Goal: Transaction & Acquisition: Purchase product/service

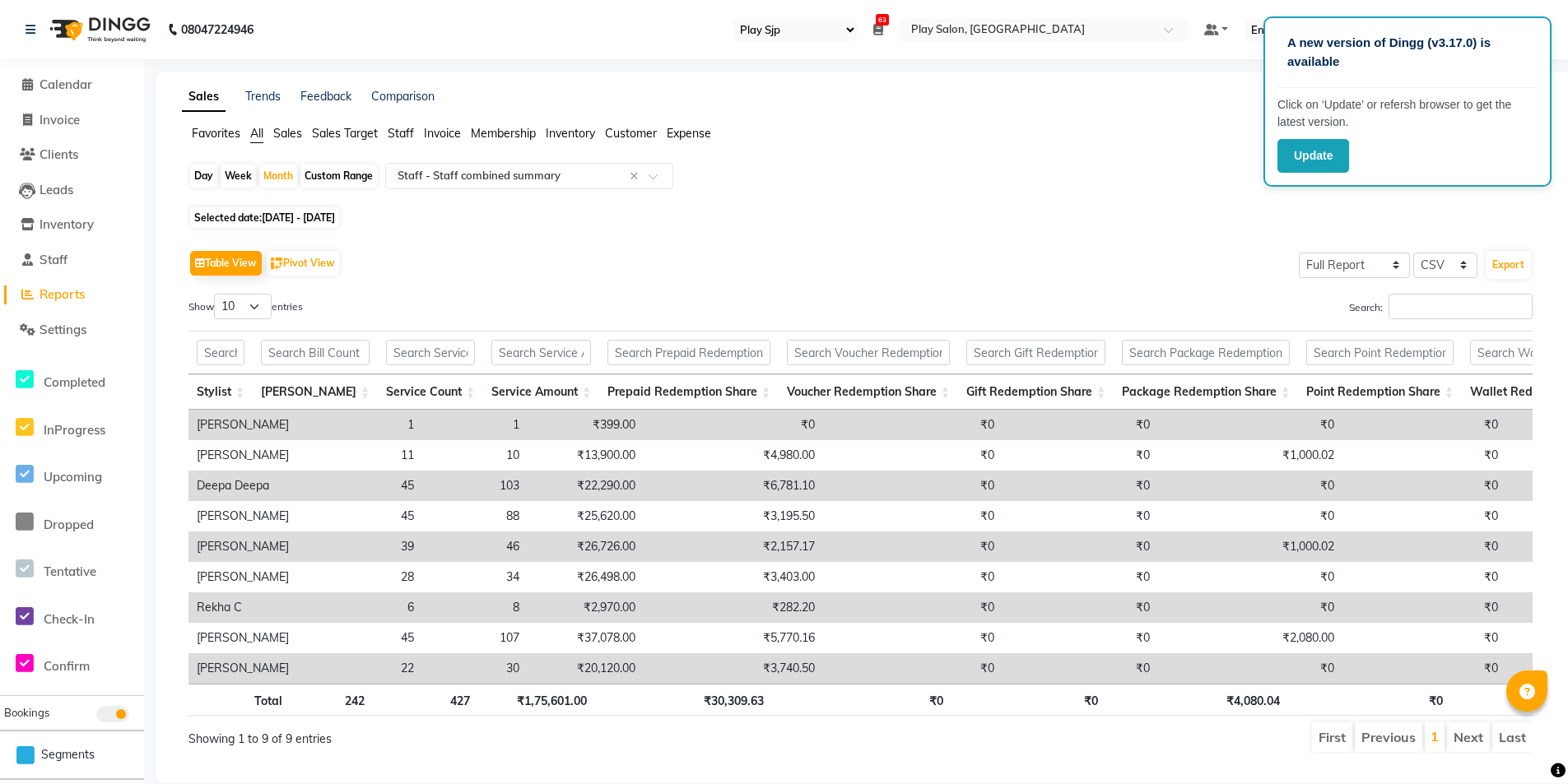
select select "94"
select select "full_report"
select select "csv"
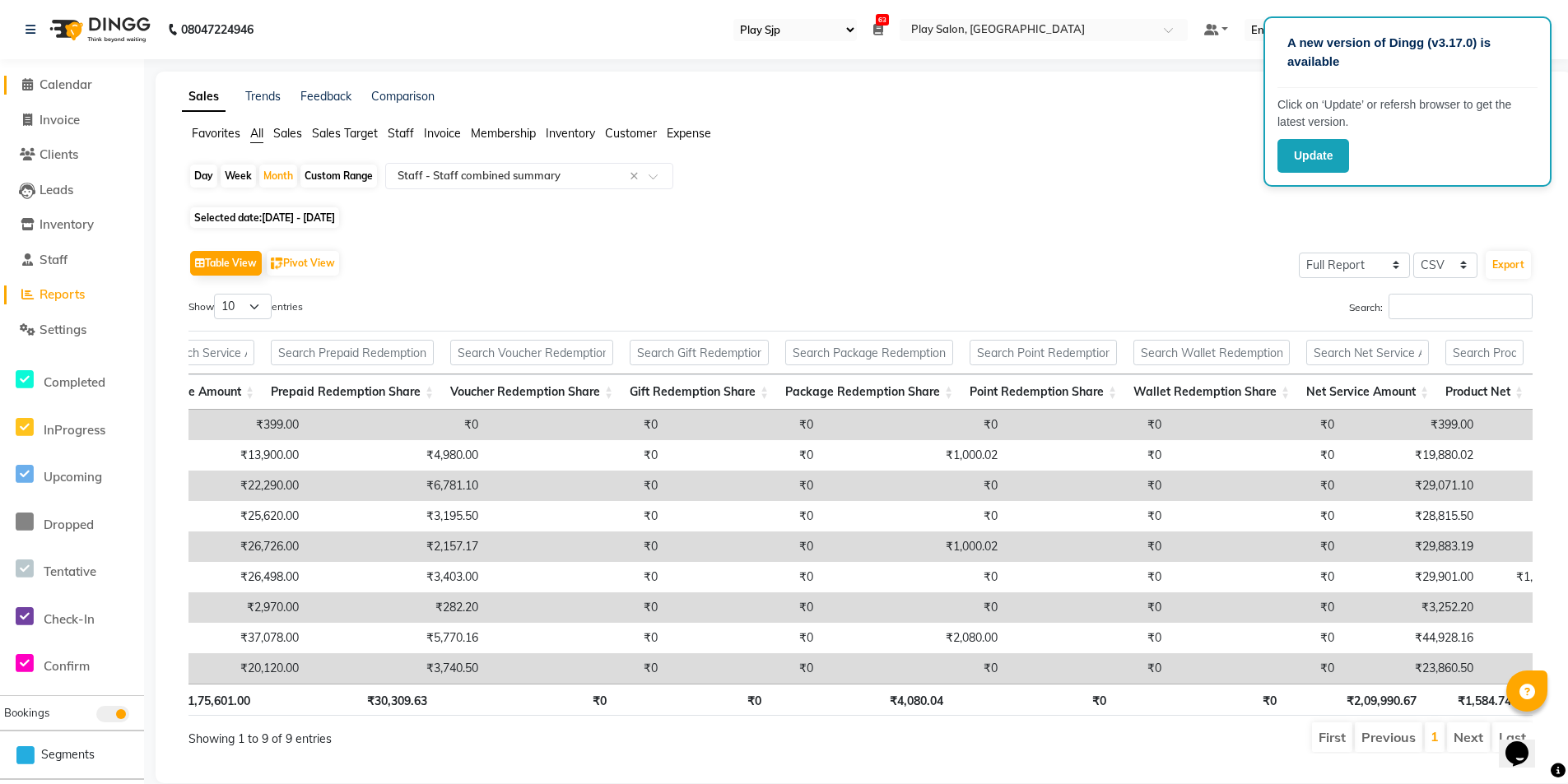
click at [32, 85] on icon at bounding box center [28, 84] width 11 height 12
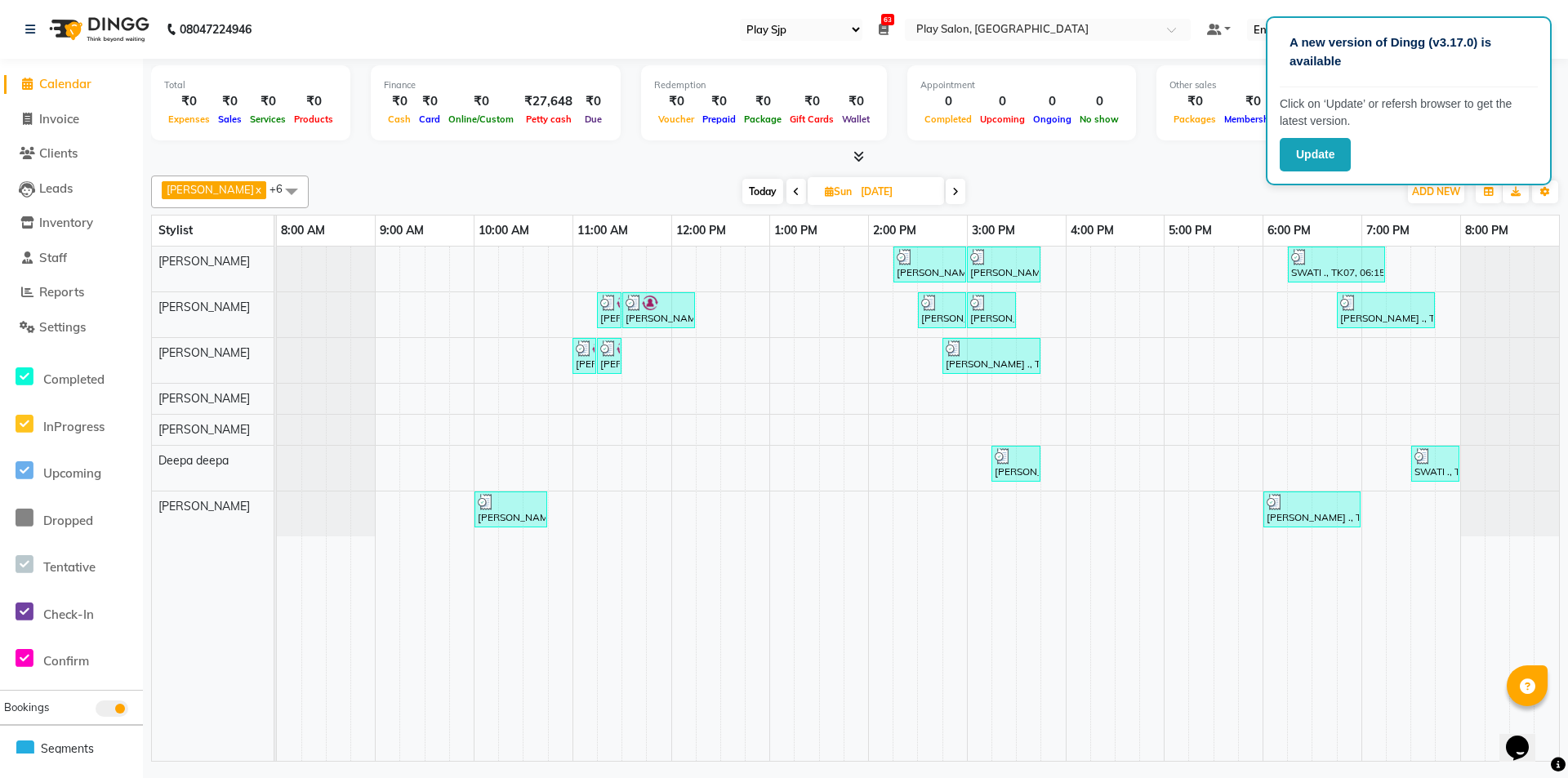
click at [764, 194] on span "Today" at bounding box center [762, 191] width 40 height 26
type input "[DATE]"
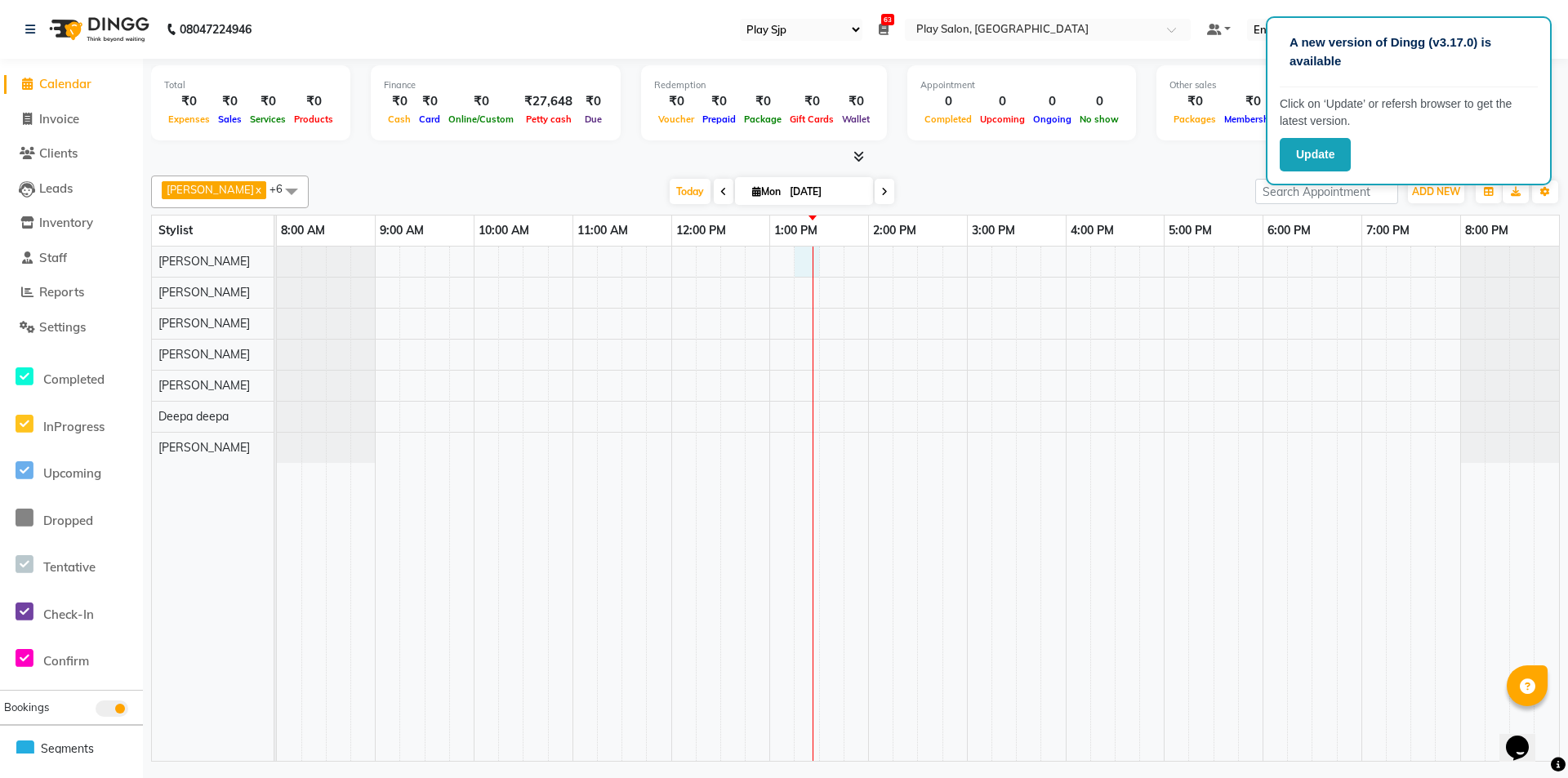
click at [819, 265] on td at bounding box center [831, 503] width 25 height 514
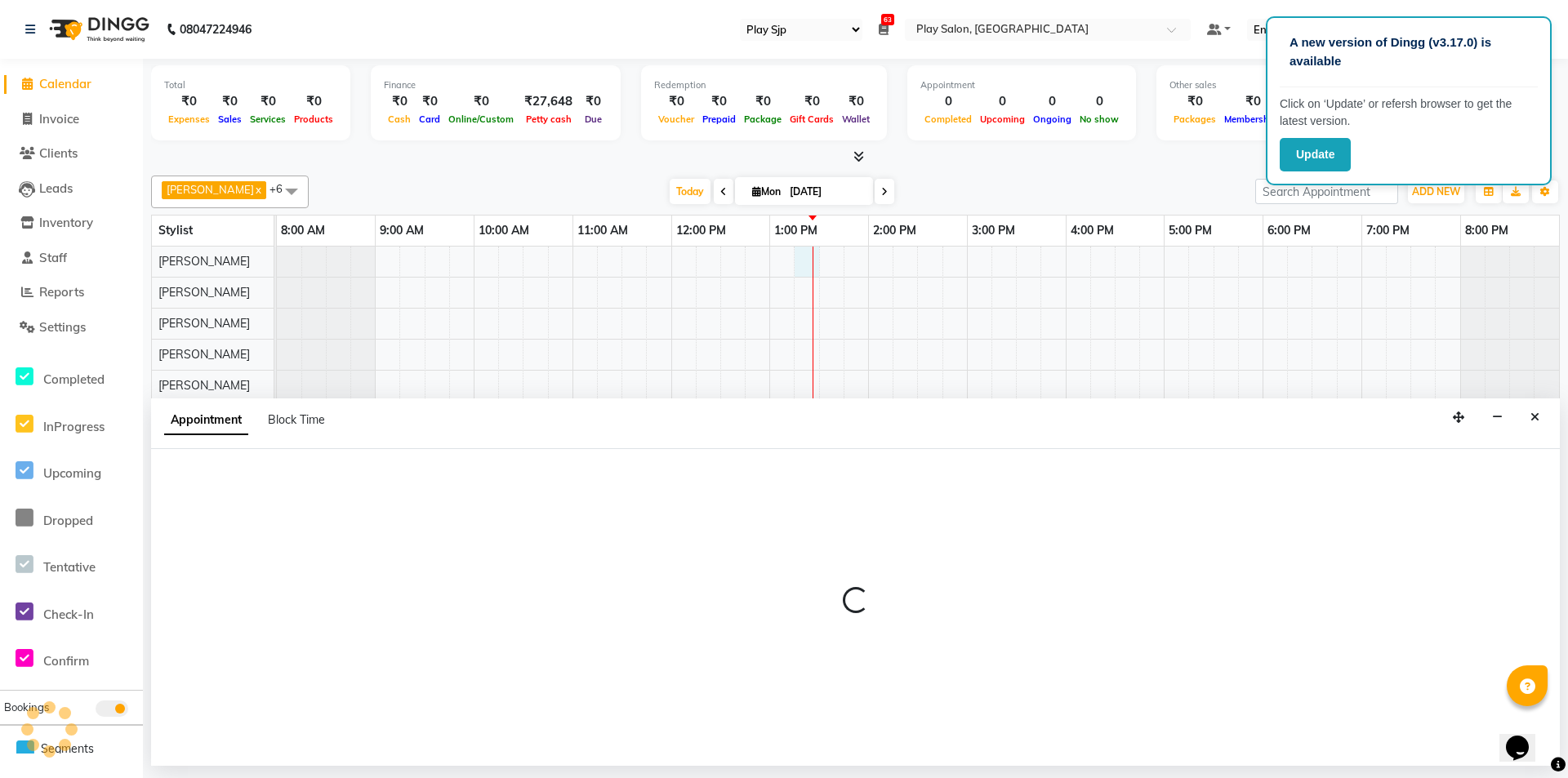
select select "80385"
select select "tentative"
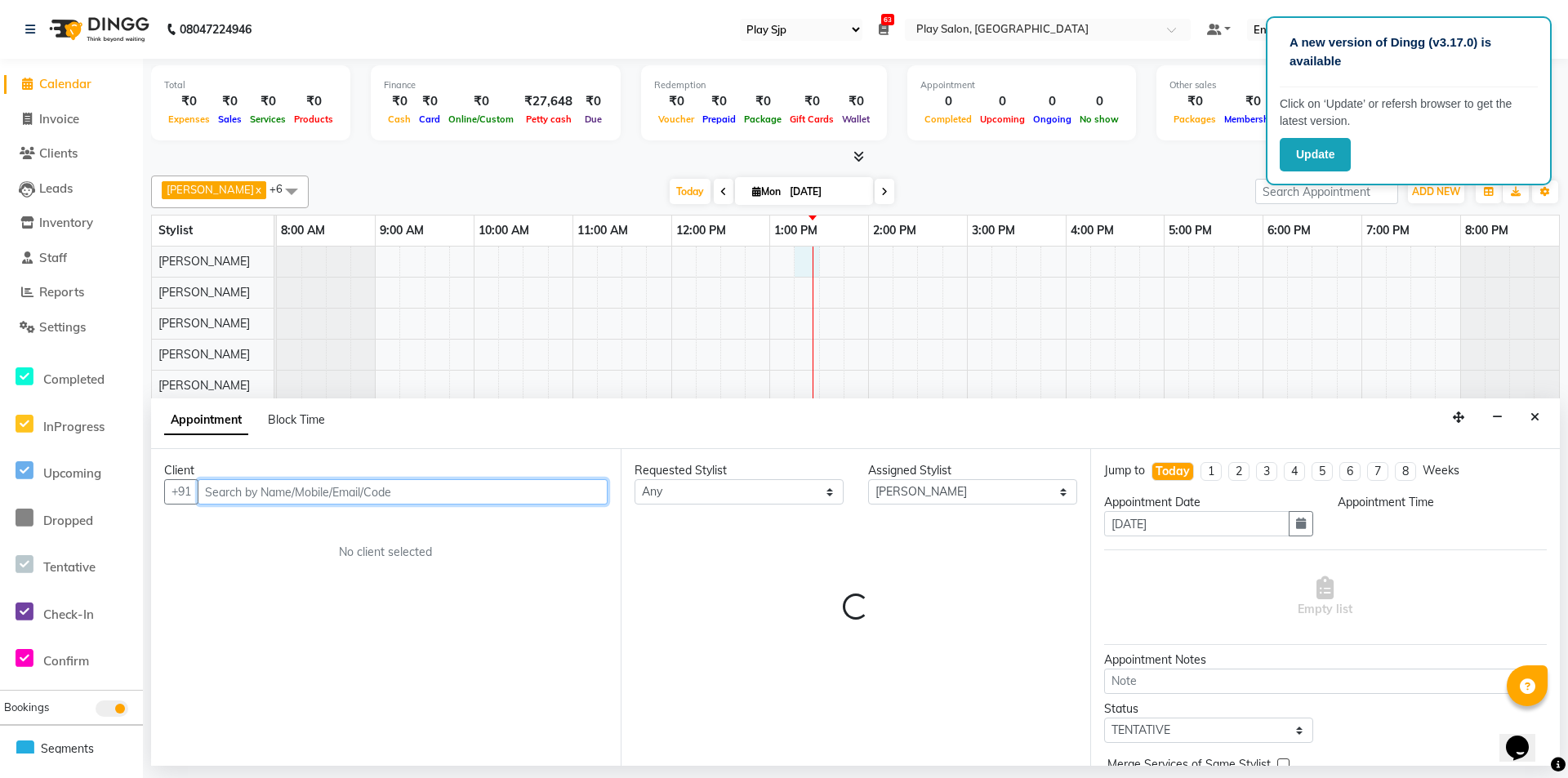
select select "795"
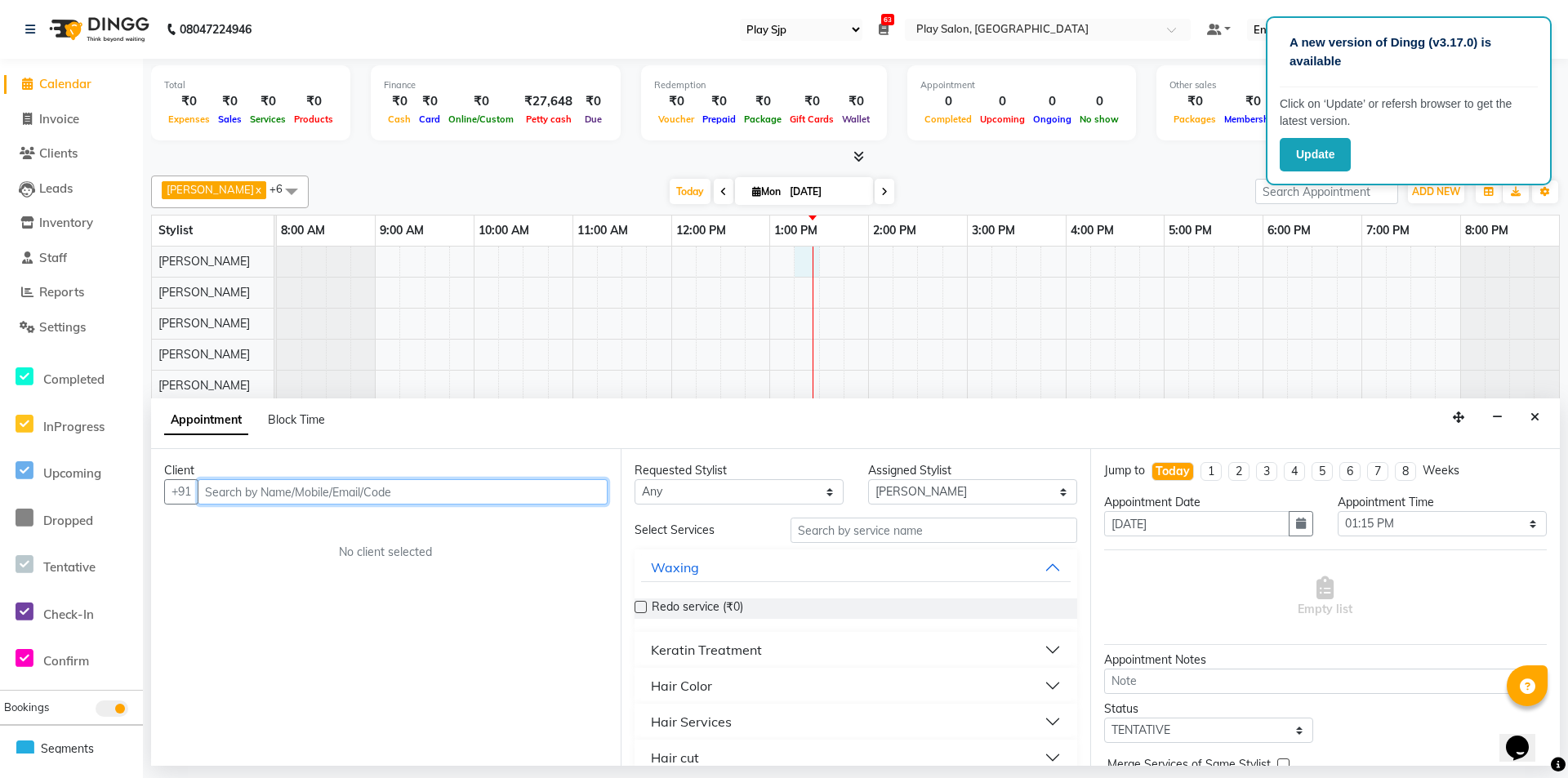
click at [308, 490] on input "text" at bounding box center [402, 492] width 410 height 26
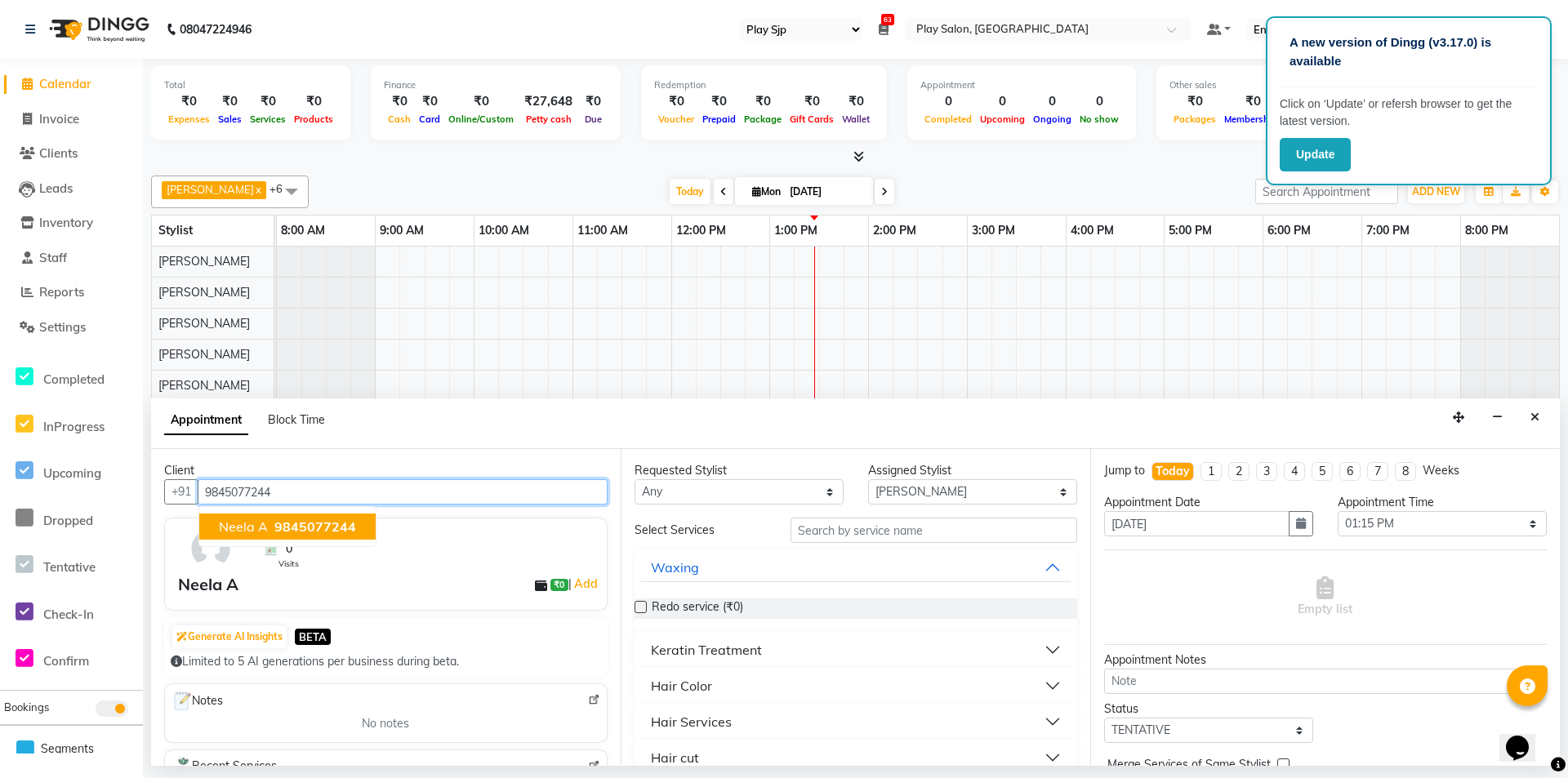
click at [288, 526] on span "9845077244" at bounding box center [315, 526] width 82 height 17
type input "9845077244"
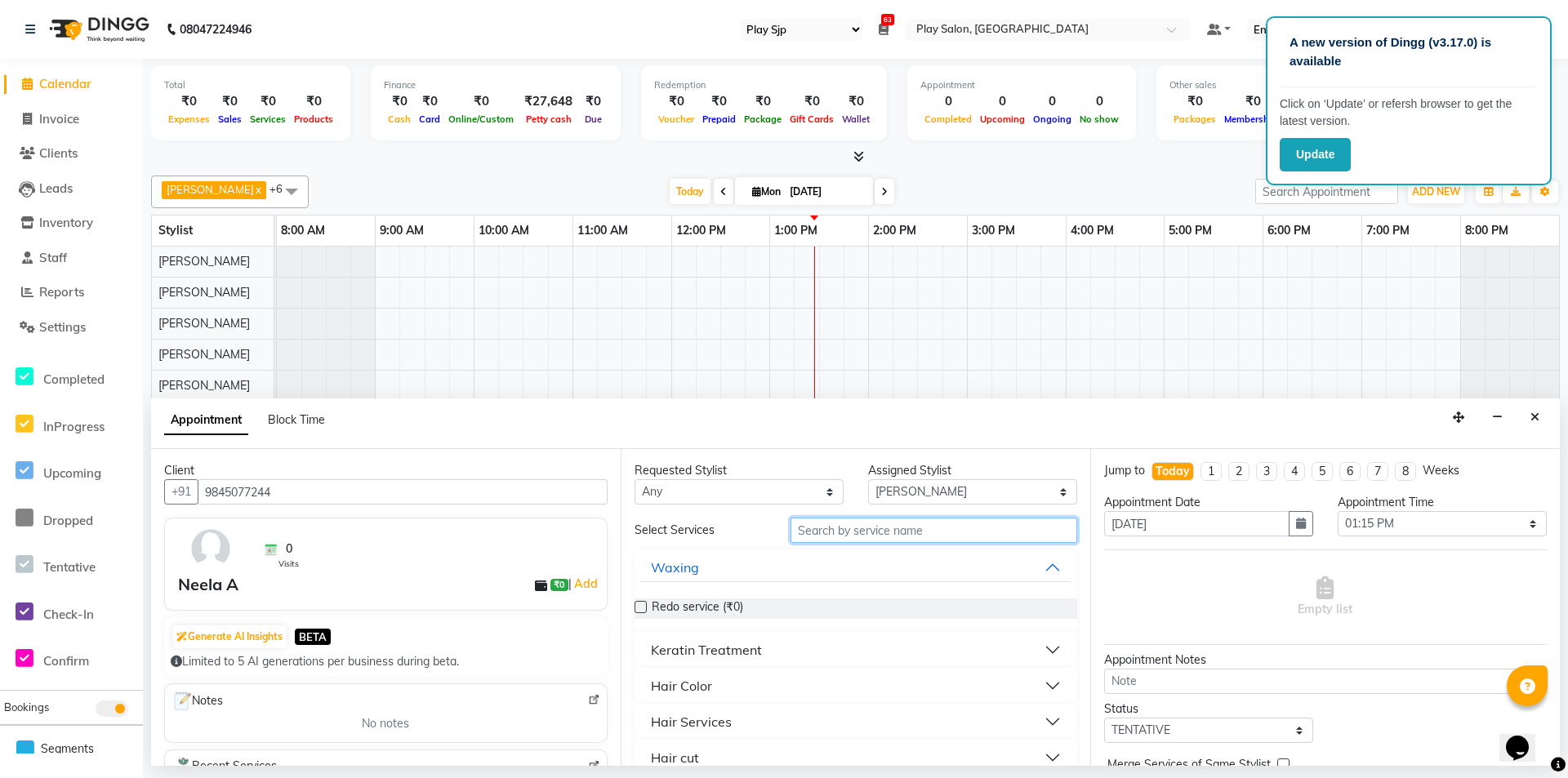
click at [861, 527] on input "text" at bounding box center [934, 530] width 287 height 26
type input "m"
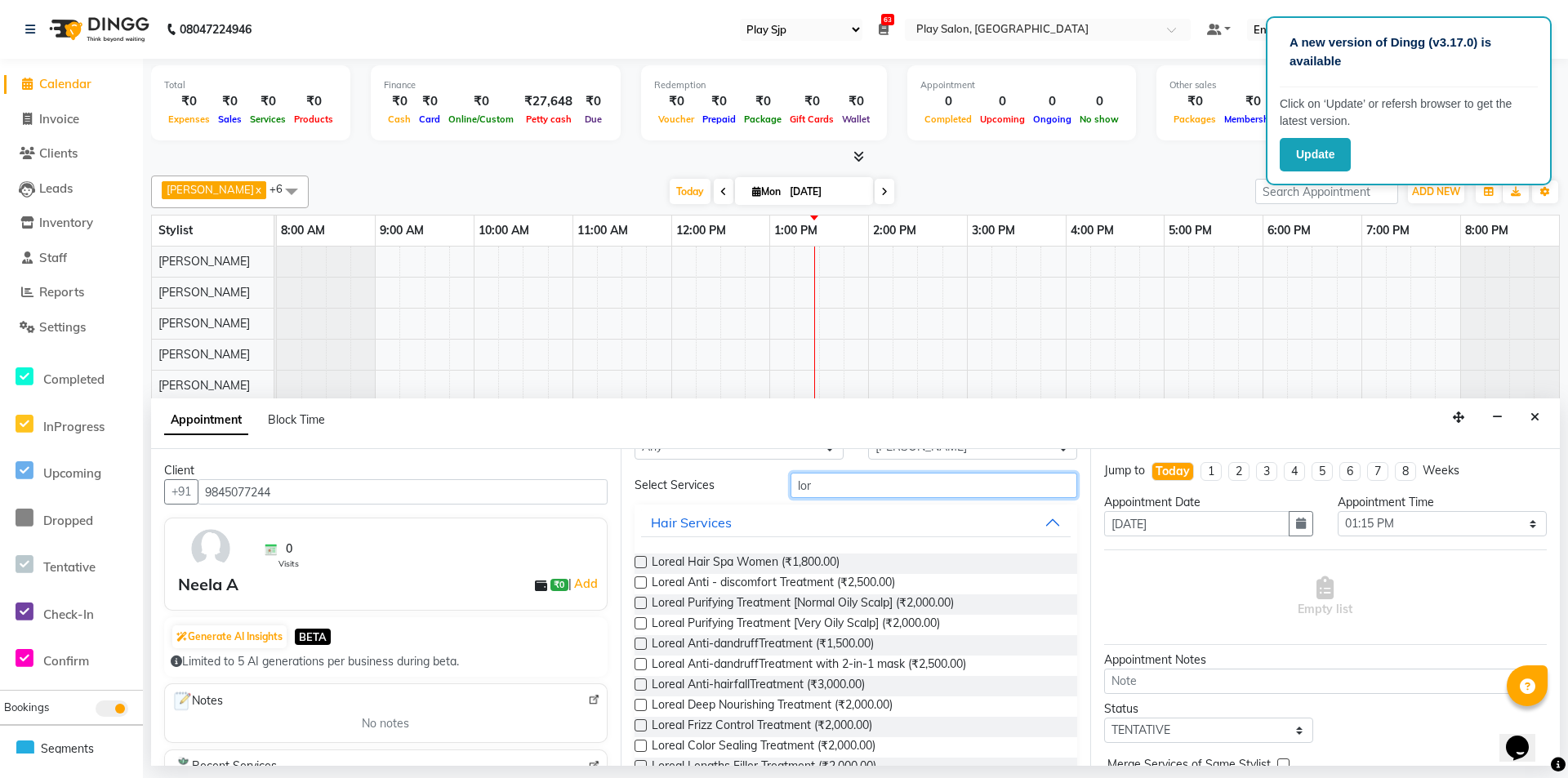
scroll to position [82, 0]
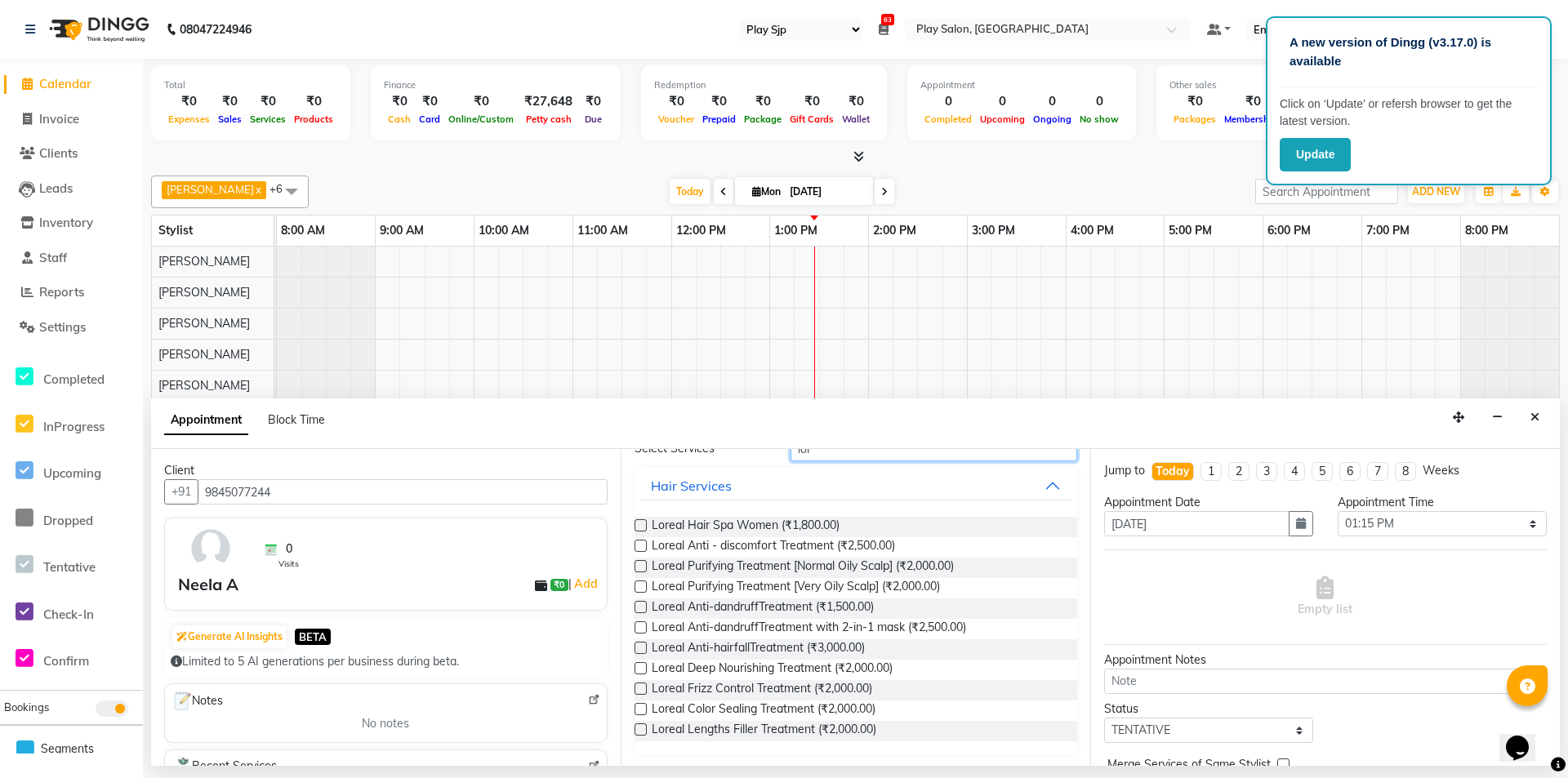
type input "lor"
click at [638, 730] on label at bounding box center [641, 730] width 12 height 12
click at [638, 730] on input "checkbox" at bounding box center [640, 731] width 11 height 11
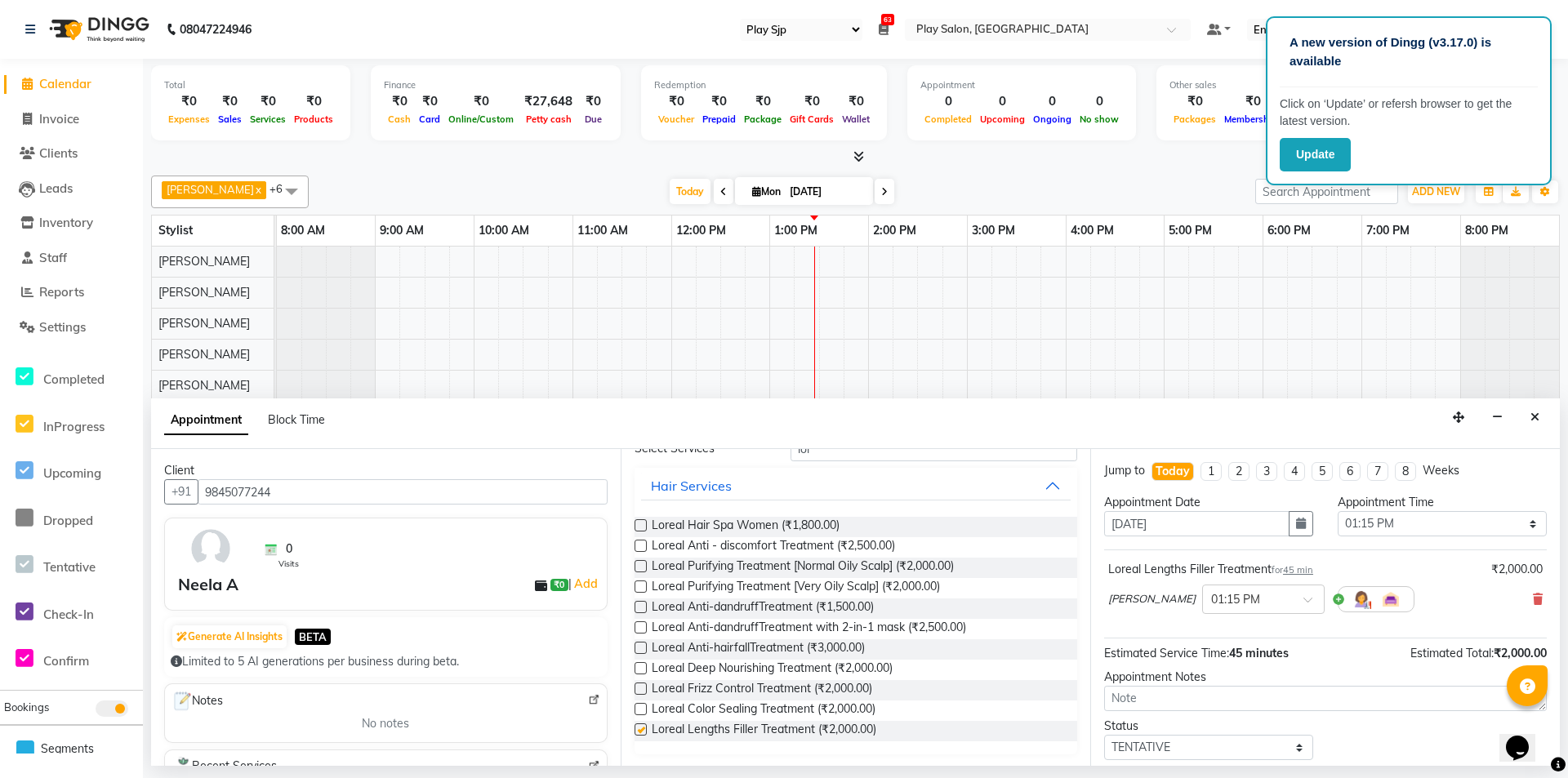
checkbox input "false"
click at [1181, 698] on textarea at bounding box center [1325, 698] width 443 height 26
type textarea "3000"
click at [1336, 668] on div "Jump to Today 1 2 3 4 5 6 7 8 Weeks Appointment Date 01-09-2025 Appointment Tim…" at bounding box center [1324, 607] width 469 height 317
click at [1270, 655] on span "45 minutes" at bounding box center [1259, 653] width 60 height 15
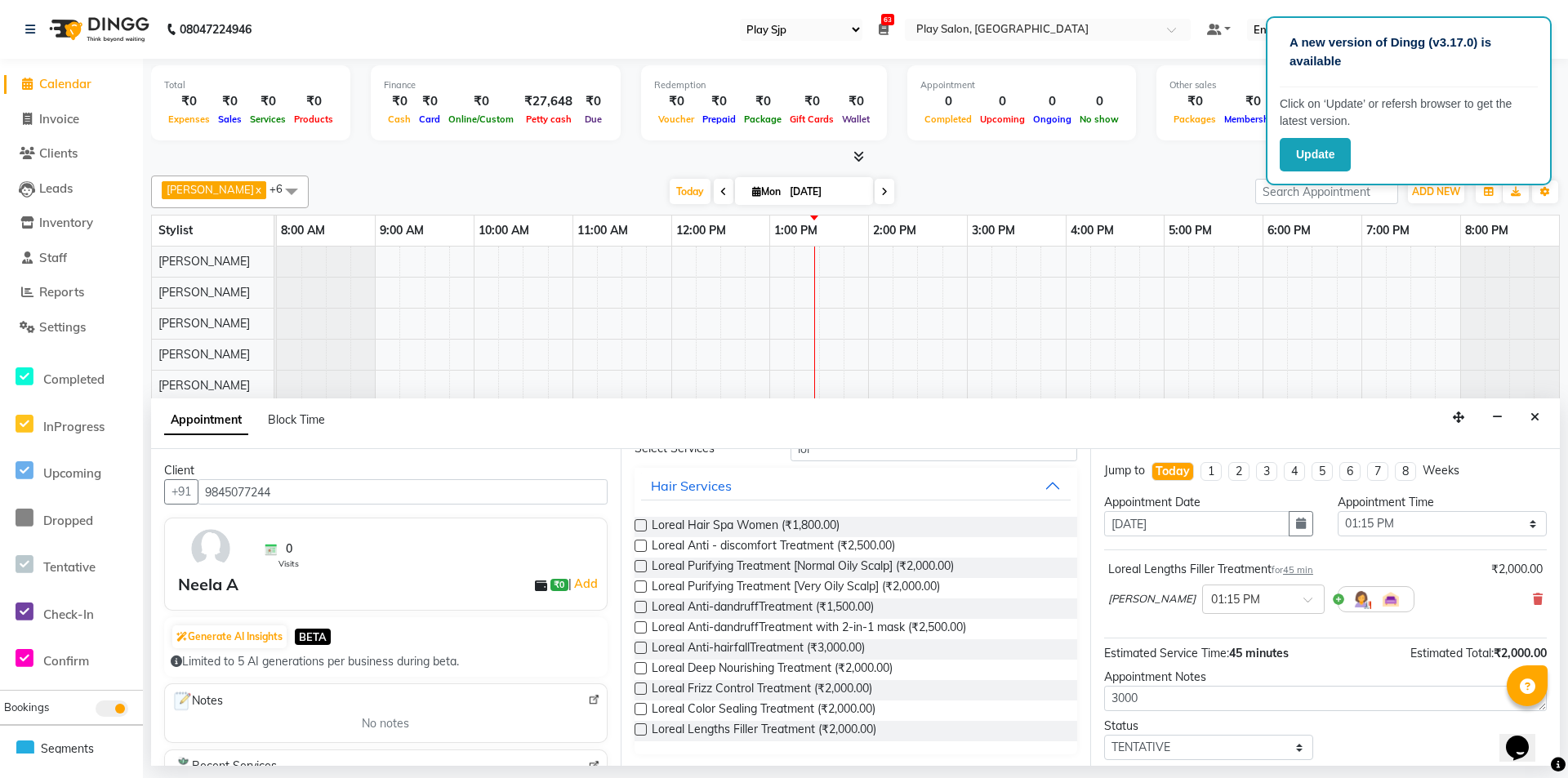
click at [1243, 657] on span "45 minutes" at bounding box center [1259, 653] width 60 height 15
click at [1233, 653] on span "45 minutes" at bounding box center [1259, 653] width 60 height 15
drag, startPoint x: 1234, startPoint y: 653, endPoint x: 1248, endPoint y: 654, distance: 14.0
click at [1248, 654] on span "45 minutes" at bounding box center [1259, 653] width 60 height 15
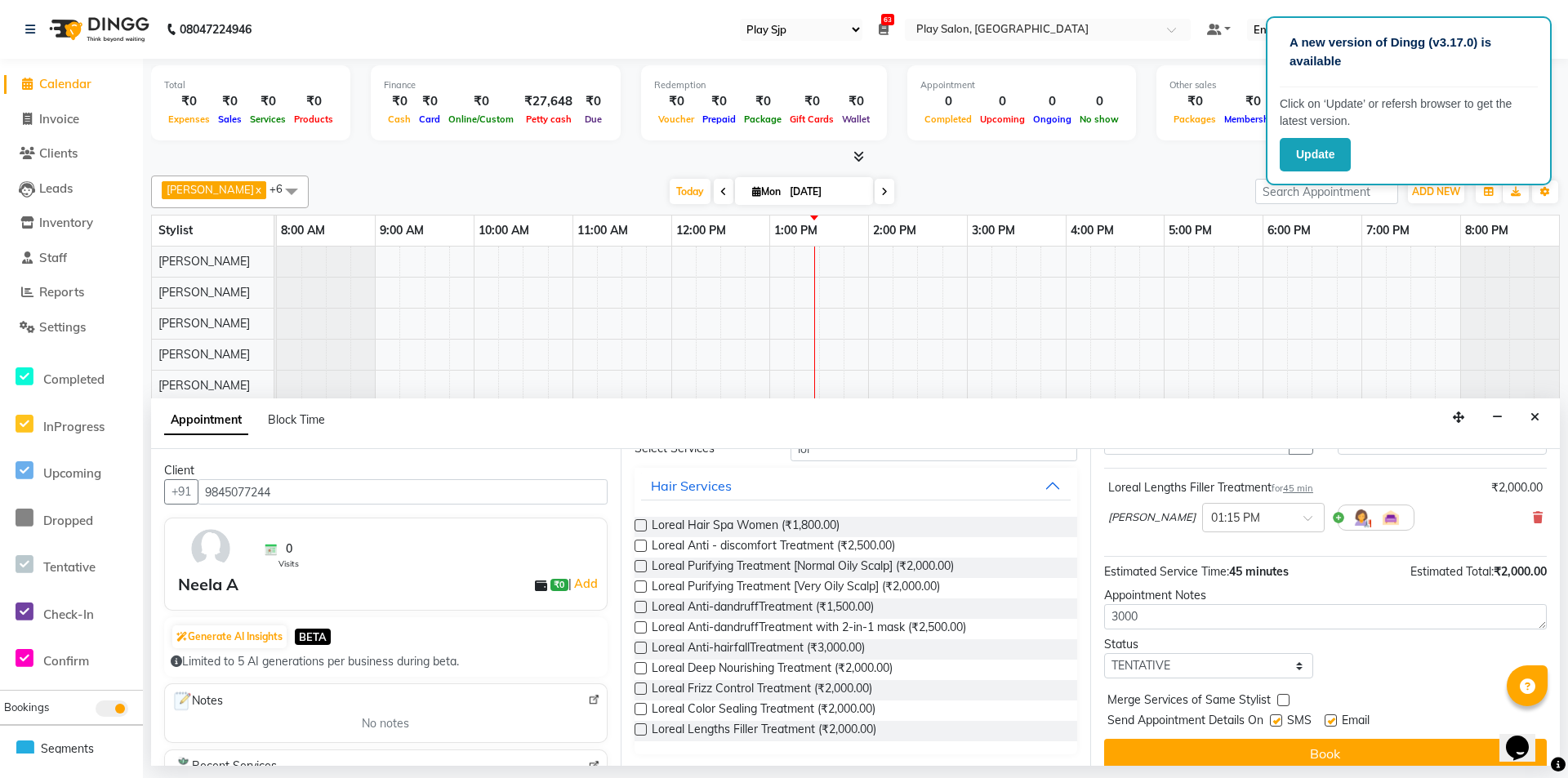
click at [1334, 719] on label at bounding box center [1331, 721] width 12 height 12
click at [1334, 719] on input "checkbox" at bounding box center [1330, 722] width 11 height 11
checkbox input "false"
click at [1280, 723] on label at bounding box center [1276, 721] width 12 height 12
click at [1280, 723] on input "checkbox" at bounding box center [1275, 722] width 11 height 11
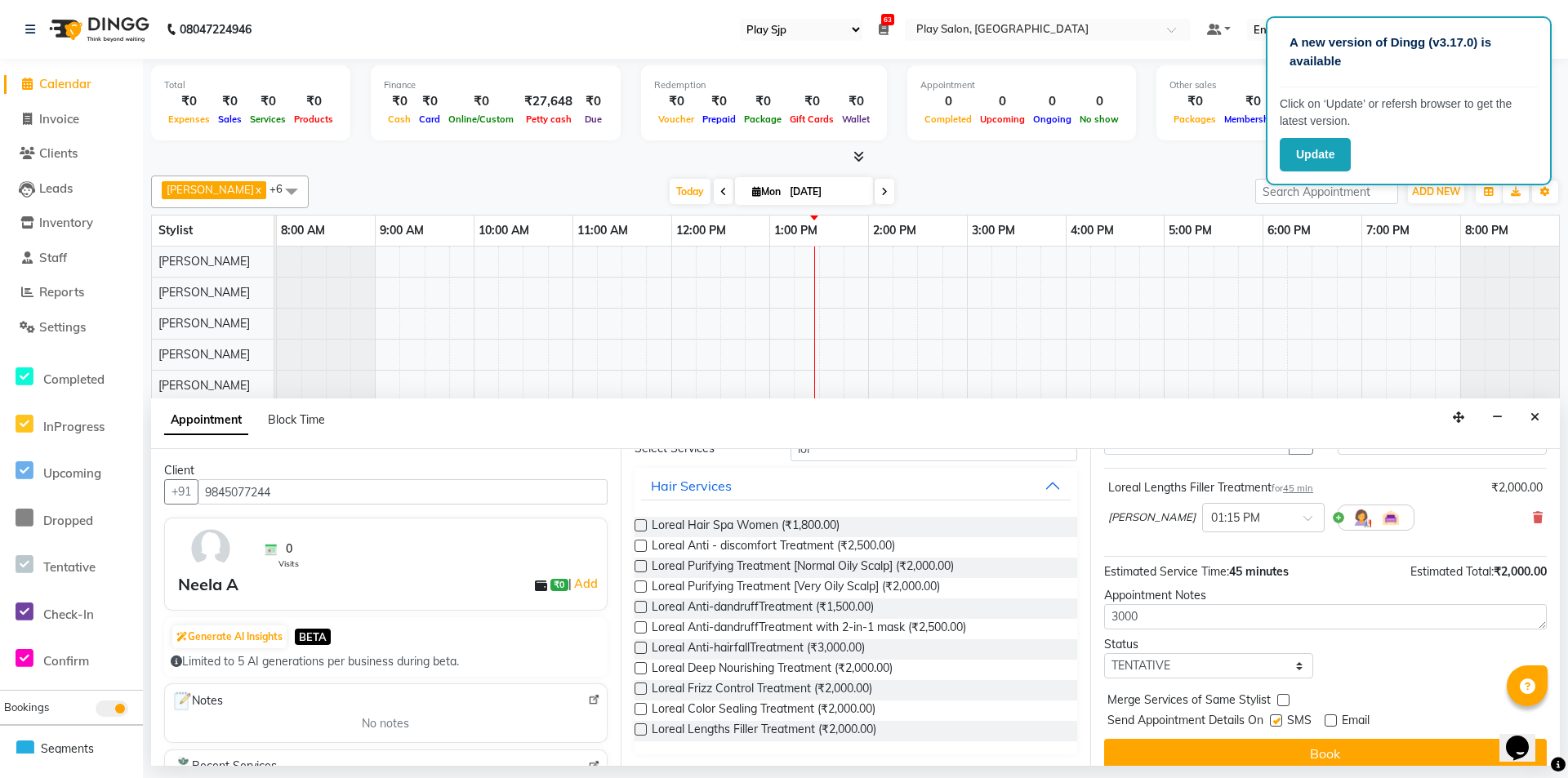
checkbox input "false"
click at [1396, 683] on div "Jump to Today 1 2 3 4 5 6 7 8 Weeks Appointment Date 01-09-2025 Appointment Tim…" at bounding box center [1324, 607] width 469 height 317
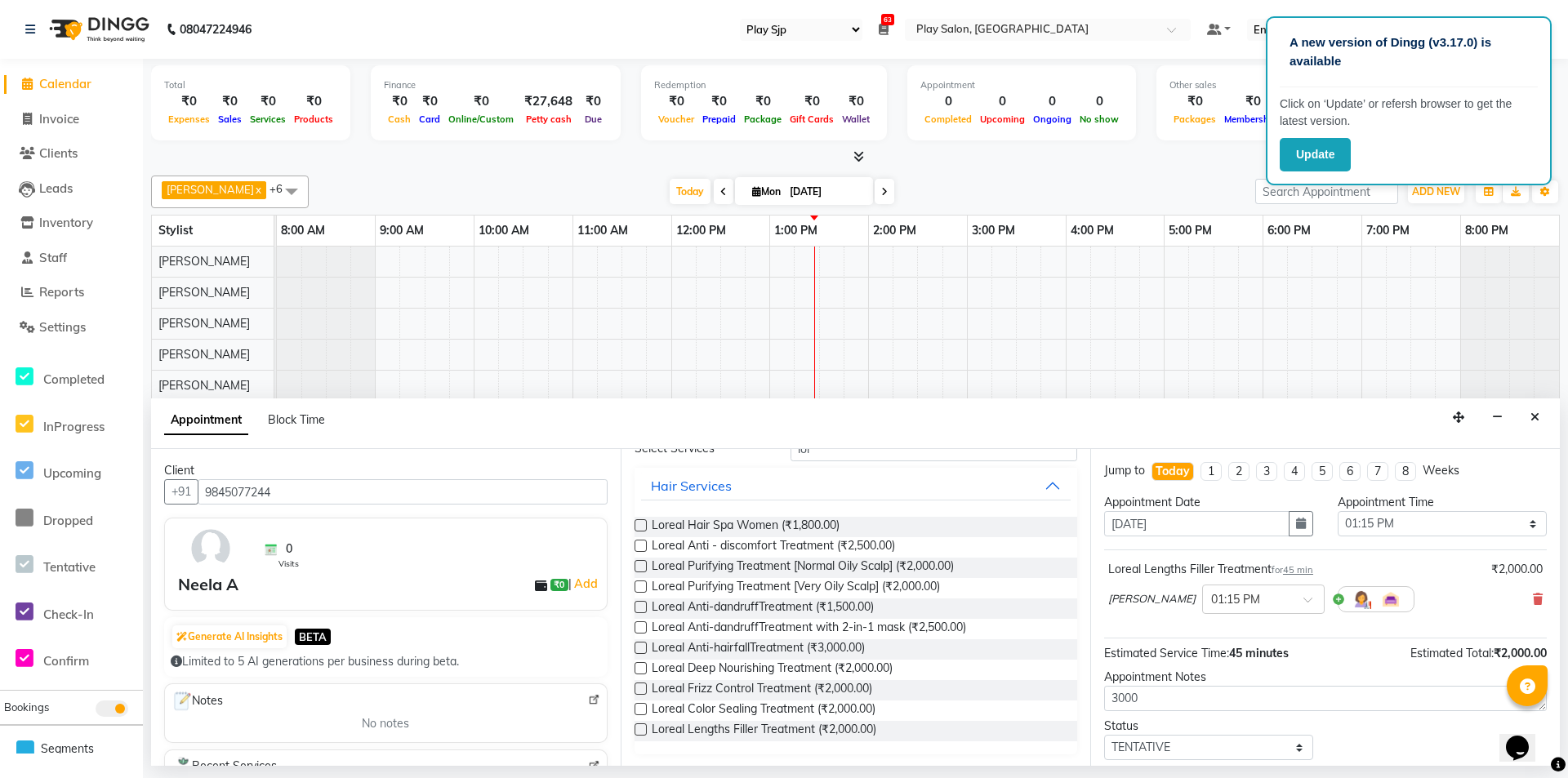
scroll to position [97, 0]
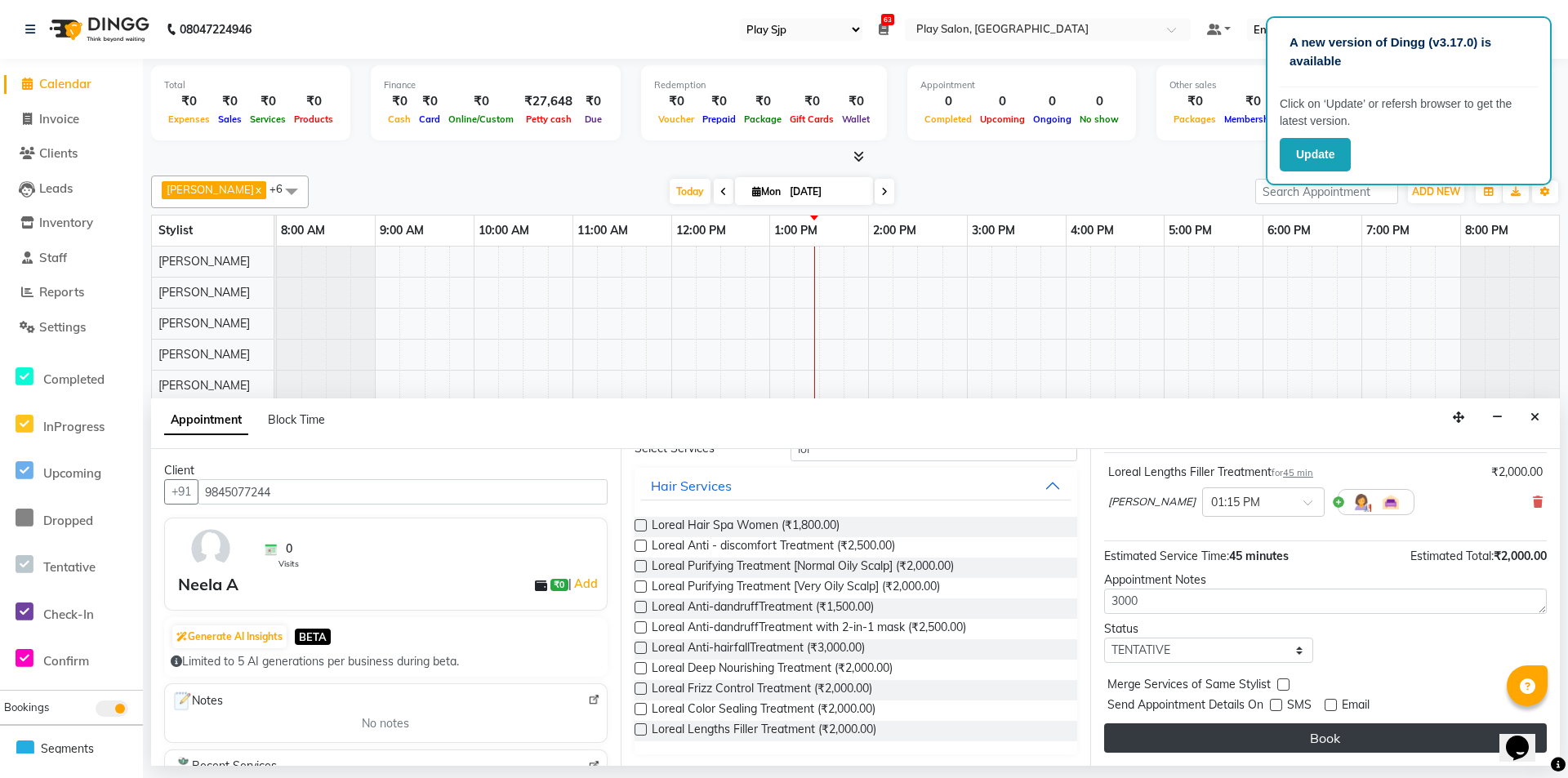
click at [1329, 741] on button "Book" at bounding box center [1325, 738] width 443 height 29
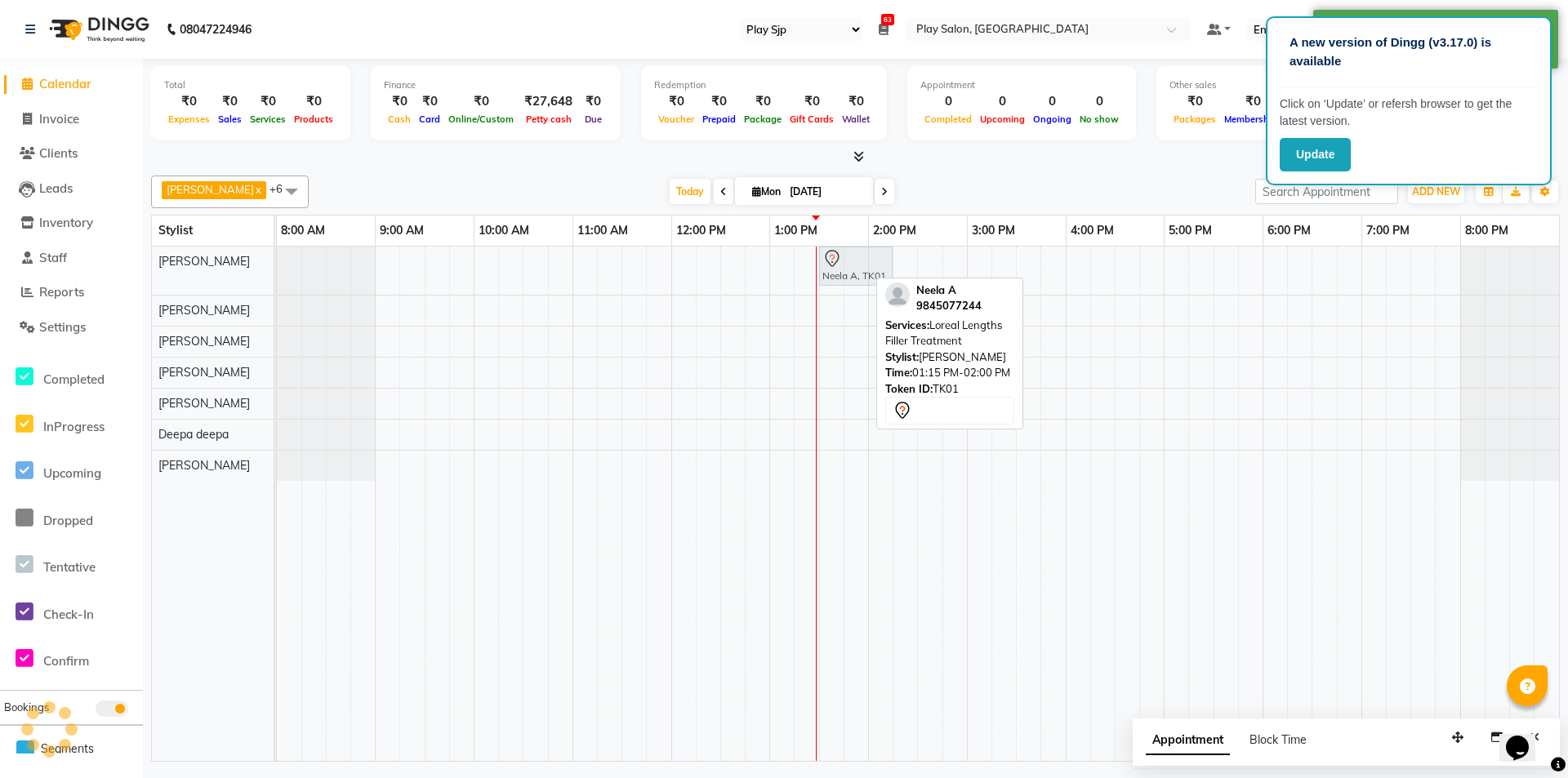
drag, startPoint x: 848, startPoint y: 265, endPoint x: 868, endPoint y: 265, distance: 20.0
click at [276, 265] on div "Neela A, TK01, 01:15 PM-02:00 PM, Loreal Lengths Filler Treatment Neela A, TK01…" at bounding box center [276, 270] width 0 height 48
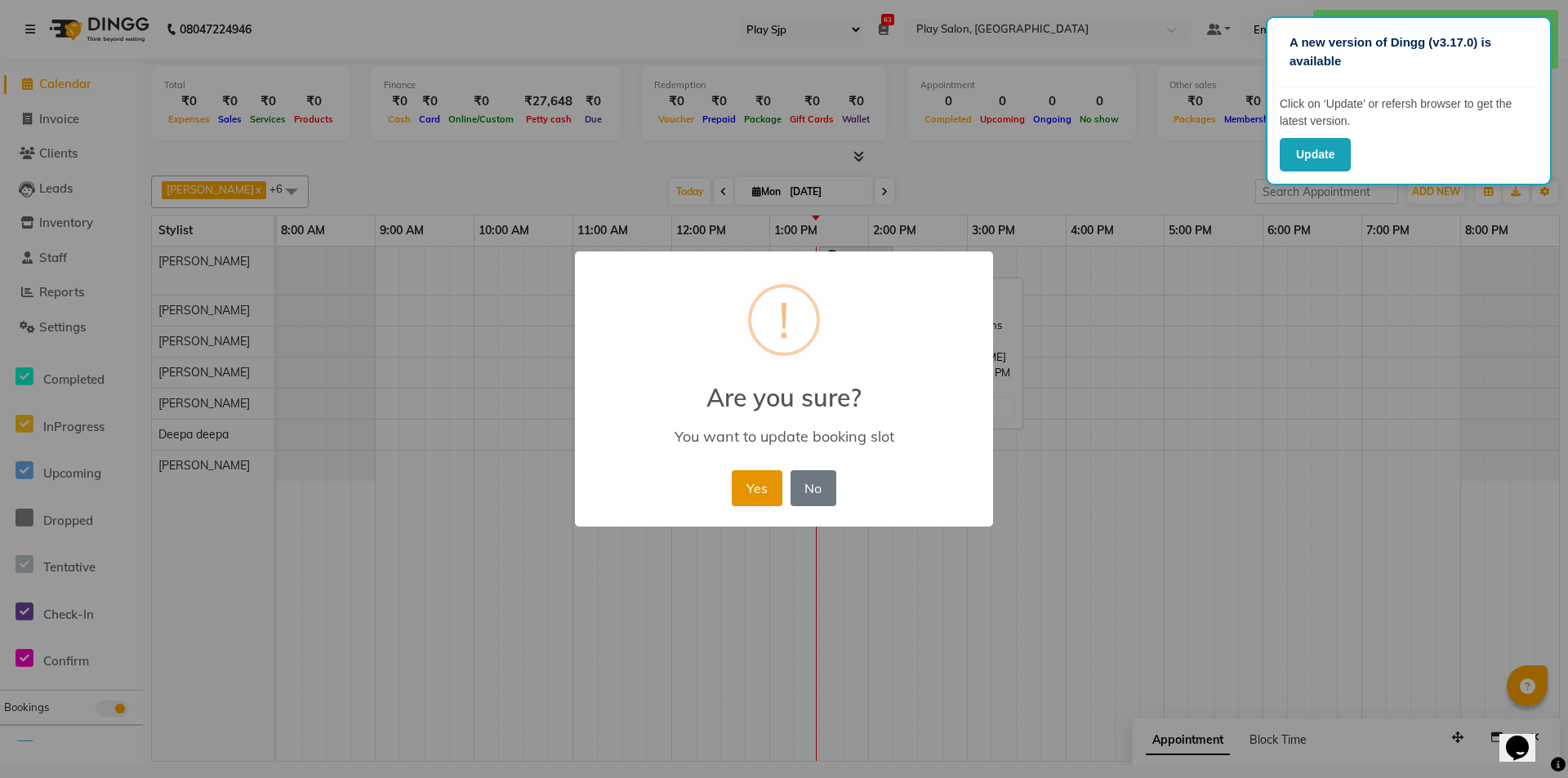
click at [768, 487] on button "Yes" at bounding box center [756, 488] width 50 height 36
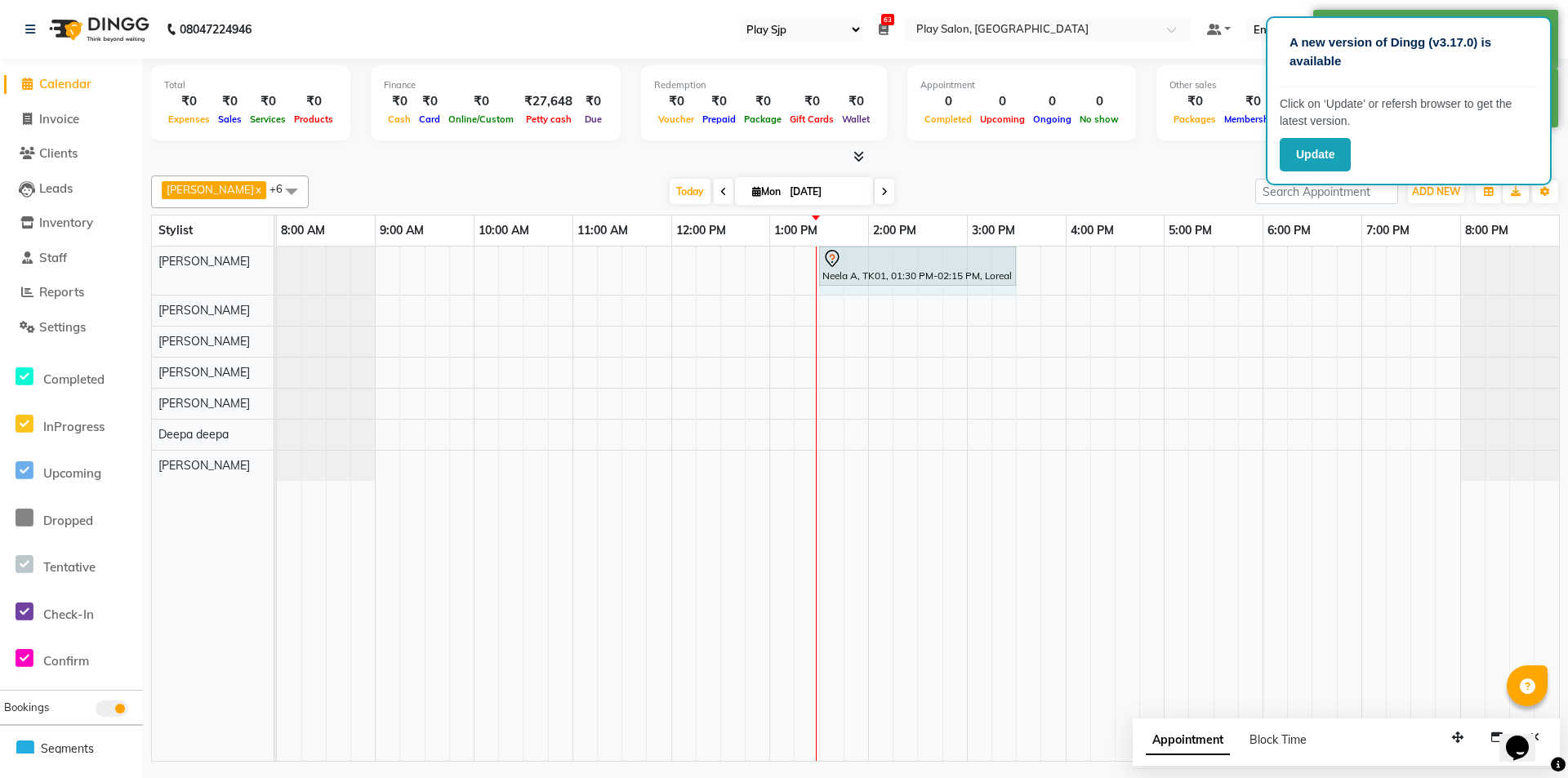
drag, startPoint x: 890, startPoint y: 263, endPoint x: 994, endPoint y: 270, distance: 104.2
click at [276, 270] on div "Neela A, TK01, 01:30 PM-02:15 PM, Loreal Lengths Filler Treatment Neela A, TK01…" at bounding box center [276, 270] width 0 height 48
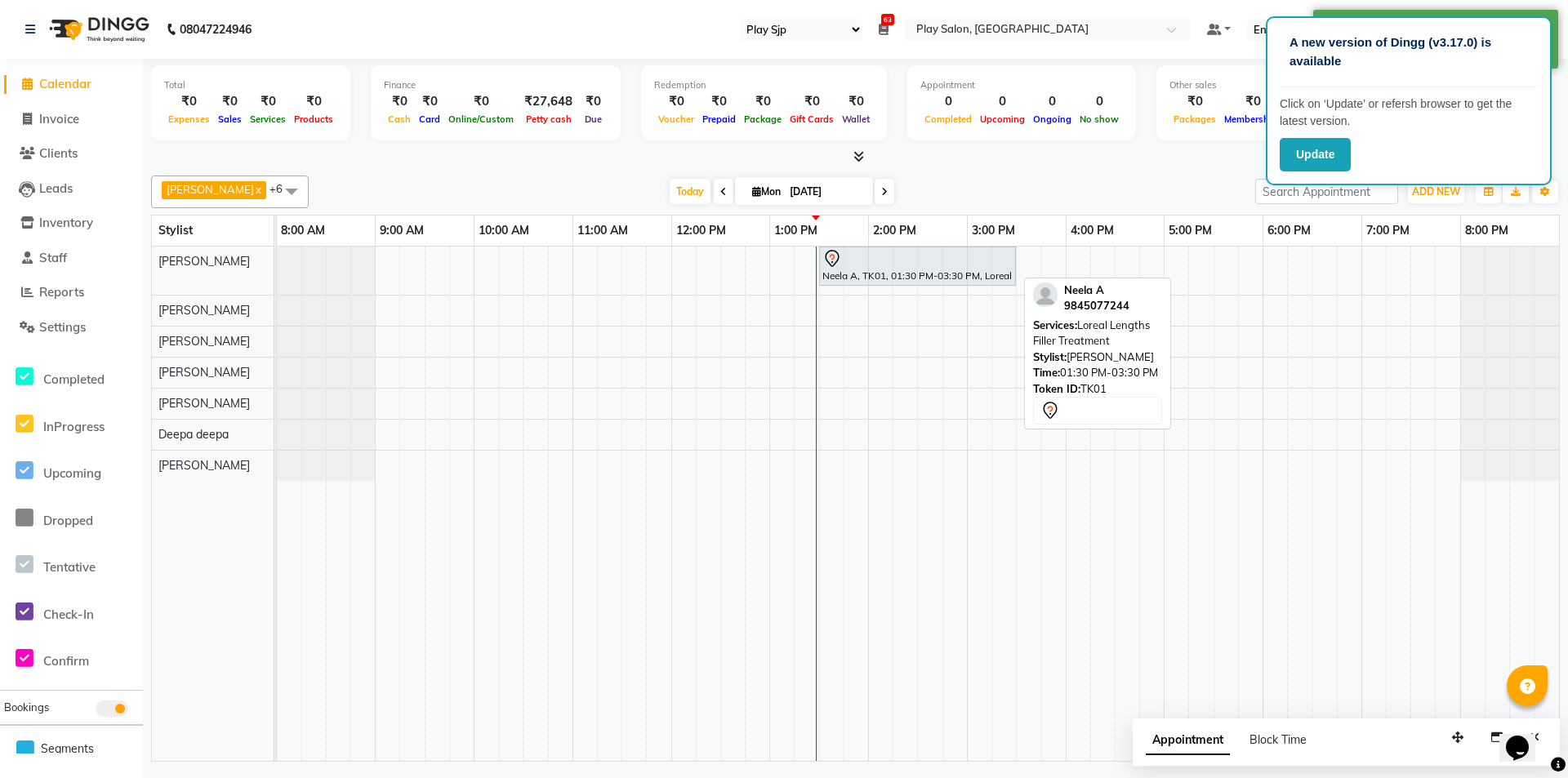
click at [903, 264] on div at bounding box center [917, 259] width 190 height 19
select select "7"
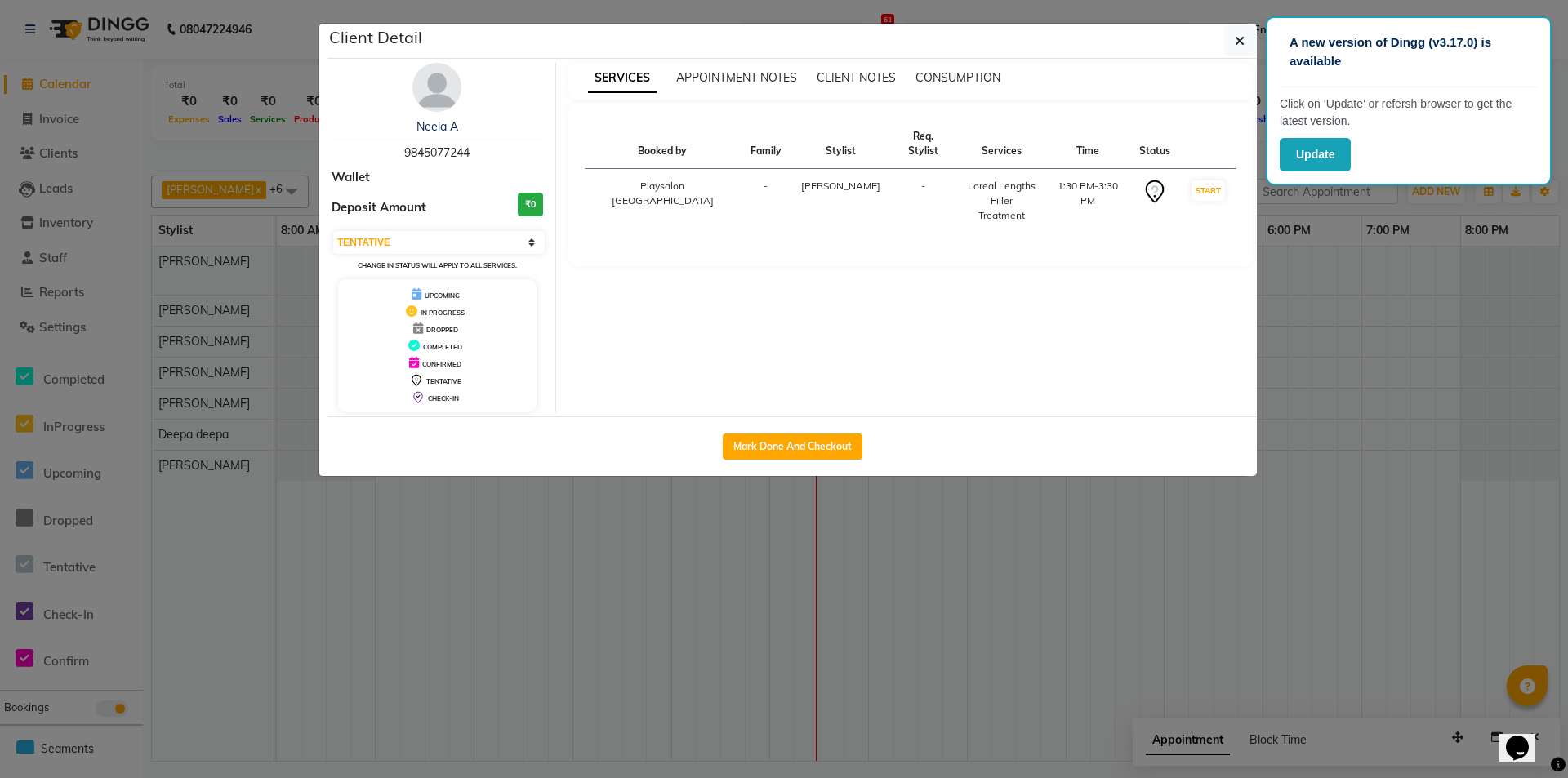
click at [425, 96] on img at bounding box center [437, 87] width 49 height 49
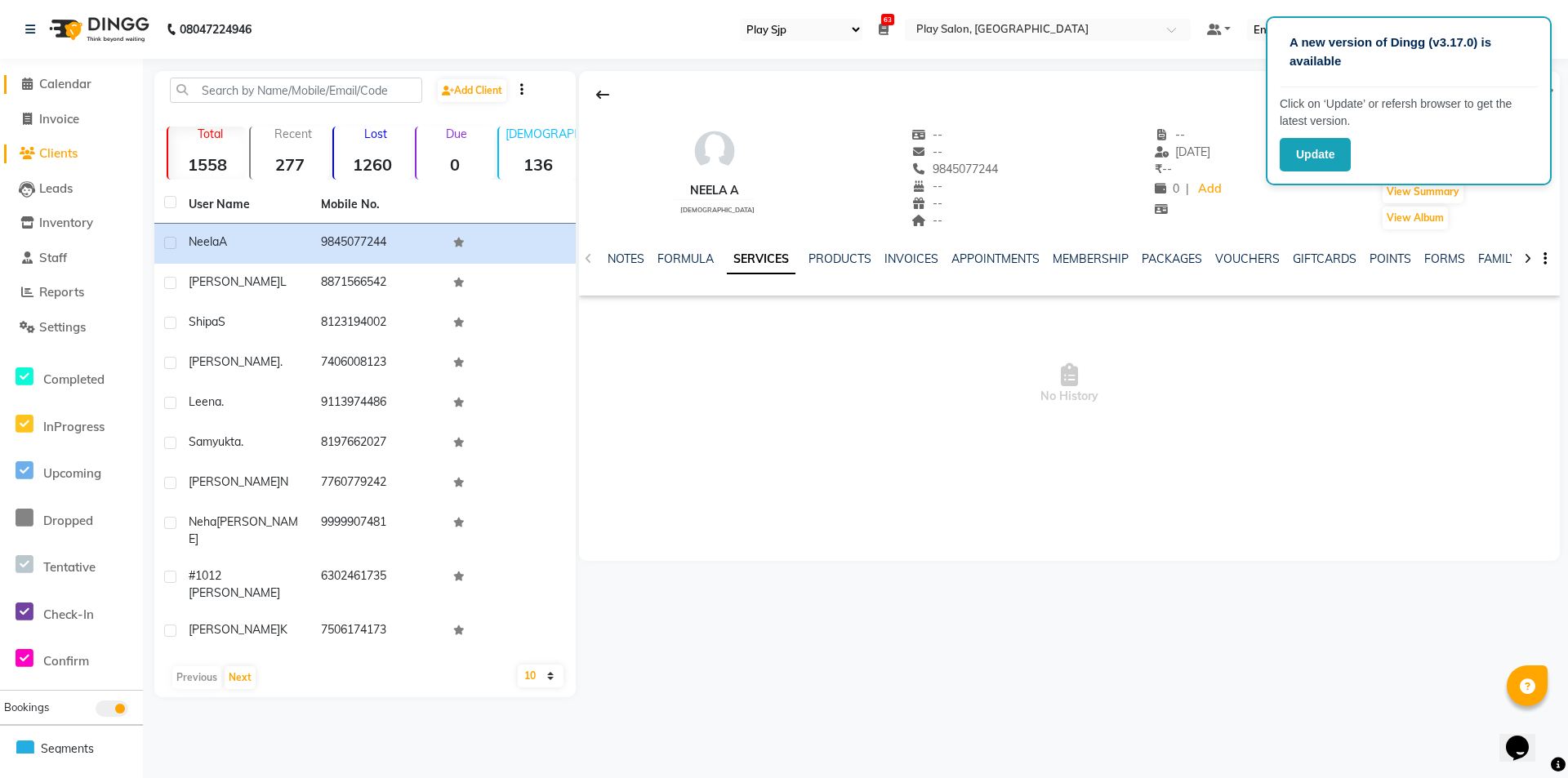
click at [30, 81] on icon at bounding box center [27, 84] width 11 height 12
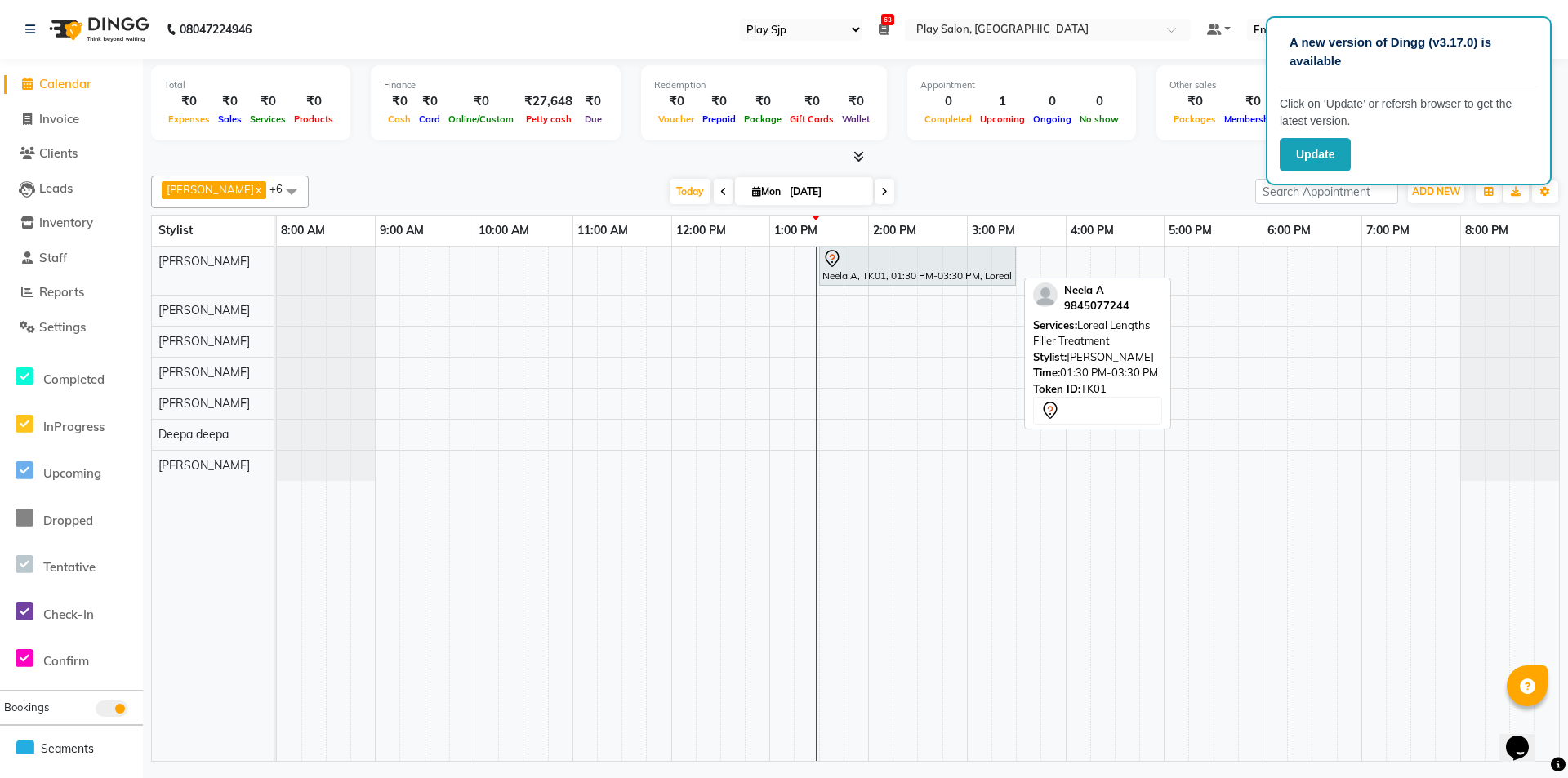
click at [884, 274] on div "Neela A, TK01, 01:30 PM-03:30 PM, Loreal Lengths Filler Treatment" at bounding box center [917, 266] width 194 height 34
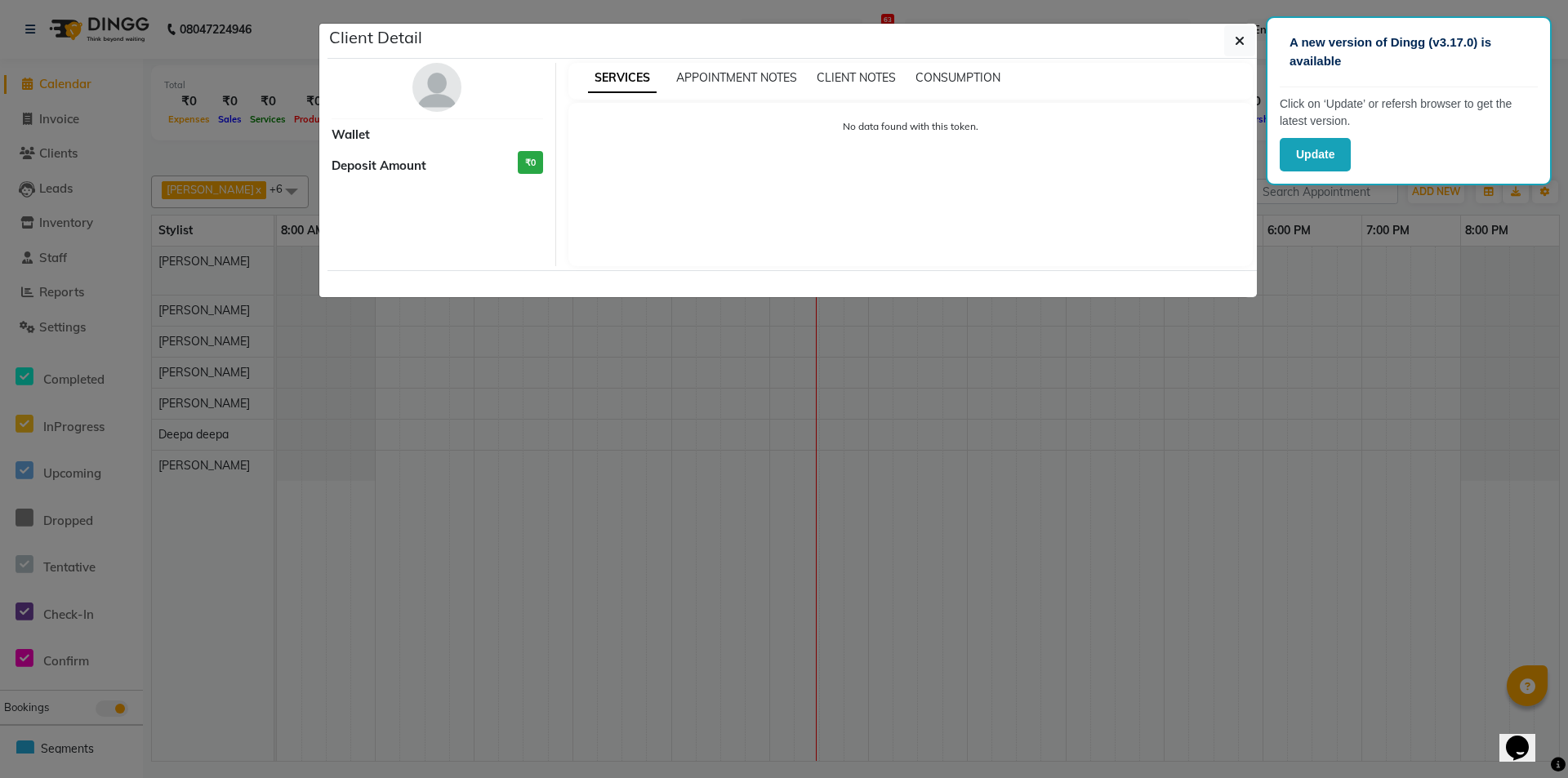
select select "7"
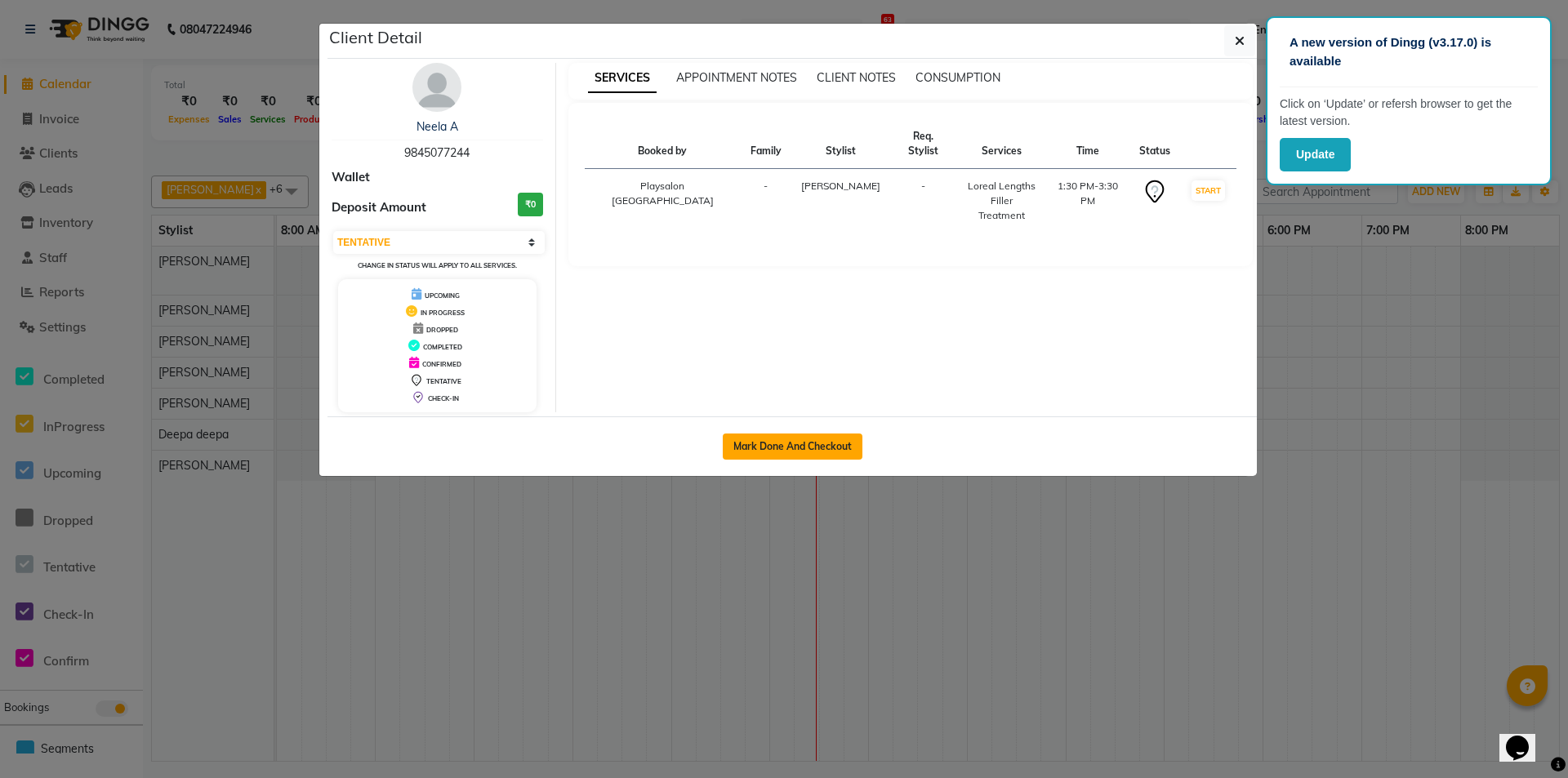
click at [801, 443] on button "Mark Done And Checkout" at bounding box center [792, 447] width 140 height 26
select select "service"
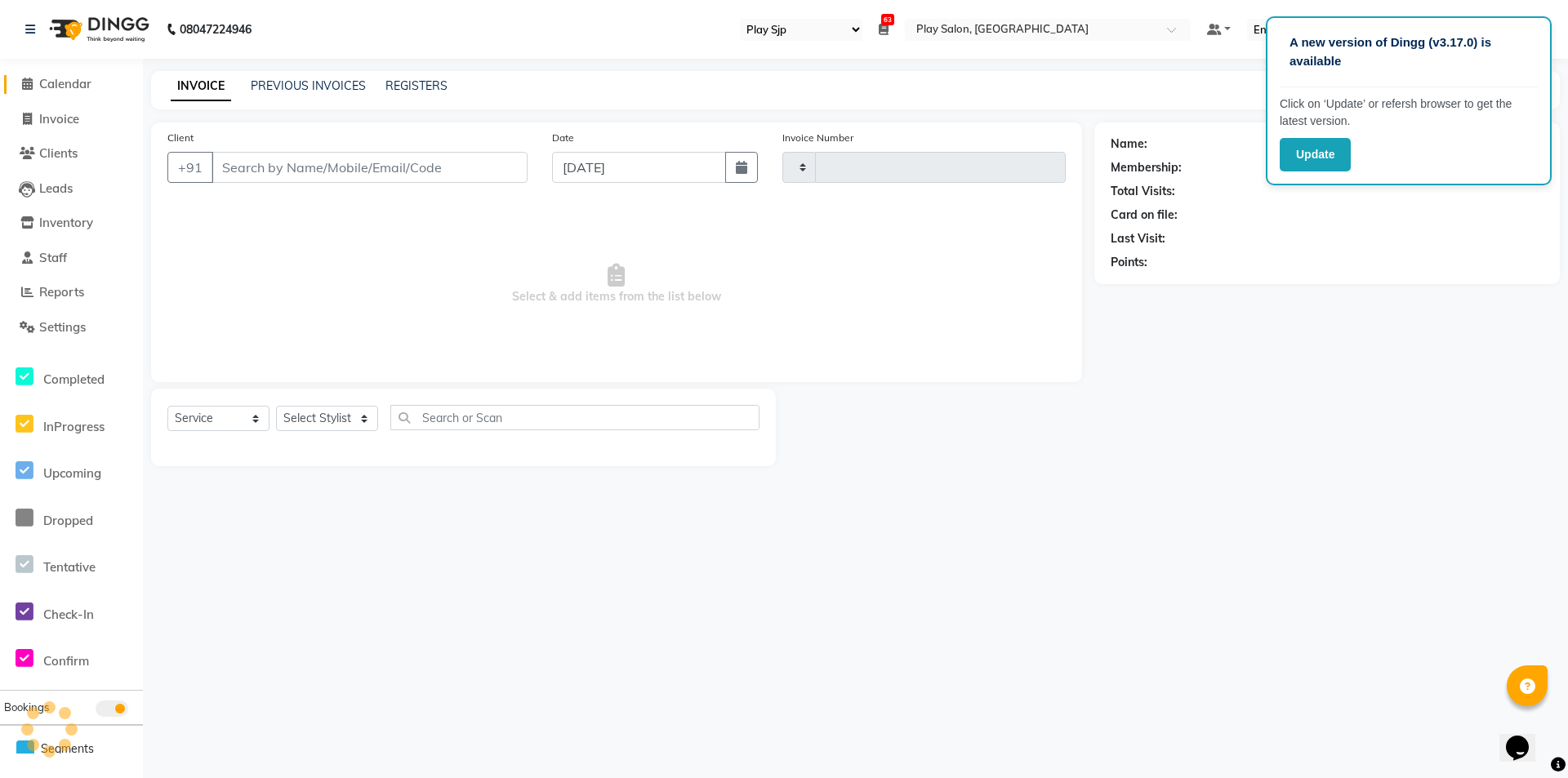
type input "0620"
select select "8308"
select select "product"
select select "80387"
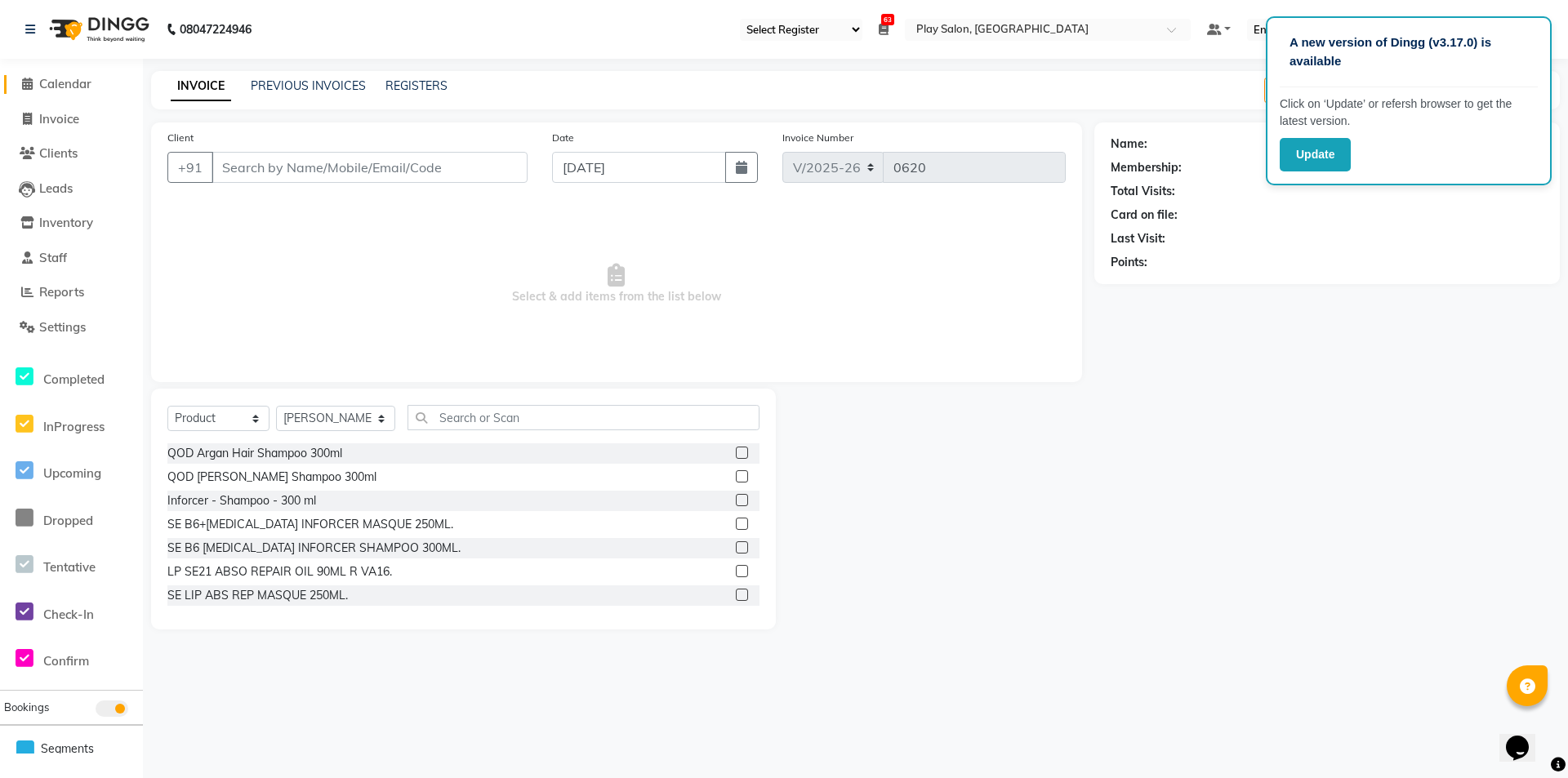
type input "9845077244"
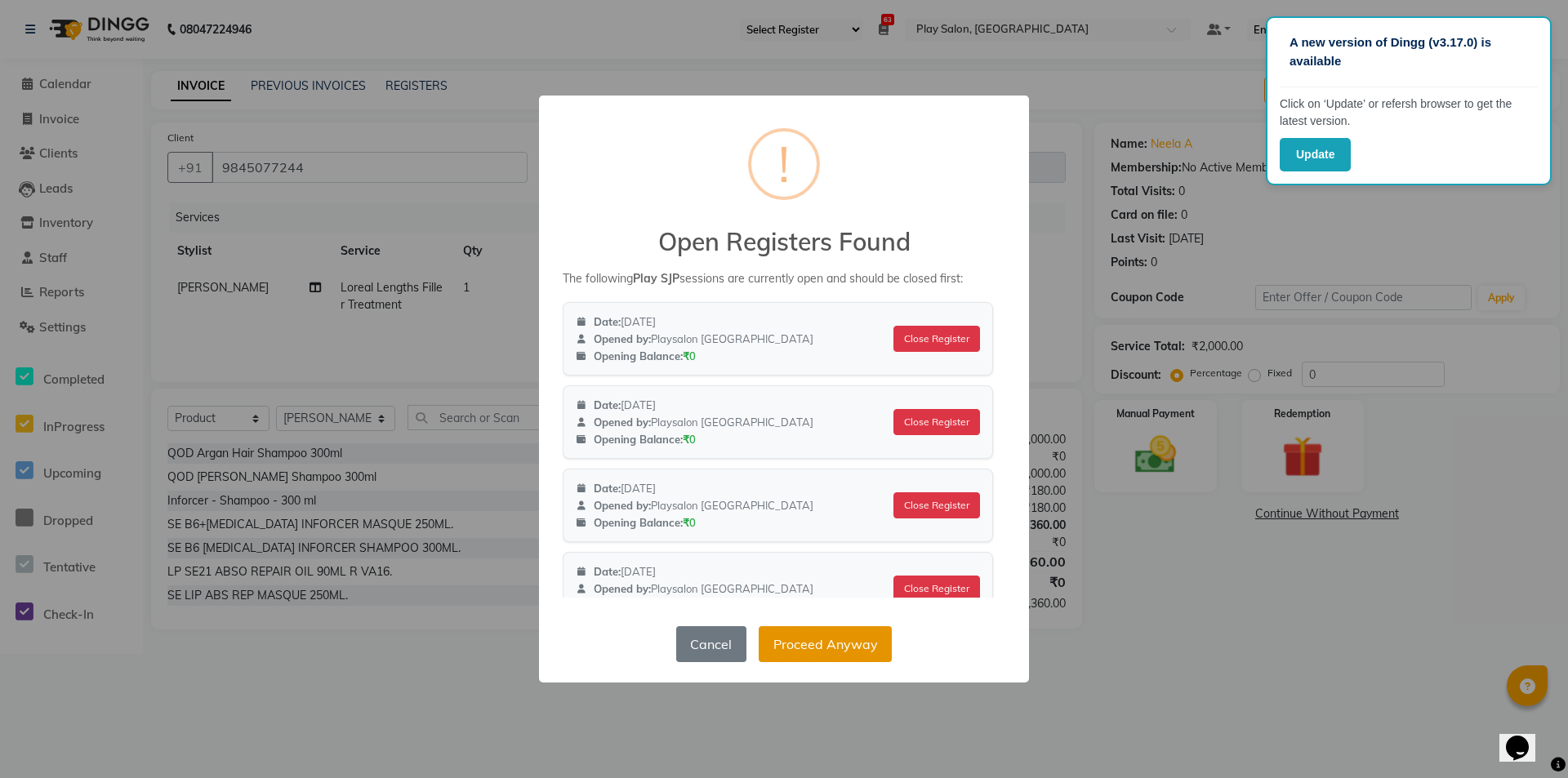
click at [840, 651] on button "Proceed Anyway" at bounding box center [825, 644] width 133 height 36
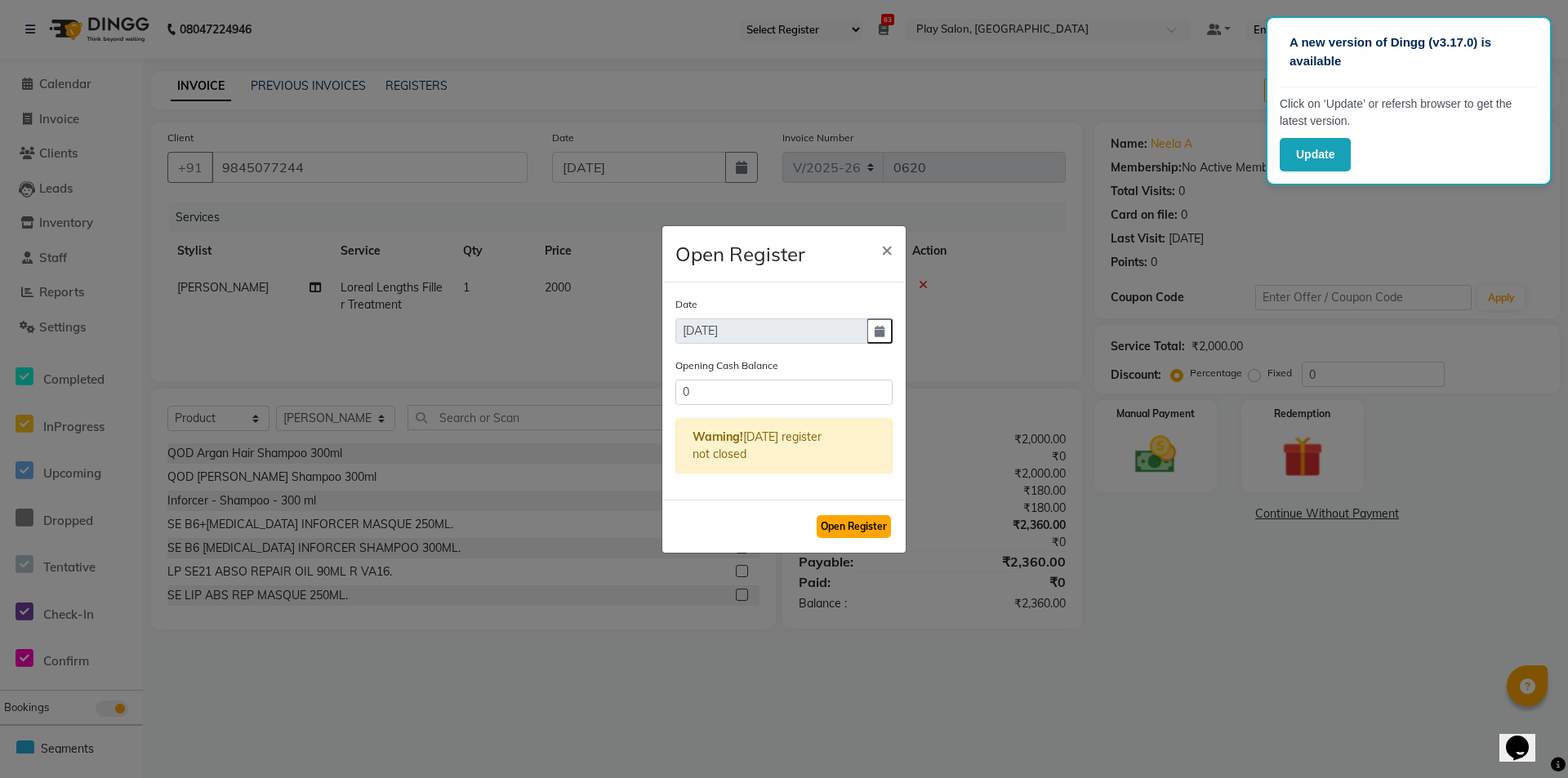
click at [839, 525] on button "Open Register" at bounding box center [854, 526] width 74 height 23
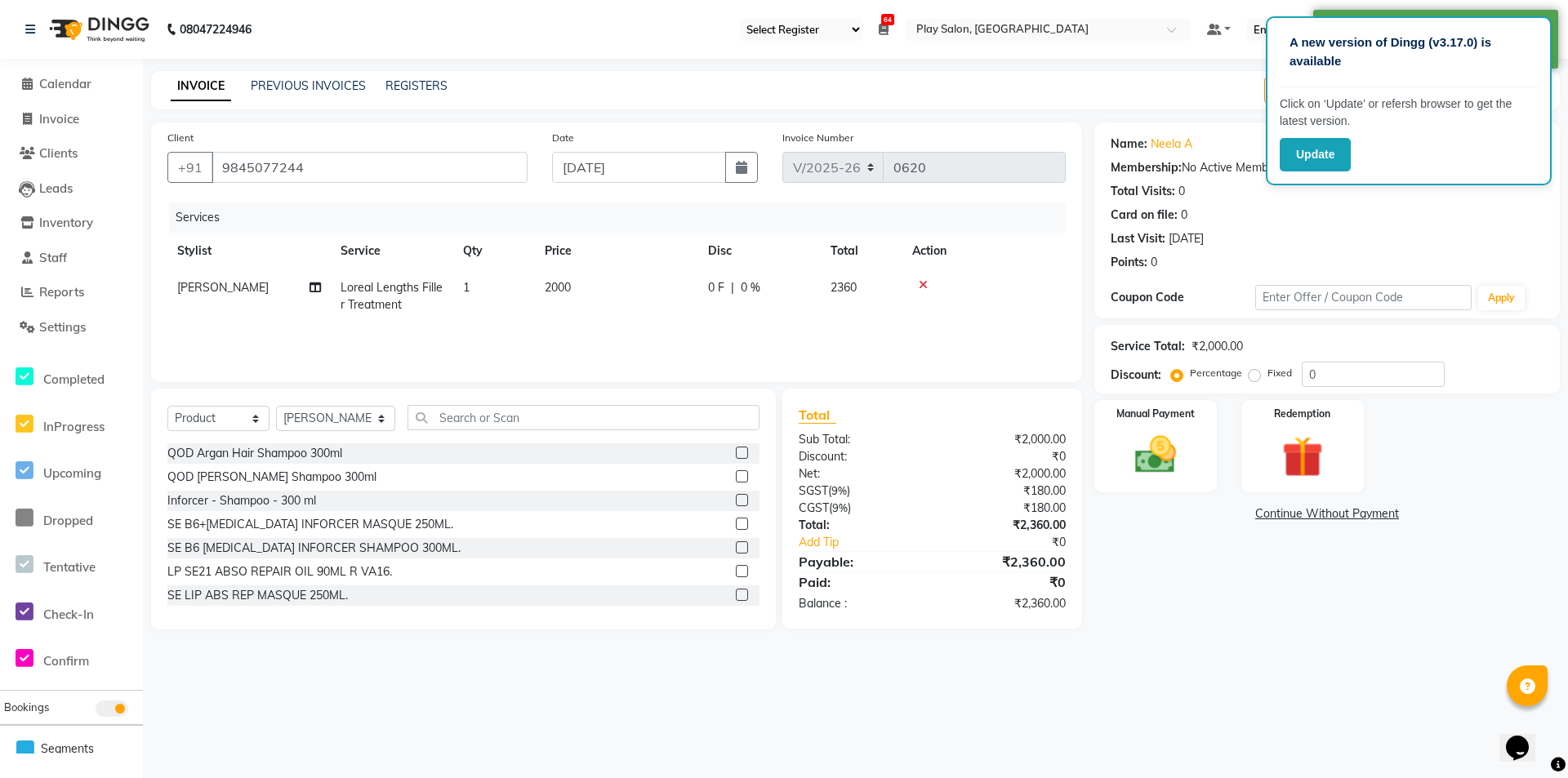
click at [580, 289] on td "2000" at bounding box center [617, 296] width 164 height 54
select select "80385"
drag, startPoint x: 667, startPoint y: 295, endPoint x: 605, endPoint y: 304, distance: 62.6
click at [605, 304] on tr "Admin Ashik Lama Bhawana Biak Lun Deepa deepa Julesh Thapa Kirila Yimkhiung Moj…" at bounding box center [616, 304] width 898 height 70
type input "3000"
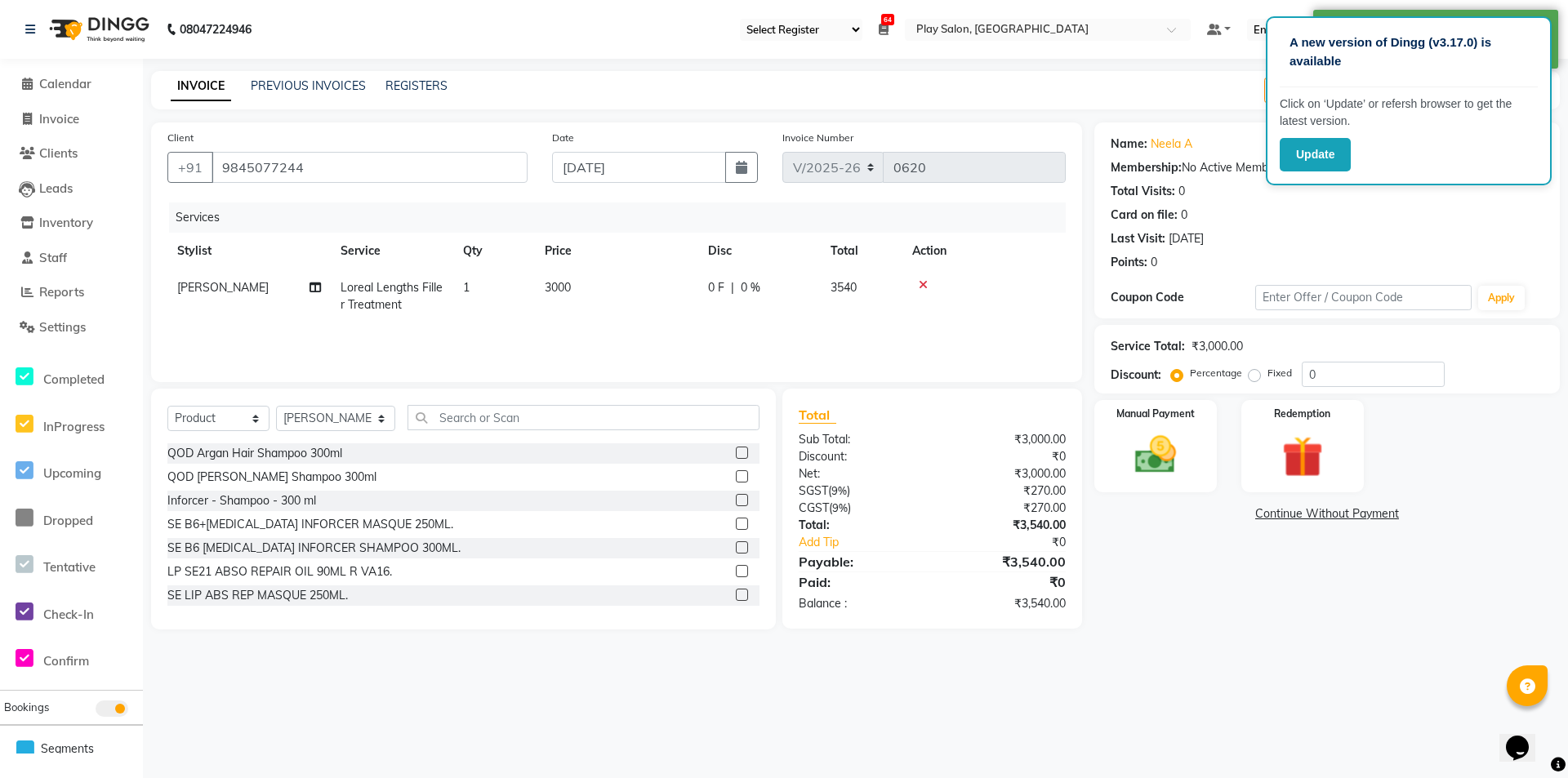
click at [605, 304] on tr "Mojesh Chhetri Loreal Lengths Filler Treatment 1 3000 0 F | 0 % 3540" at bounding box center [616, 296] width 898 height 54
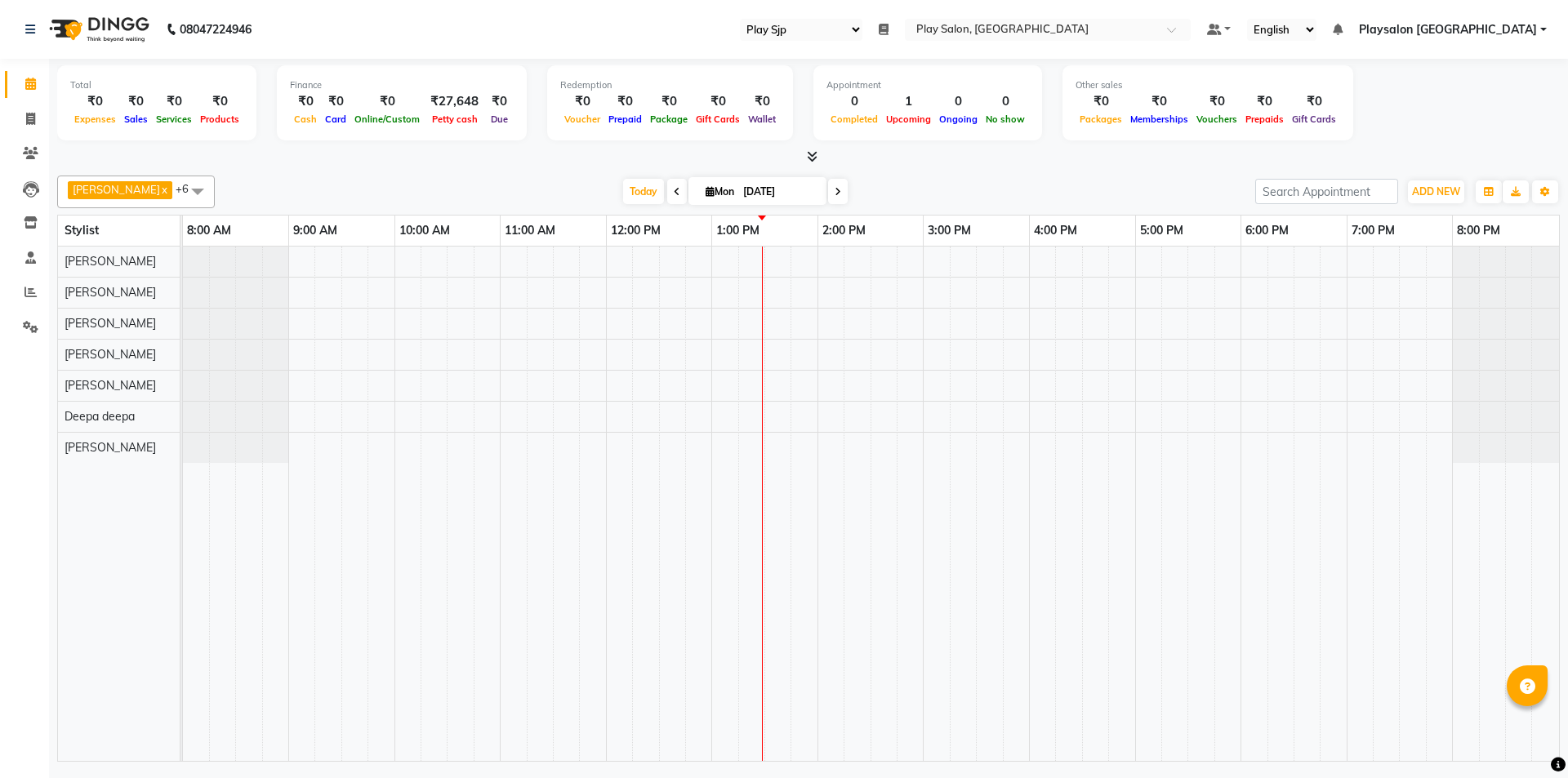
select select "94"
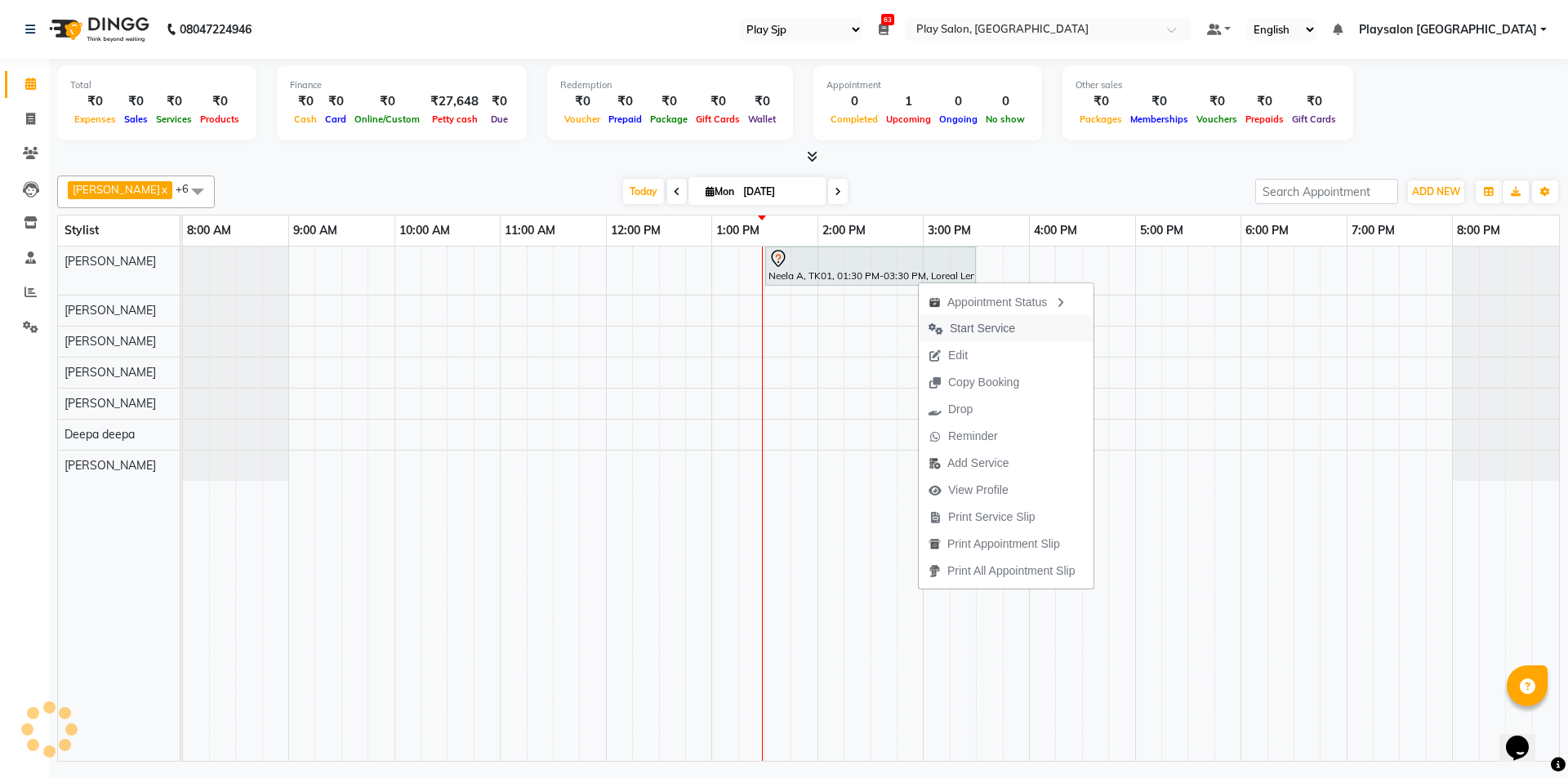
click at [975, 333] on span "Start Service" at bounding box center [983, 328] width 65 height 17
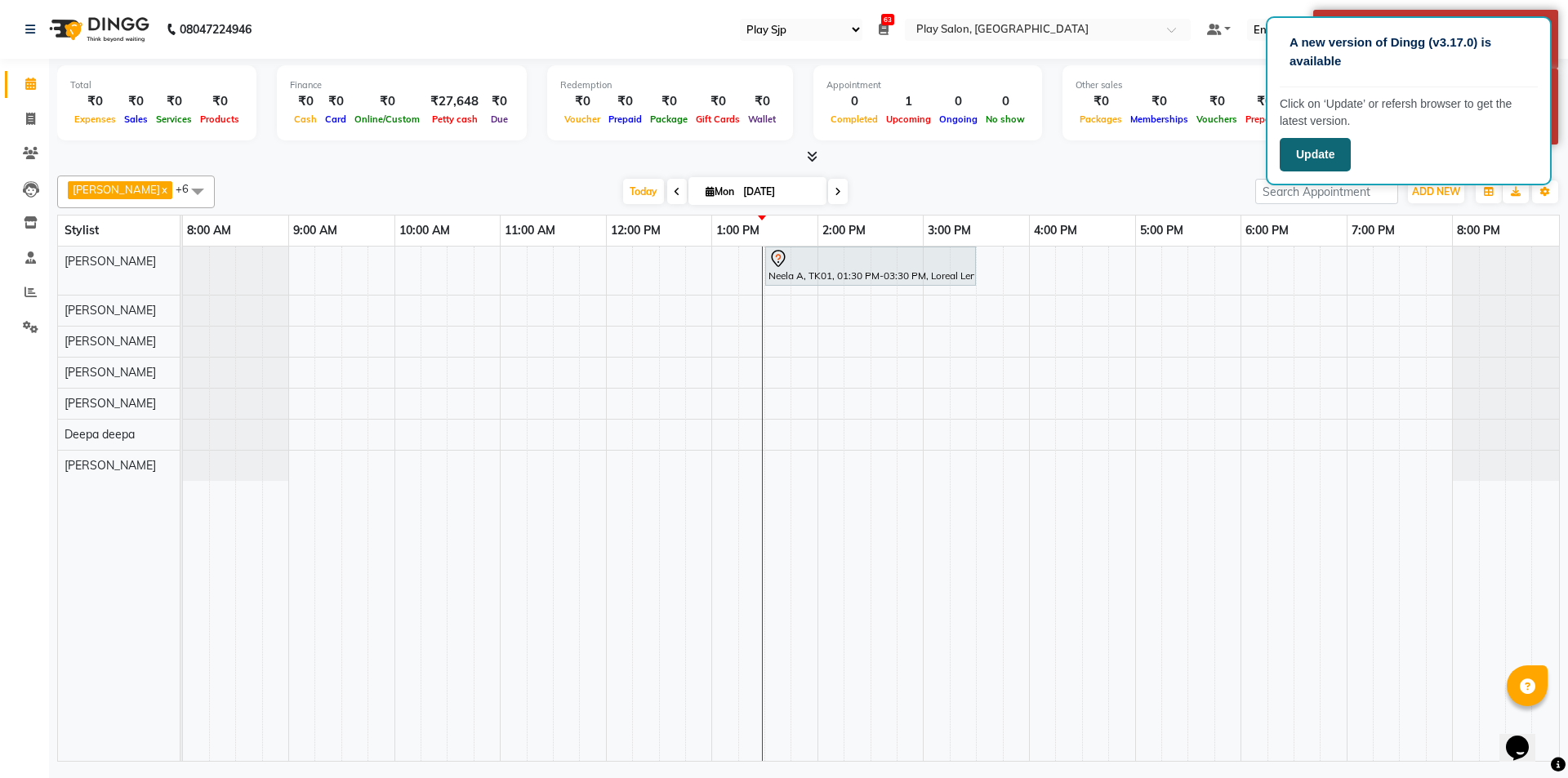
click at [1301, 145] on button "Update" at bounding box center [1315, 155] width 71 height 33
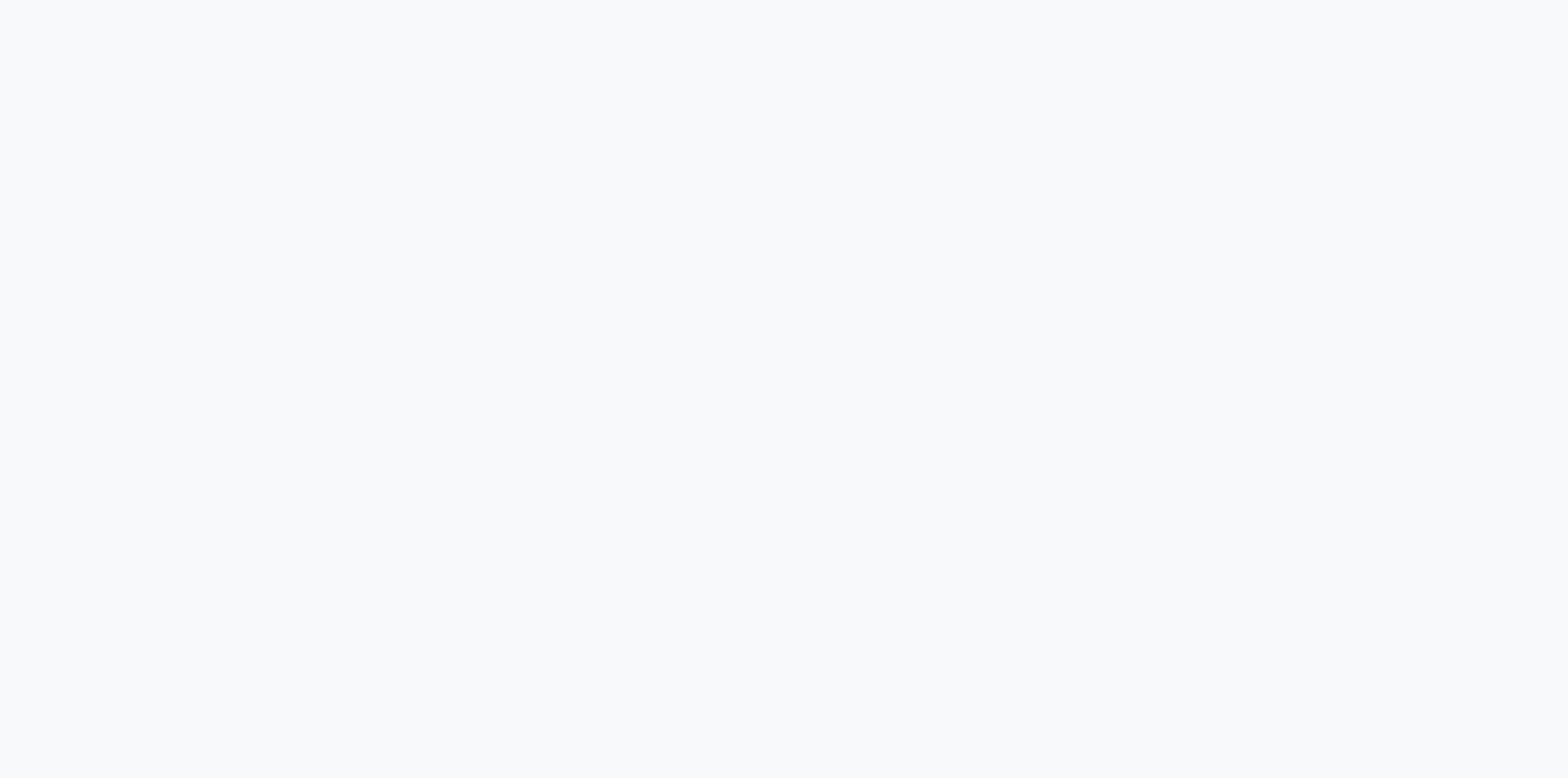
select select "94"
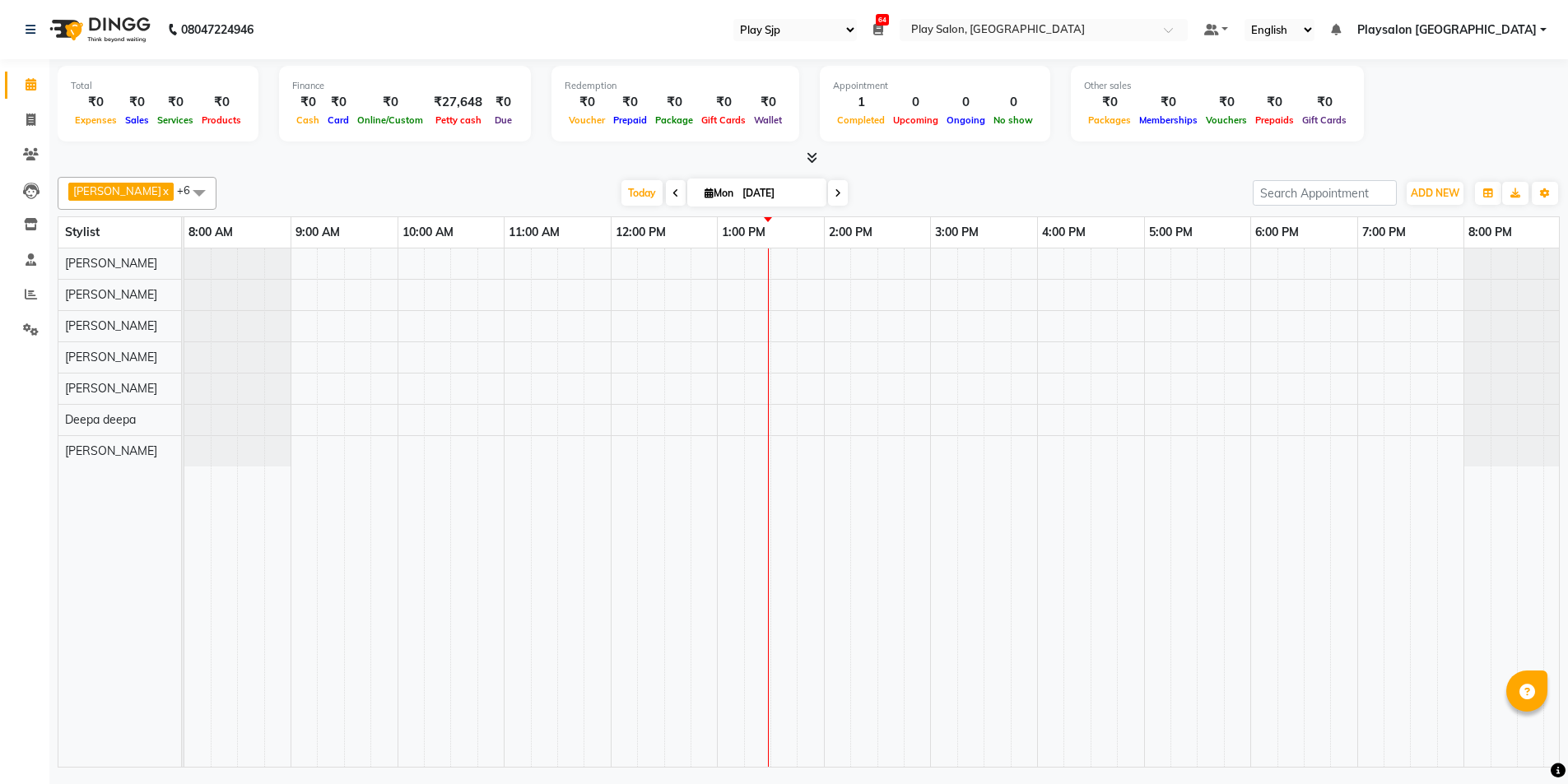
select select "en"
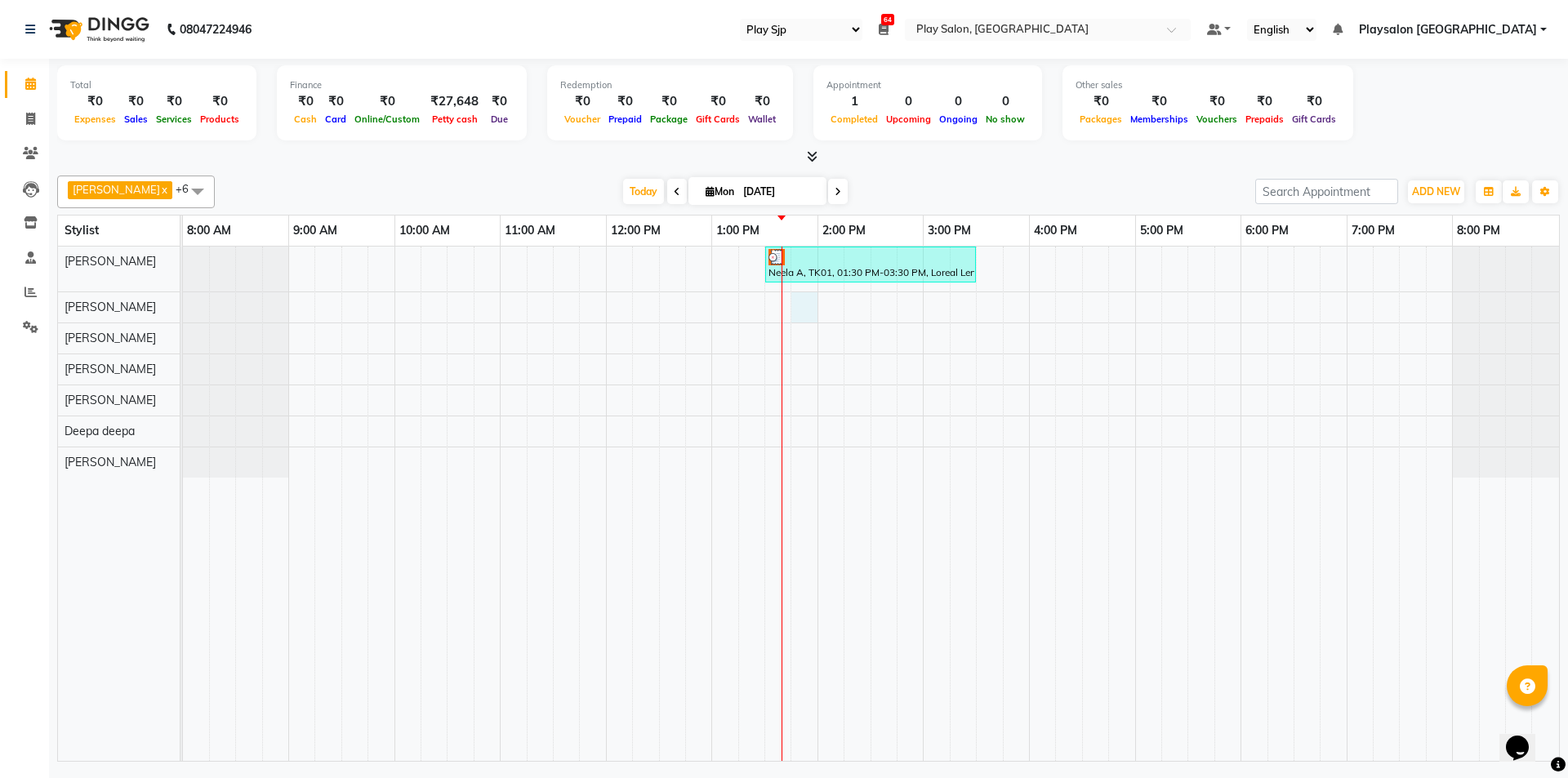
click at [796, 310] on div "Neela A, TK01, 01:30 PM-03:30 PM, Loreal Lengths Filler Treatment" at bounding box center [871, 503] width 1376 height 514
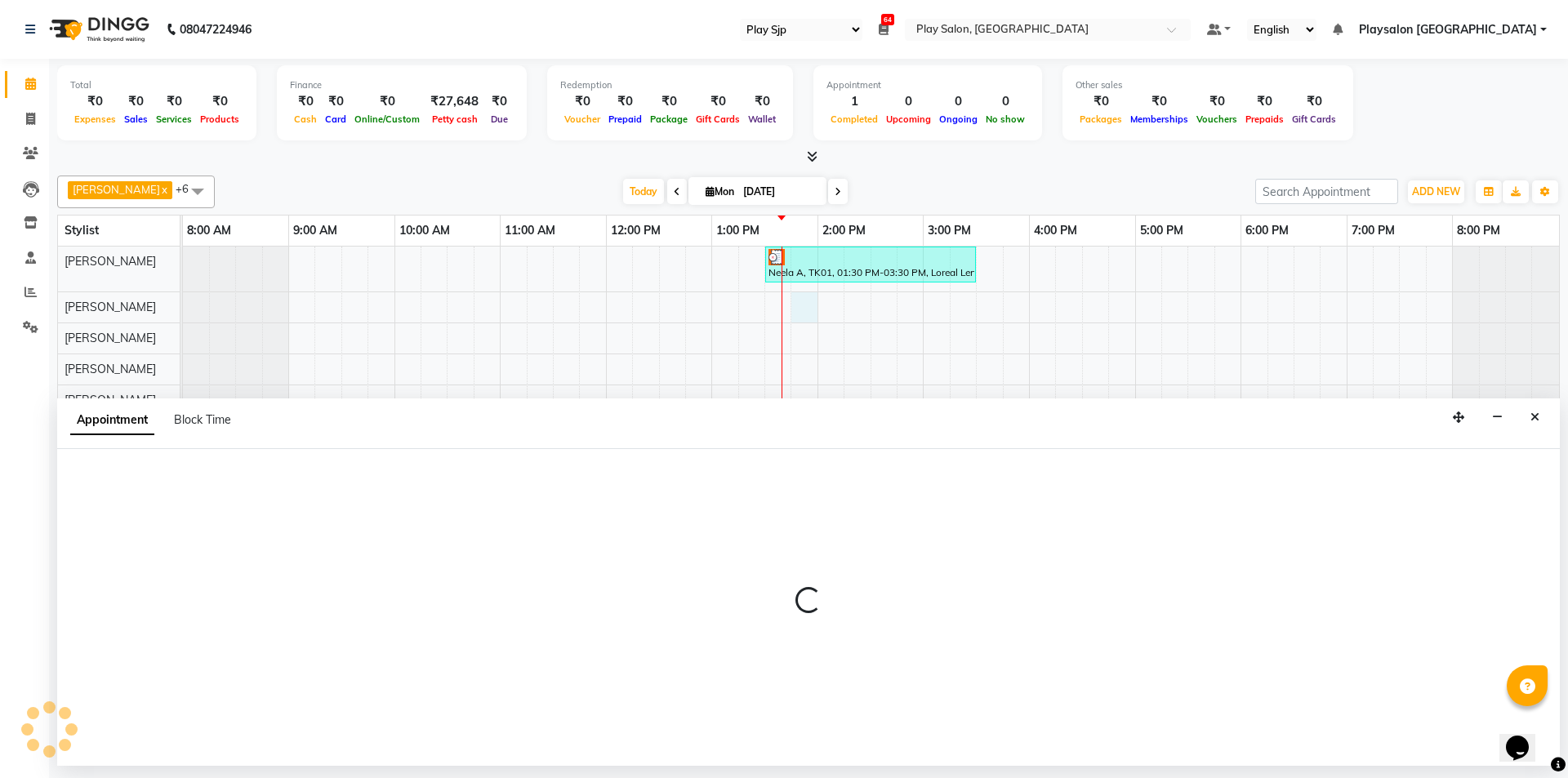
select select "80381"
select select "825"
select select "tentative"
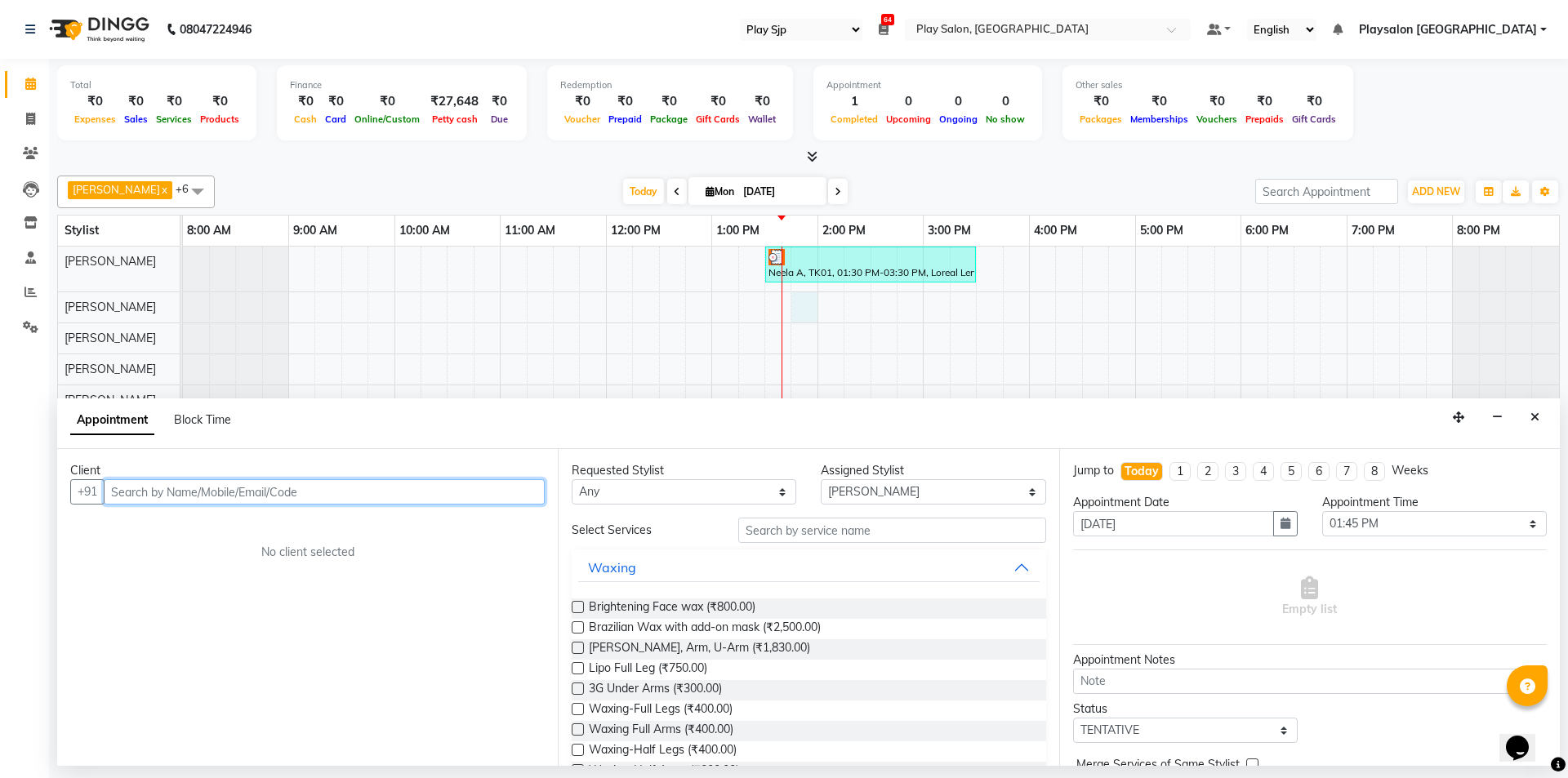
click at [298, 500] on input "text" at bounding box center [324, 492] width 441 height 26
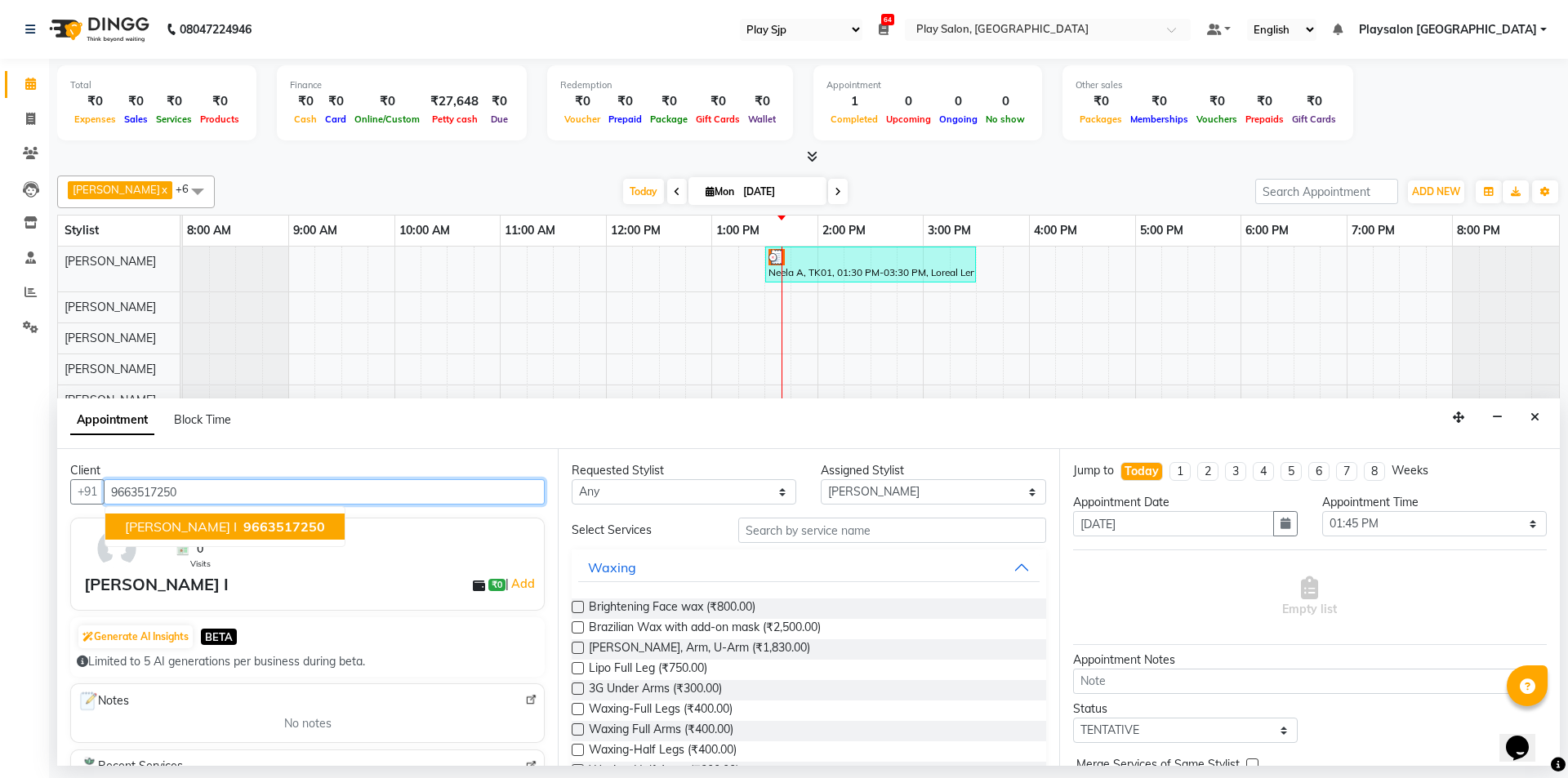
click at [184, 517] on button "[PERSON_NAME] I 9663517250" at bounding box center [225, 526] width 239 height 26
type input "9663517250"
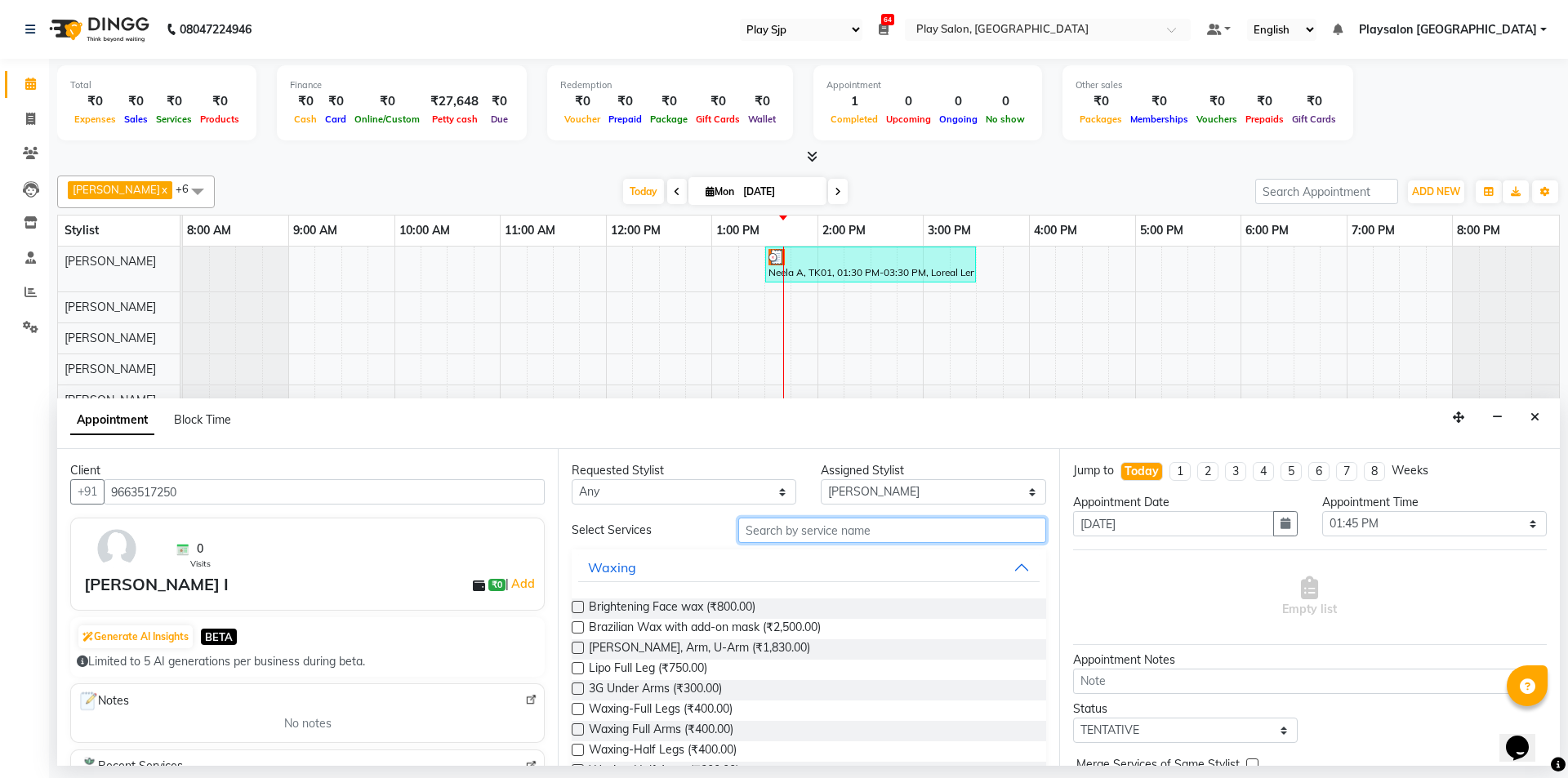
click at [911, 536] on input "text" at bounding box center [893, 530] width 308 height 26
type input "thread"
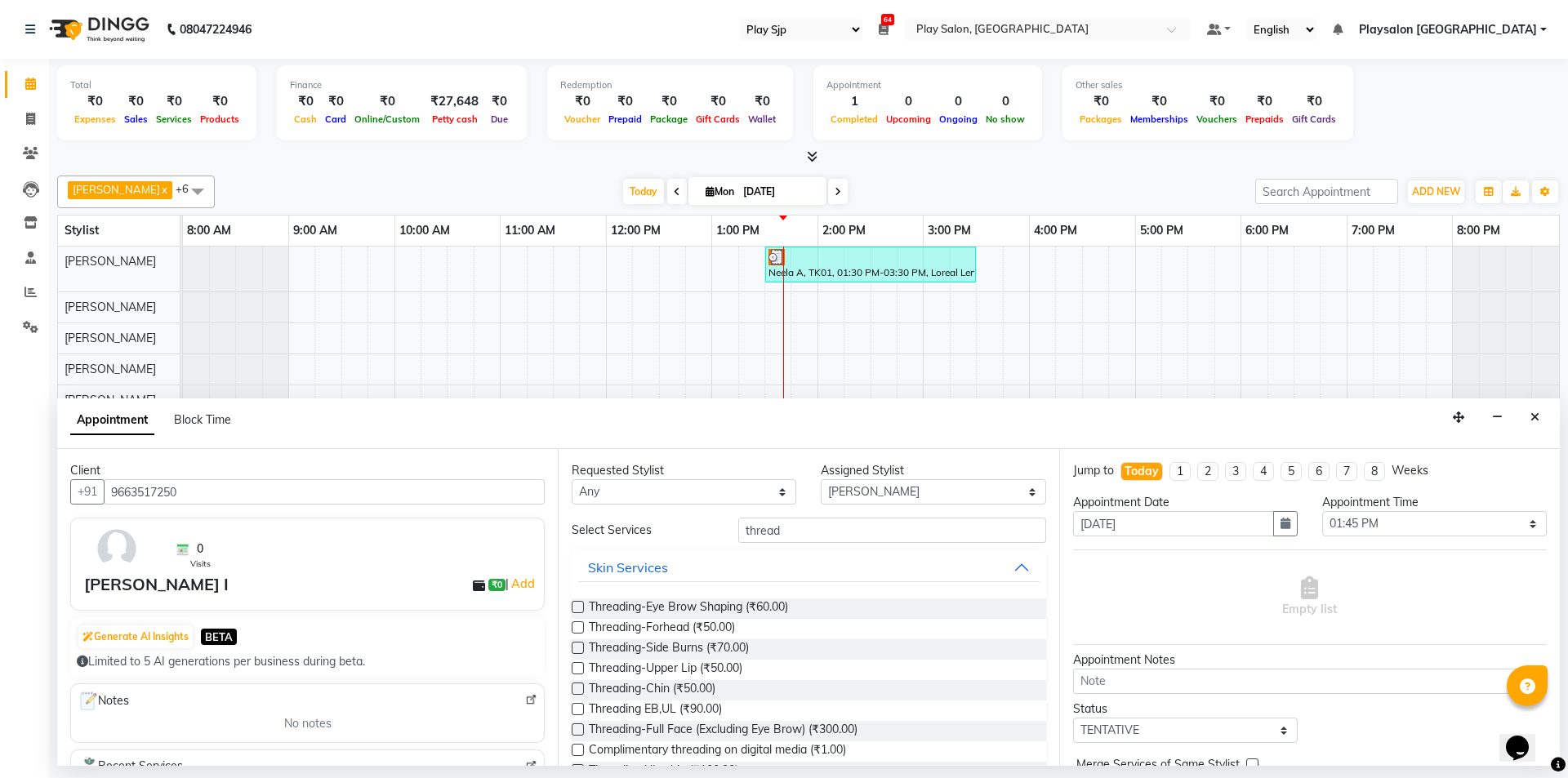
click at [577, 665] on label at bounding box center [578, 668] width 12 height 12
click at [577, 665] on input "checkbox" at bounding box center [577, 670] width 11 height 11
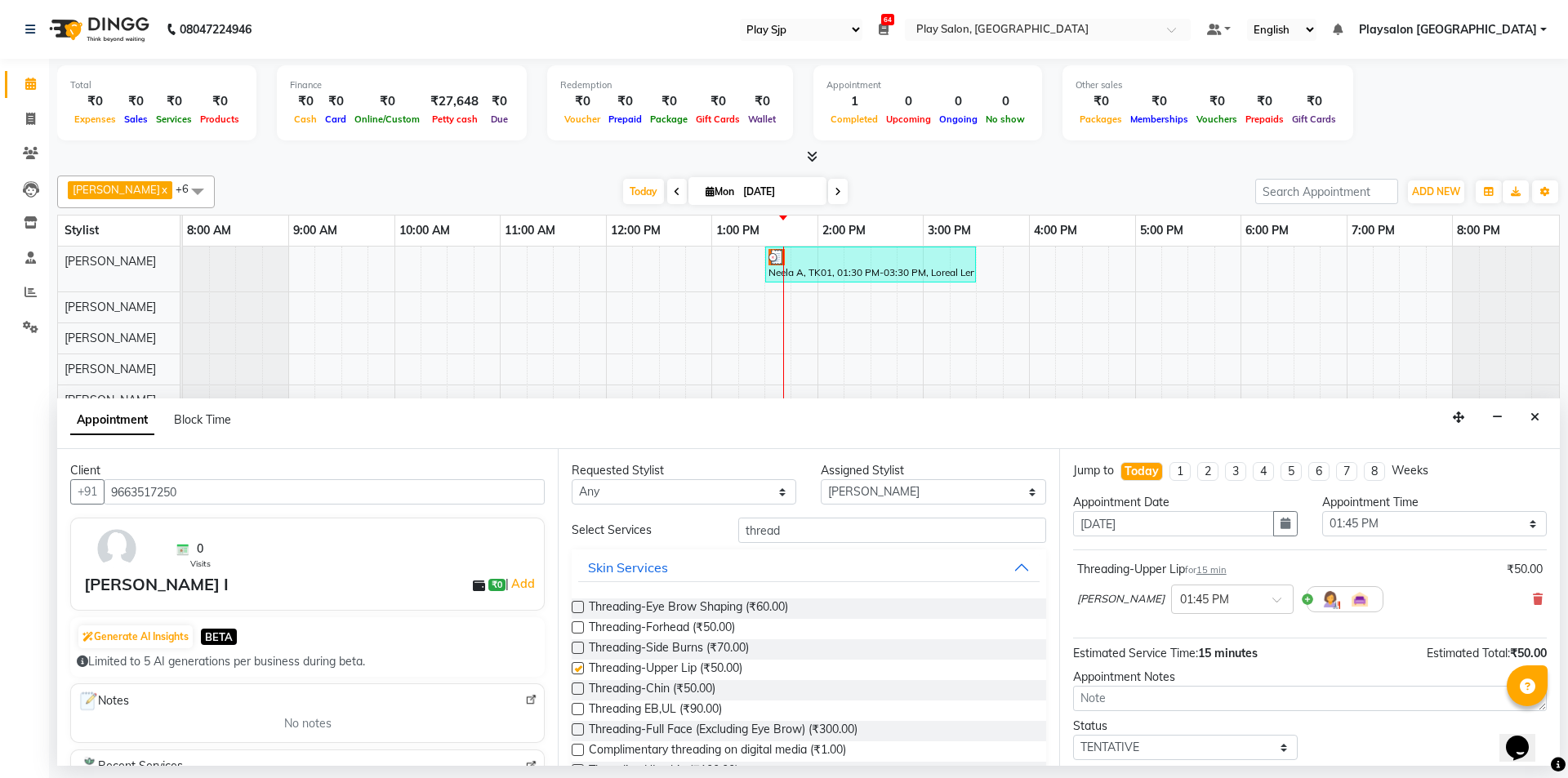
checkbox input "false"
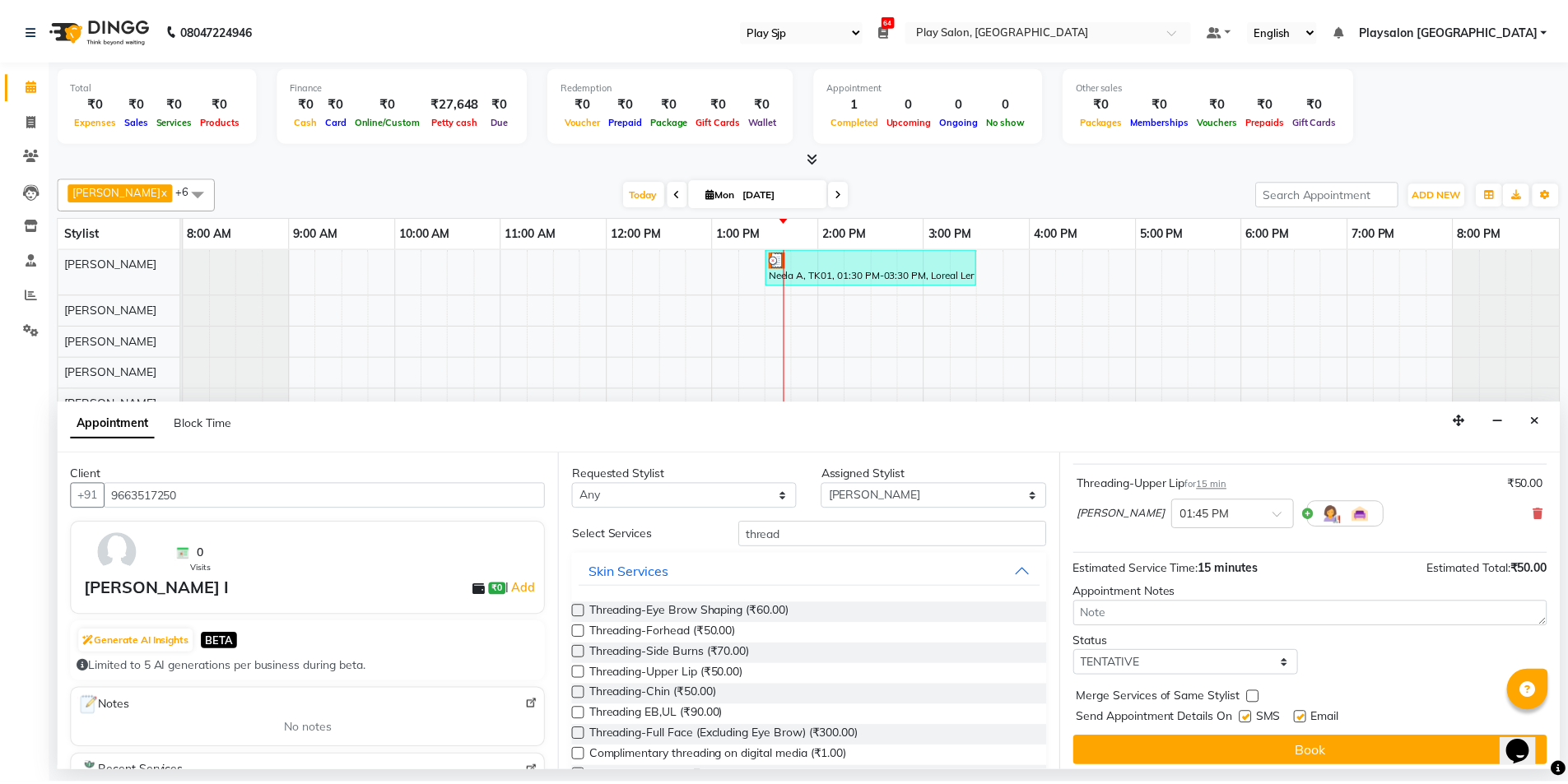
scroll to position [98, 0]
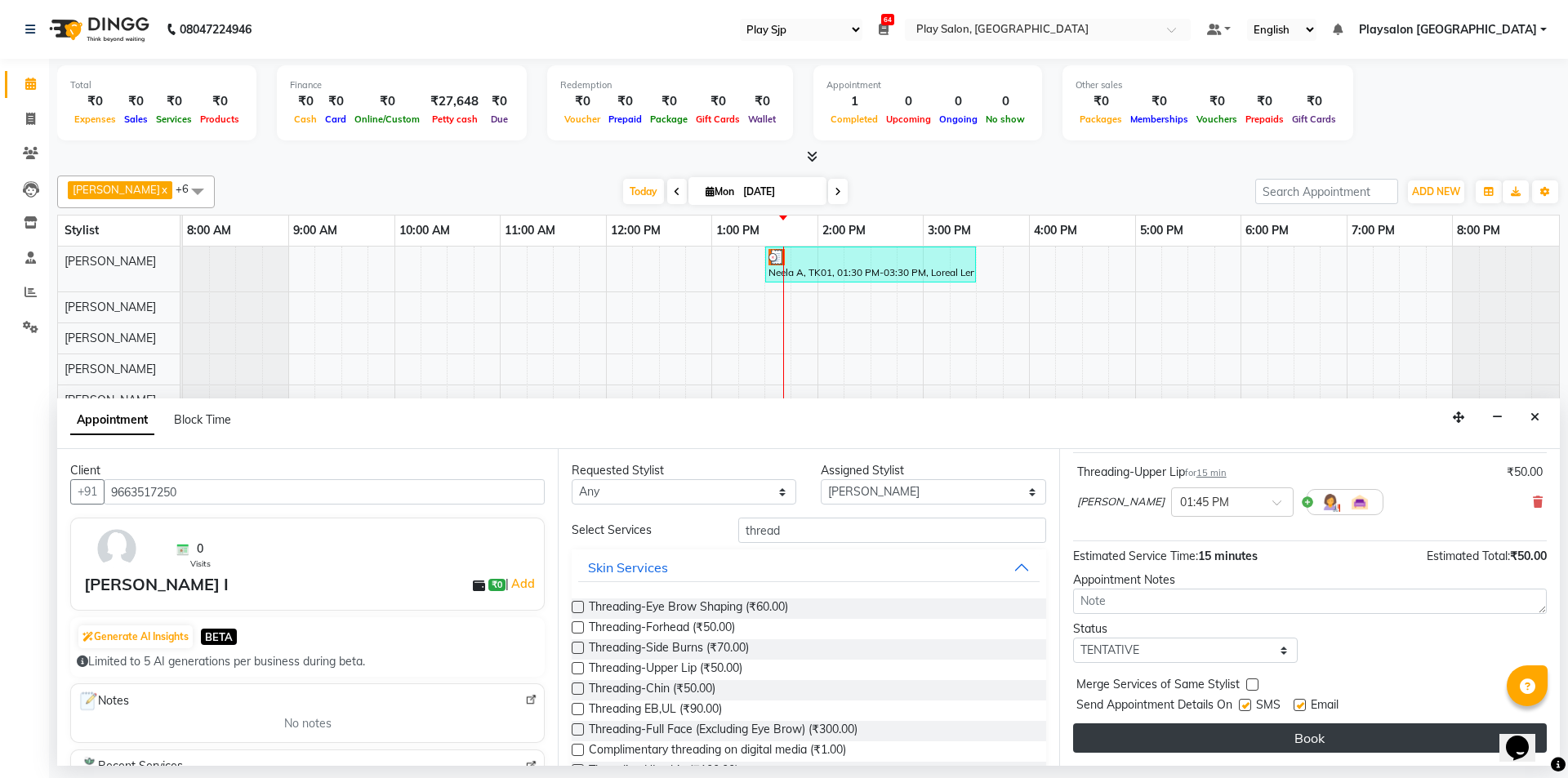
click at [1309, 741] on button "Book" at bounding box center [1310, 738] width 474 height 29
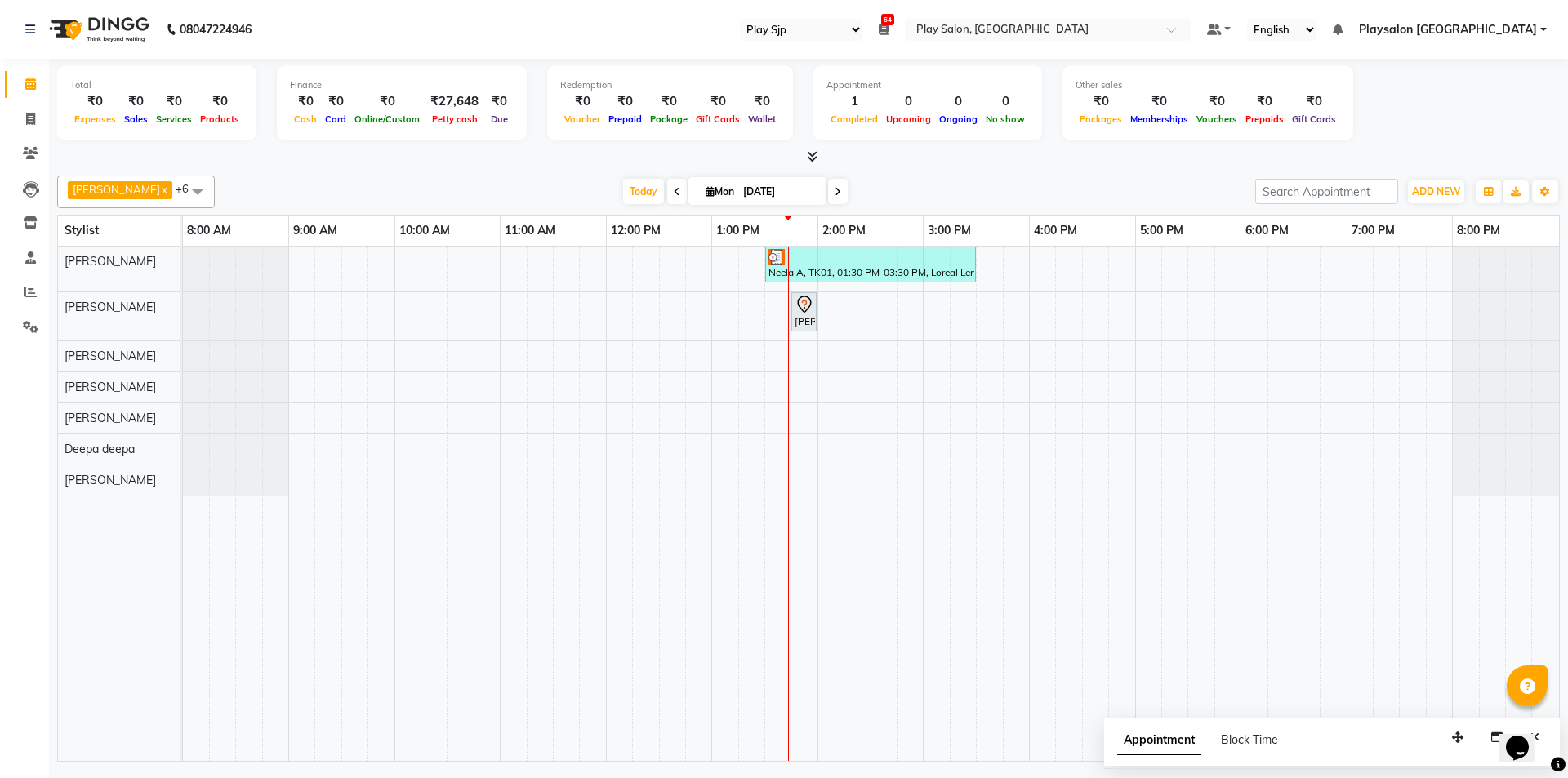
click at [394, 364] on td at bounding box center [408, 503] width 26 height 514
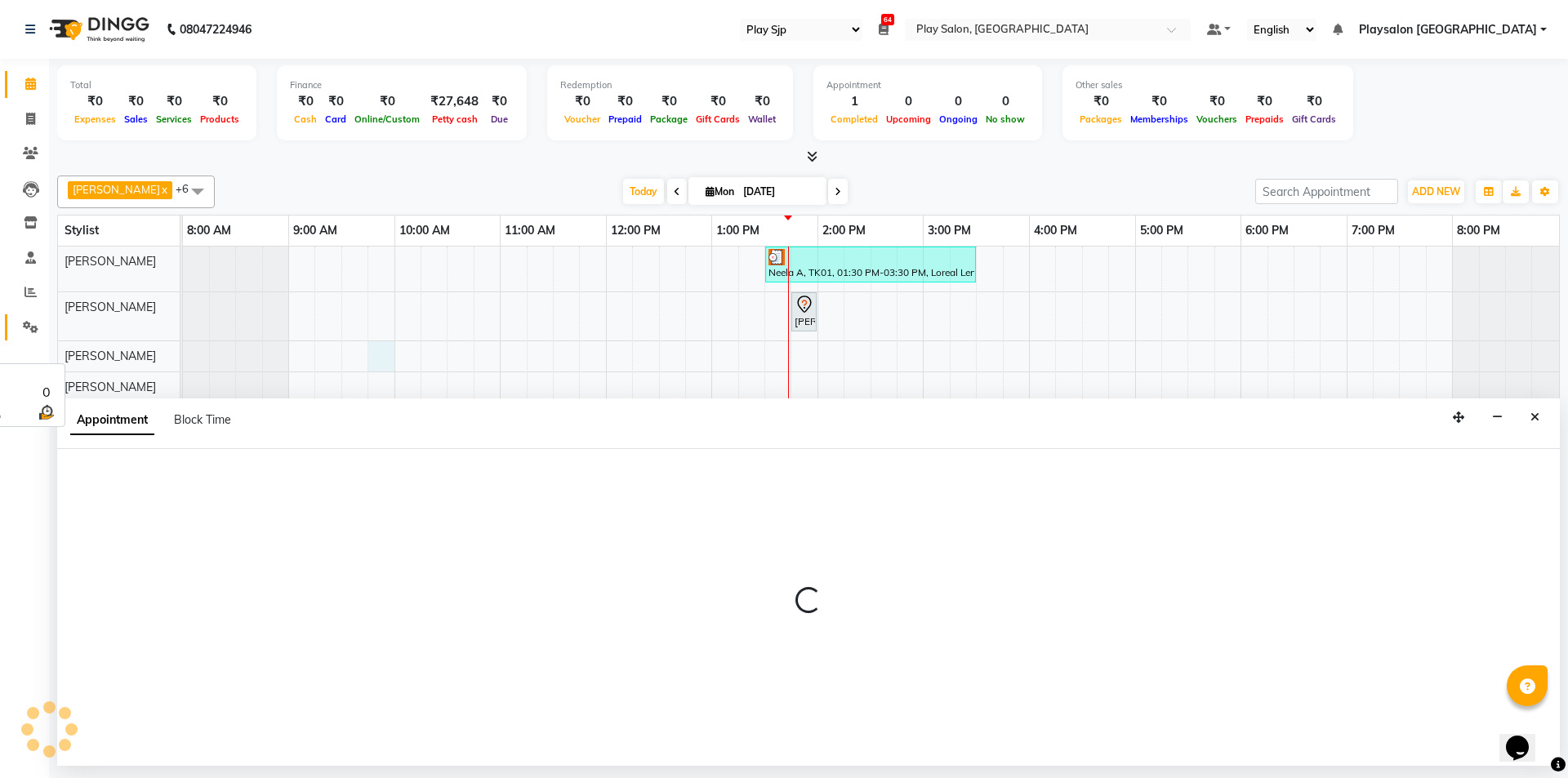
select select "80387"
select select "tentative"
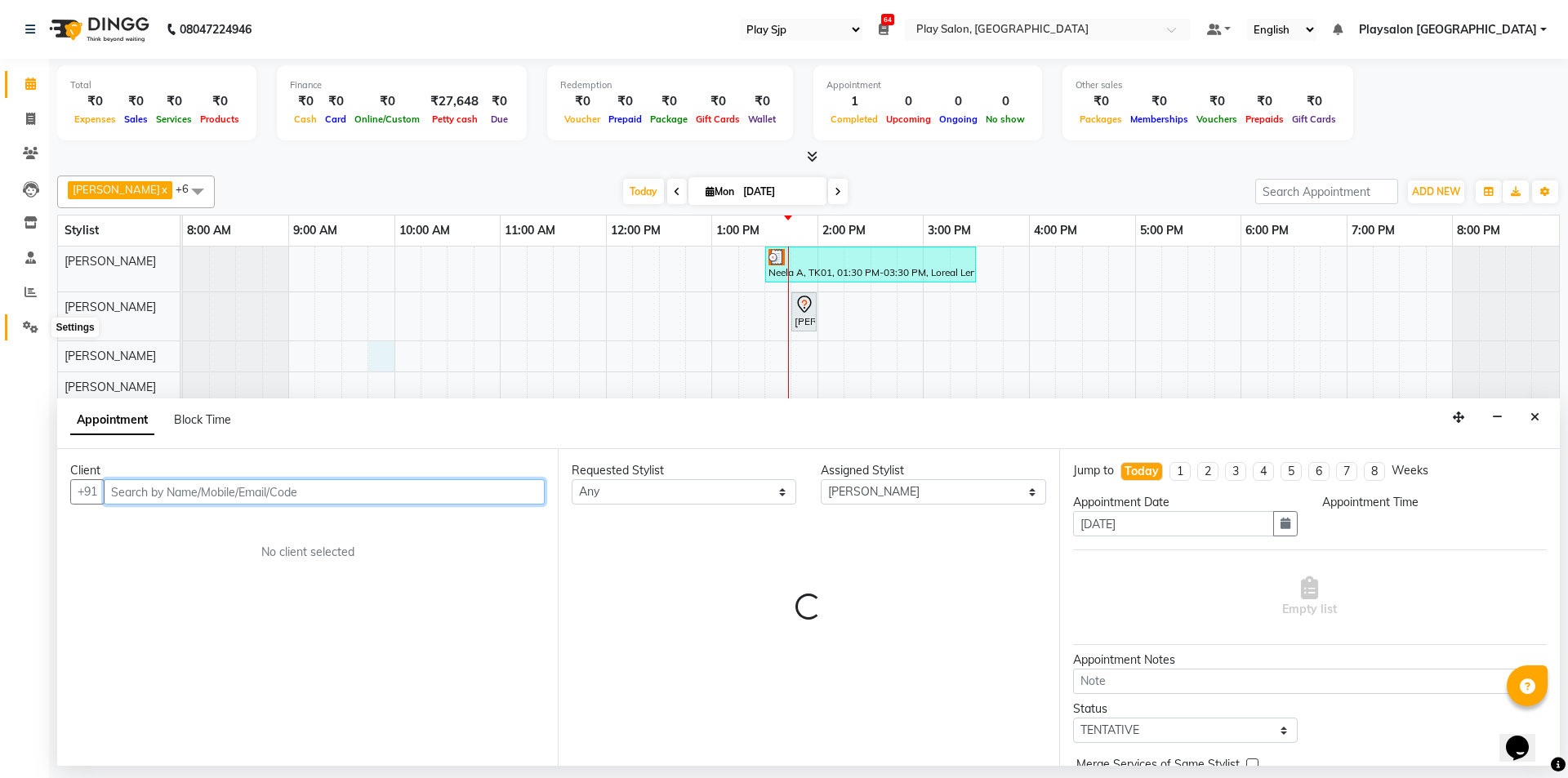
select select "585"
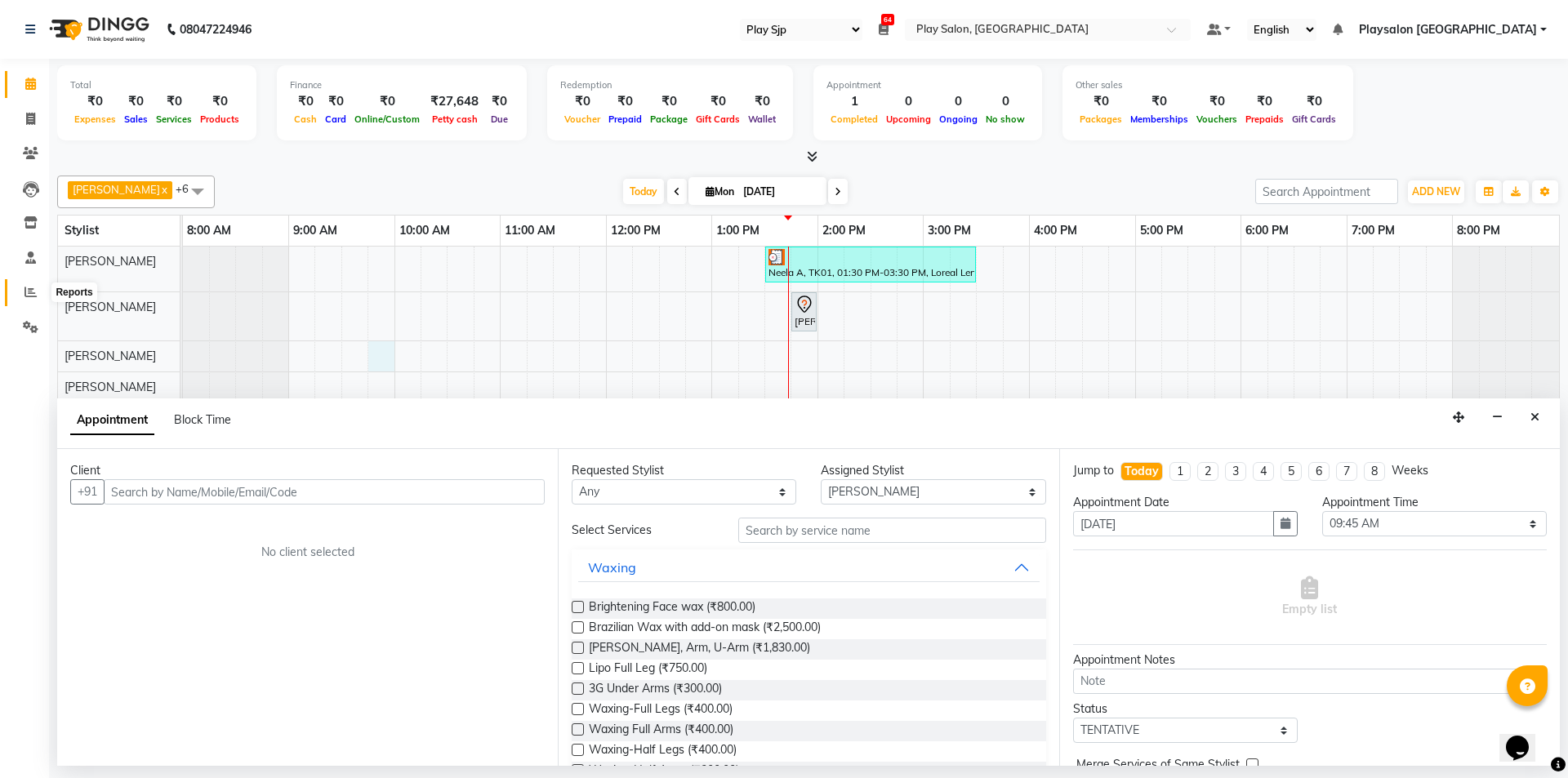
click at [27, 298] on span at bounding box center [31, 292] width 28 height 18
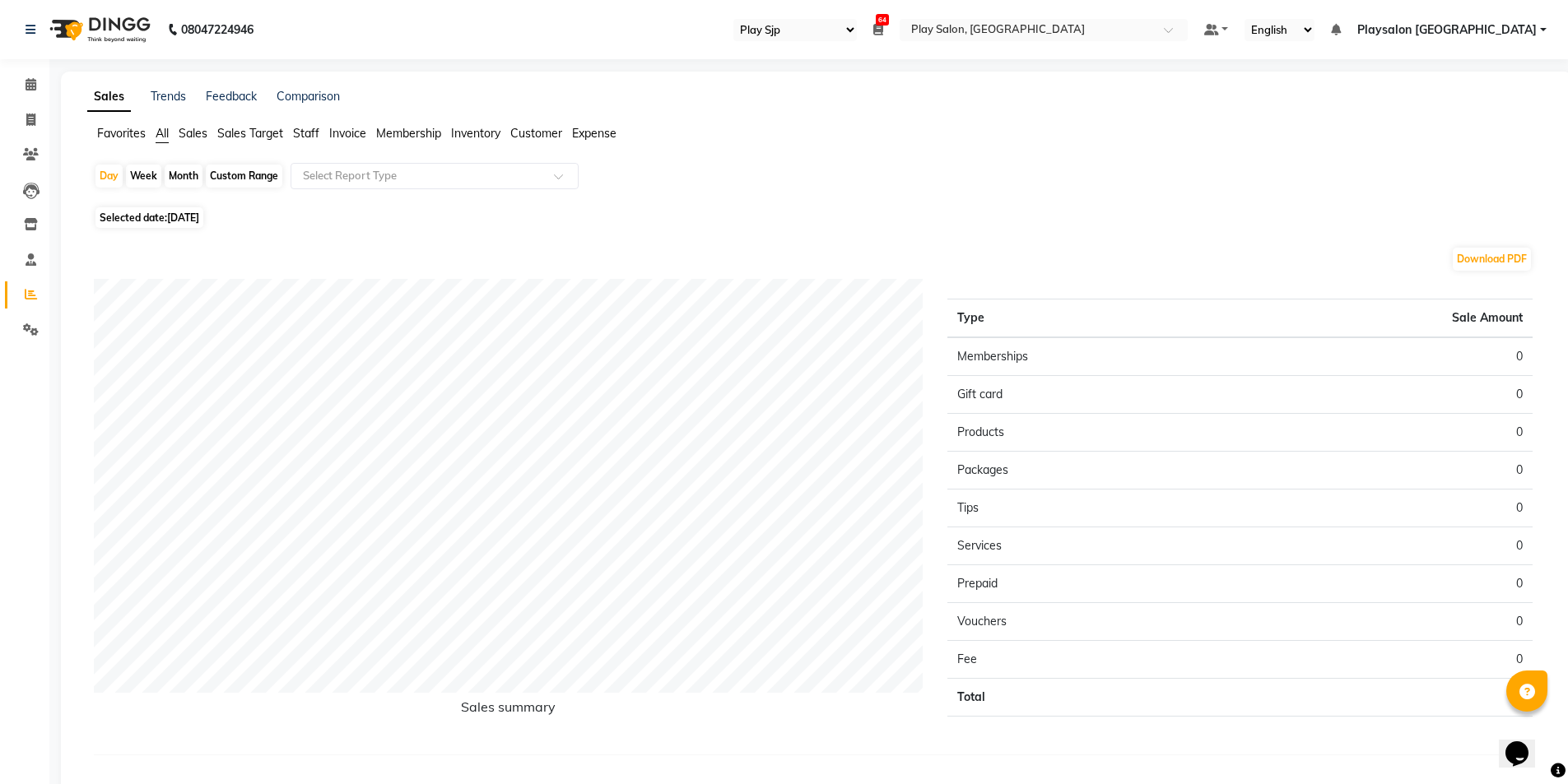
click at [187, 175] on div "Month" at bounding box center [184, 176] width 38 height 23
select select "9"
select select "2025"
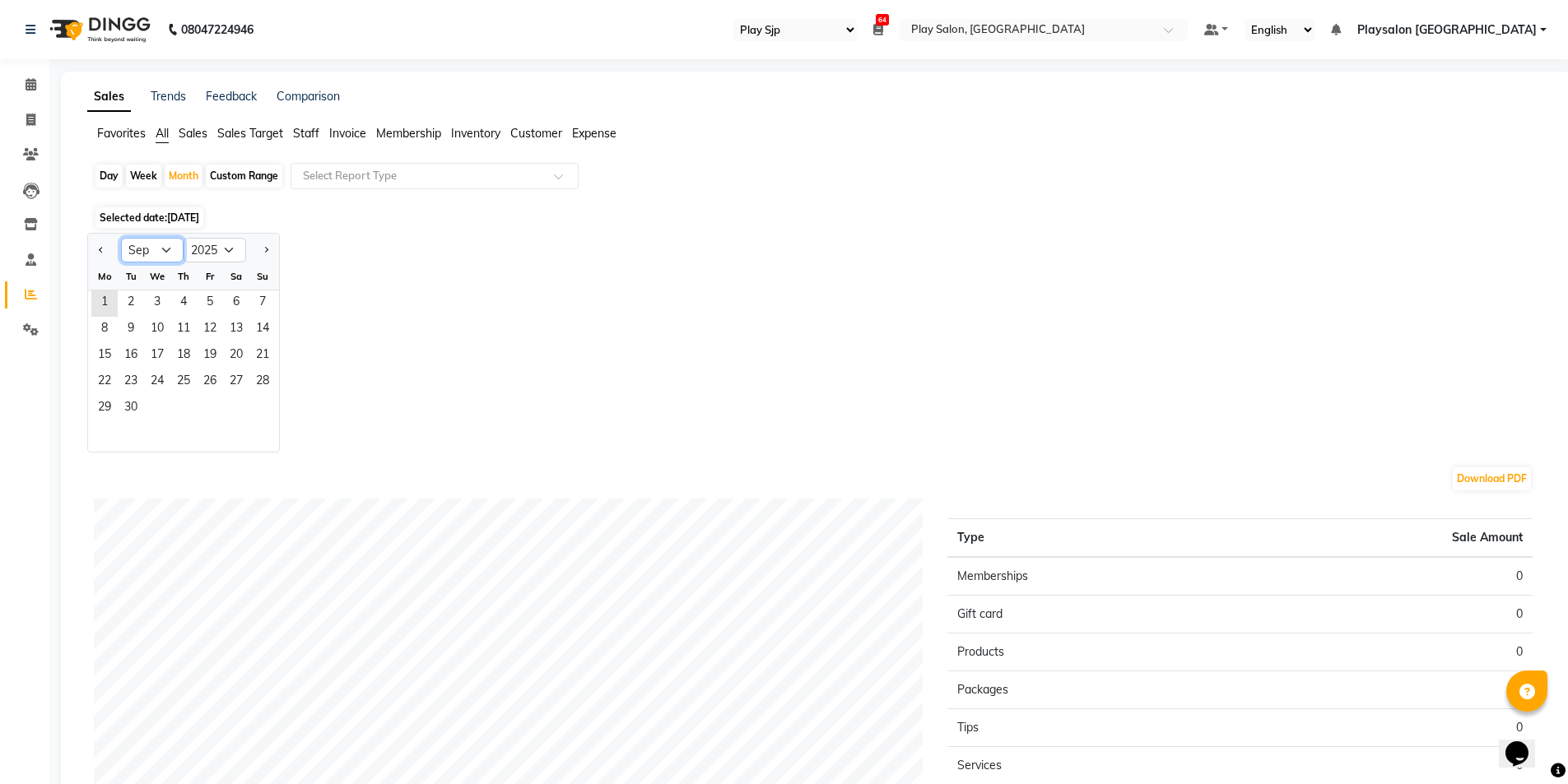
click at [161, 251] on select "Jan Feb Mar Apr May Jun [DATE] Aug Sep Oct Nov Dec" at bounding box center [152, 250] width 63 height 25
select select "8"
click at [121, 238] on select "Jan Feb Mar Apr May Jun [DATE] Aug Sep Oct Nov Dec" at bounding box center [152, 250] width 63 height 25
click at [215, 302] on span "1" at bounding box center [210, 303] width 27 height 27
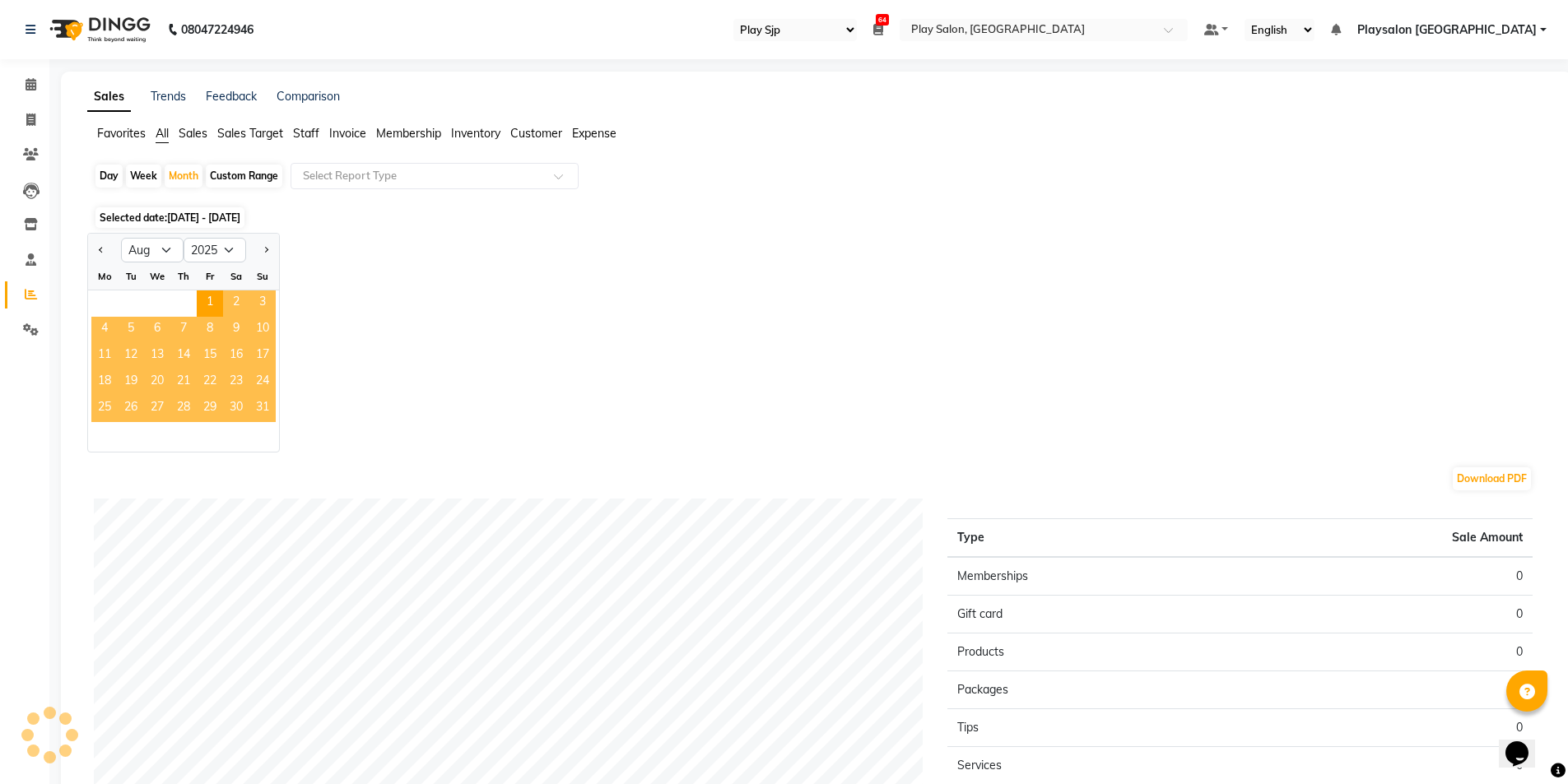
click at [256, 411] on span "31" at bounding box center [263, 409] width 27 height 27
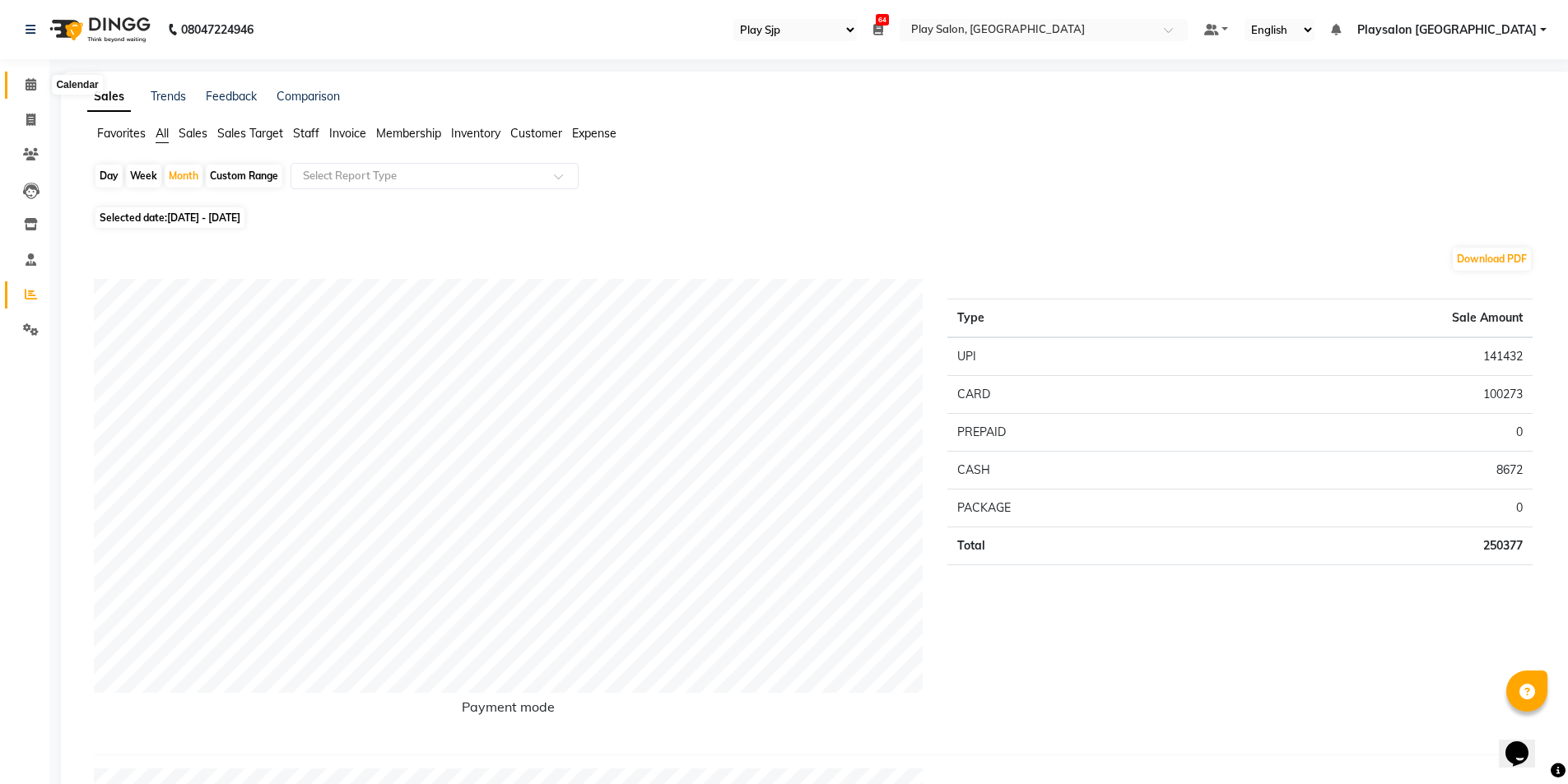
click at [33, 87] on icon at bounding box center [31, 84] width 11 height 12
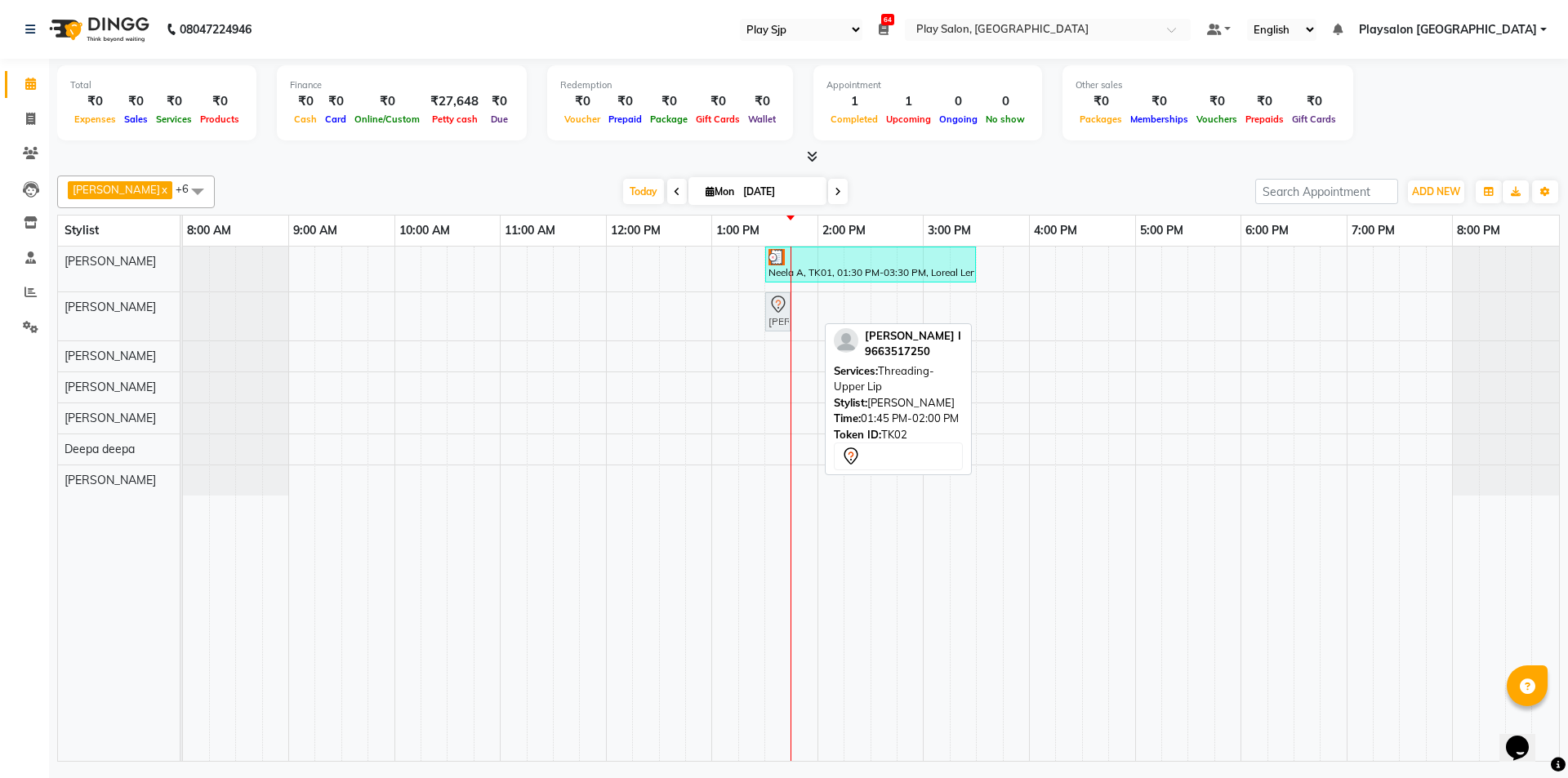
drag, startPoint x: 802, startPoint y: 321, endPoint x: 788, endPoint y: 321, distance: 14.0
click at [183, 321] on div "[PERSON_NAME] I, TK02, 01:45 PM-02:00 PM, Threading-Upper Lip [PERSON_NAME] I, …" at bounding box center [183, 316] width 0 height 48
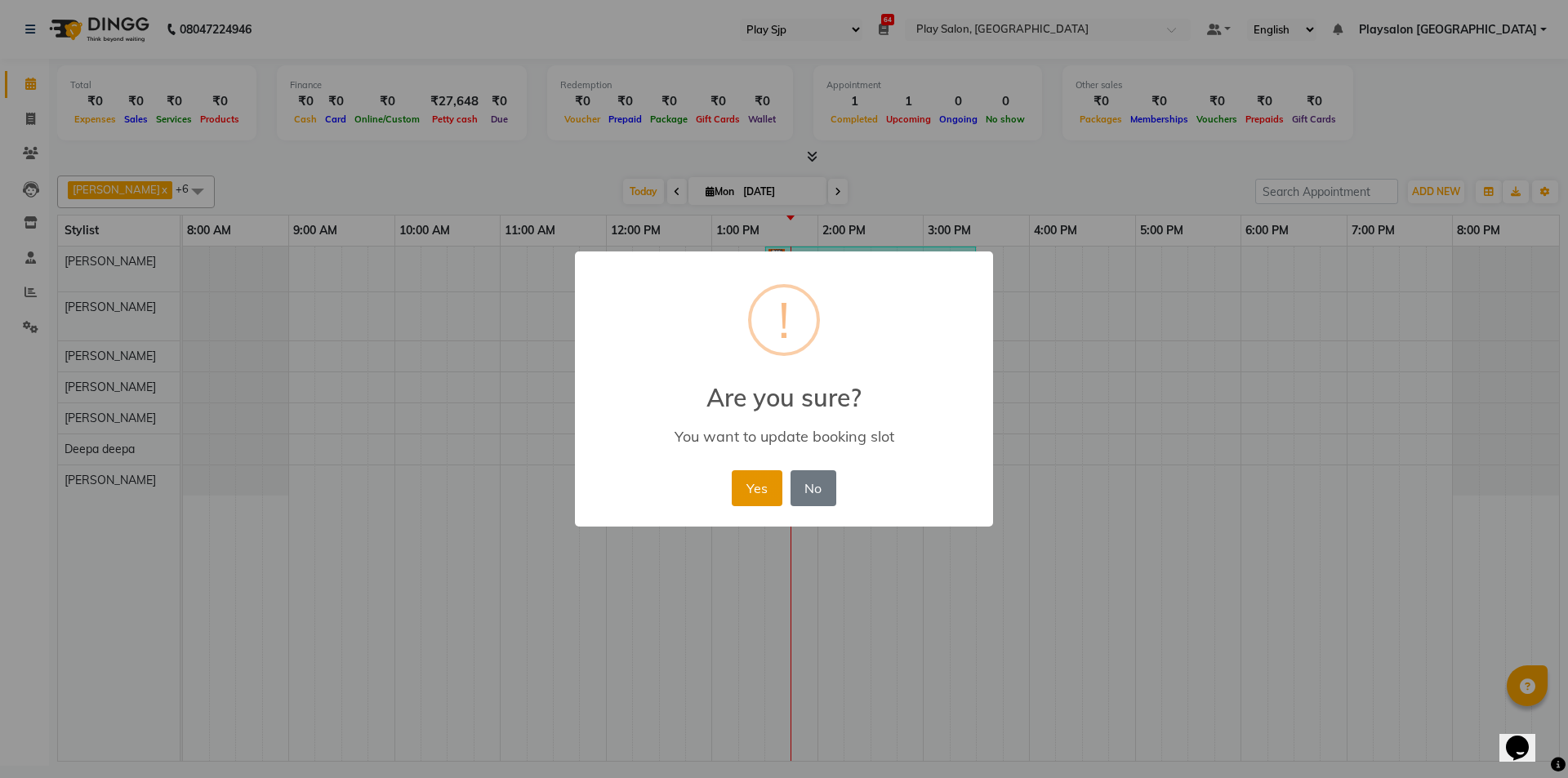
click at [763, 498] on button "Yes" at bounding box center [756, 488] width 50 height 36
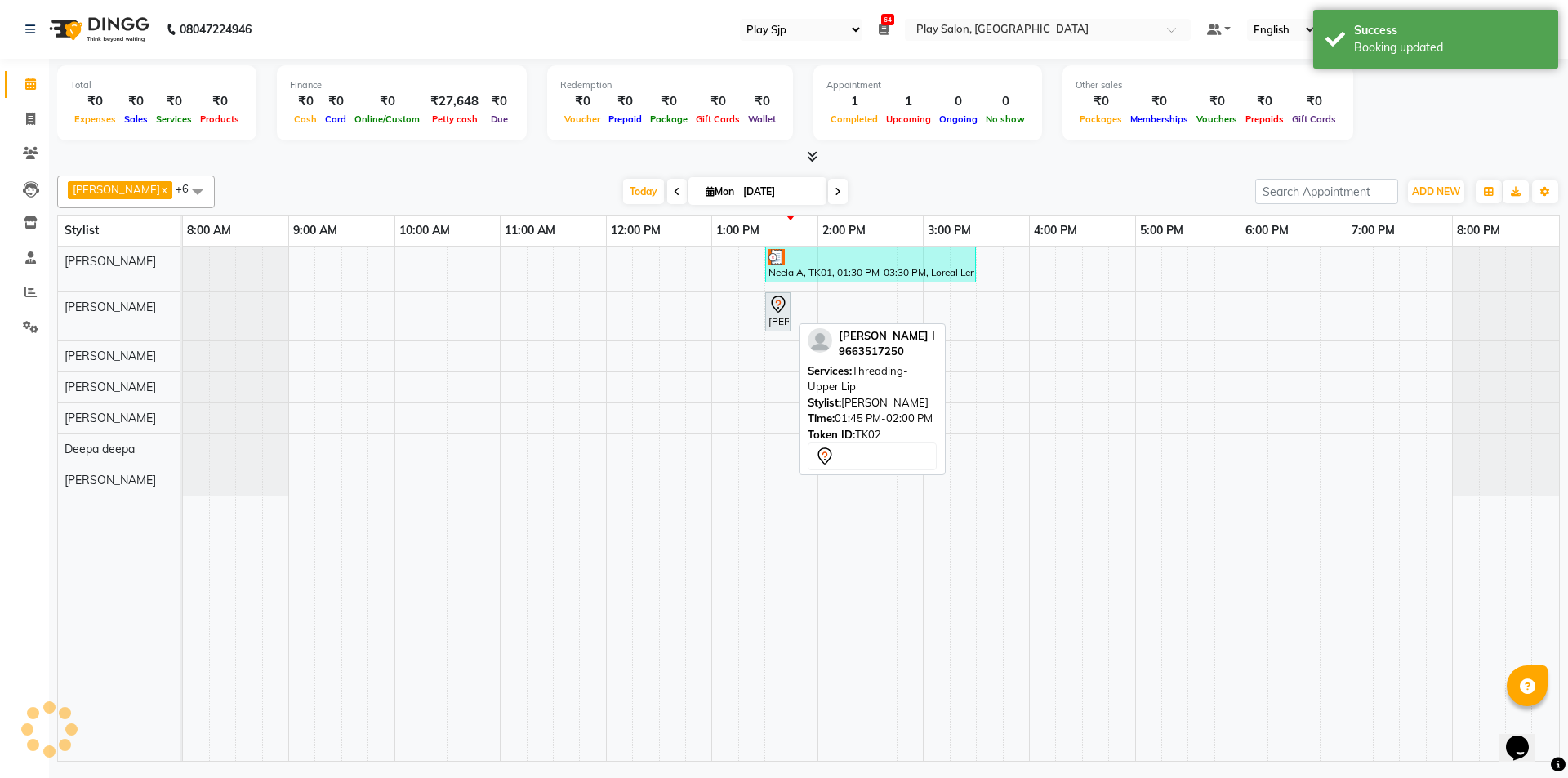
click at [777, 324] on div "[PERSON_NAME] I, TK02, 01:30 PM-01:45 PM, Threading-[GEOGRAPHIC_DATA]" at bounding box center [777, 312] width 22 height 34
select select "7"
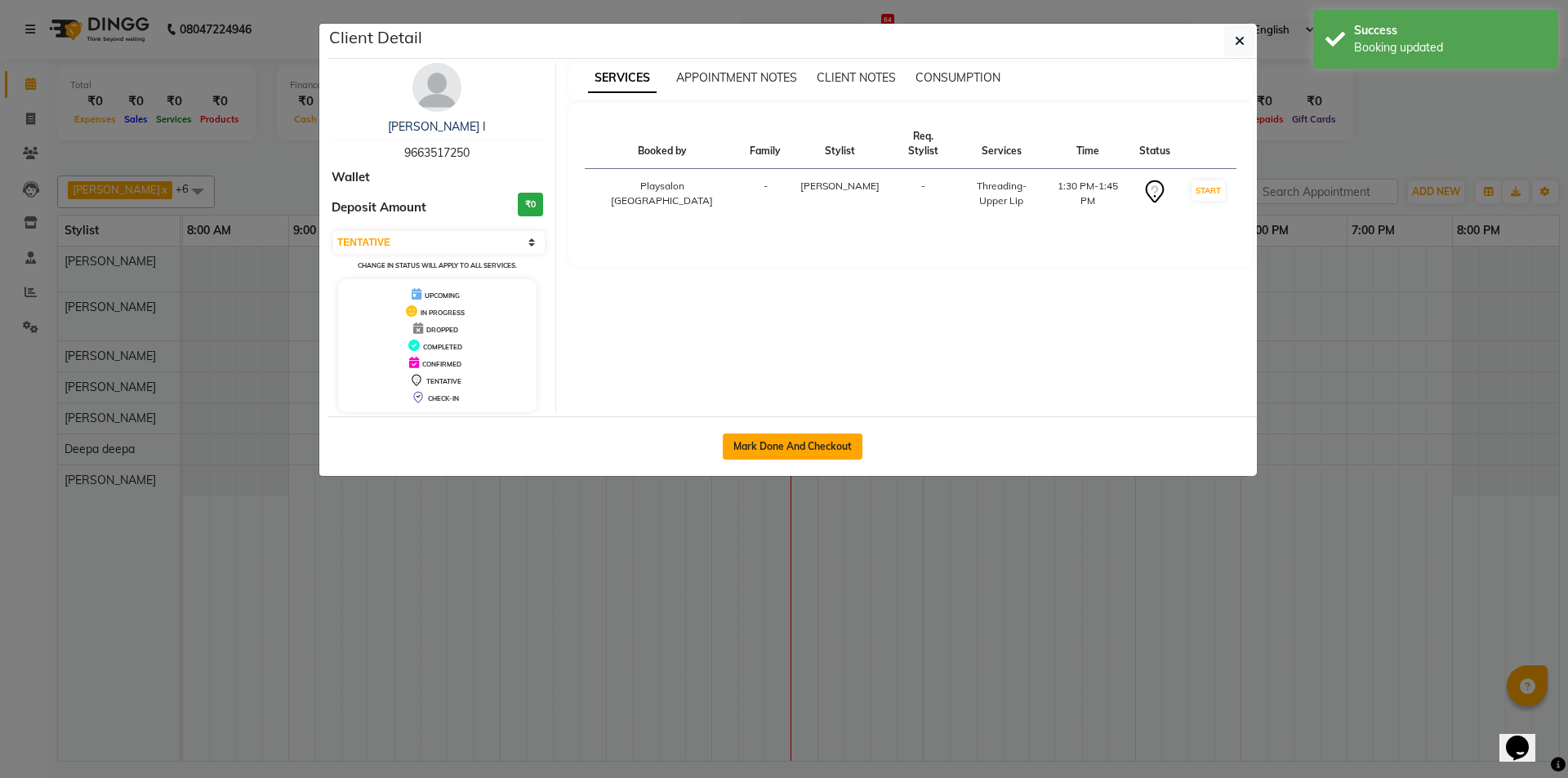
click at [828, 450] on button "Mark Done And Checkout" at bounding box center [792, 447] width 140 height 26
select select "service"
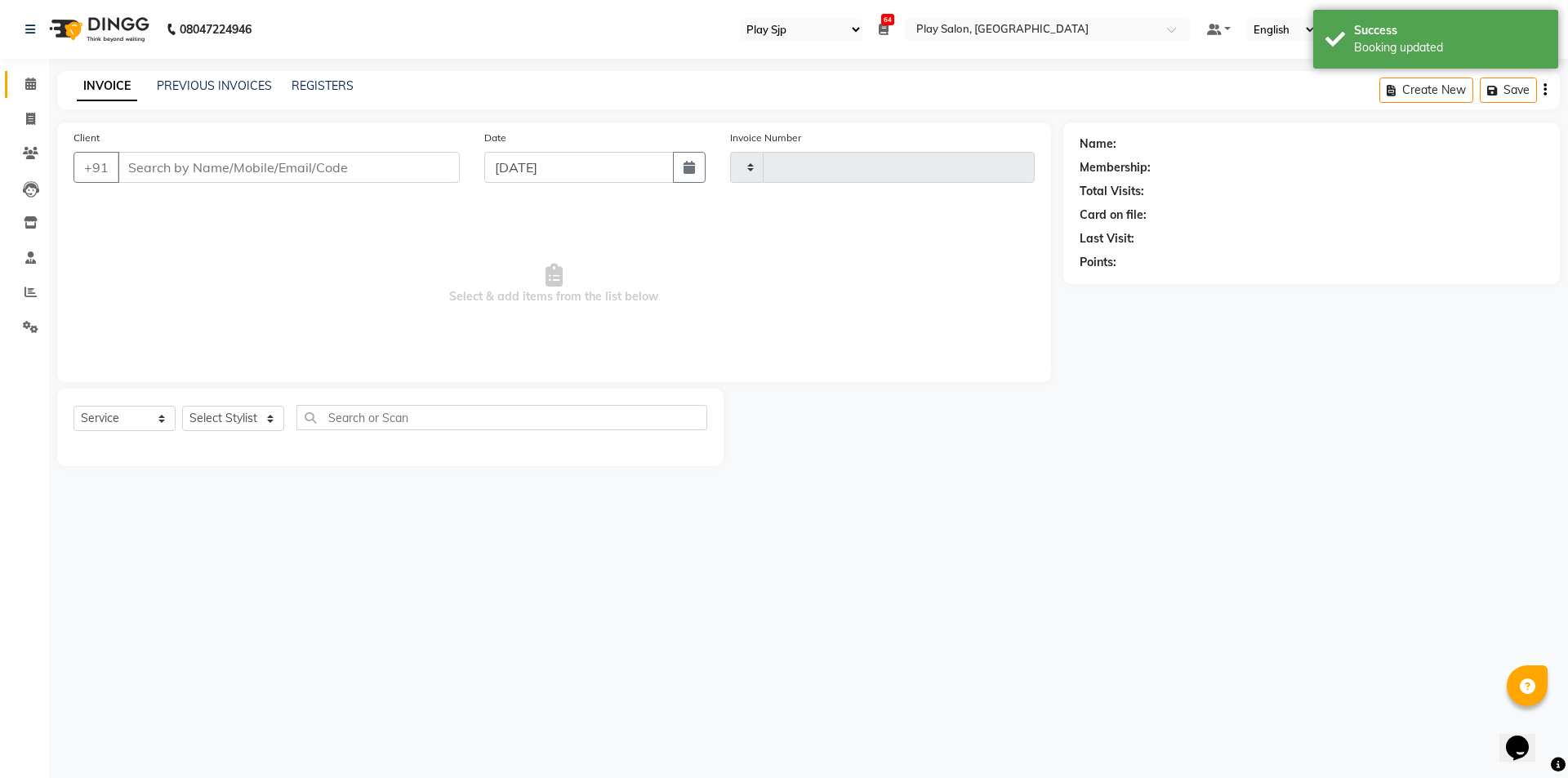
type input "0620"
select select "8308"
select select "product"
select select "80387"
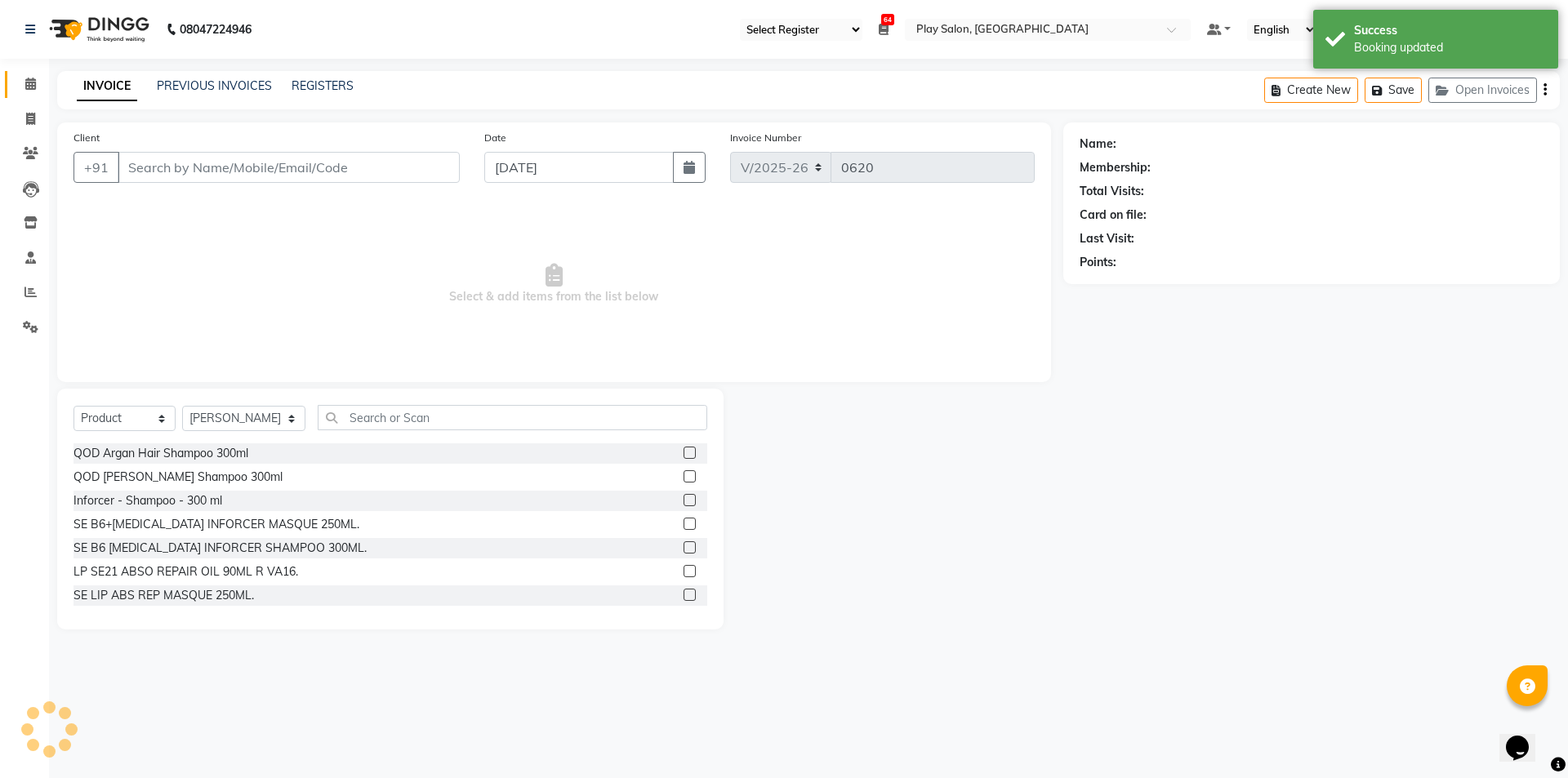
type input "9663517250"
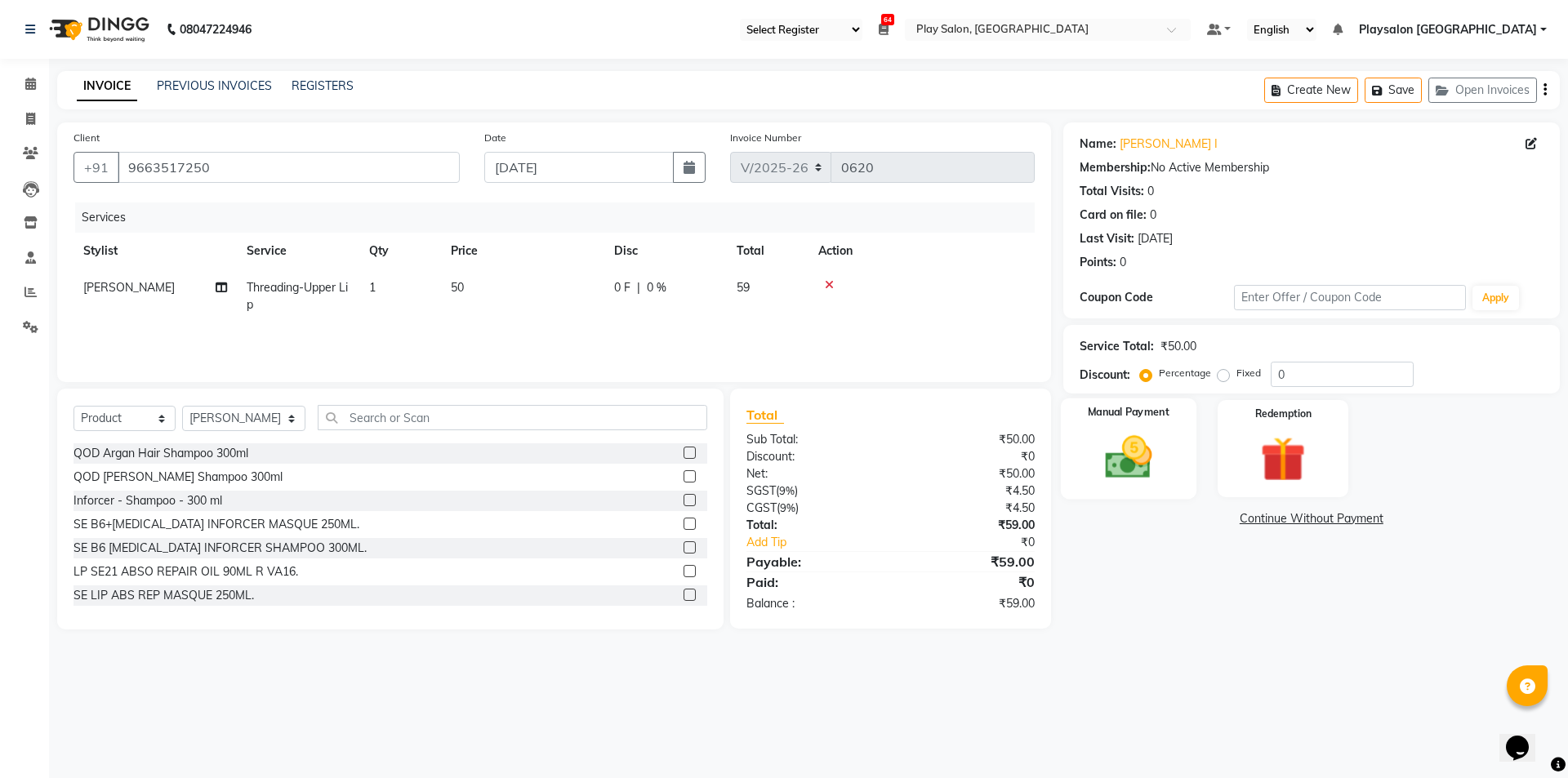
click at [1122, 461] on img at bounding box center [1128, 457] width 76 height 54
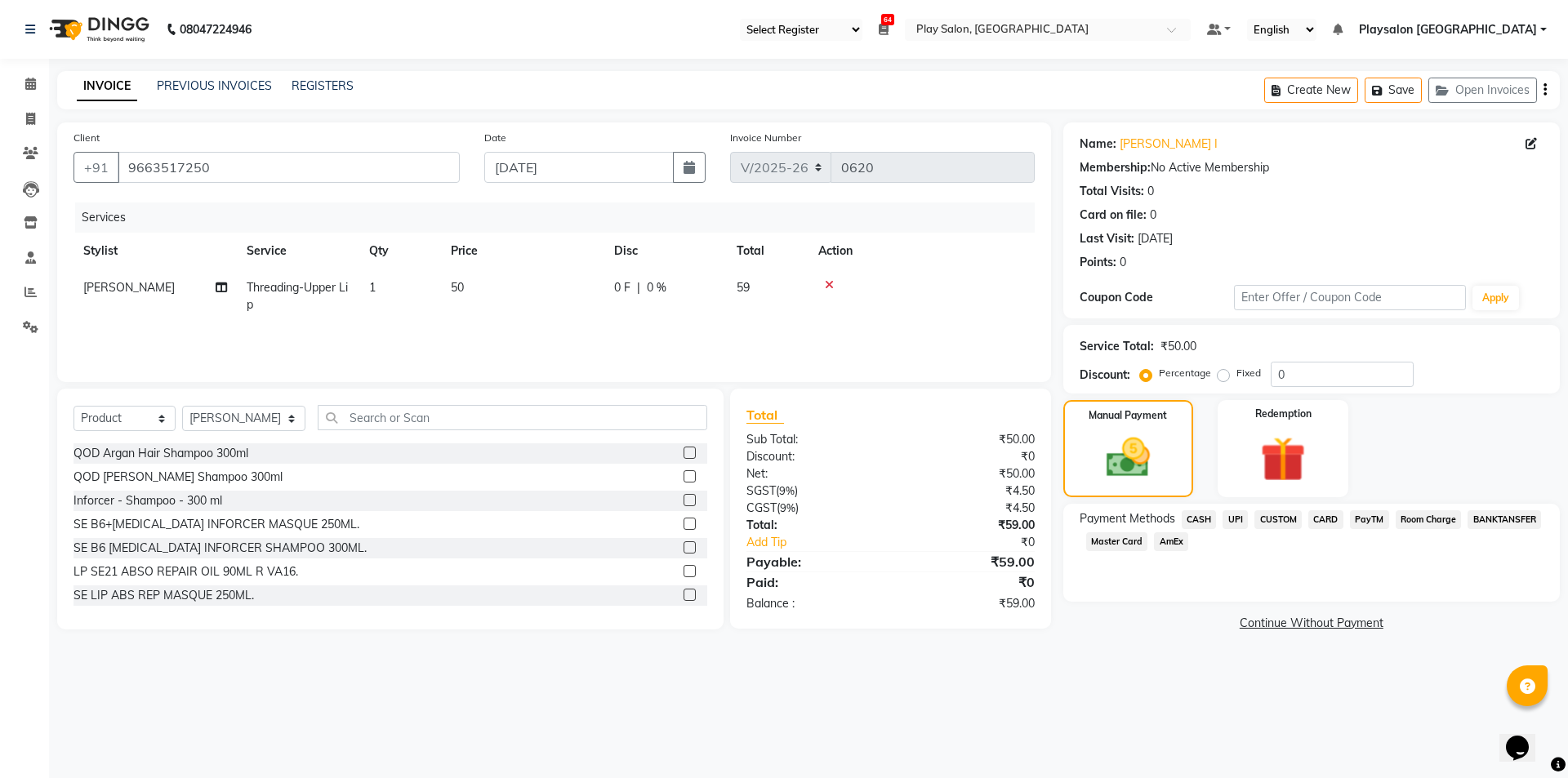
click at [1274, 512] on span "CUSTOM" at bounding box center [1278, 519] width 48 height 18
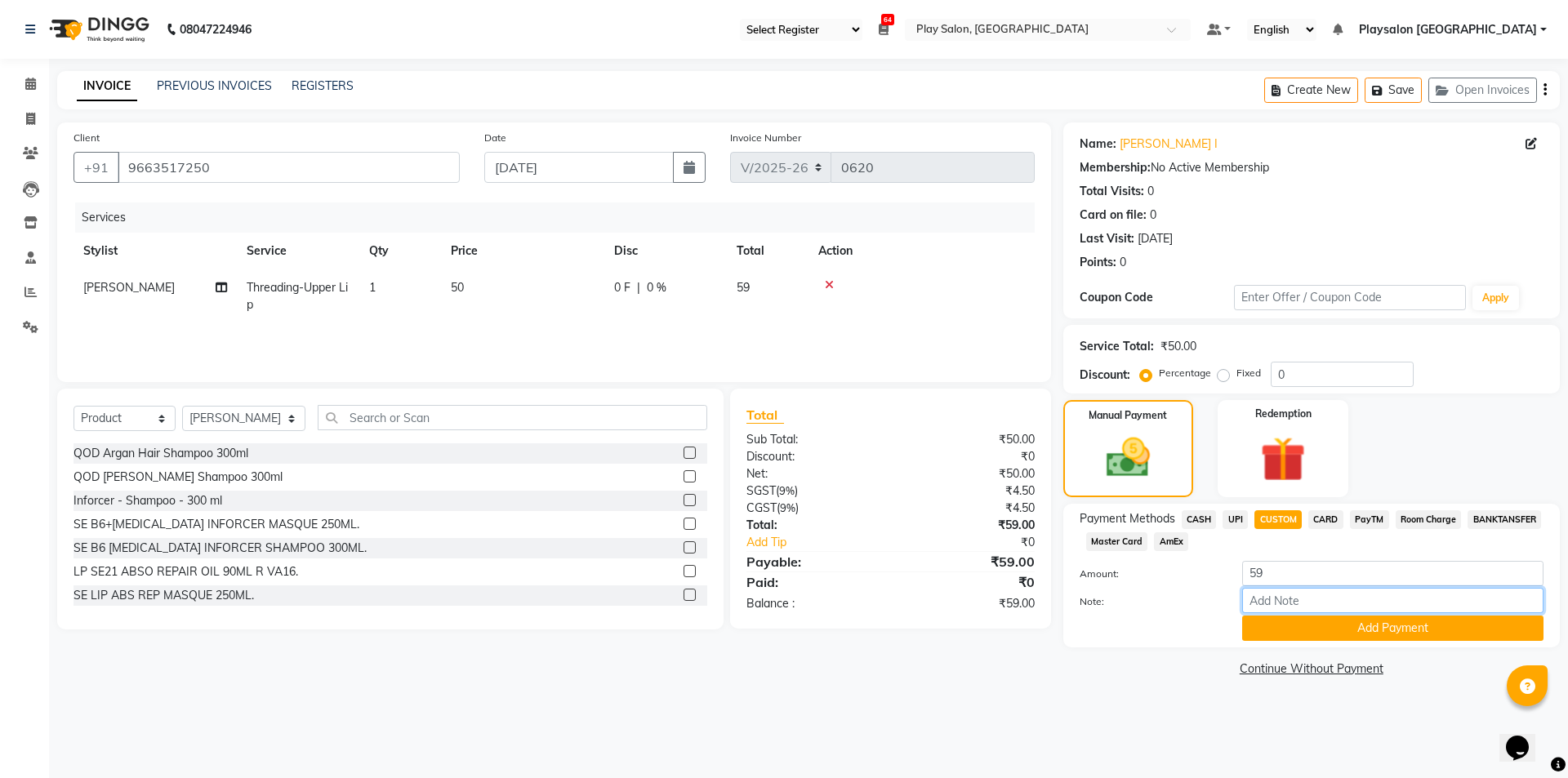
click at [1324, 601] on input "Note:" at bounding box center [1393, 600] width 301 height 26
click at [1293, 598] on input "Note:" at bounding box center [1393, 600] width 301 height 26
type input "UPI"
click at [1309, 622] on button "Add Payment" at bounding box center [1393, 628] width 301 height 26
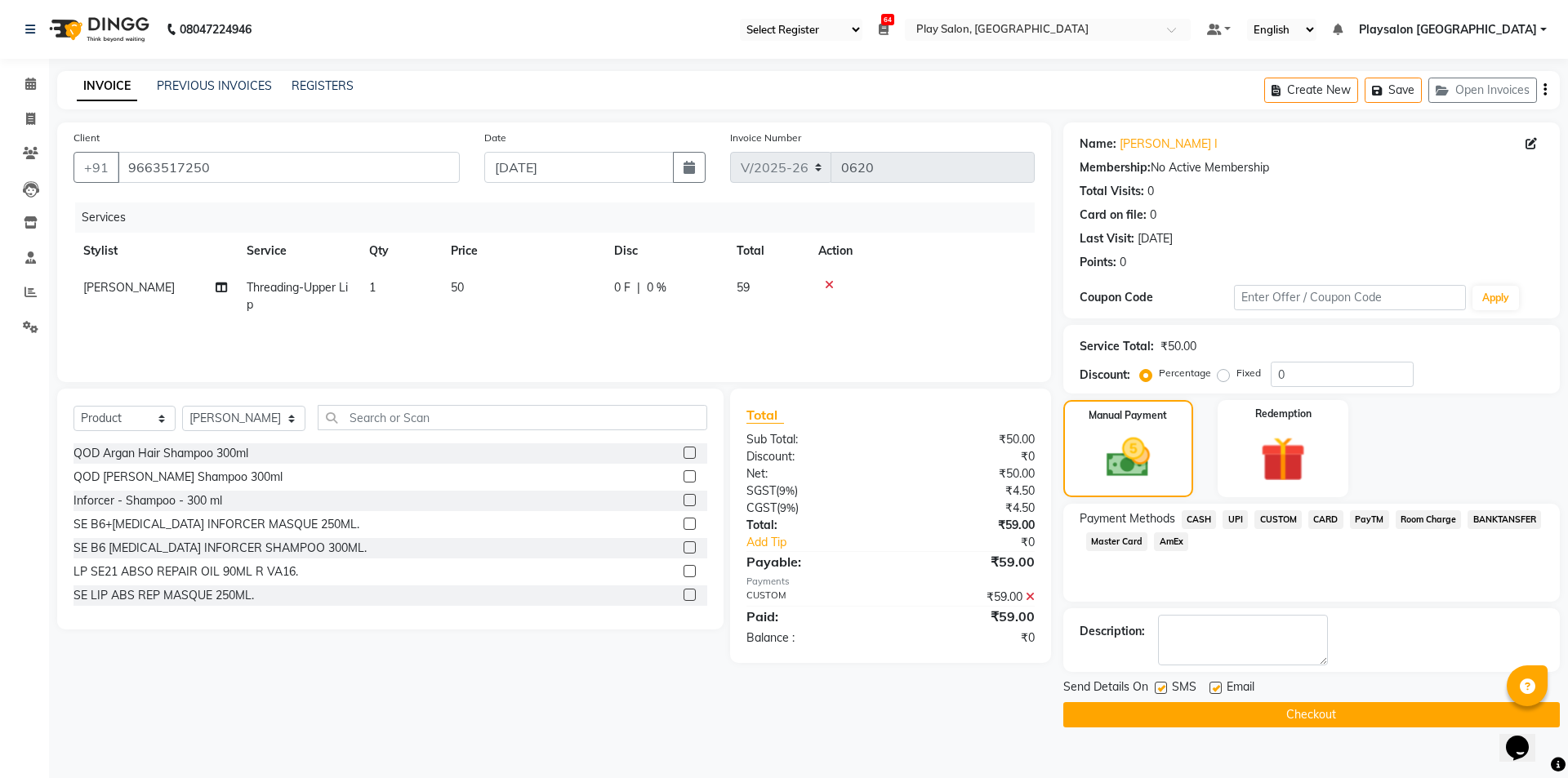
click at [1307, 714] on button "Checkout" at bounding box center [1312, 715] width 497 height 26
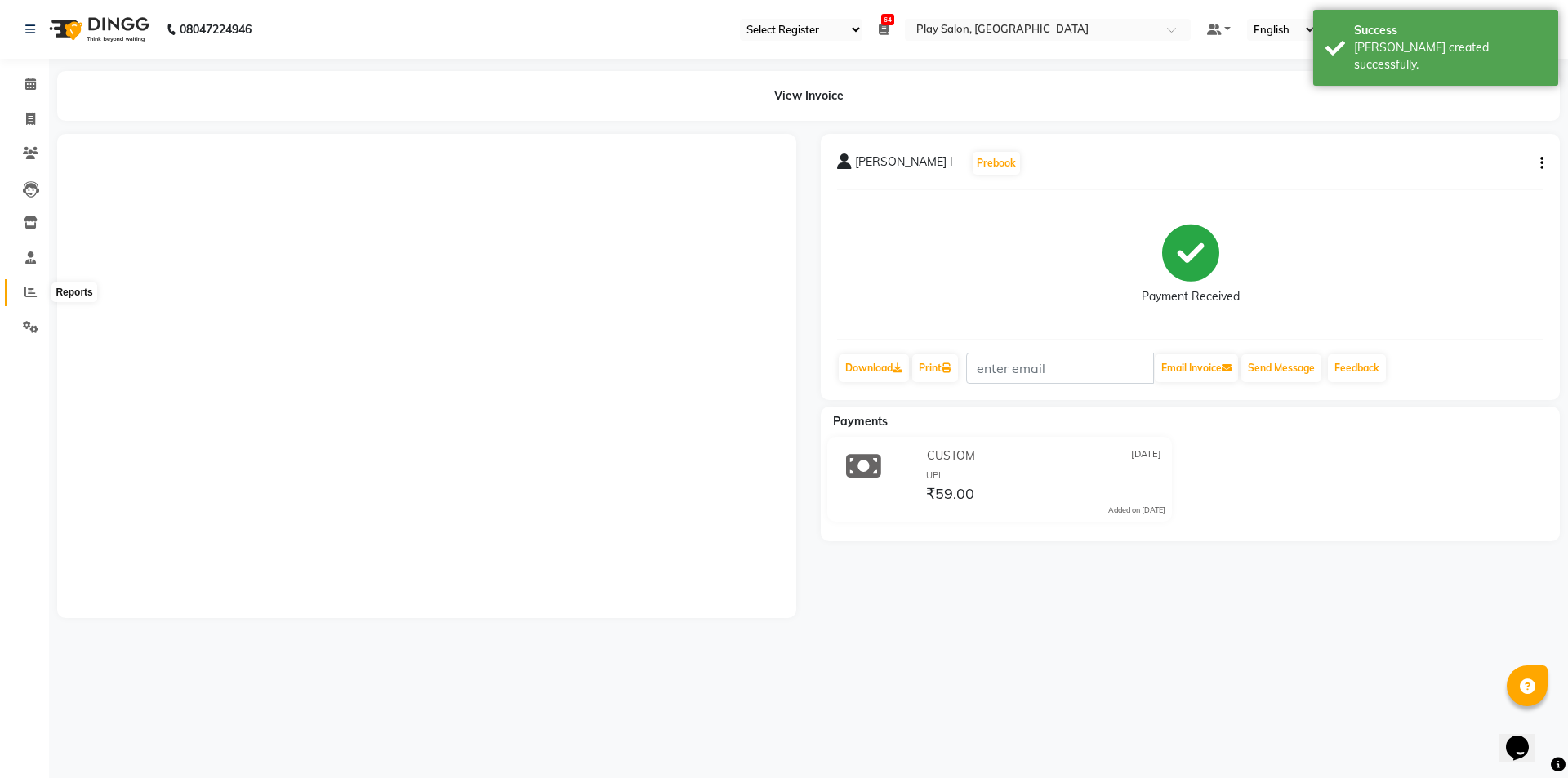
click at [30, 289] on icon at bounding box center [31, 292] width 12 height 12
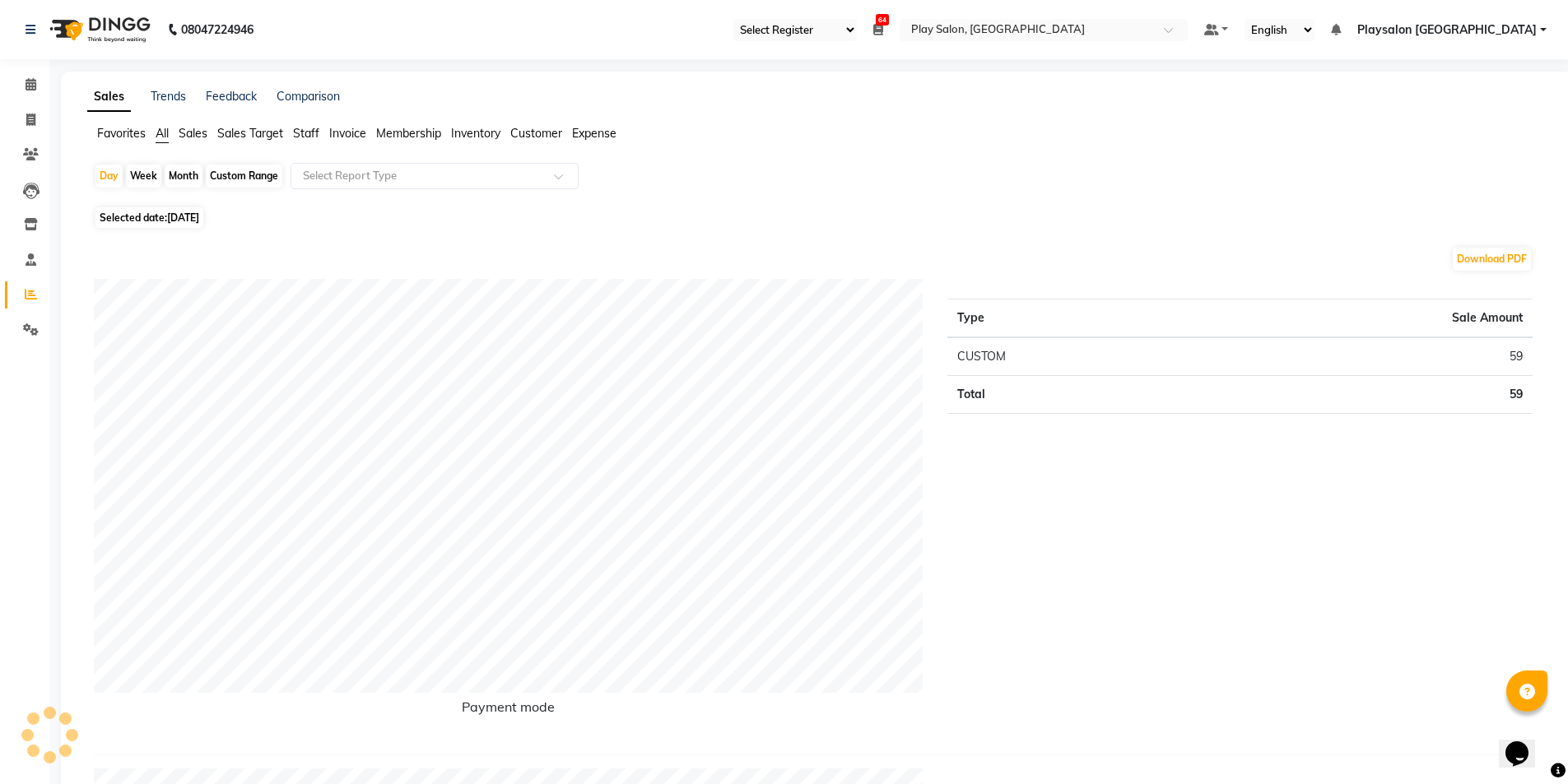
click at [183, 176] on div "Month" at bounding box center [184, 176] width 38 height 23
select select "9"
select select "2025"
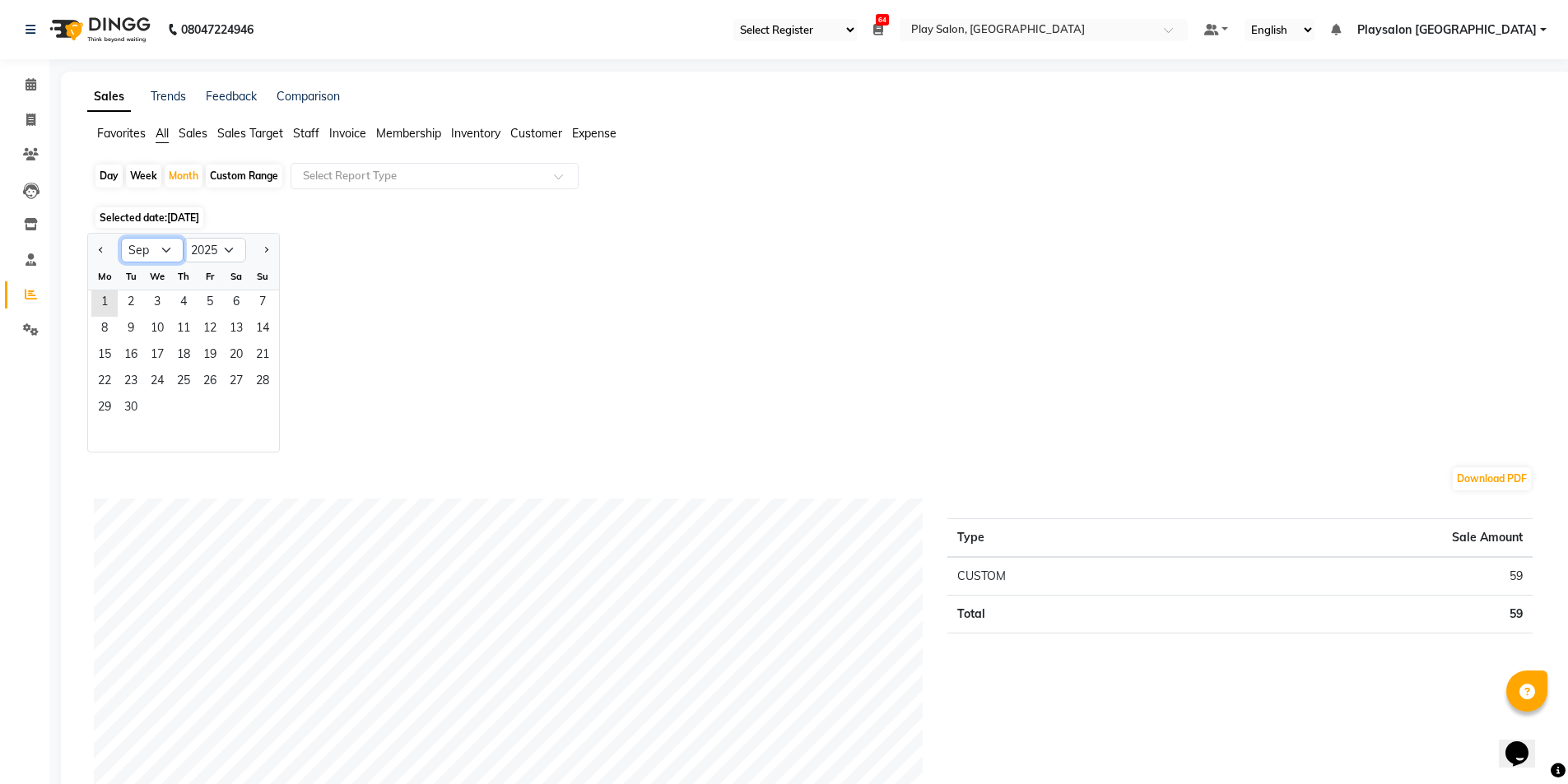
click at [161, 255] on select "Jan Feb Mar Apr May Jun [DATE] Aug Sep Oct Nov Dec" at bounding box center [152, 250] width 63 height 25
select select "8"
click at [121, 238] on select "Jan Feb Mar Apr May Jun [DATE] Aug Sep Oct Nov Dec" at bounding box center [152, 250] width 63 height 25
click at [218, 309] on span "1" at bounding box center [210, 303] width 27 height 27
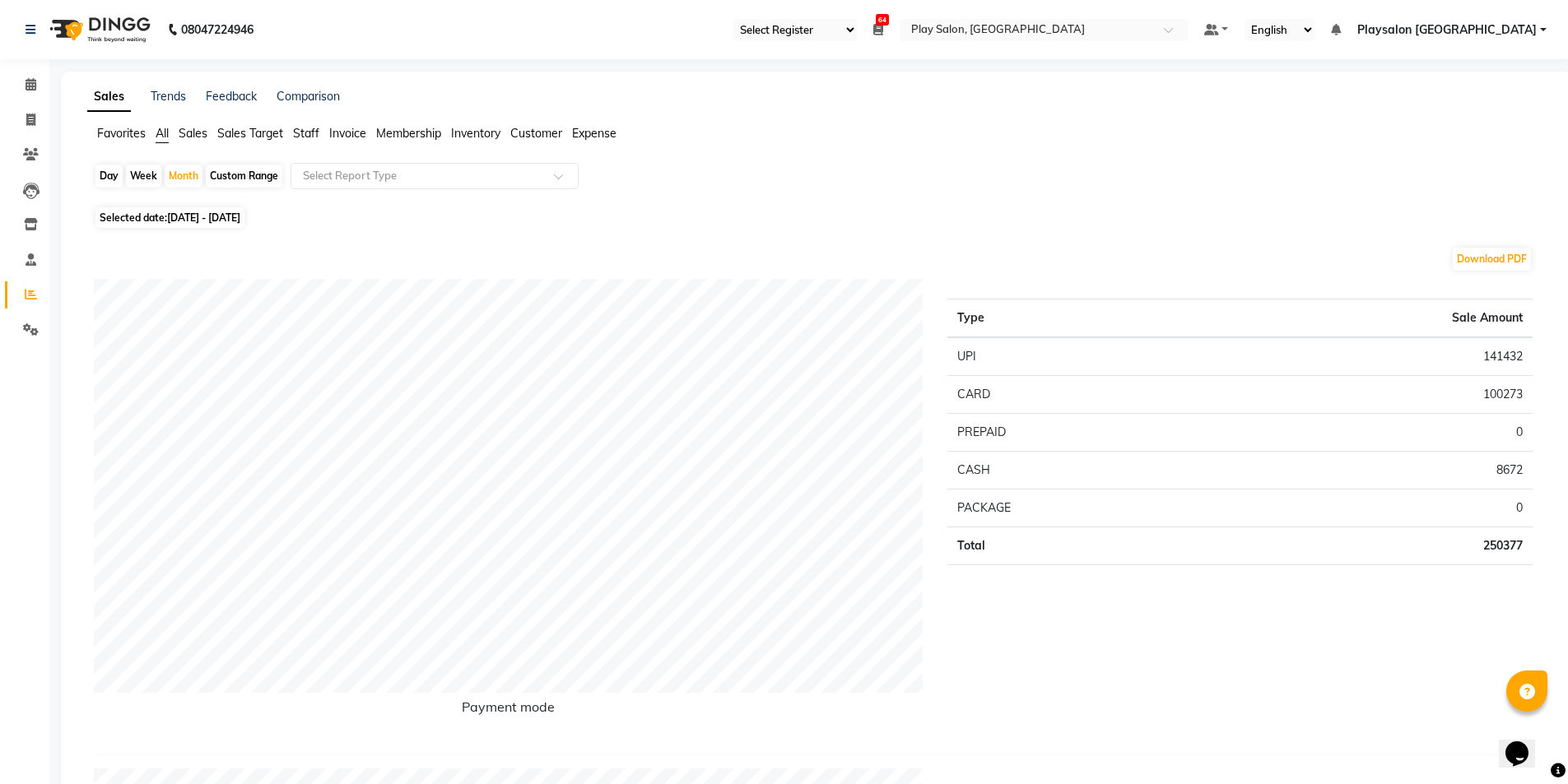
click at [194, 132] on span "Sales" at bounding box center [193, 133] width 28 height 15
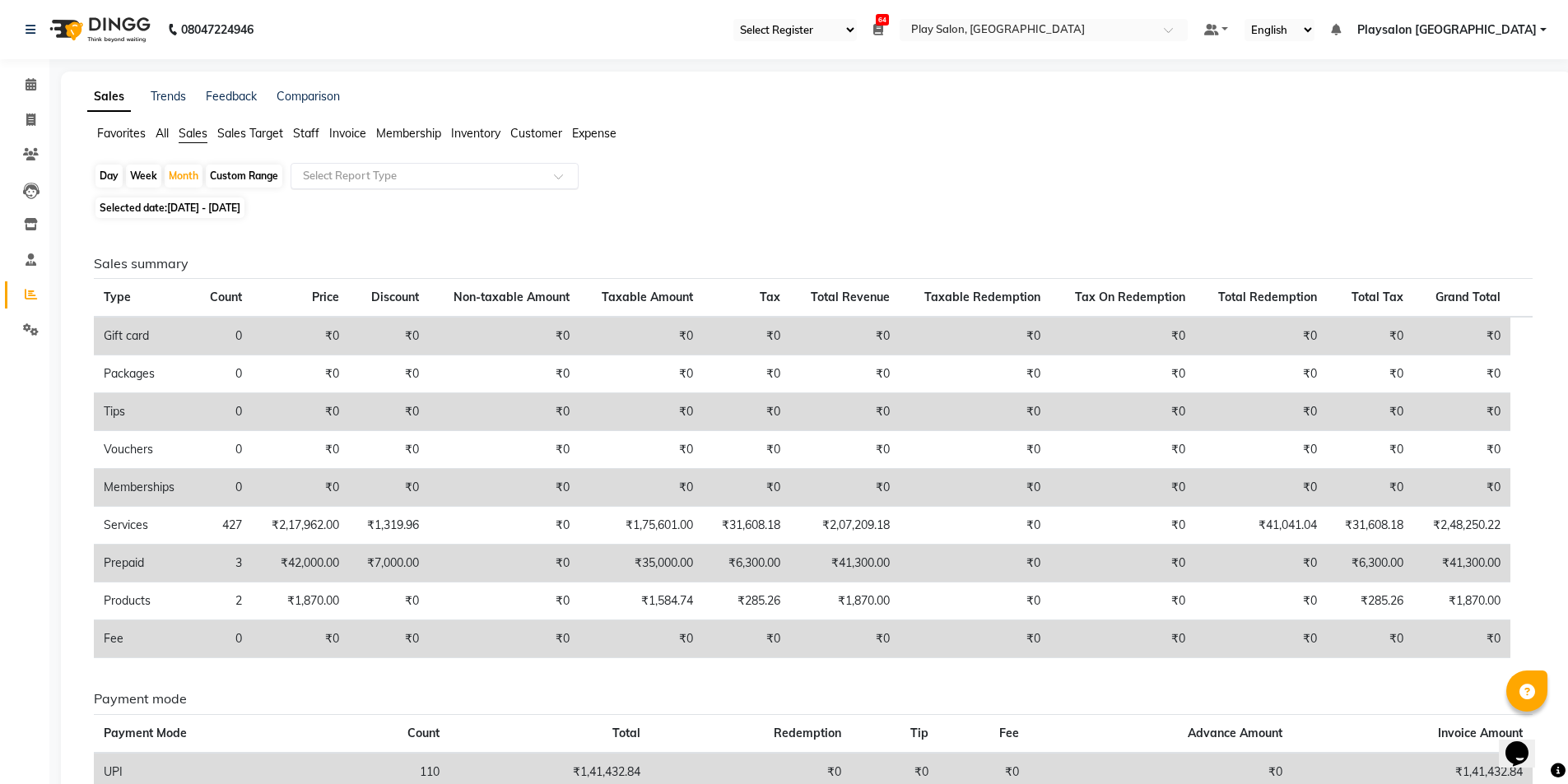
click at [359, 176] on input "text" at bounding box center [418, 176] width 237 height 17
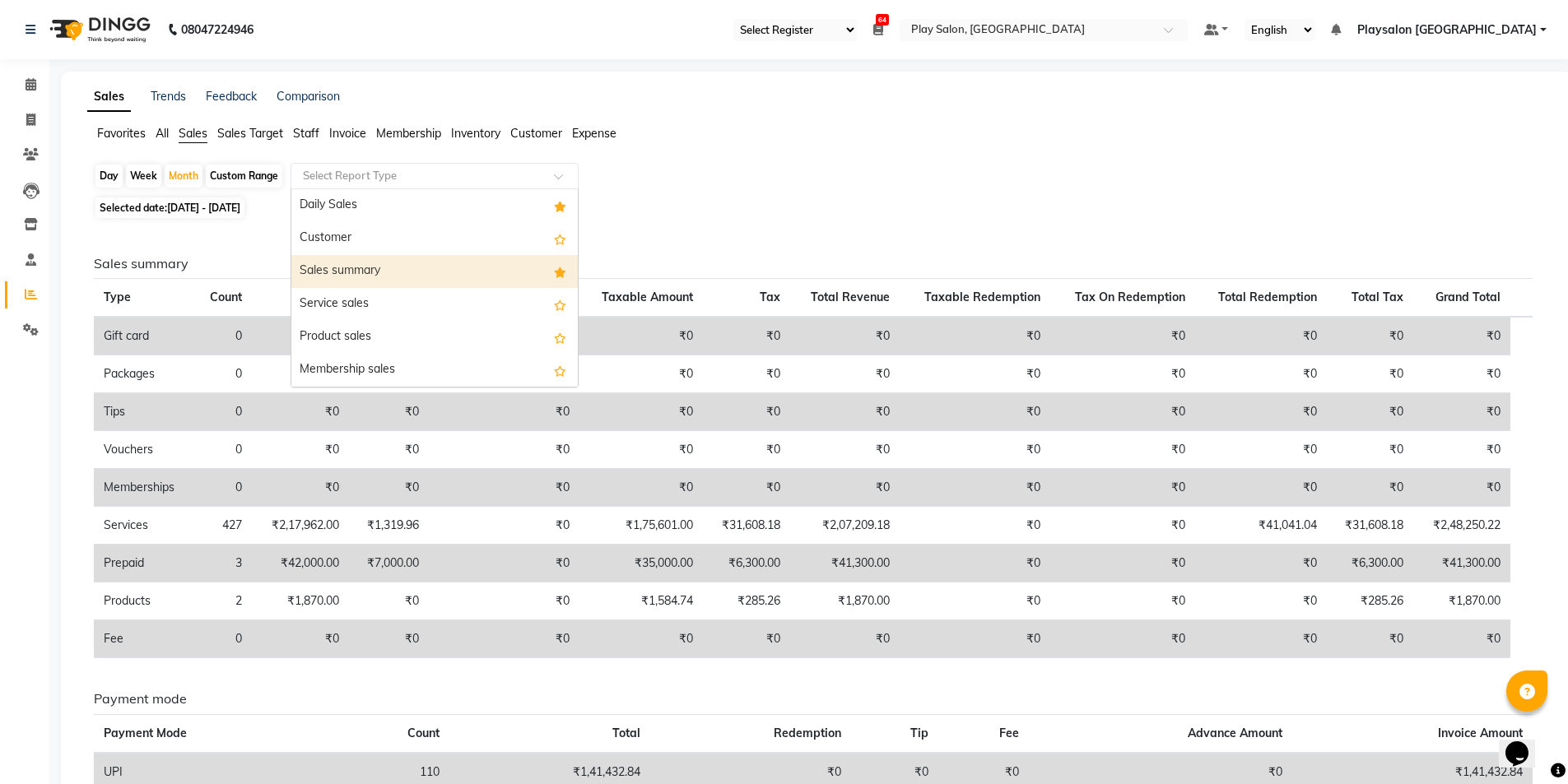
click at [370, 274] on div "Sales summary" at bounding box center [434, 271] width 287 height 33
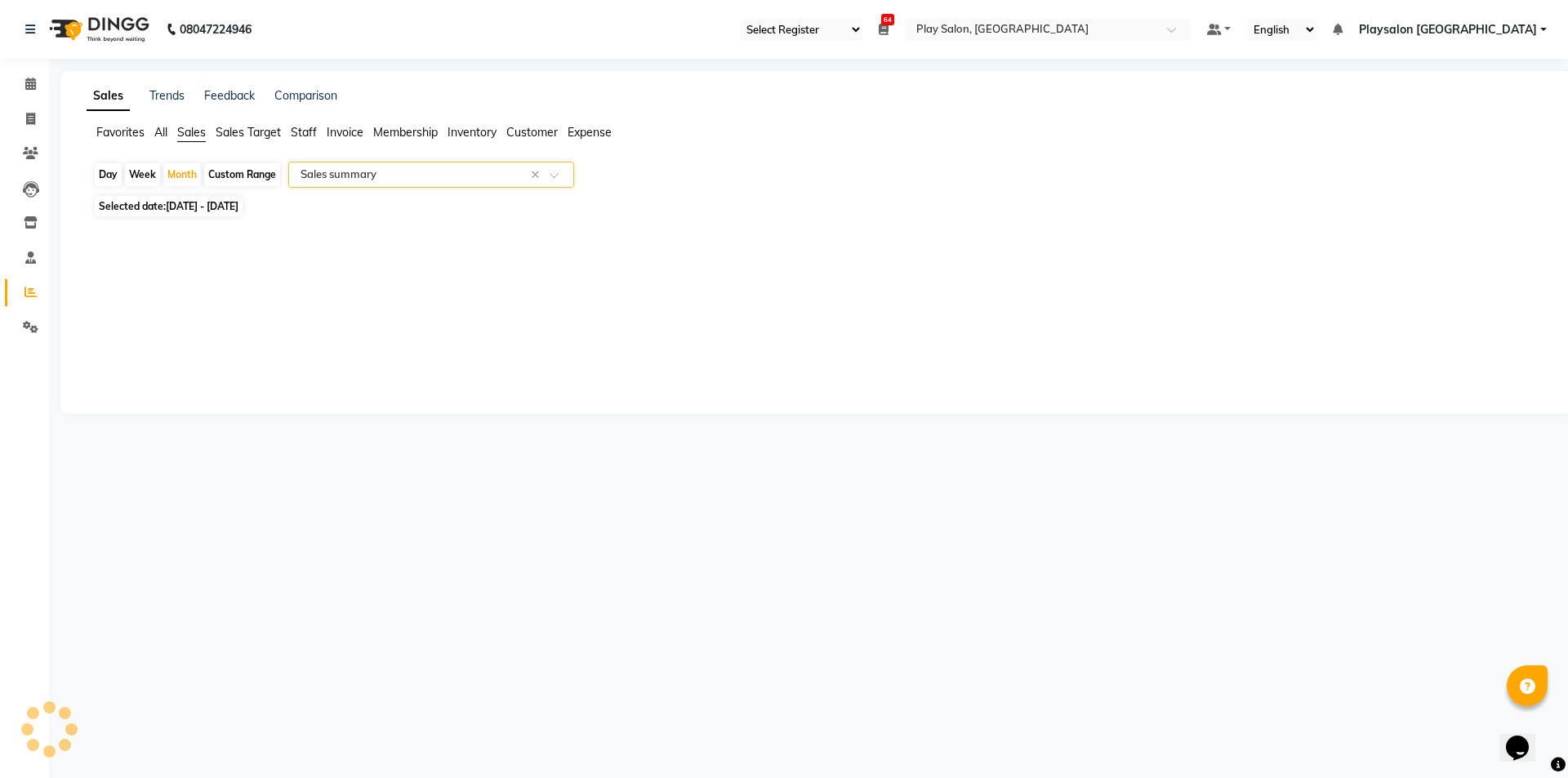
select select "full_report"
select select "csv"
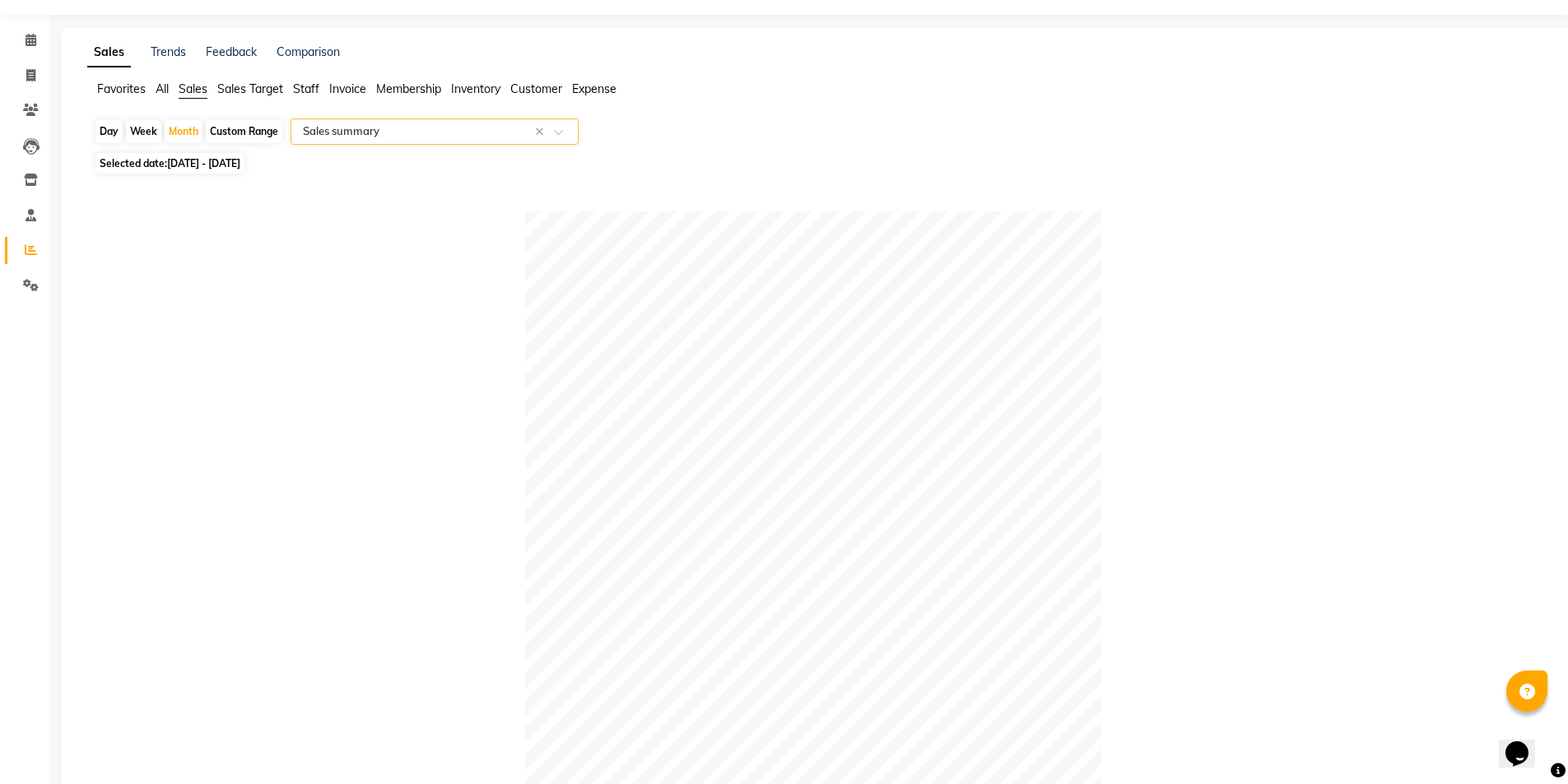
scroll to position [32, 0]
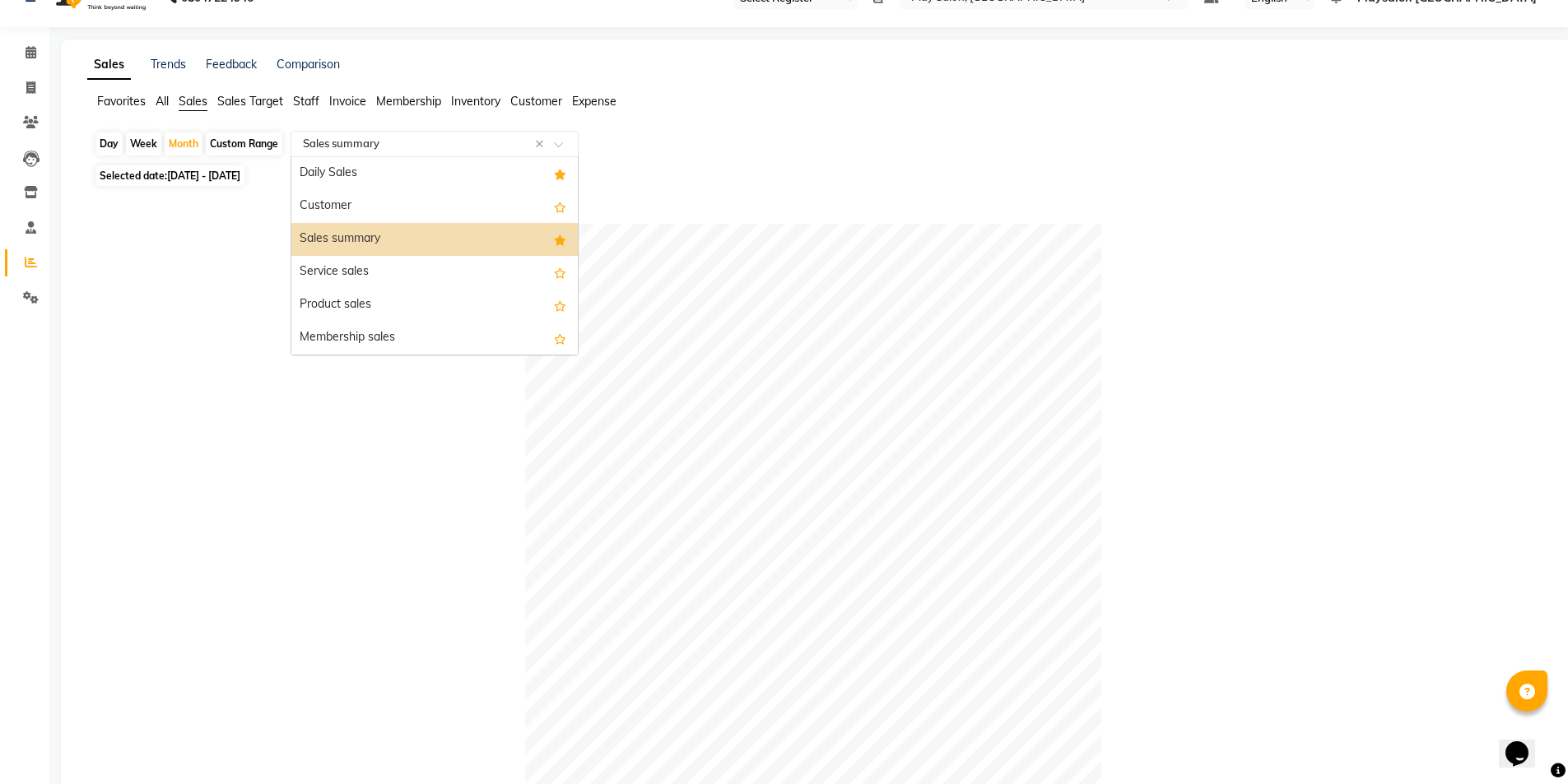
click at [482, 143] on input "text" at bounding box center [418, 144] width 237 height 17
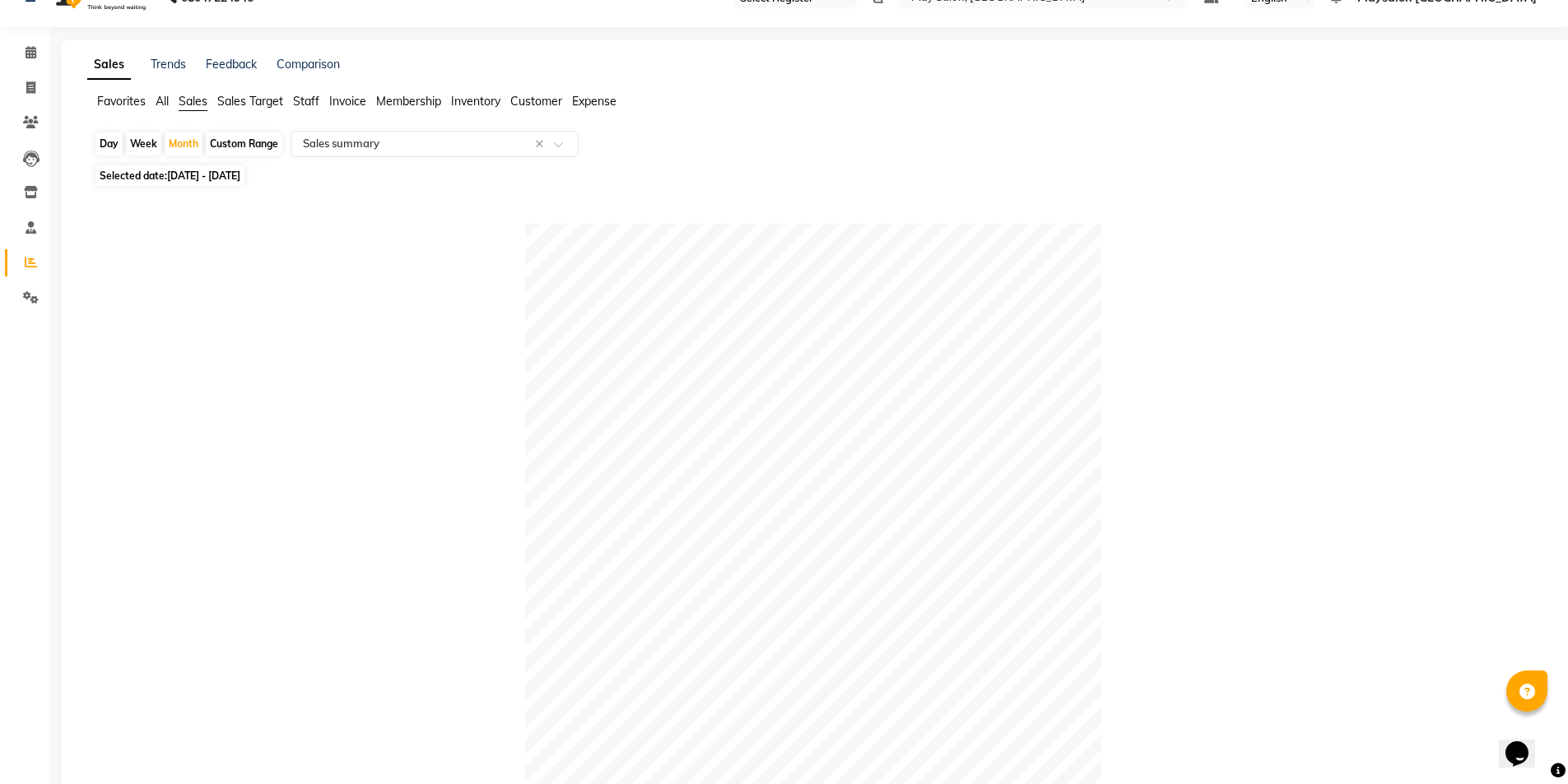
click at [304, 96] on span "Staff" at bounding box center [306, 101] width 27 height 15
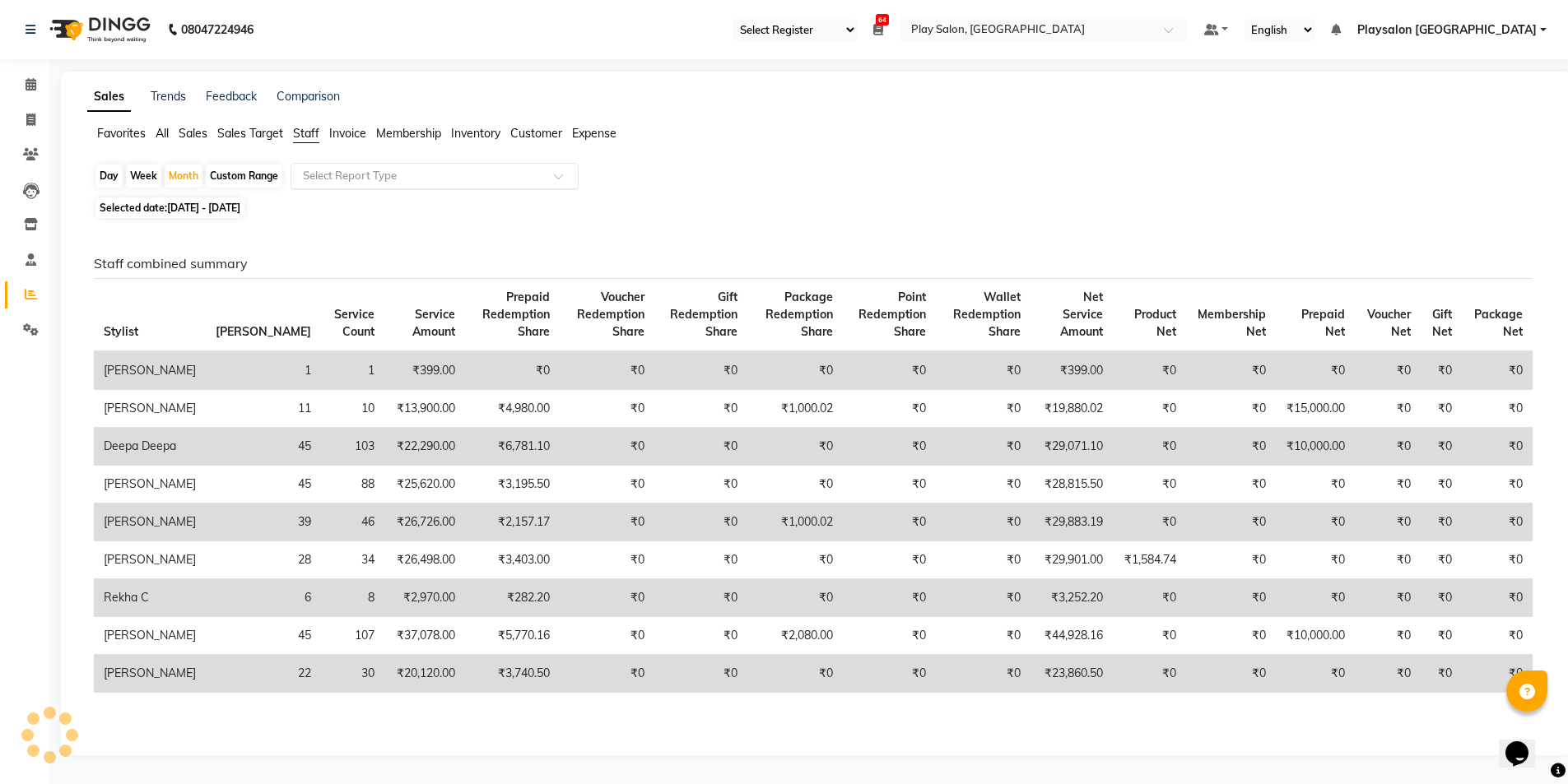
click at [427, 168] on input "text" at bounding box center [418, 176] width 237 height 17
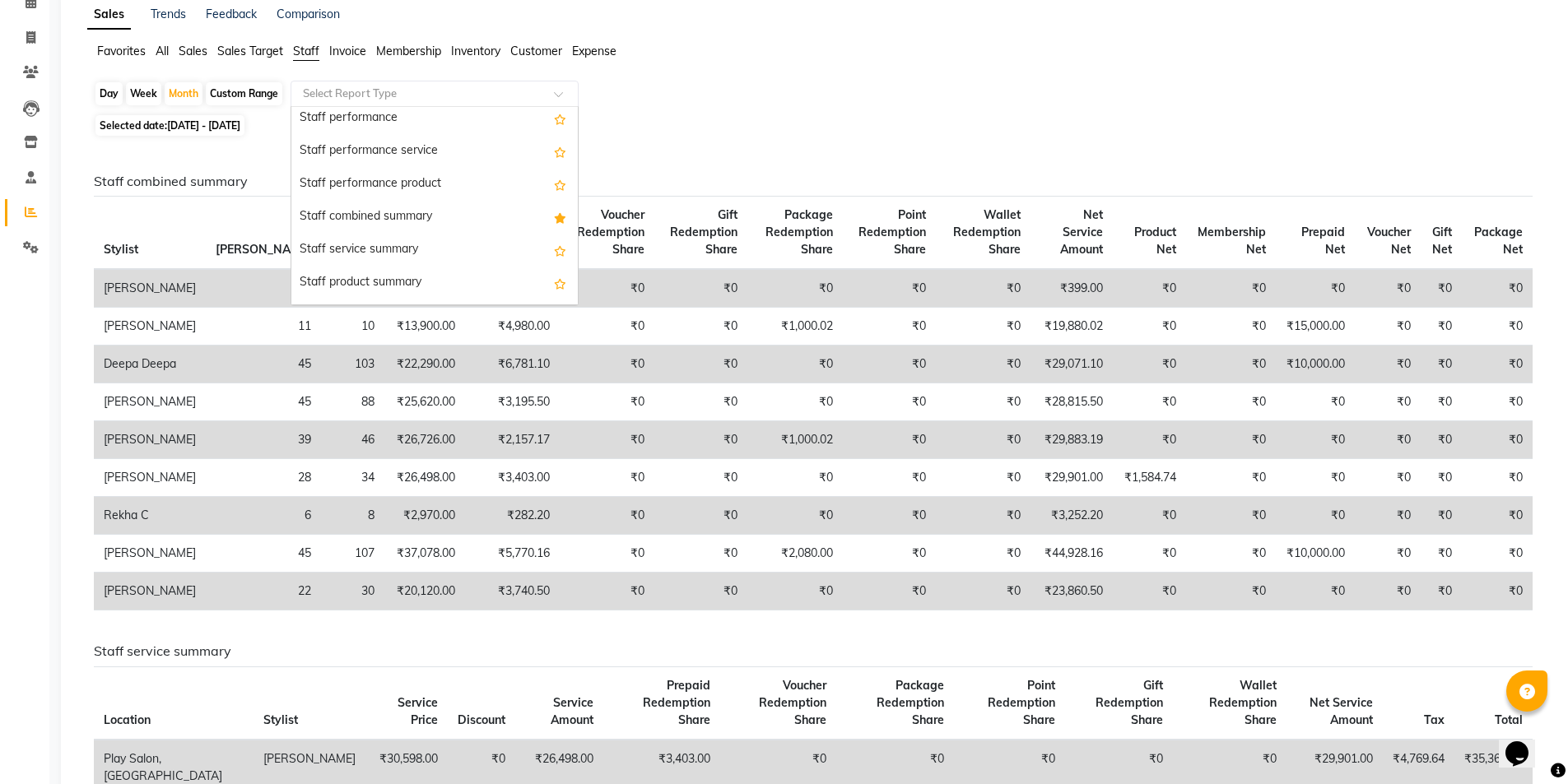
scroll to position [245, 0]
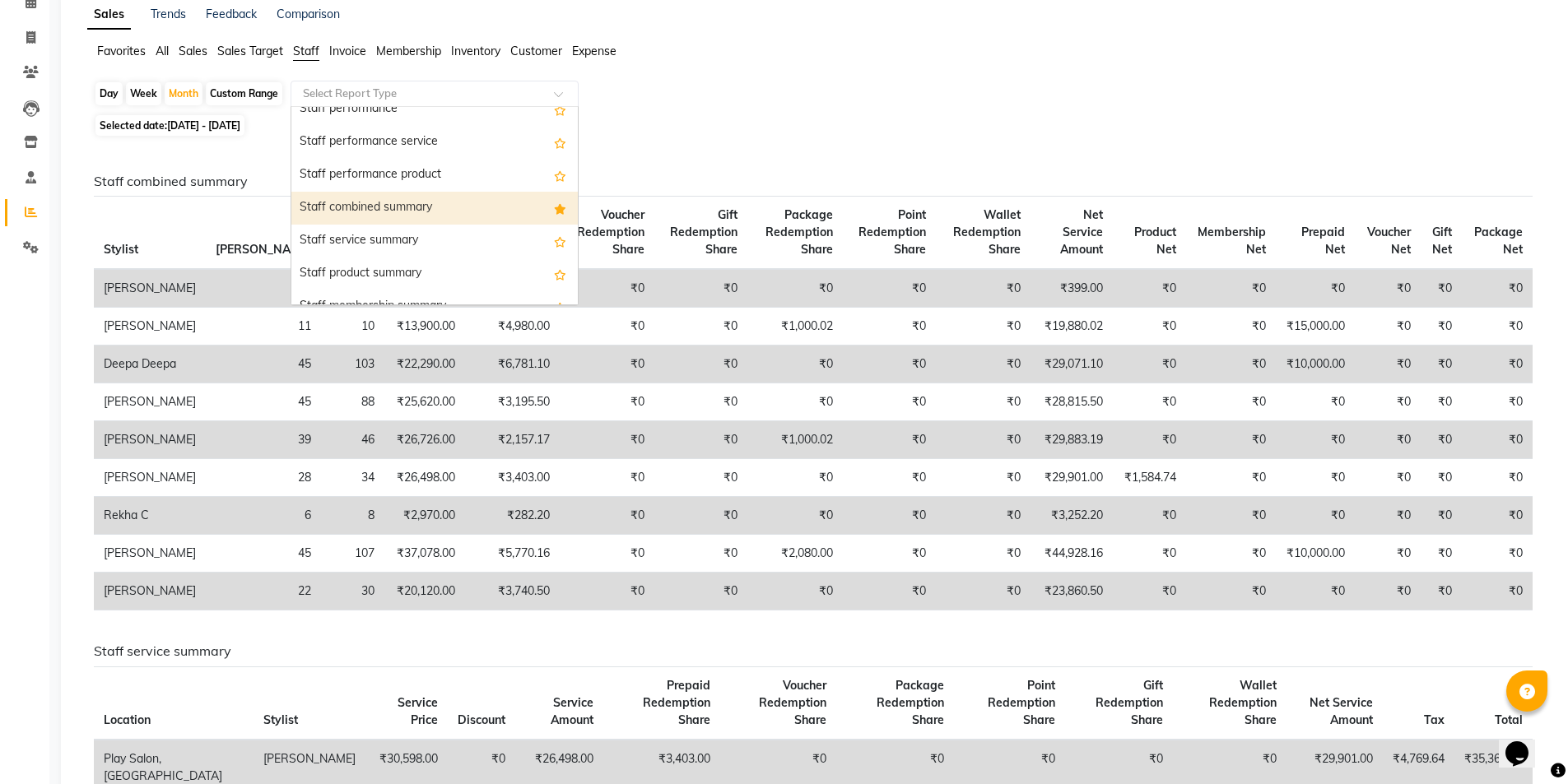
click at [402, 215] on div "Staff combined summary" at bounding box center [434, 208] width 287 height 33
select select "full_report"
select select "csv"
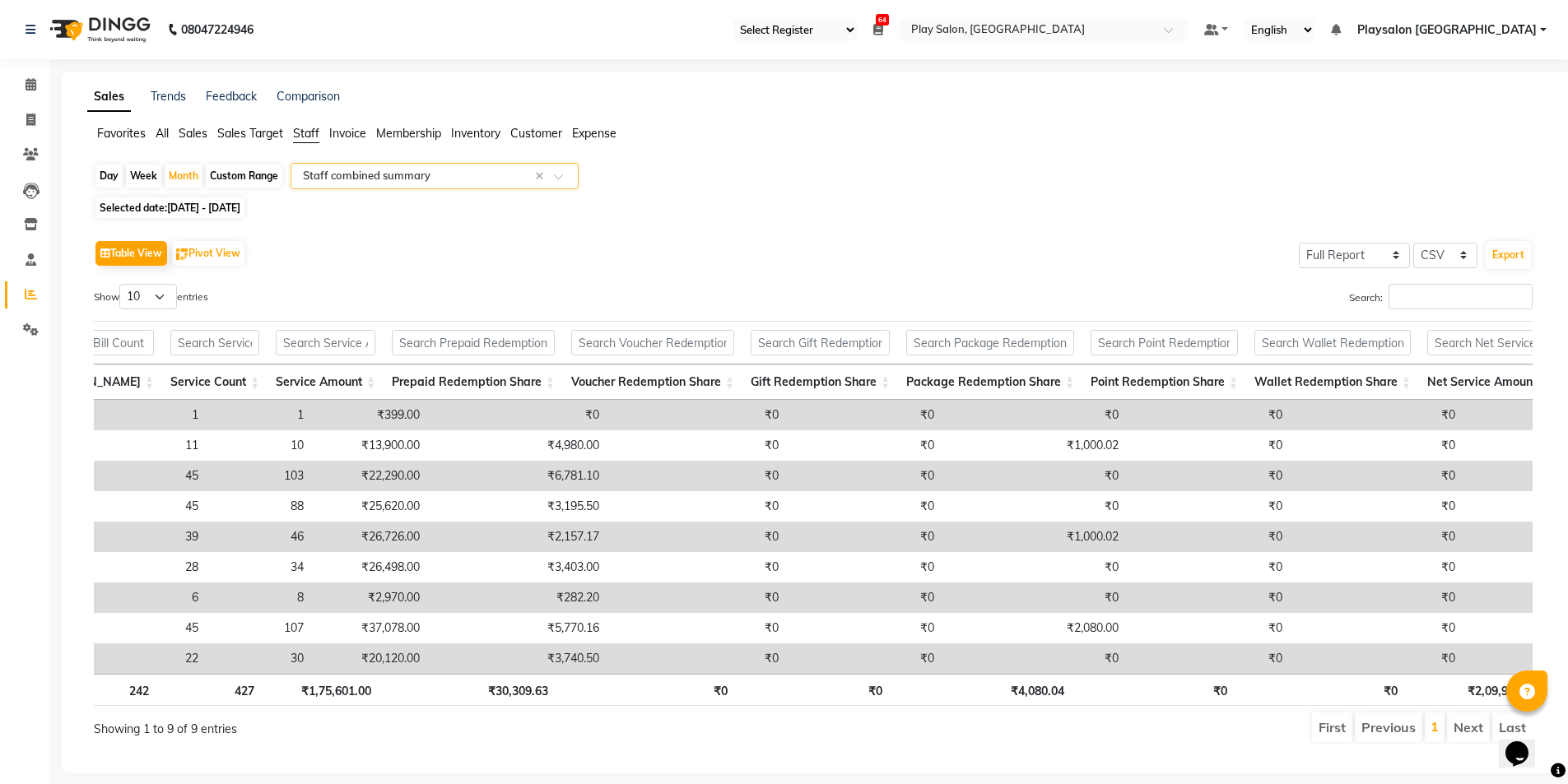
scroll to position [0, 146]
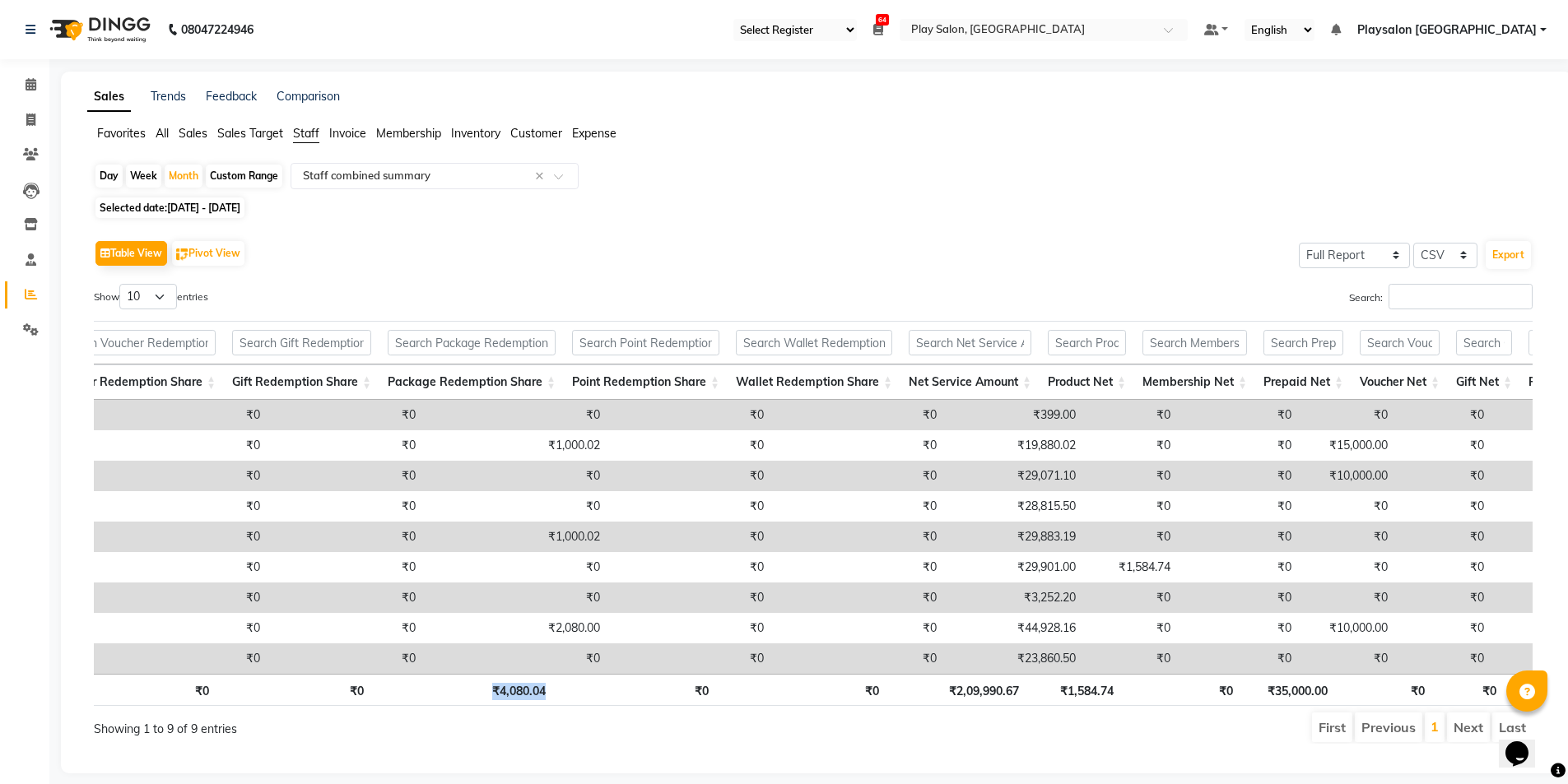
drag, startPoint x: 666, startPoint y: 687, endPoint x: 469, endPoint y: 700, distance: 197.4
click at [469, 700] on tr "Total 242 427 ₹1,75,601.00 ₹30,309.63 ₹0 ₹0 ₹4,080.04 ₹0 ₹0 ₹2,09,990.67 ₹1,584…" at bounding box center [529, 690] width 2150 height 32
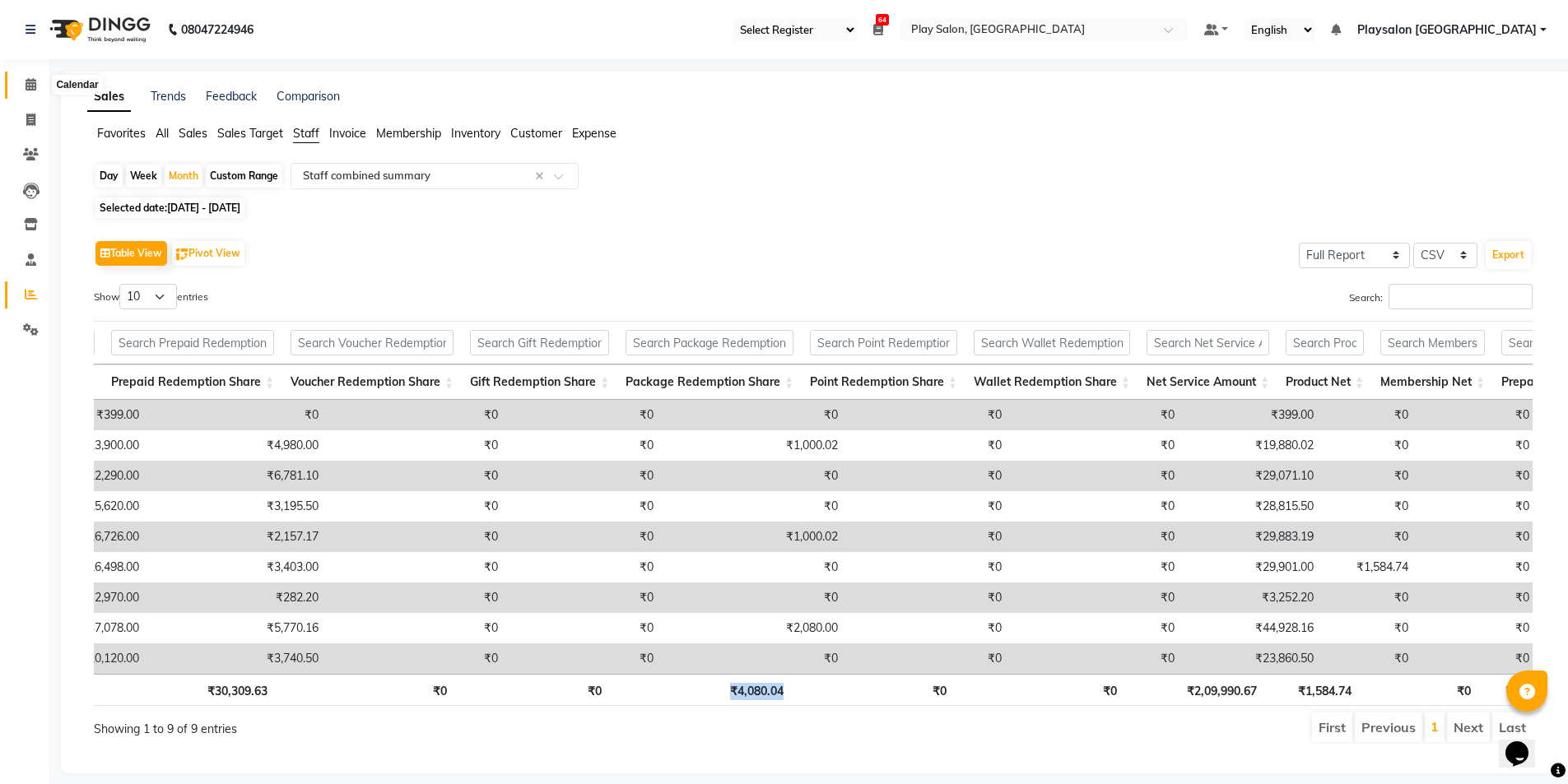
click at [33, 85] on icon at bounding box center [31, 84] width 11 height 12
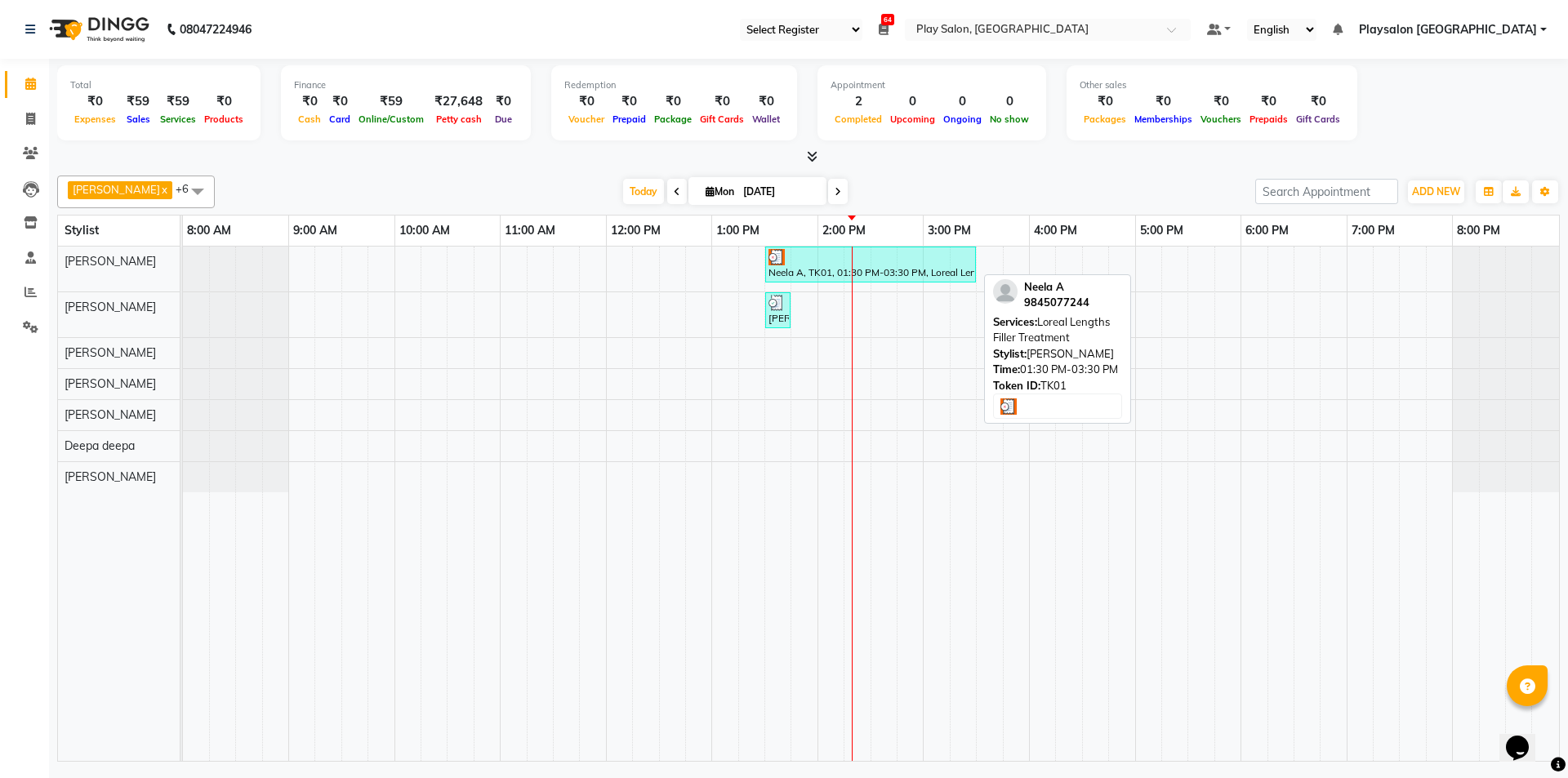
click at [807, 265] on div "Neela A, TK01, 01:30 PM-03:30 PM, Loreal Lengths Filler Treatment" at bounding box center [871, 264] width 208 height 31
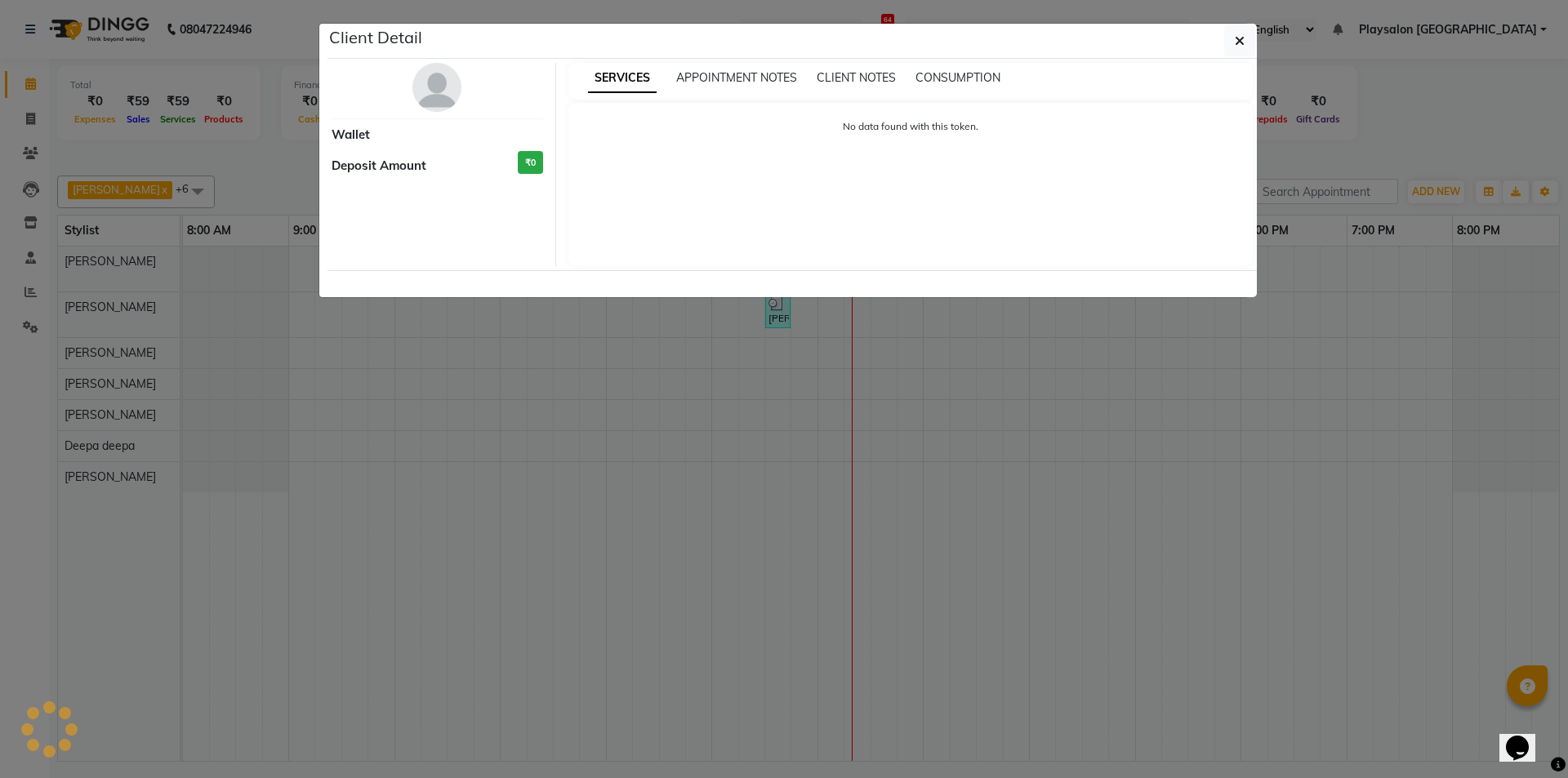
select select "3"
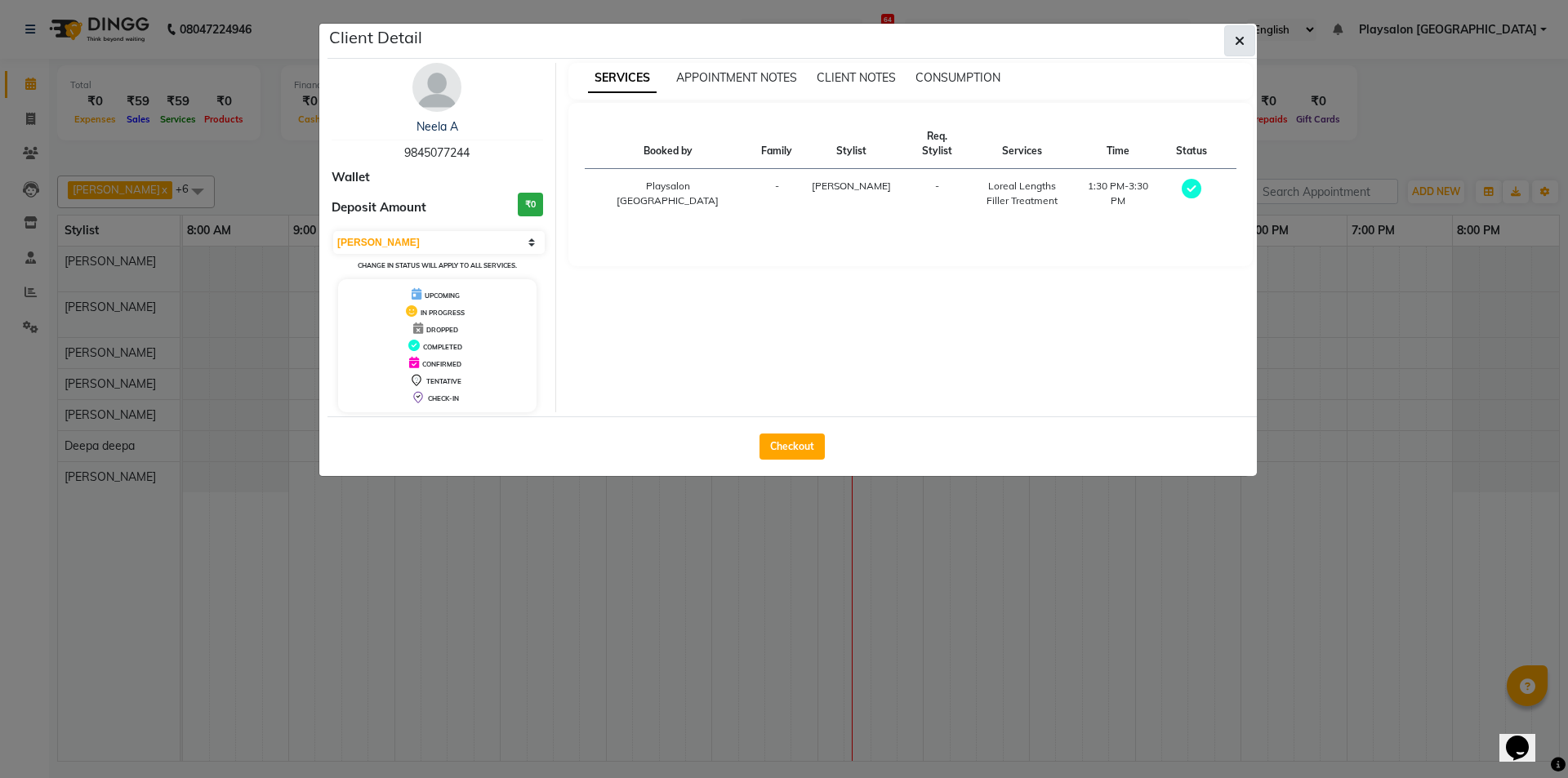
click at [1243, 37] on icon "button" at bounding box center [1240, 40] width 10 height 13
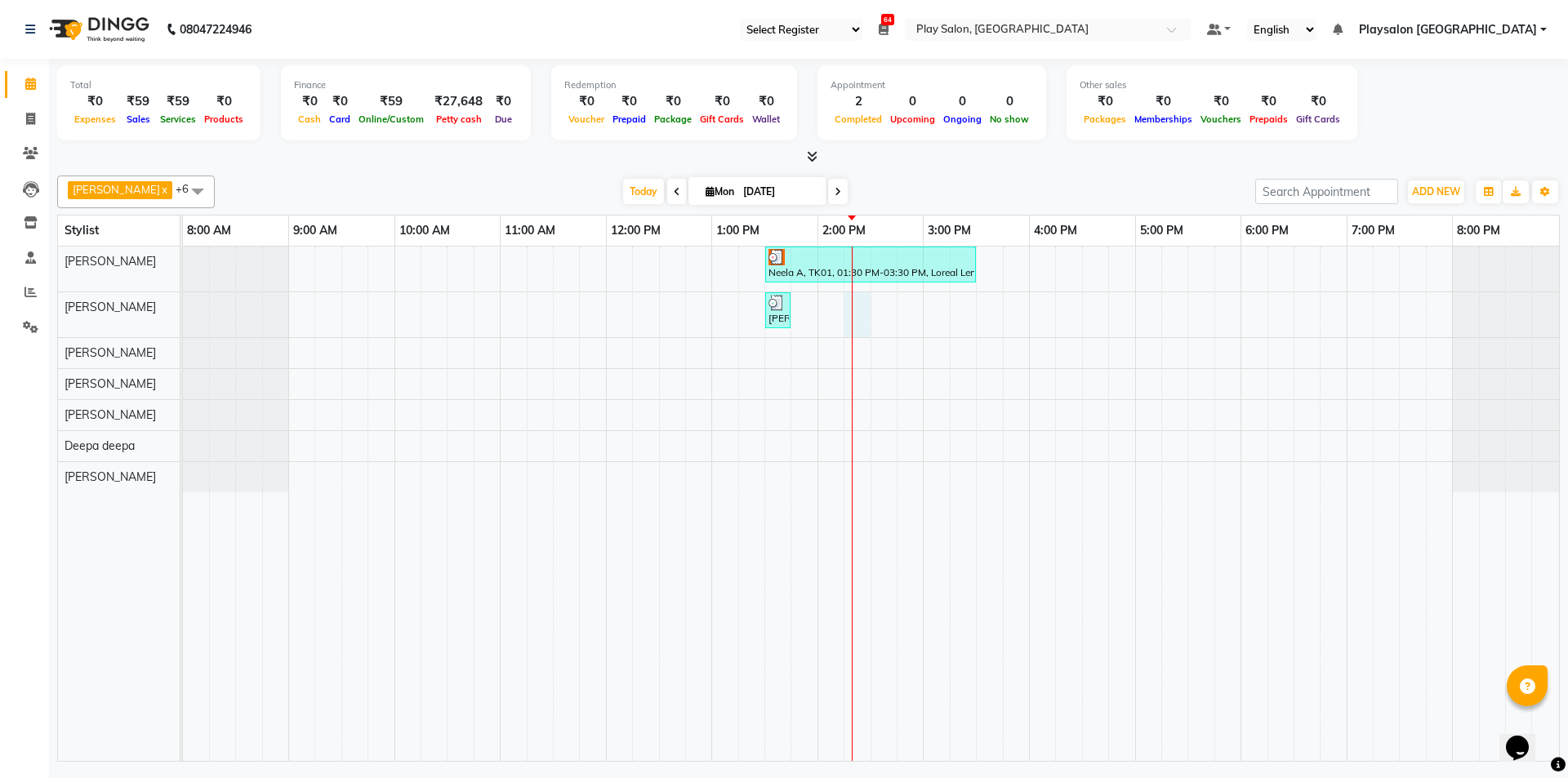
click at [847, 311] on div "Neela A, TK01, 01:30 PM-03:30 PM, Loreal Lengths Filler Treatment [PERSON_NAME]…" at bounding box center [871, 503] width 1376 height 514
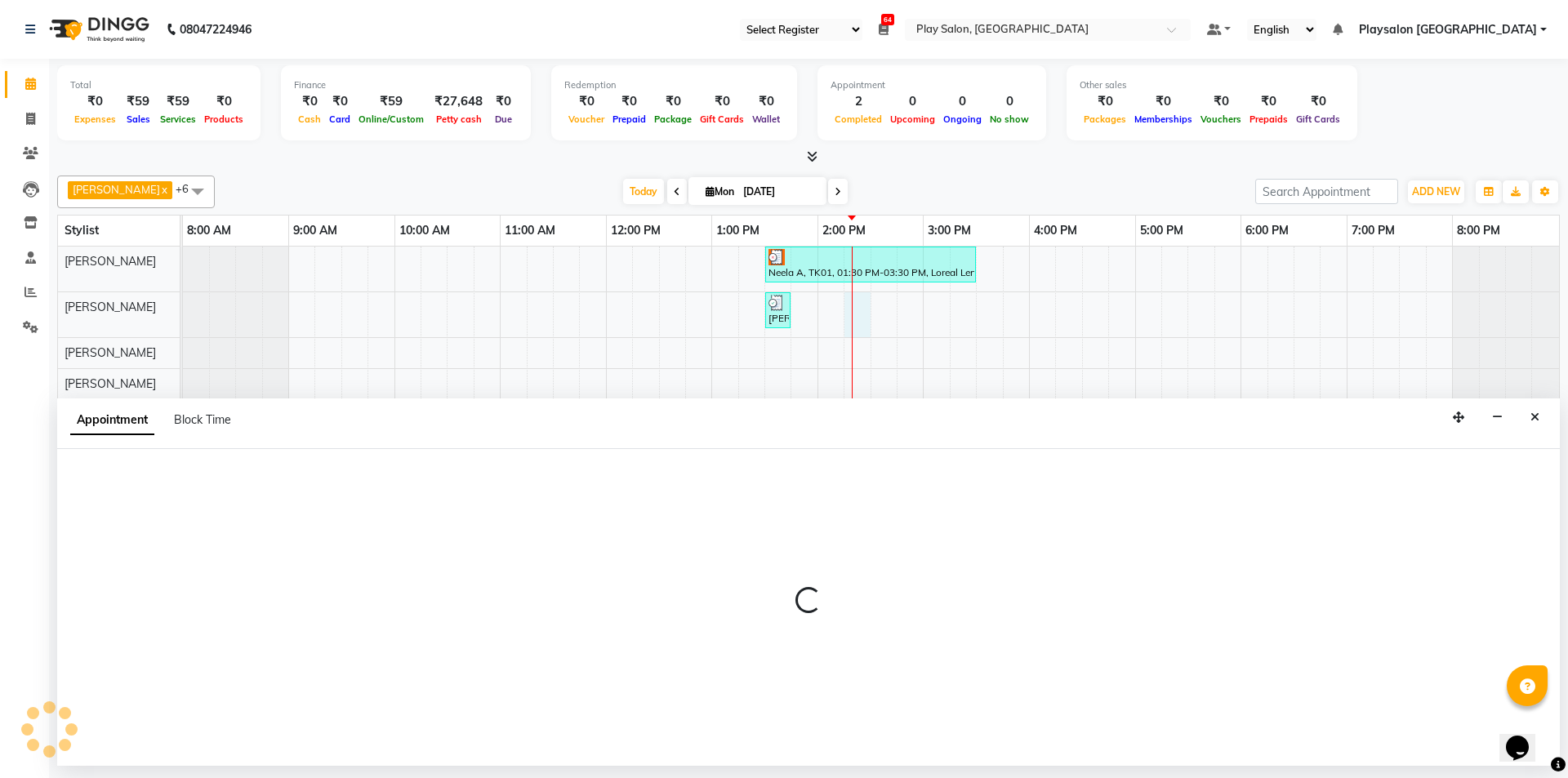
select select "80381"
select select "tentative"
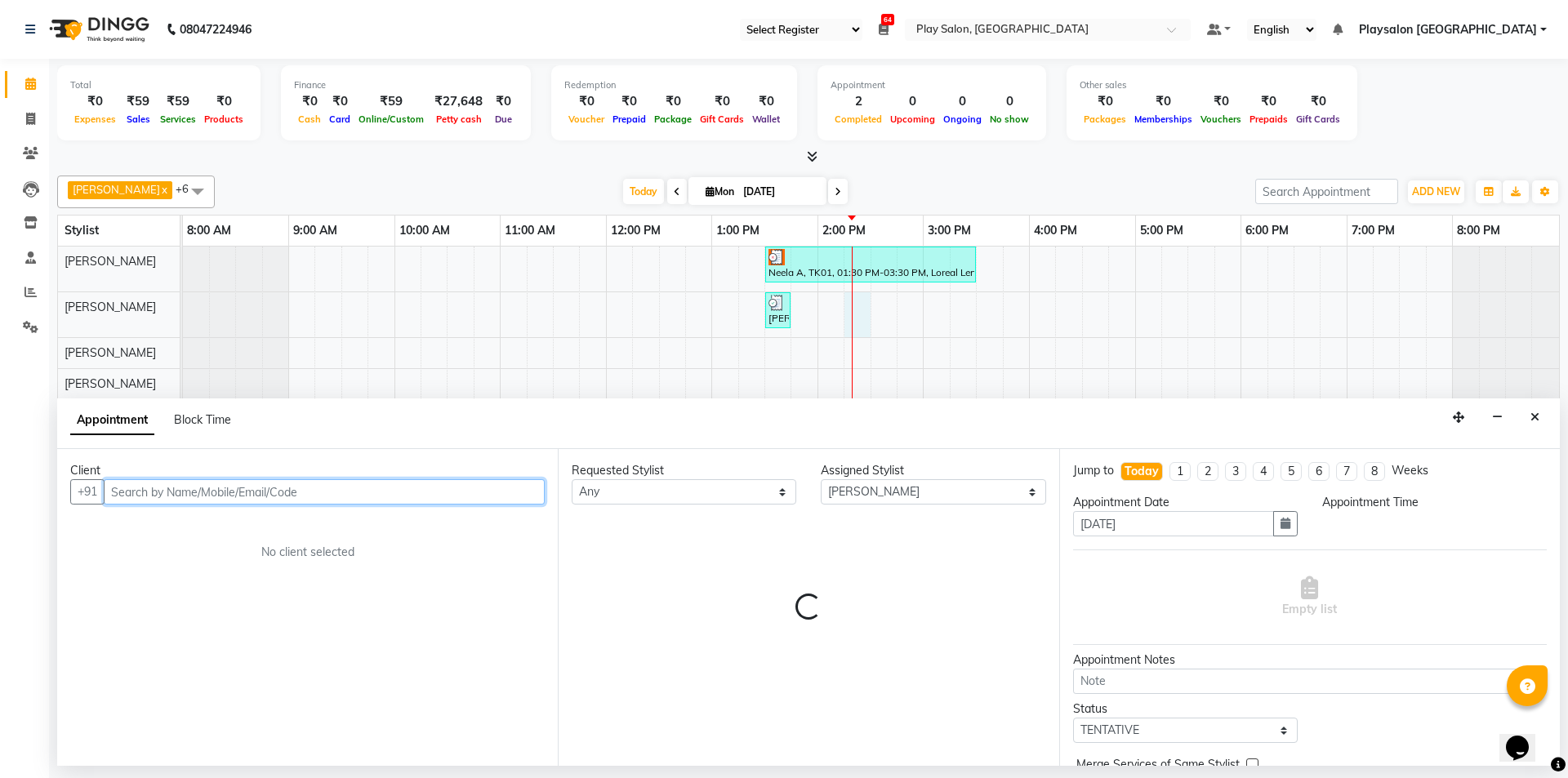
select select "855"
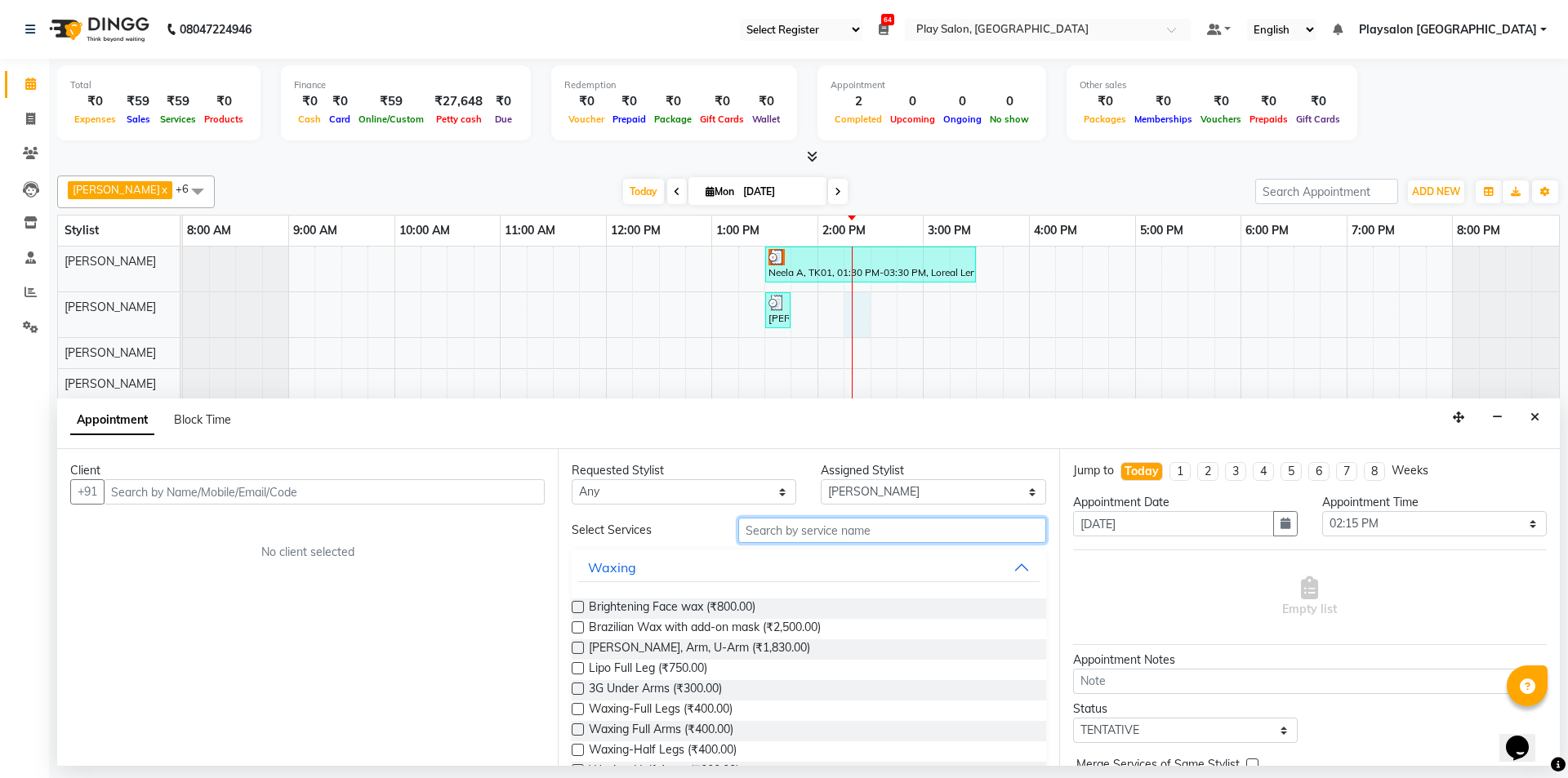
click at [786, 529] on input "text" at bounding box center [893, 530] width 308 height 26
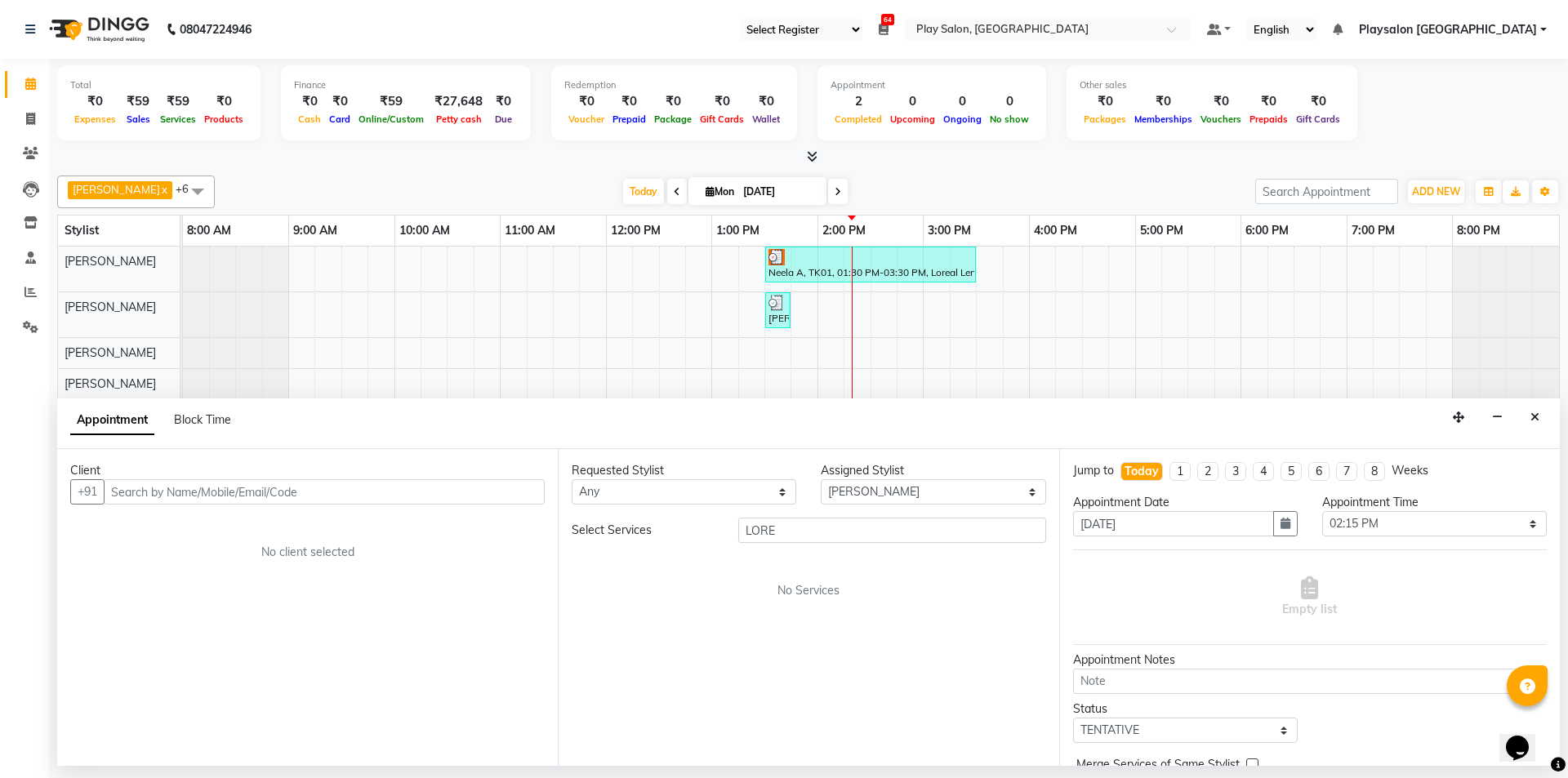
click at [819, 516] on div "Requested Stylist Any [PERSON_NAME] [PERSON_NAME] Lun Deepa deepa [PERSON_NAME]…" at bounding box center [808, 607] width 501 height 317
click at [819, 525] on input "LORE" at bounding box center [893, 530] width 308 height 26
type input "L"
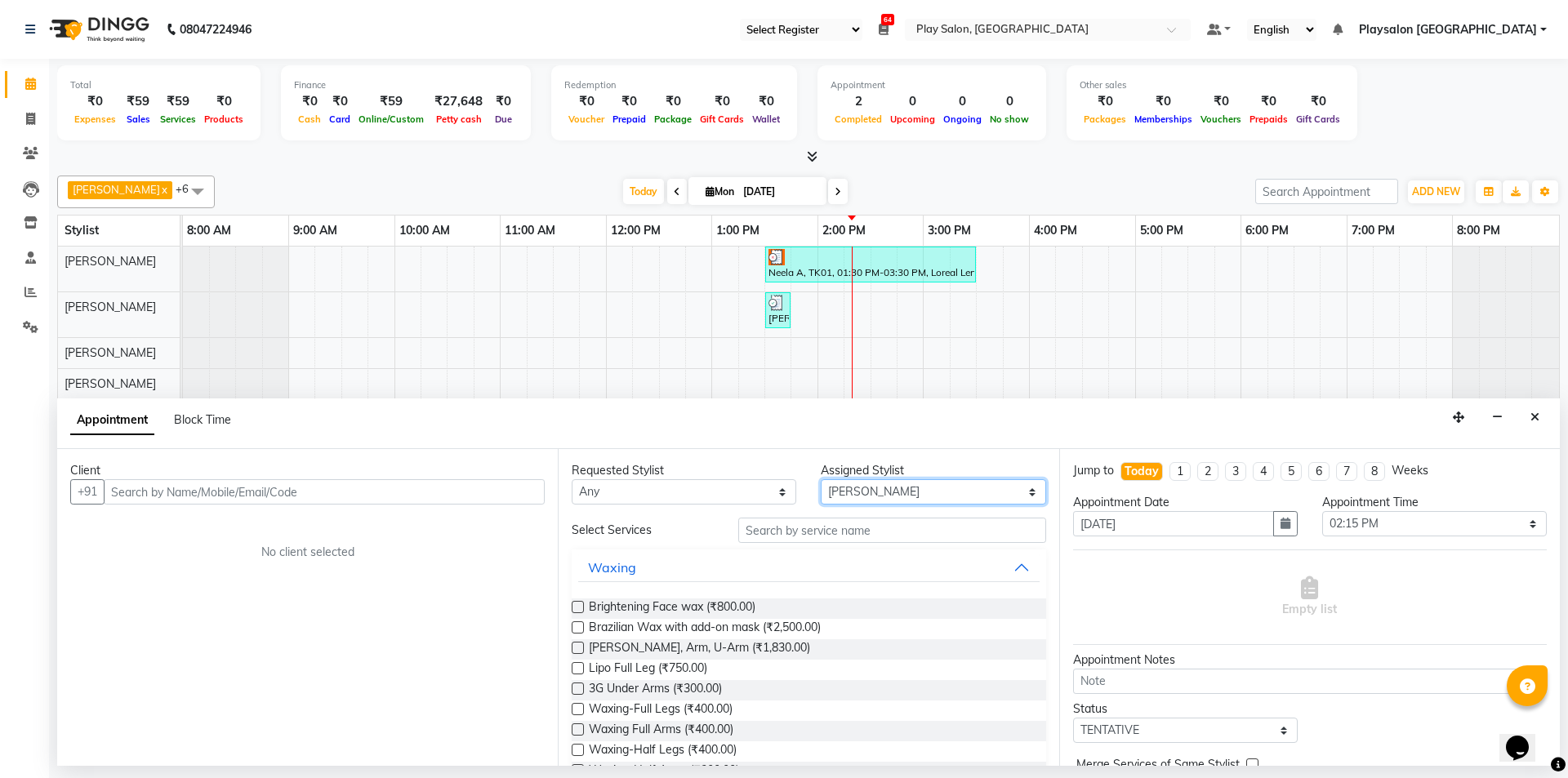
click at [841, 488] on select "Select [PERSON_NAME] [PERSON_NAME] Lun Deepa deepa [PERSON_NAME] [PERSON_NAME] …" at bounding box center [932, 492] width 225 height 26
select select "80385"
click at [821, 480] on select "Select [PERSON_NAME] [PERSON_NAME] Lun Deepa deepa [PERSON_NAME] [PERSON_NAME] …" at bounding box center [932, 492] width 225 height 26
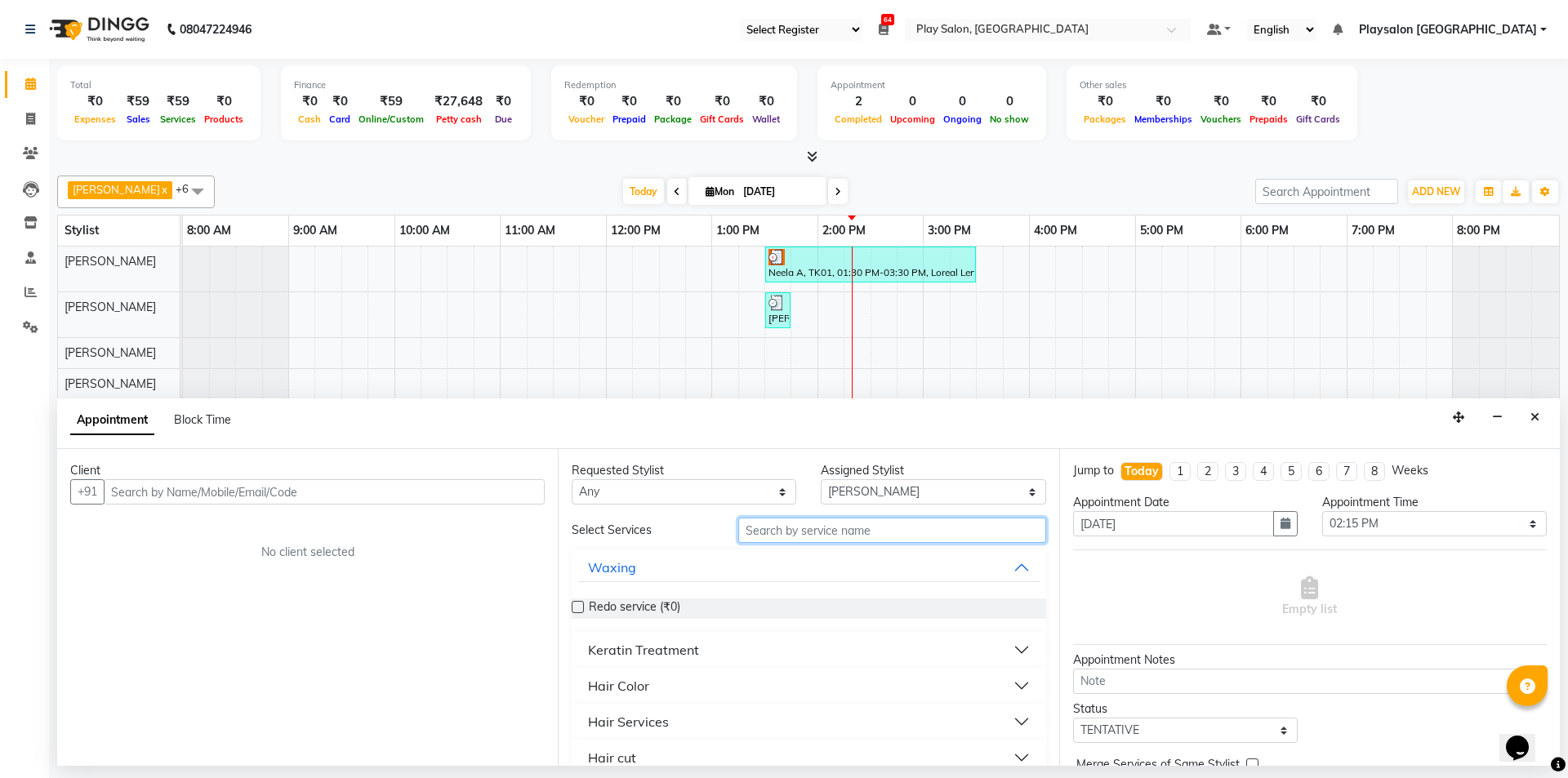
click at [826, 525] on input "text" at bounding box center [893, 530] width 308 height 26
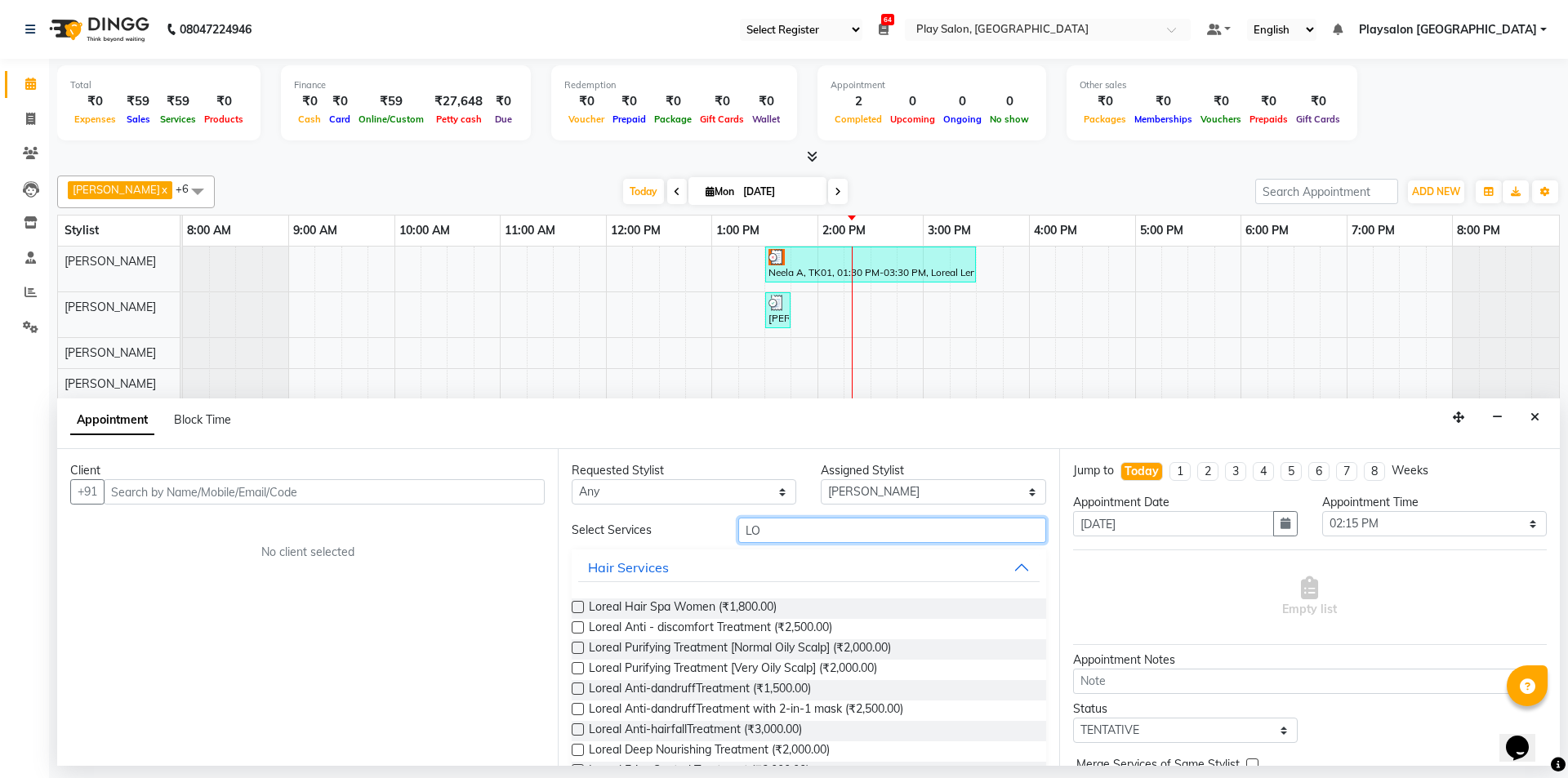
type input "L"
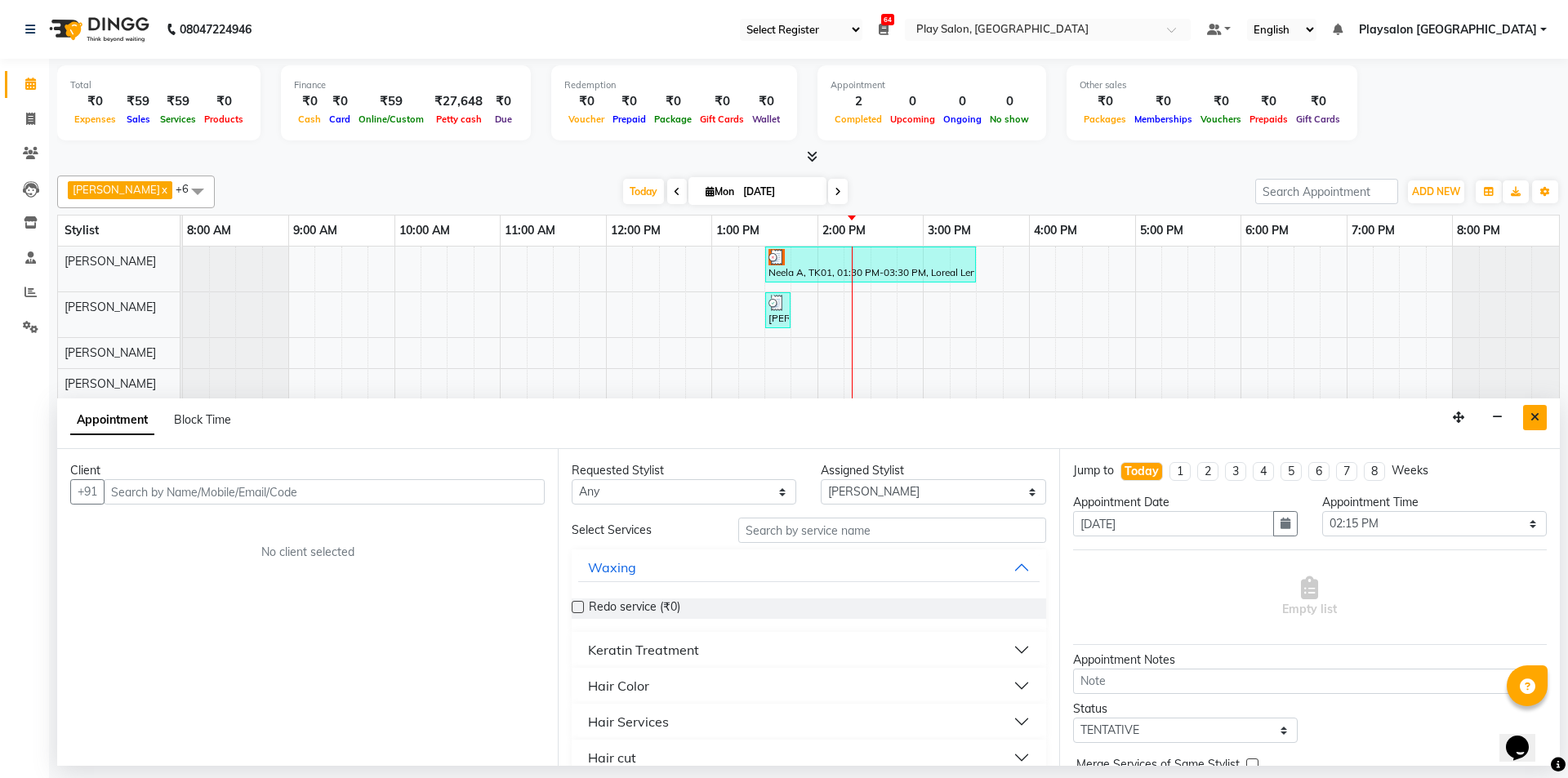
click at [1540, 416] on button "Close" at bounding box center [1535, 417] width 24 height 26
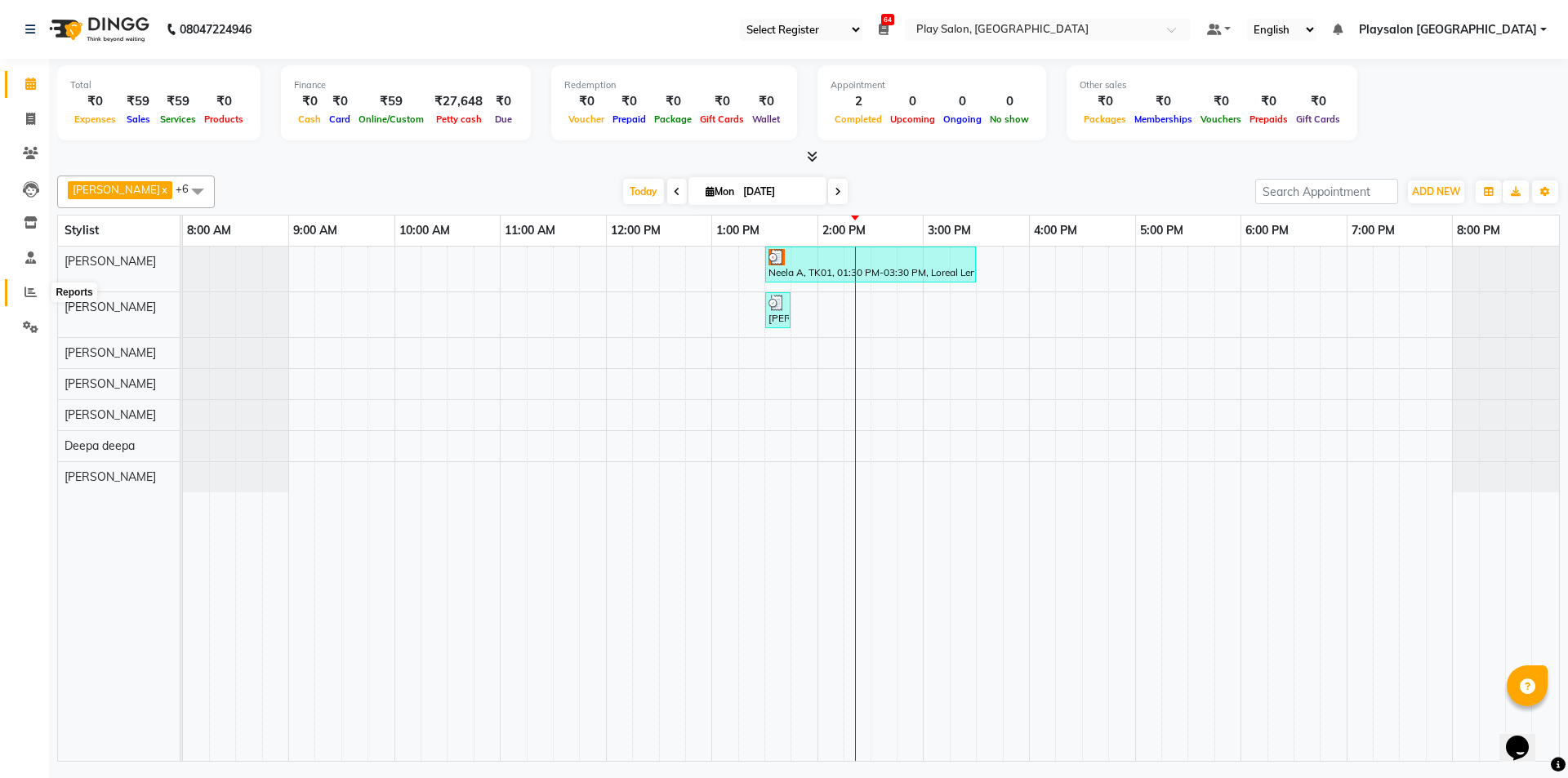
click at [28, 295] on icon at bounding box center [31, 292] width 12 height 12
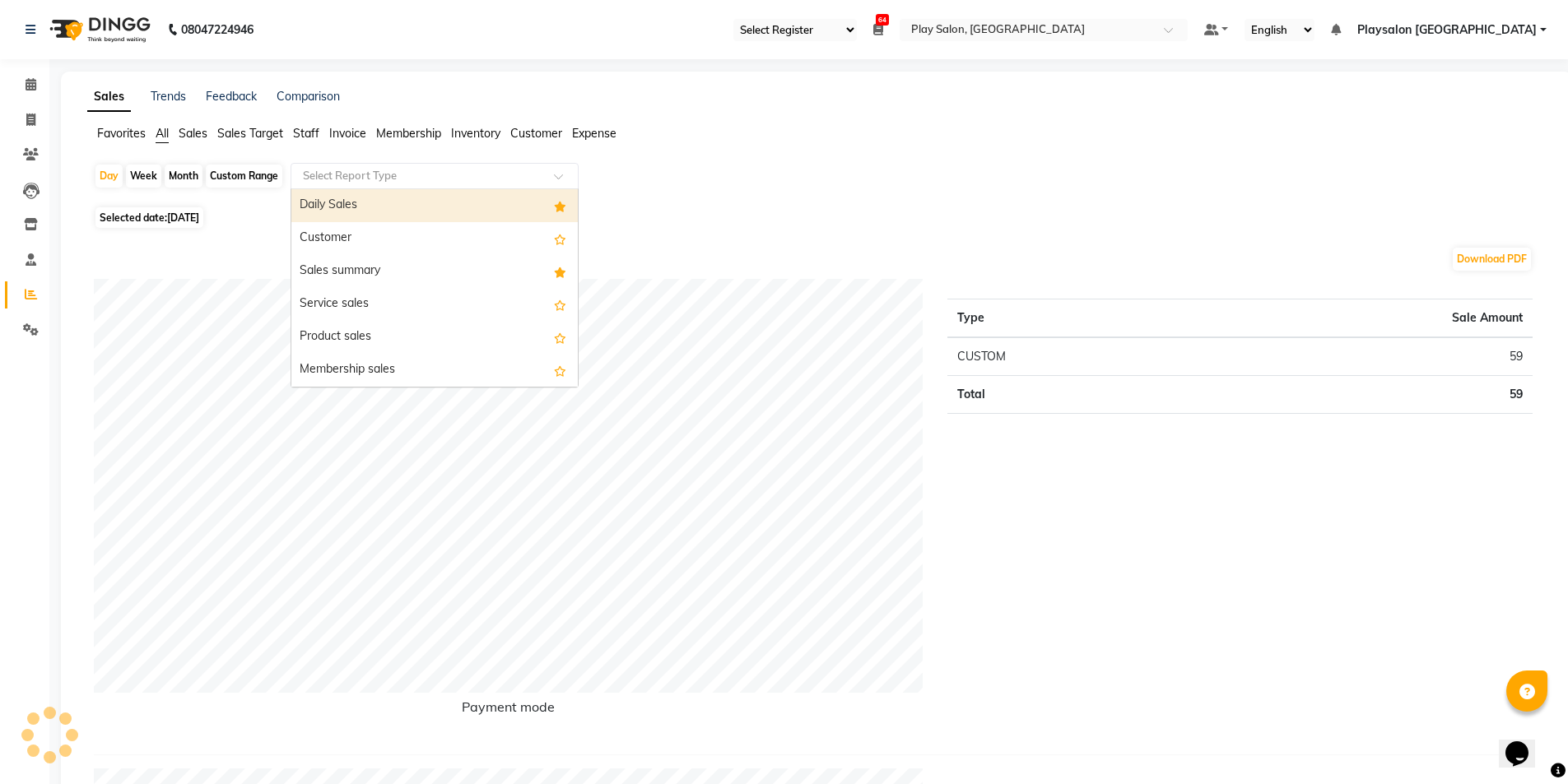
click at [457, 173] on input "text" at bounding box center [418, 176] width 237 height 17
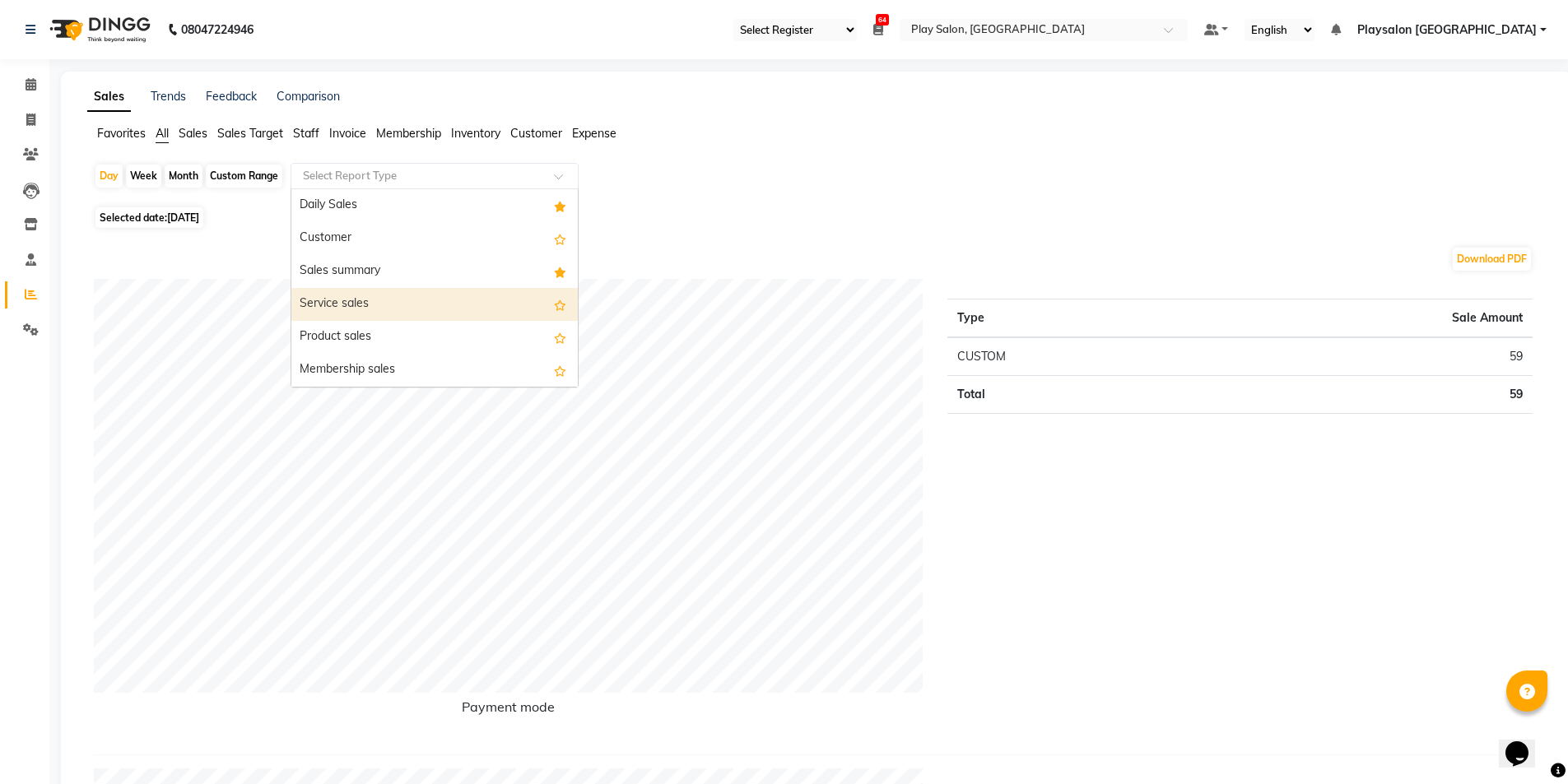
click at [386, 310] on div "Service sales" at bounding box center [434, 304] width 287 height 33
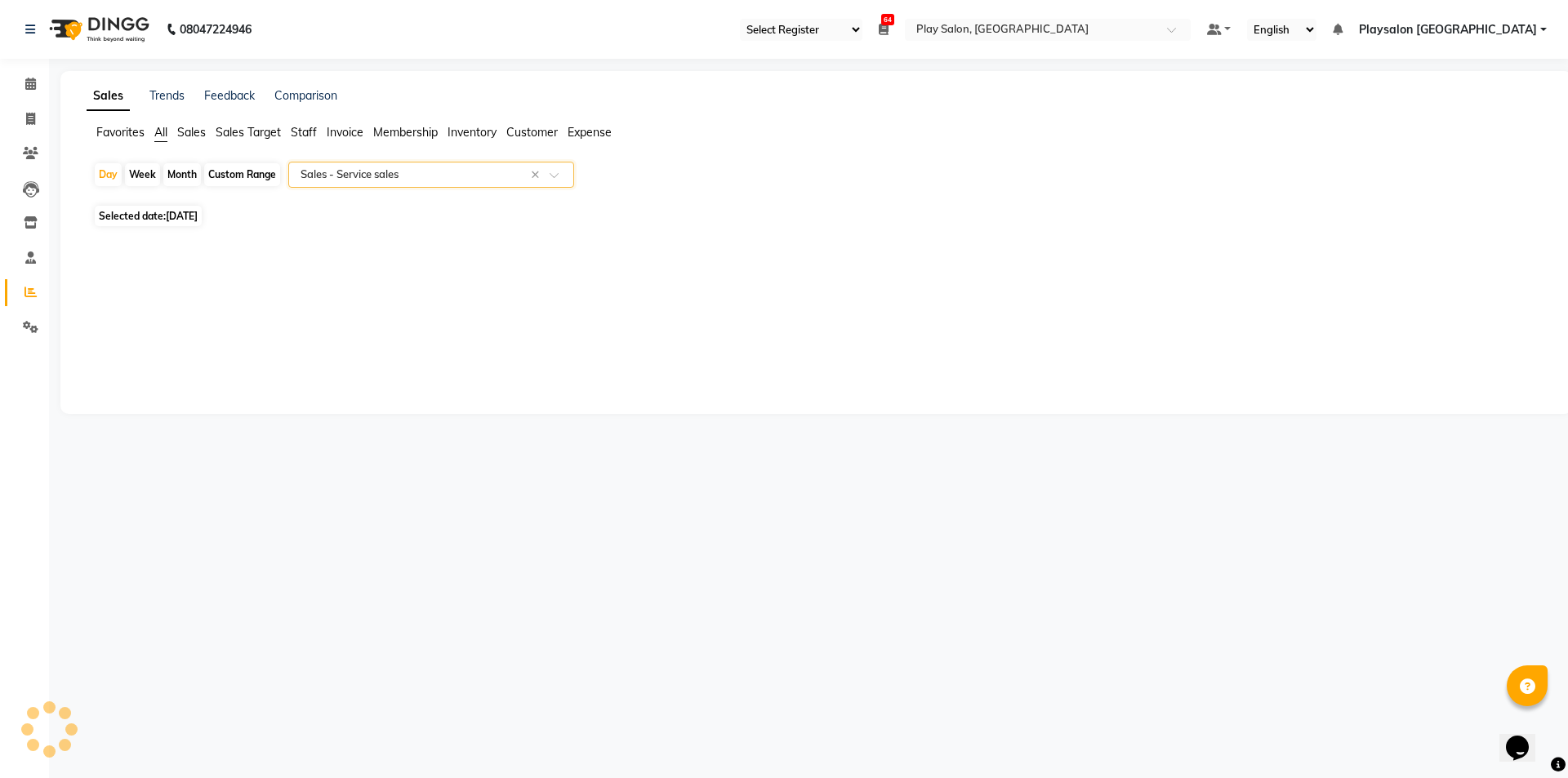
select select "full_report"
select select "csv"
click at [248, 180] on div "Custom Range" at bounding box center [242, 175] width 76 height 23
select select "9"
select select "2025"
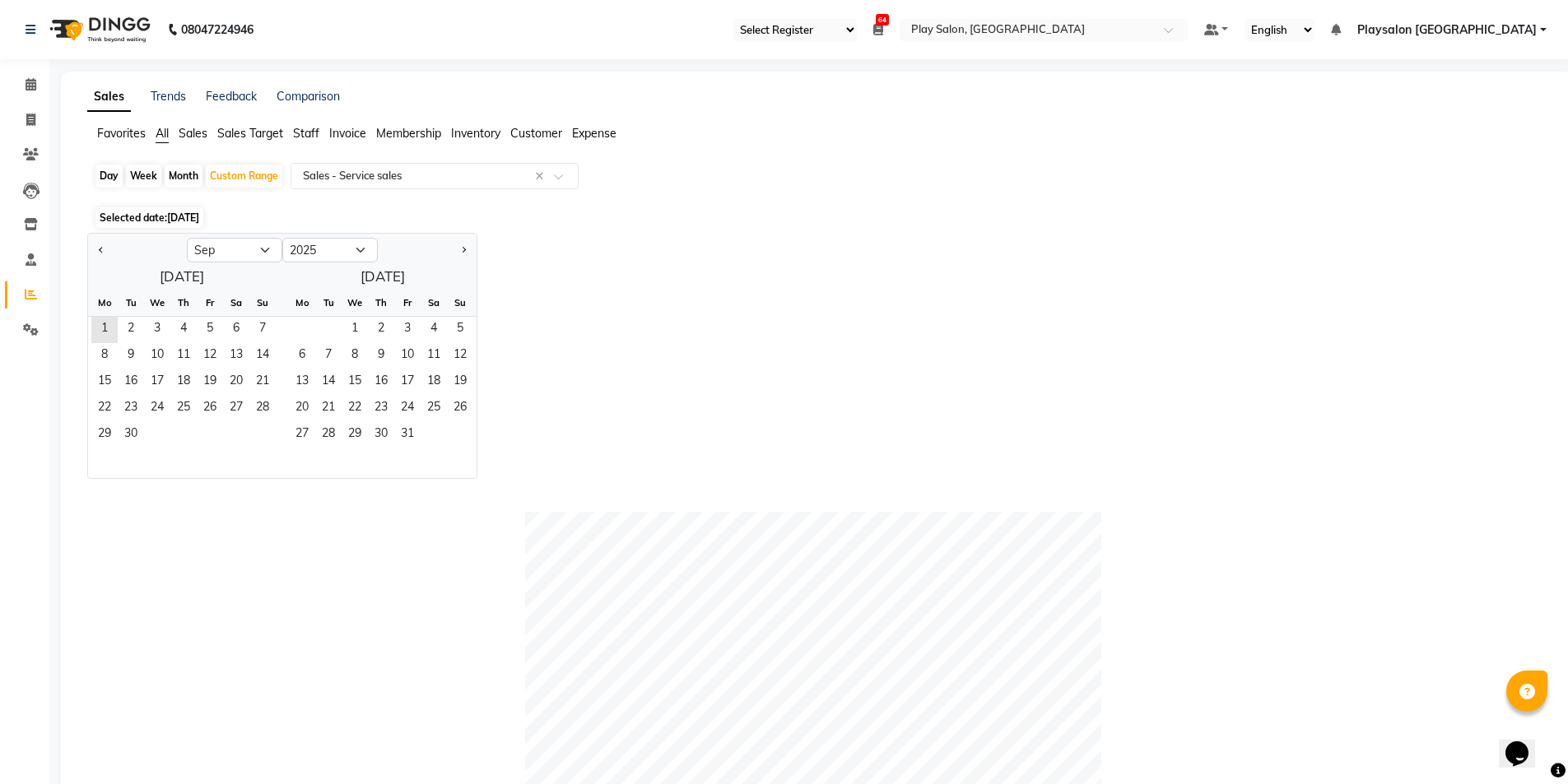
click at [182, 176] on div "Month" at bounding box center [184, 176] width 38 height 23
select select "9"
select select "2025"
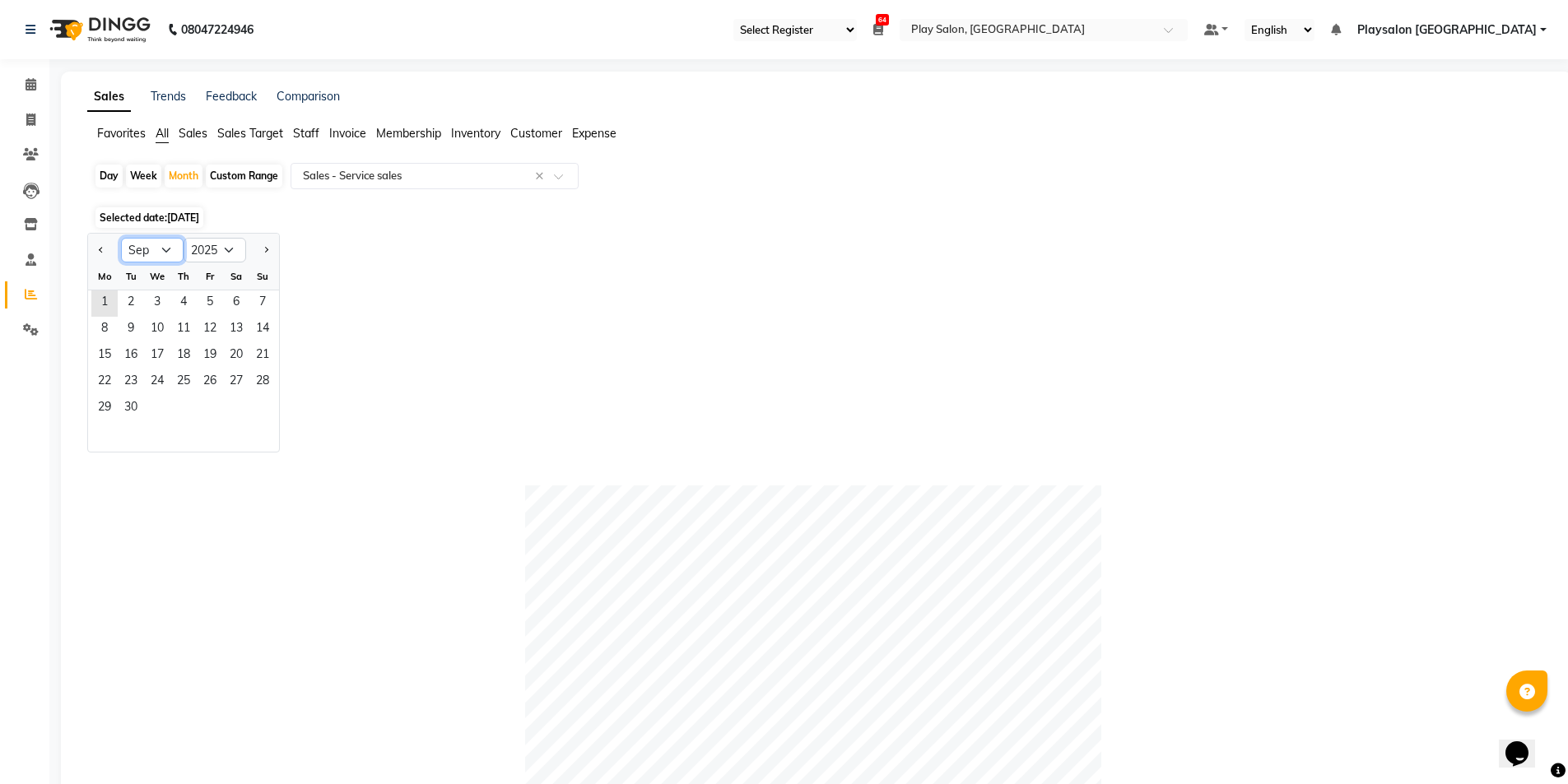
click at [178, 257] on select "Jan Feb Mar Apr May Jun [DATE] Aug Sep Oct Nov Dec" at bounding box center [152, 250] width 63 height 25
select select "8"
click at [121, 238] on select "Jan Feb Mar Apr May Jun [DATE] Aug Sep Oct Nov Dec" at bounding box center [152, 250] width 63 height 25
click at [207, 297] on span "1" at bounding box center [210, 303] width 27 height 27
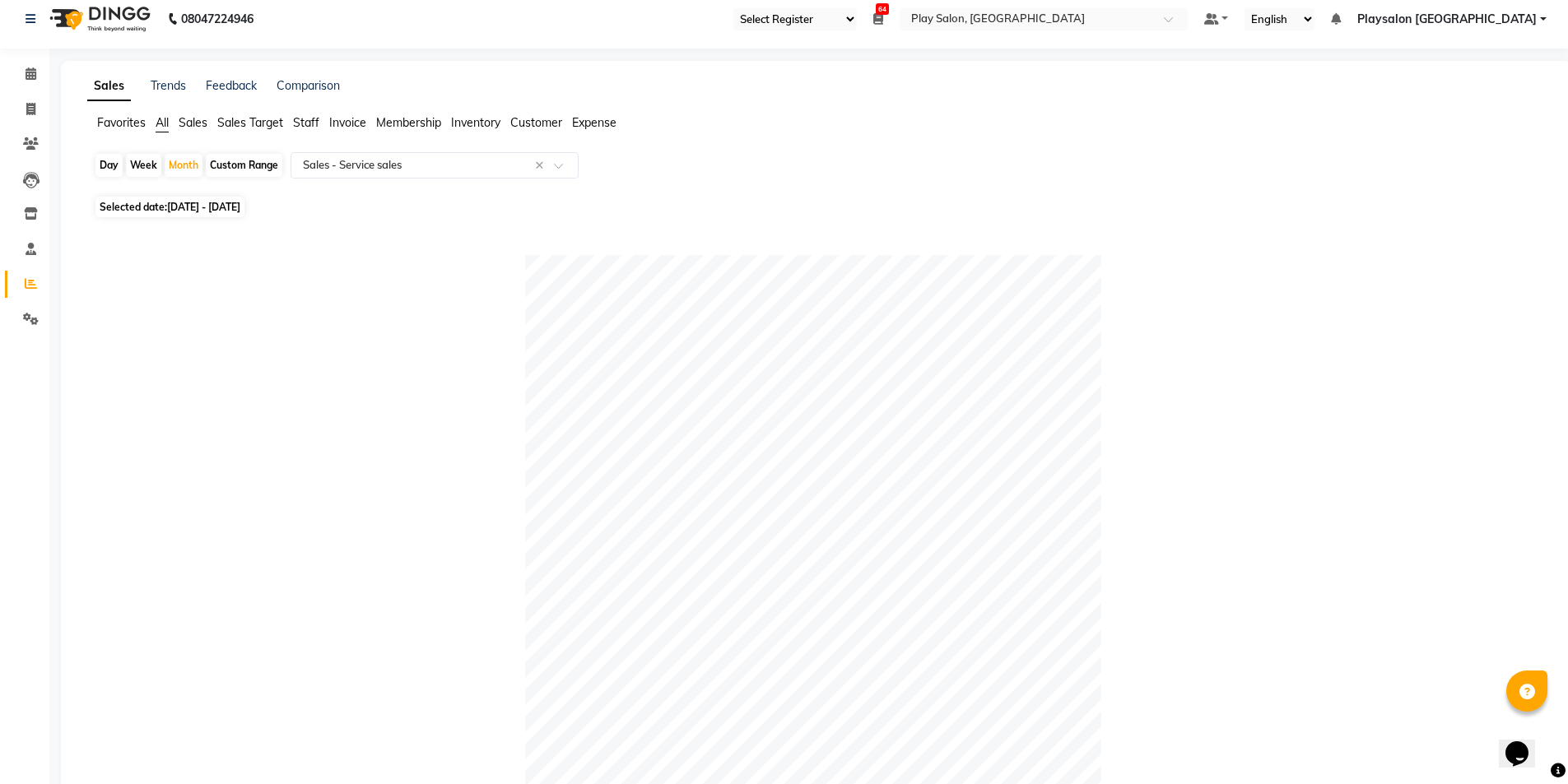
scroll to position [5, 0]
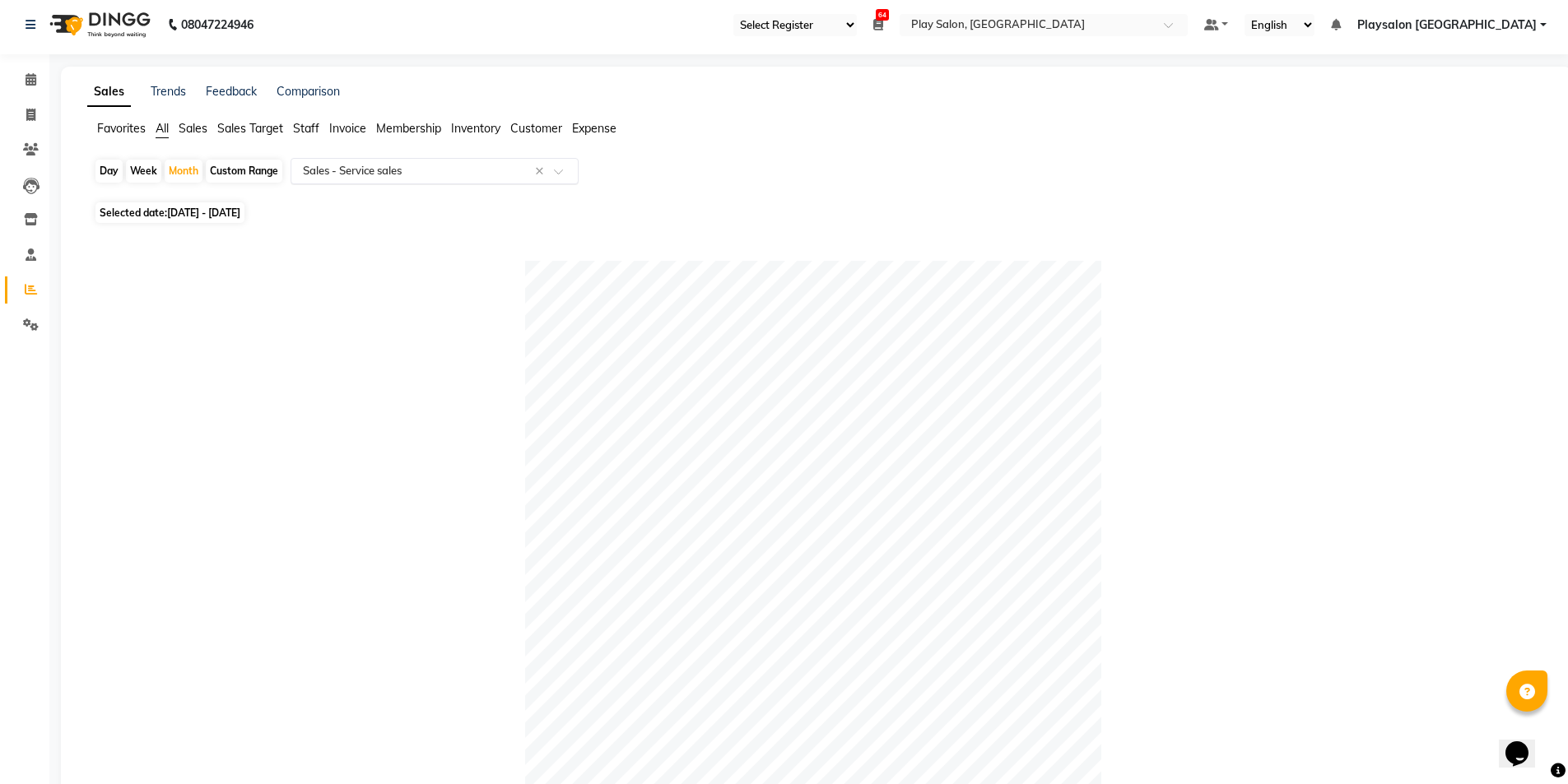
click at [509, 167] on input "text" at bounding box center [418, 171] width 237 height 17
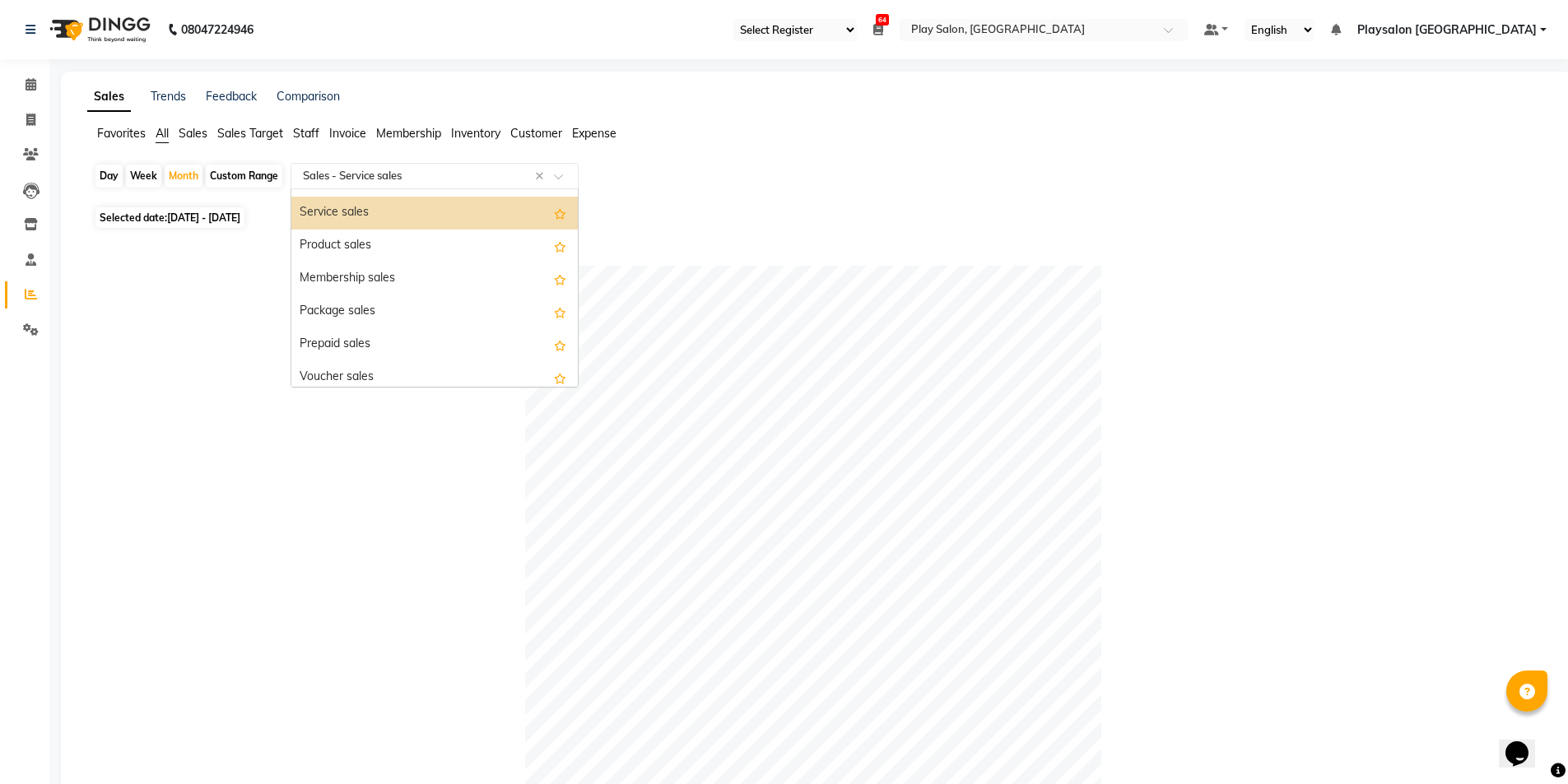
scroll to position [175, 0]
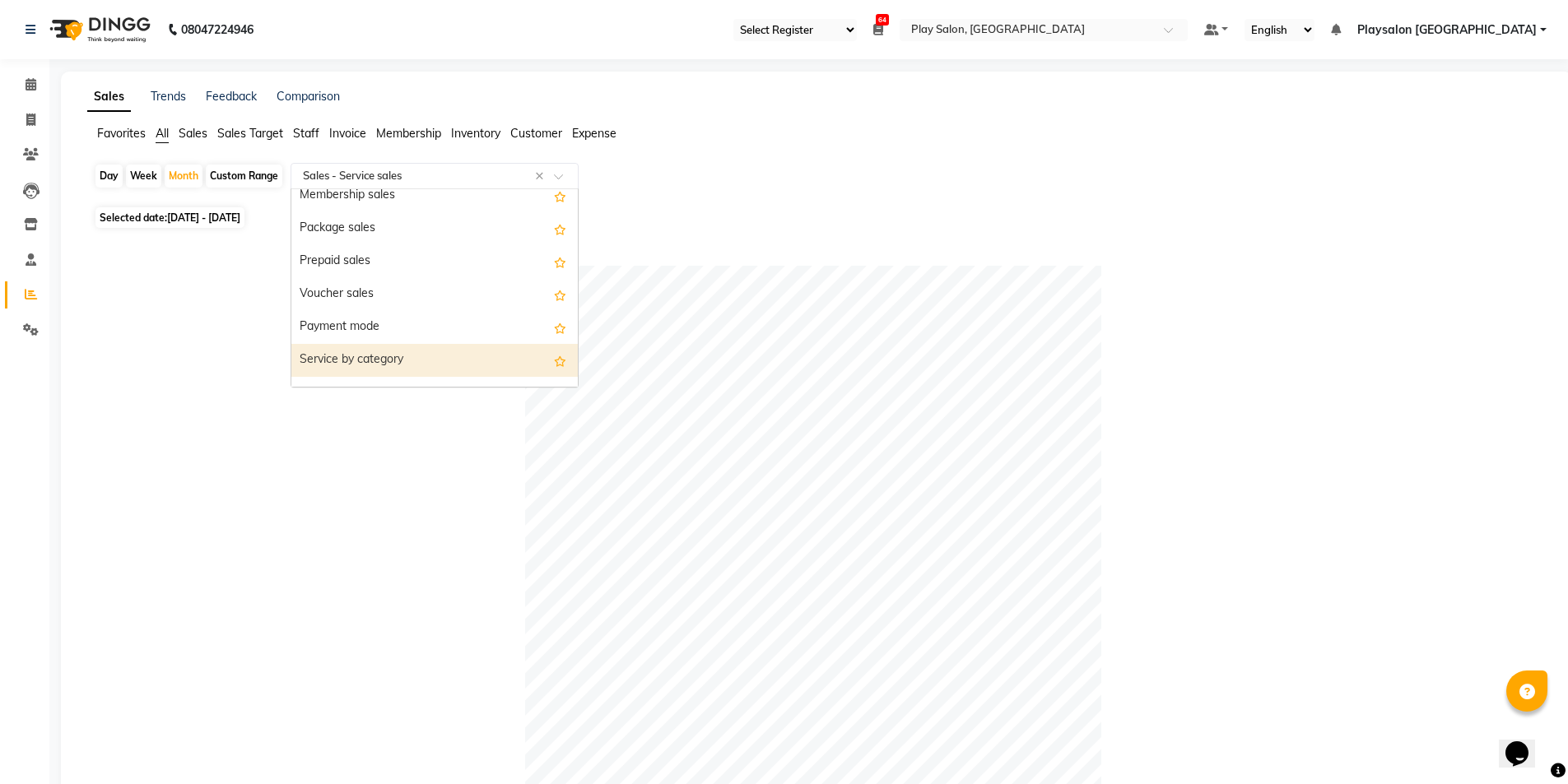
click at [446, 368] on div "Service by category" at bounding box center [434, 360] width 287 height 33
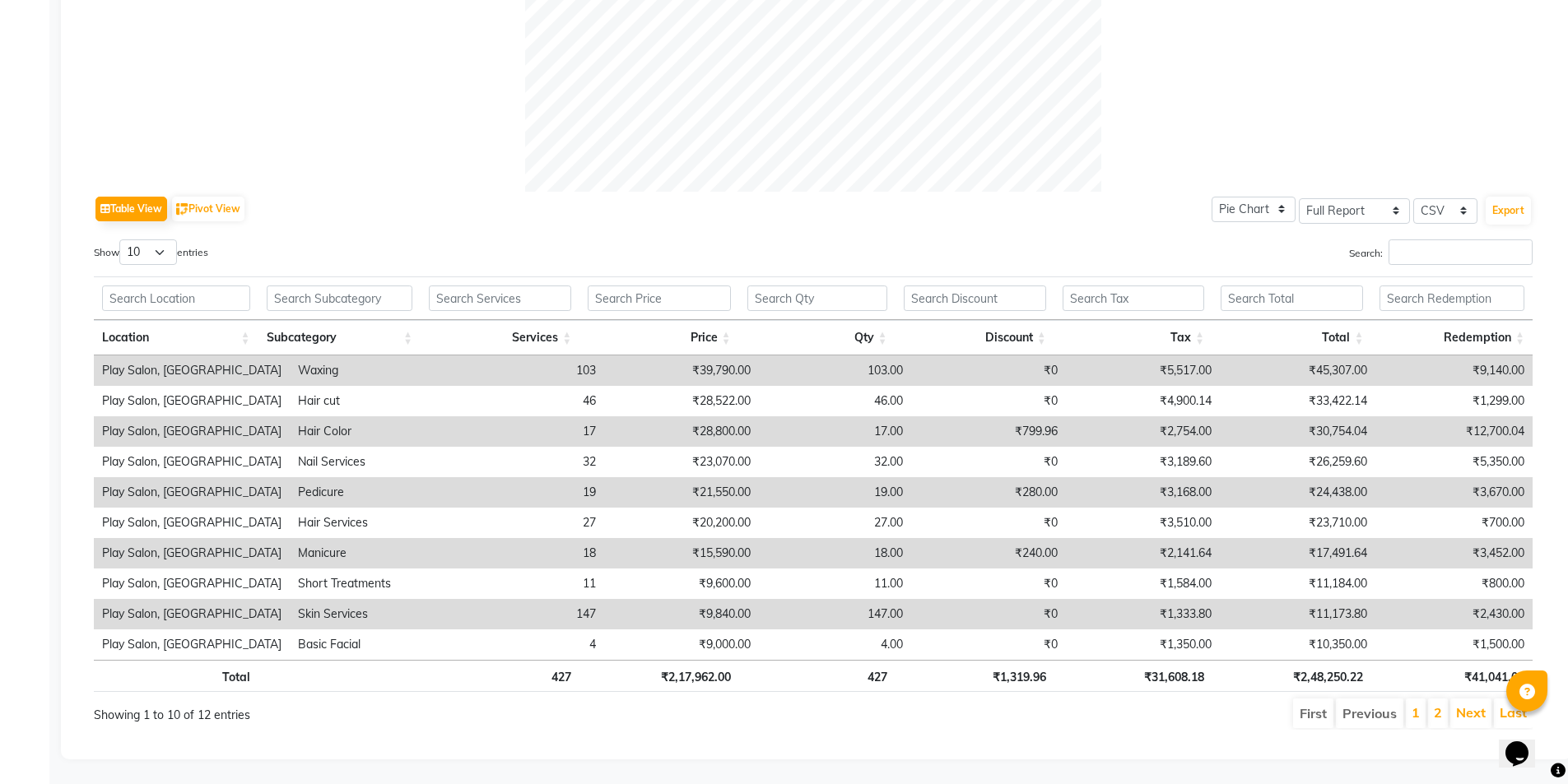
scroll to position [662, 0]
click at [523, 286] on input "text" at bounding box center [500, 298] width 142 height 26
click at [382, 299] on th at bounding box center [339, 298] width 162 height 43
click at [367, 288] on input "text" at bounding box center [340, 298] width 146 height 26
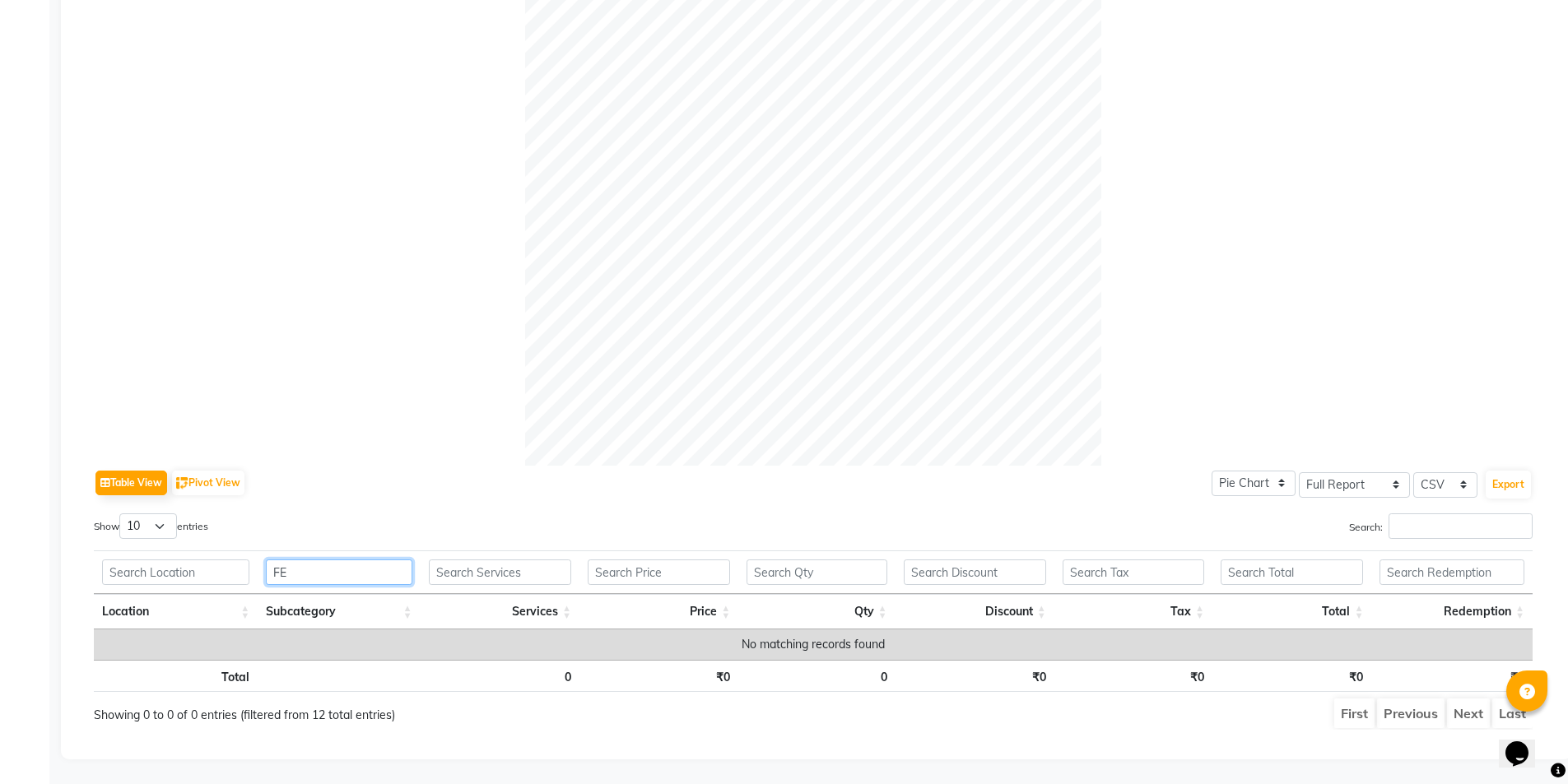
scroll to position [388, 0]
type input "F"
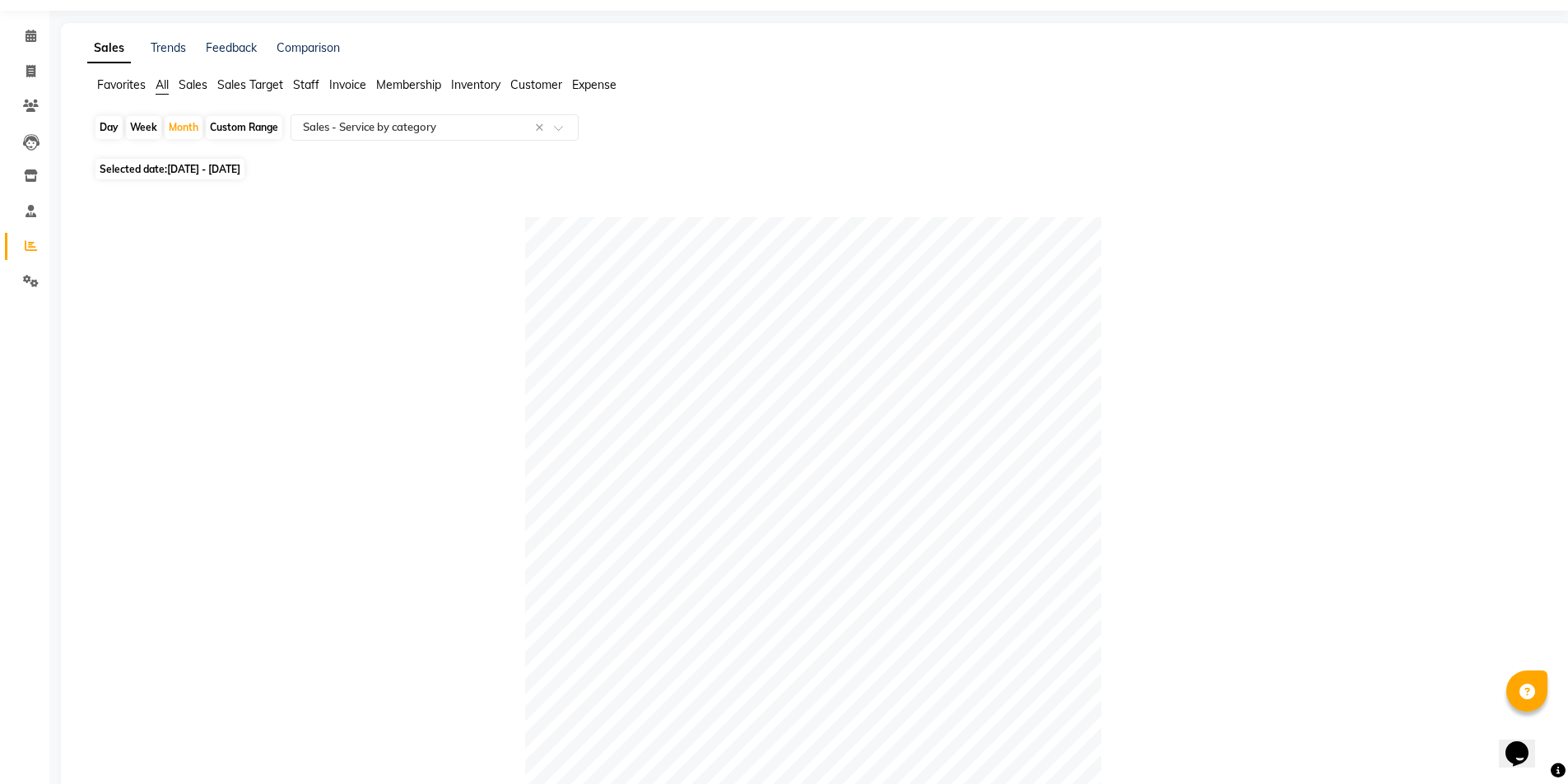
scroll to position [29, 0]
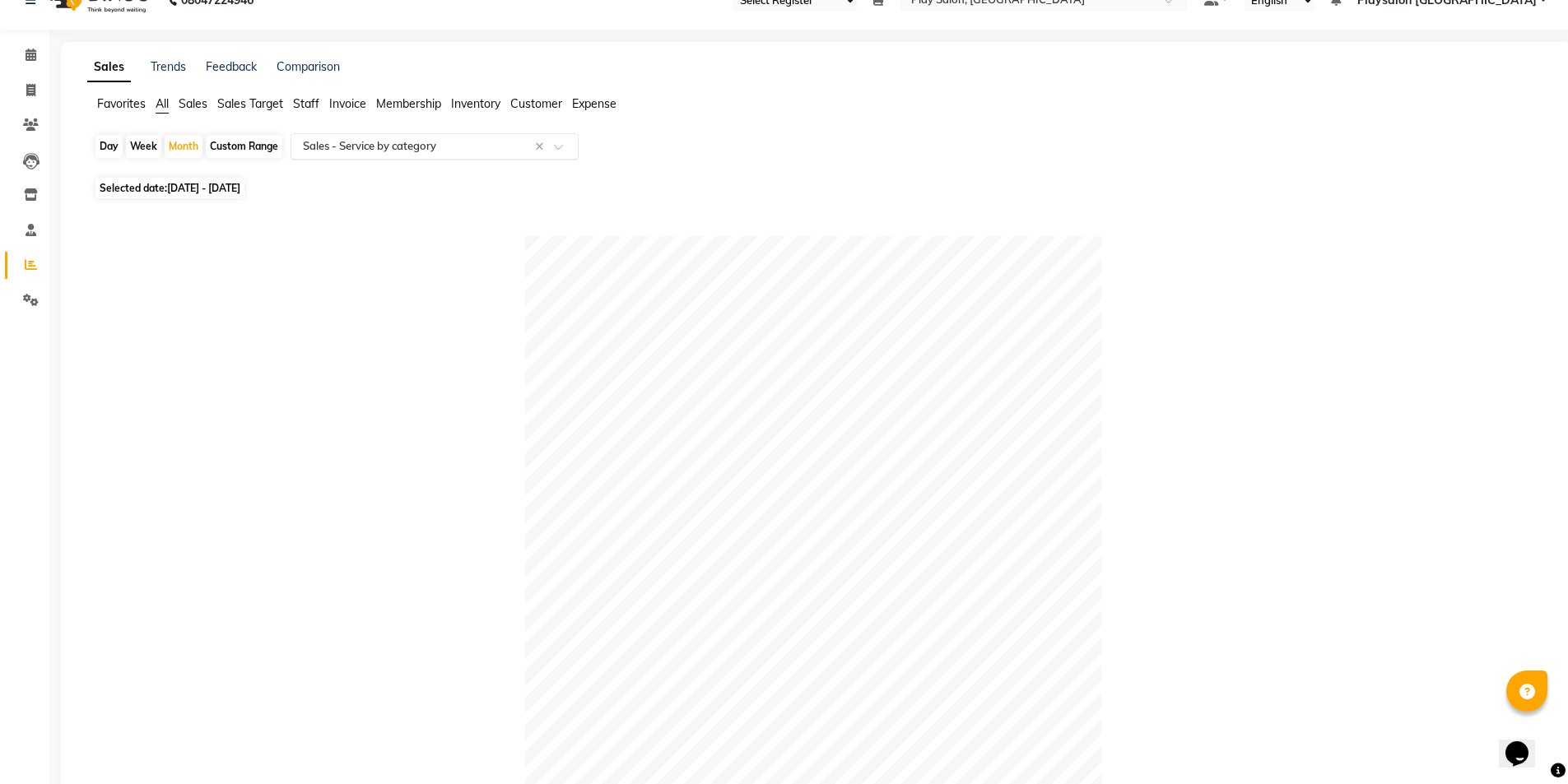
click at [405, 145] on input "text" at bounding box center [418, 146] width 237 height 17
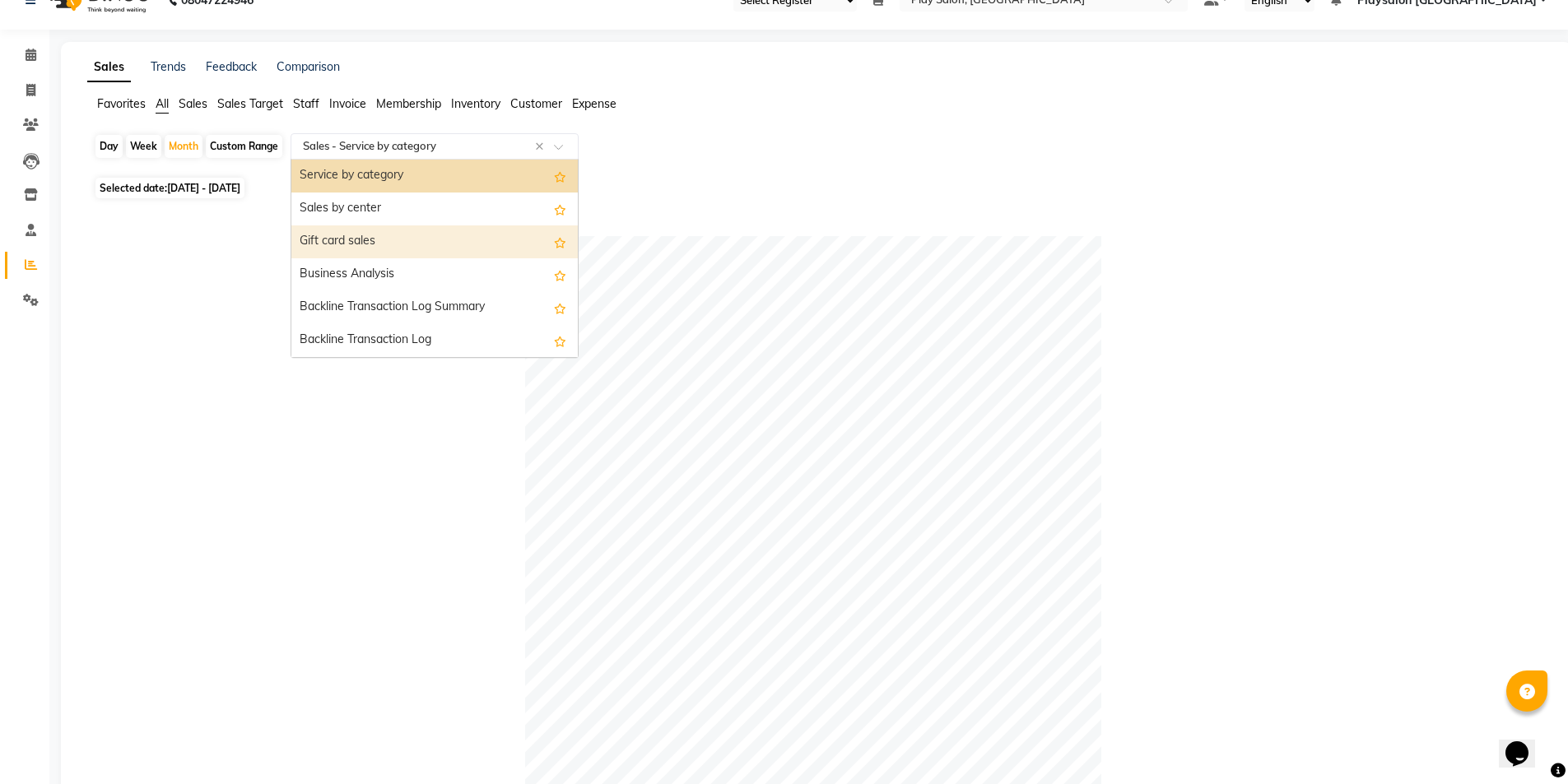
scroll to position [90, 0]
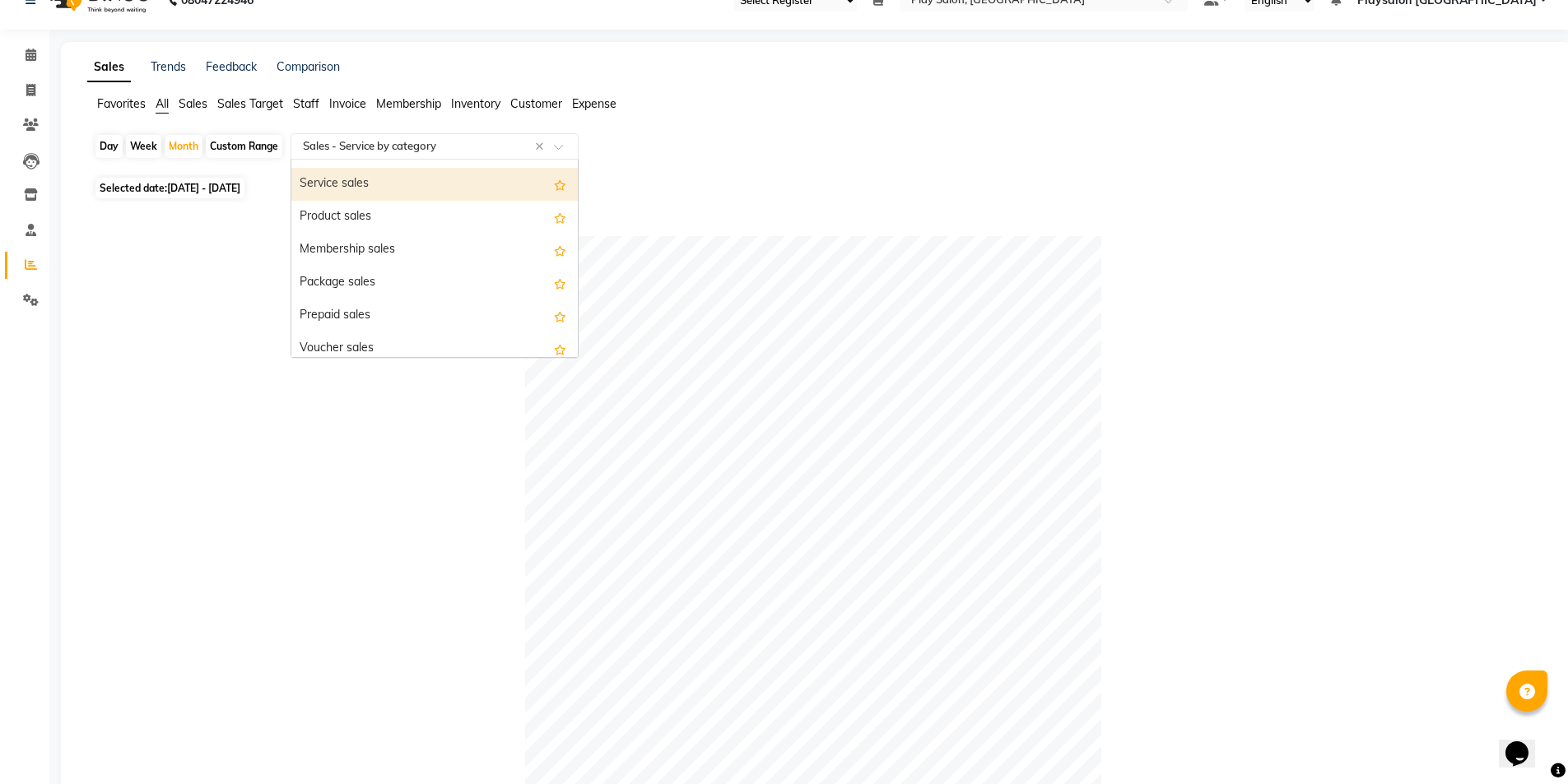
click at [385, 192] on div "Service sales" at bounding box center [434, 184] width 287 height 33
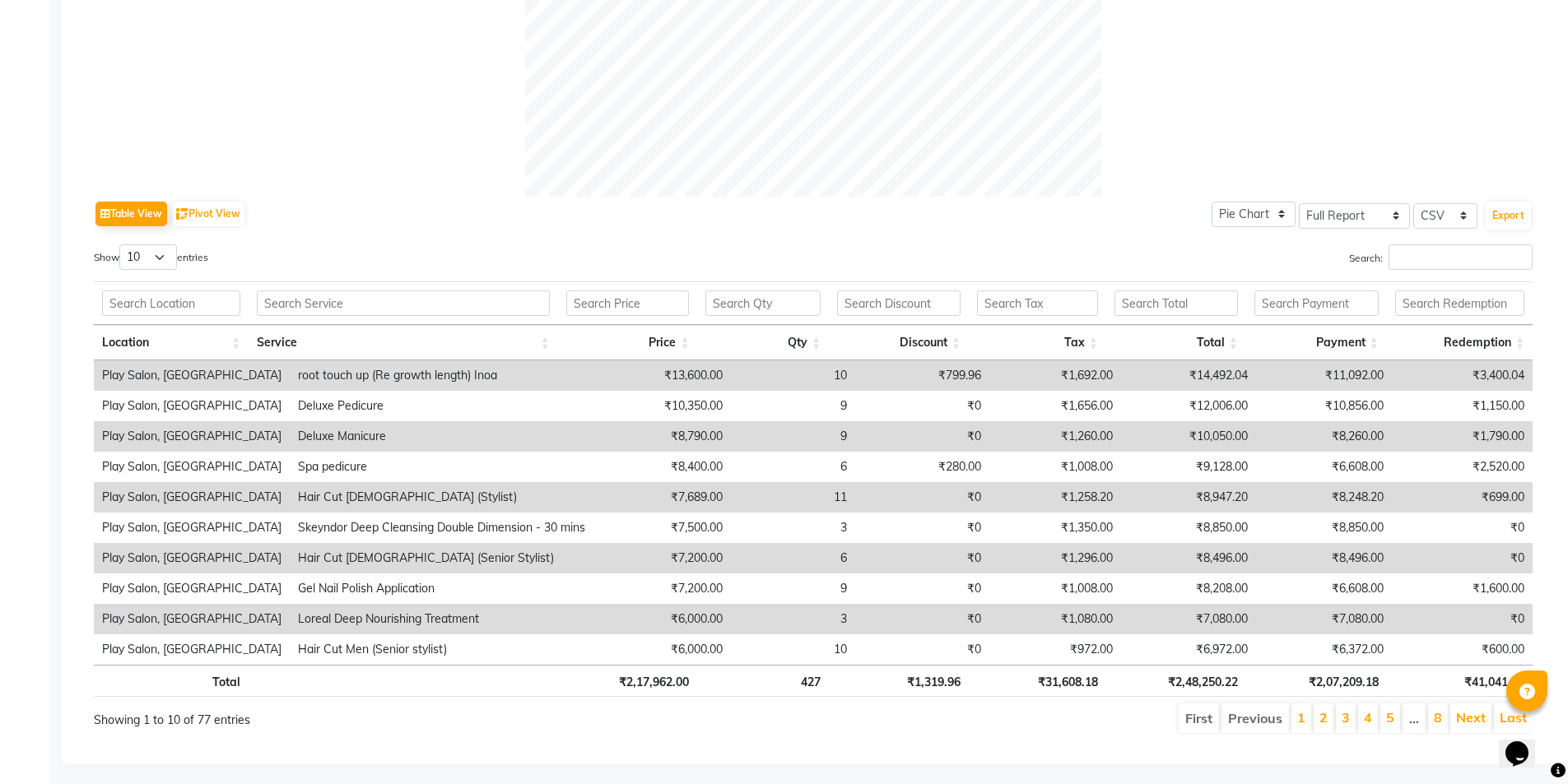
scroll to position [657, 0]
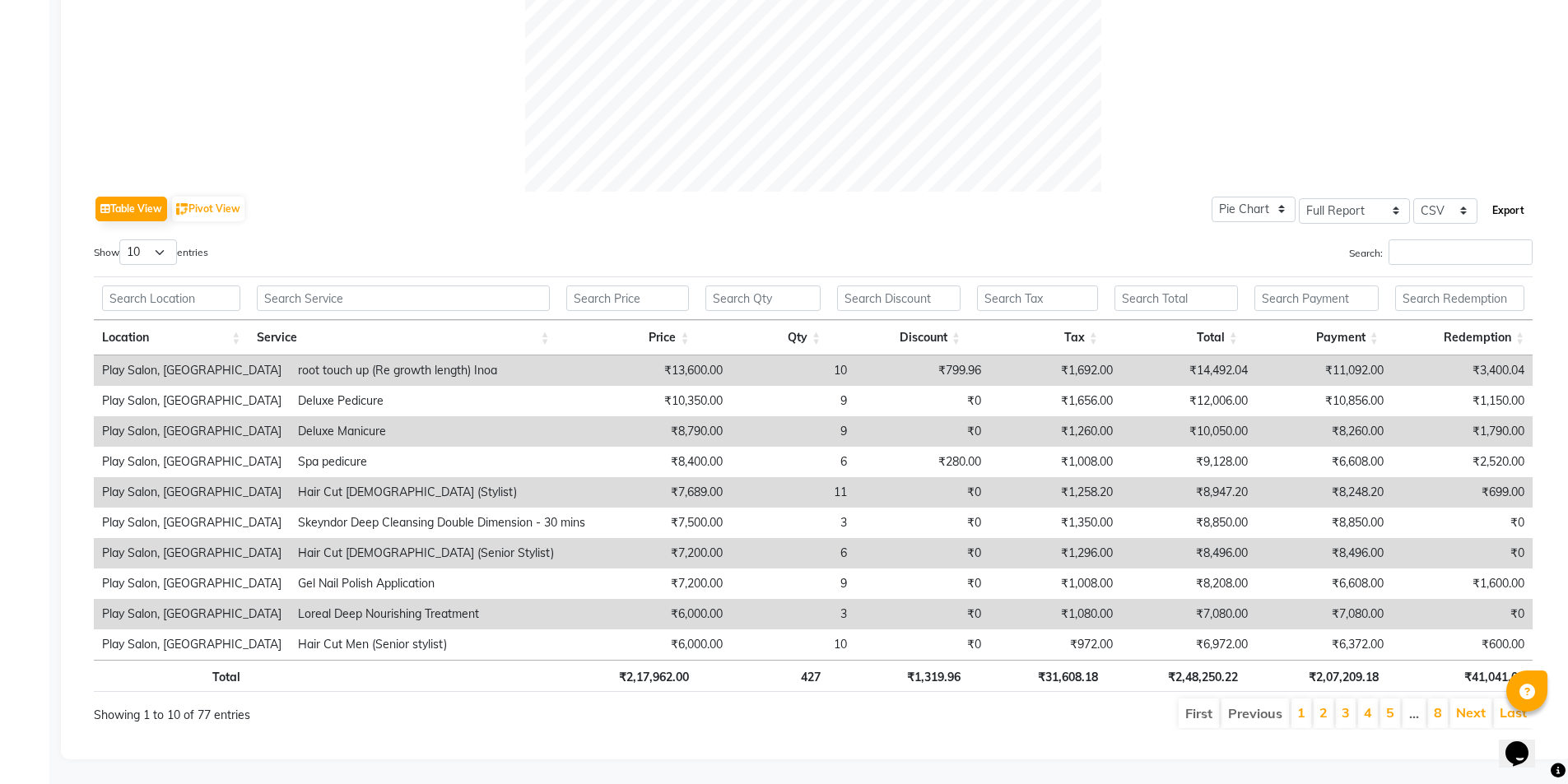
click at [1504, 202] on button "Export" at bounding box center [1508, 211] width 45 height 28
click at [950, 271] on div "Location Service Price Qty Discount Tax Total Payment Redemption" at bounding box center [814, 313] width 1439 height 84
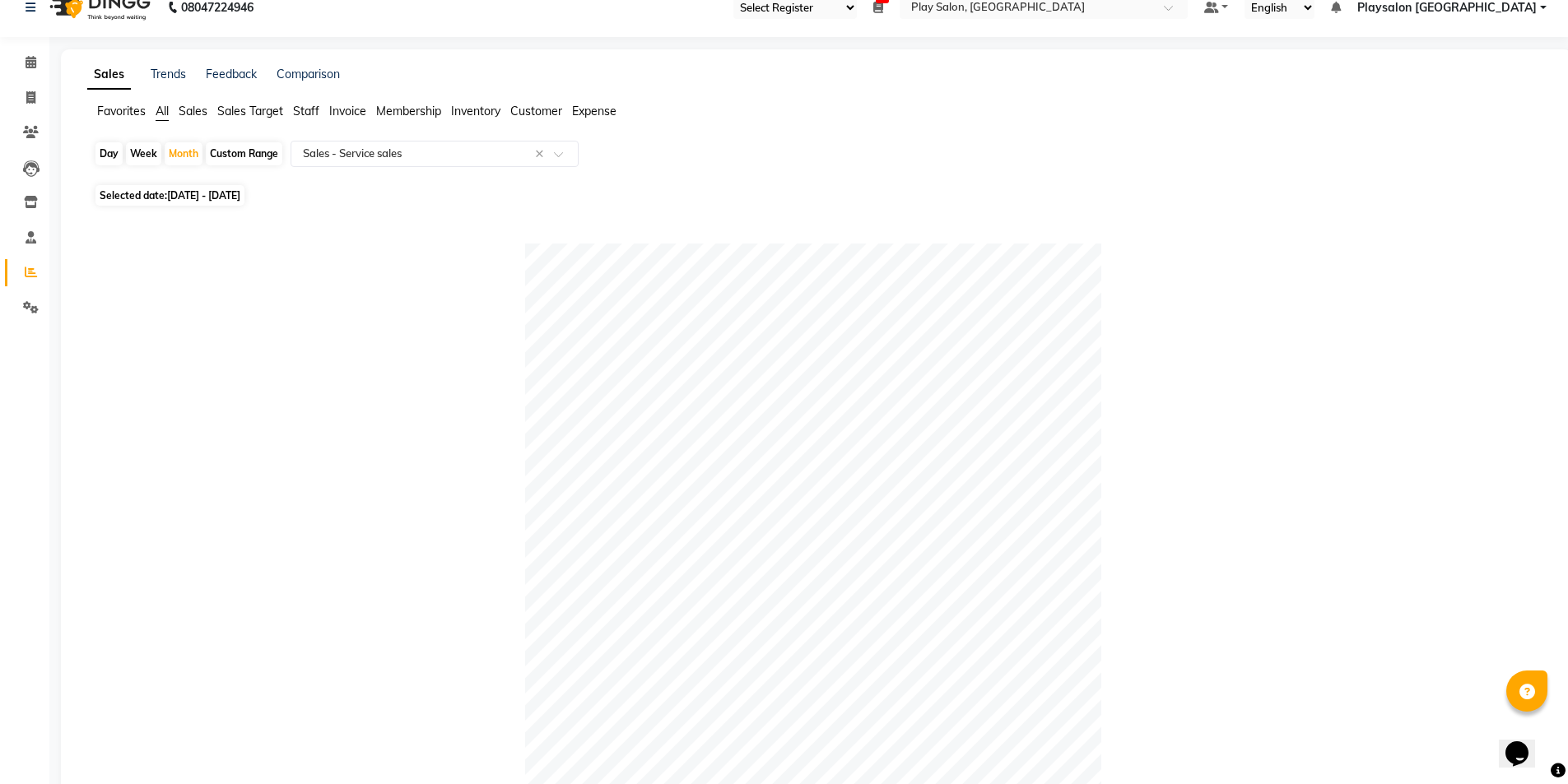
scroll to position [0, 0]
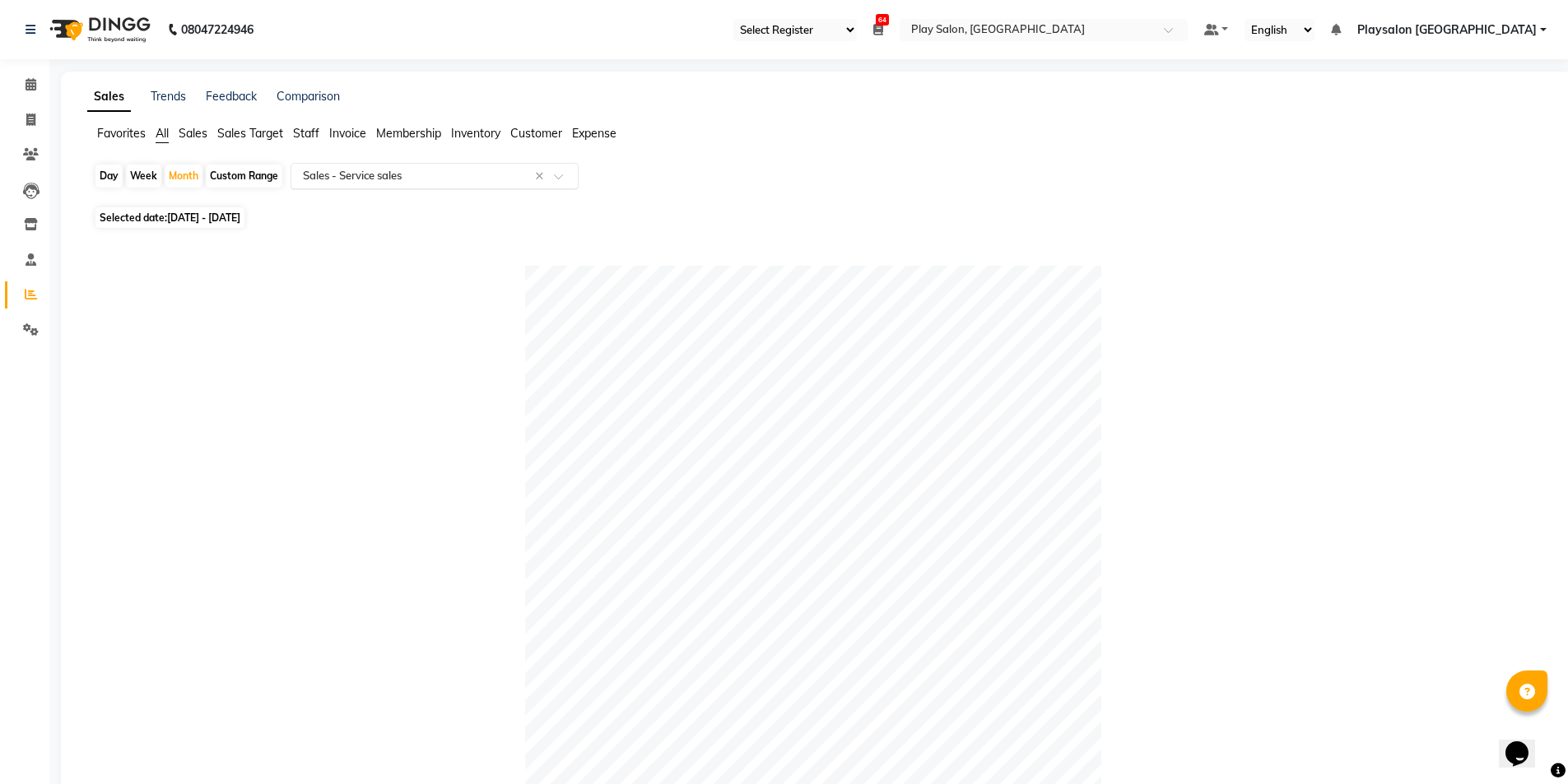
click at [461, 175] on input "text" at bounding box center [418, 176] width 237 height 17
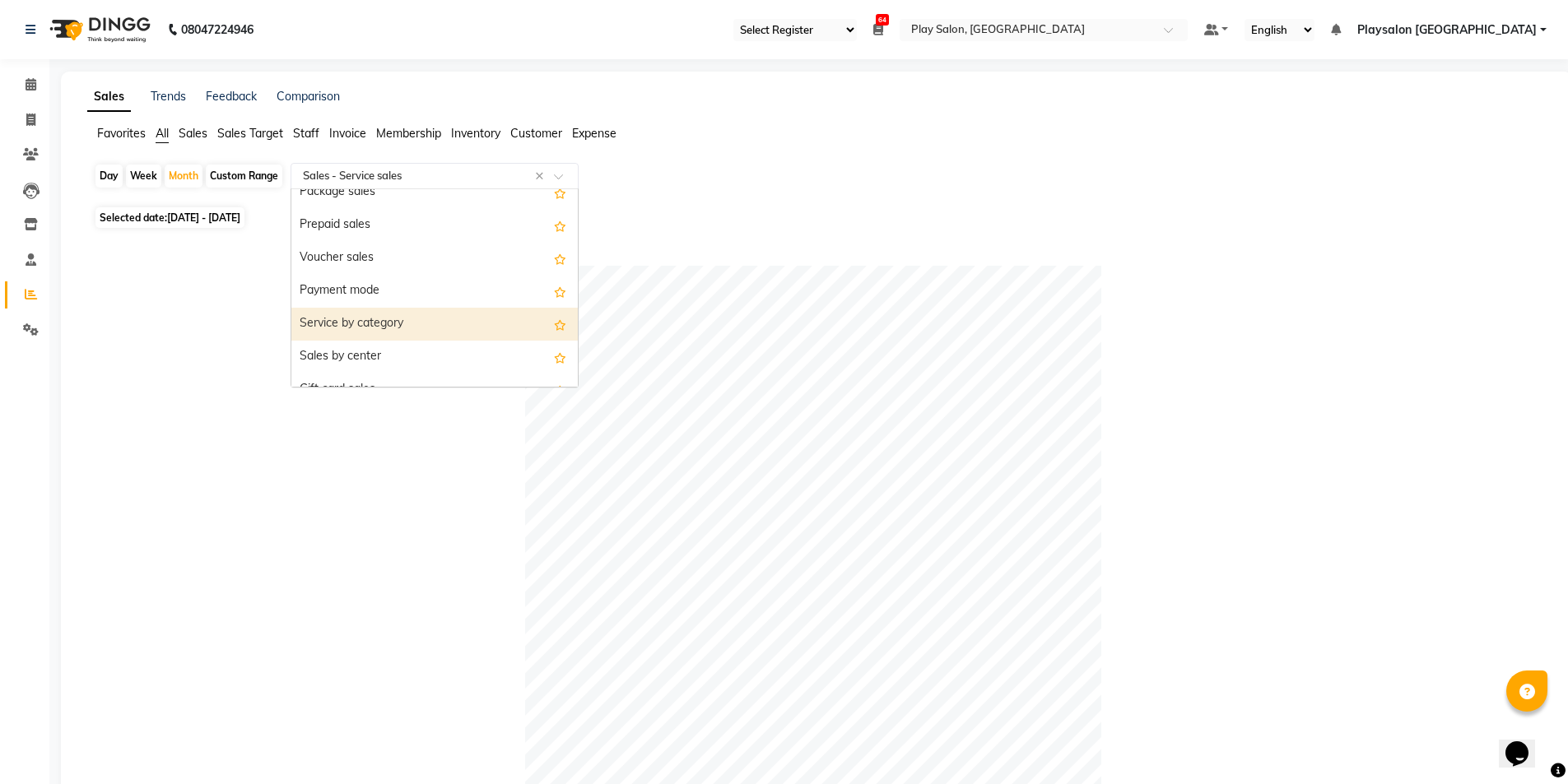
click at [440, 316] on div "Service by category" at bounding box center [434, 324] width 287 height 33
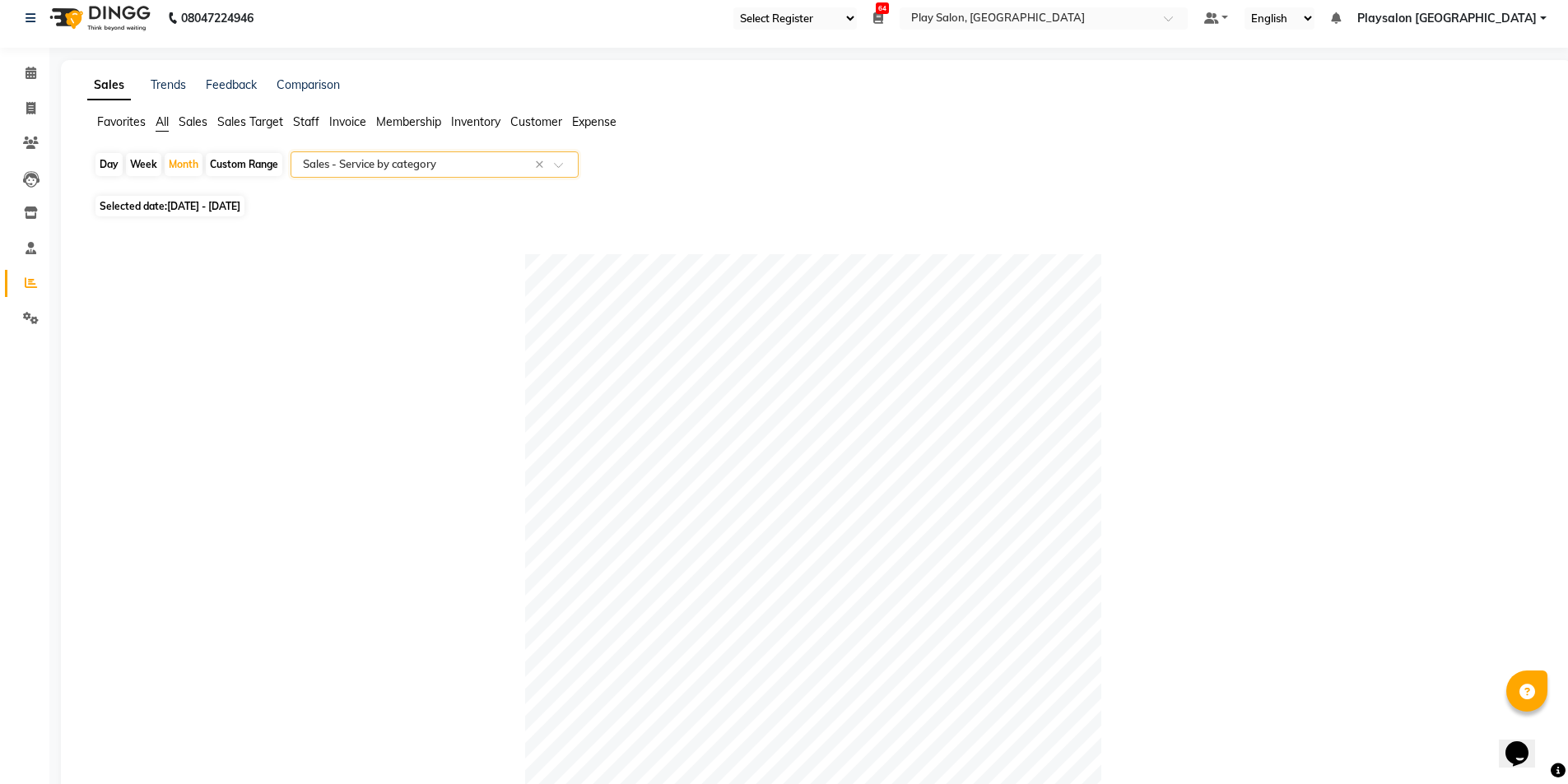
scroll to position [0, 0]
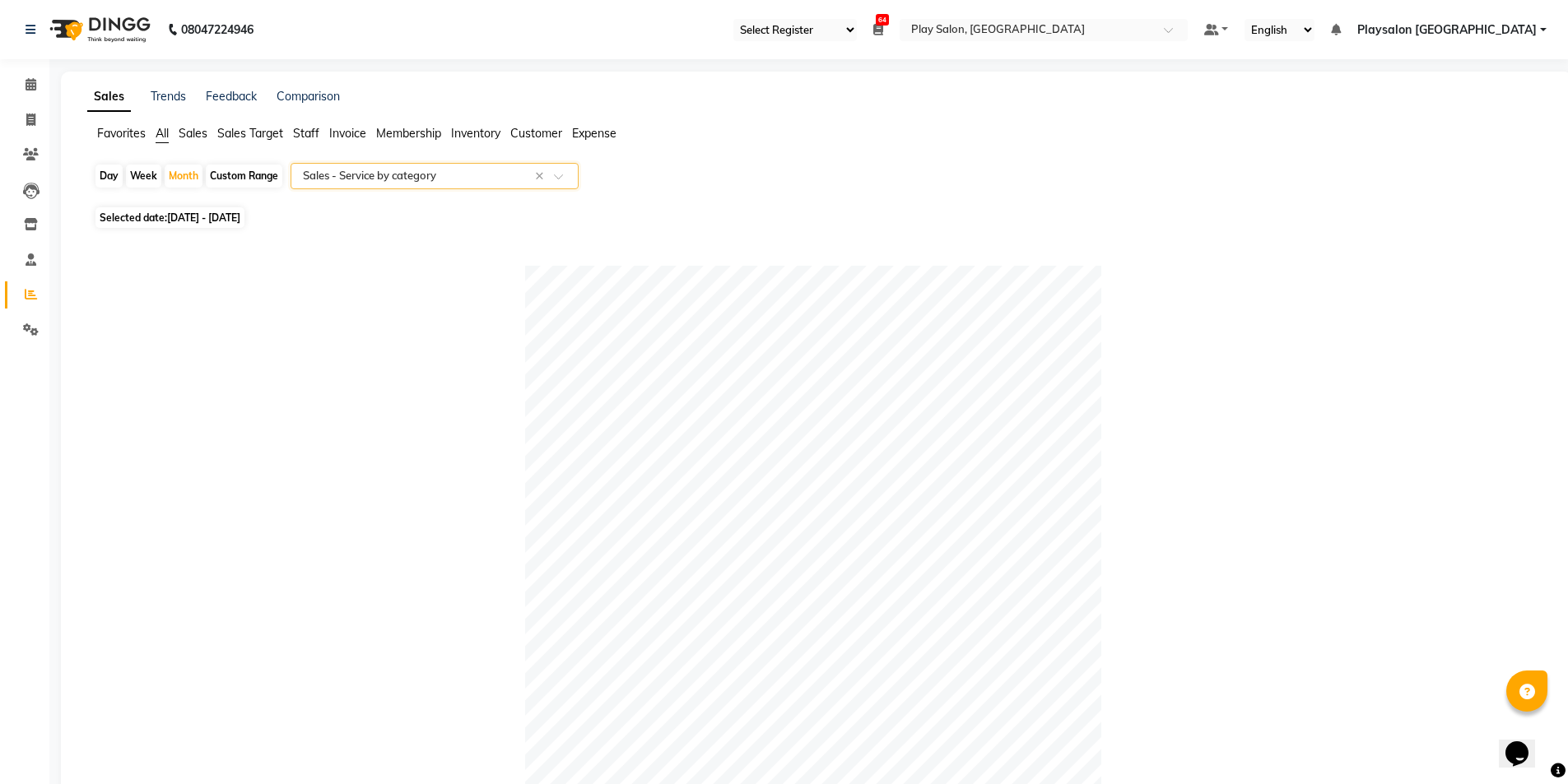
click at [409, 185] on div "Select Report Type × Sales - Service by category ×" at bounding box center [434, 176] width 288 height 27
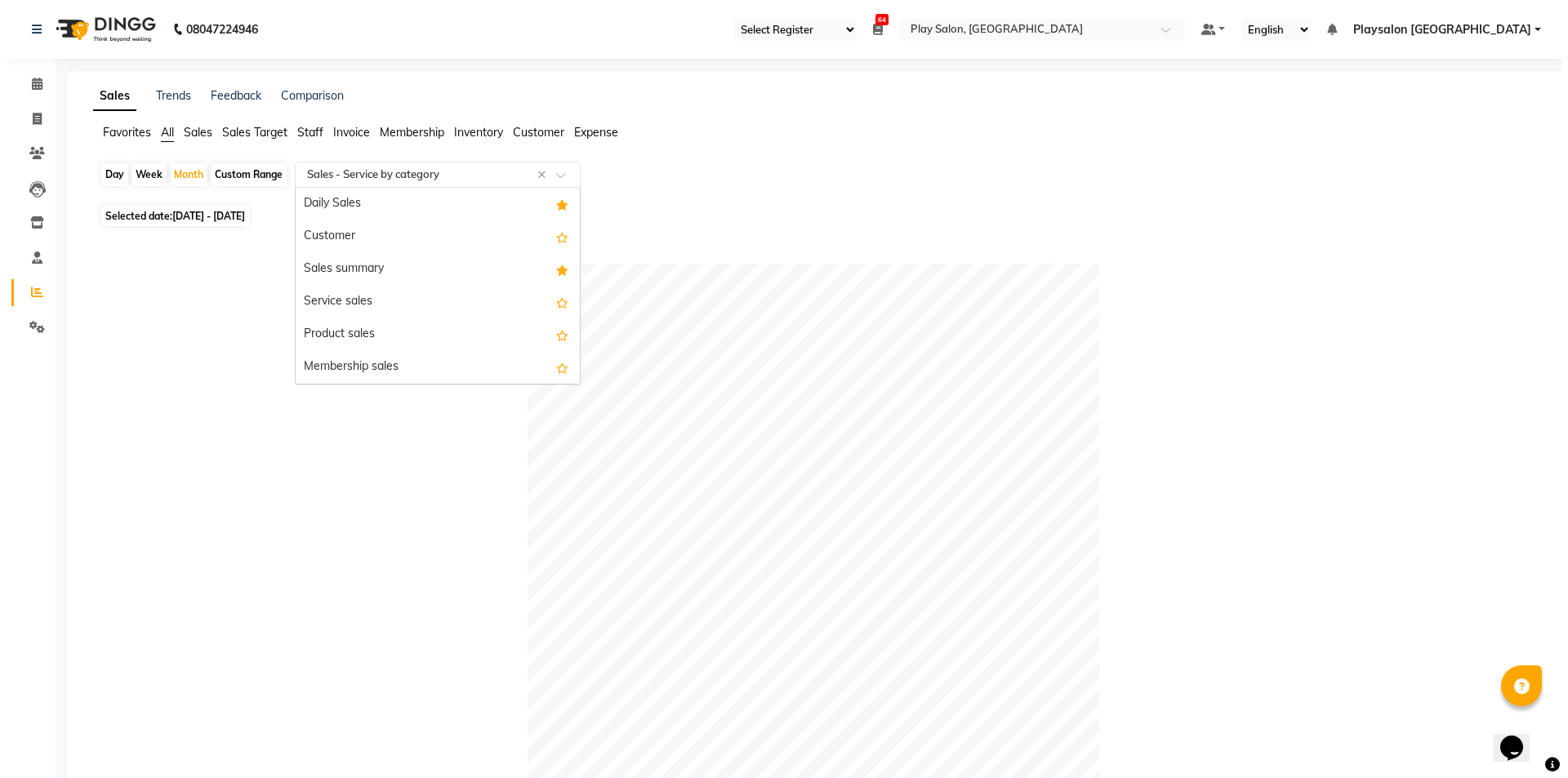
scroll to position [327, 0]
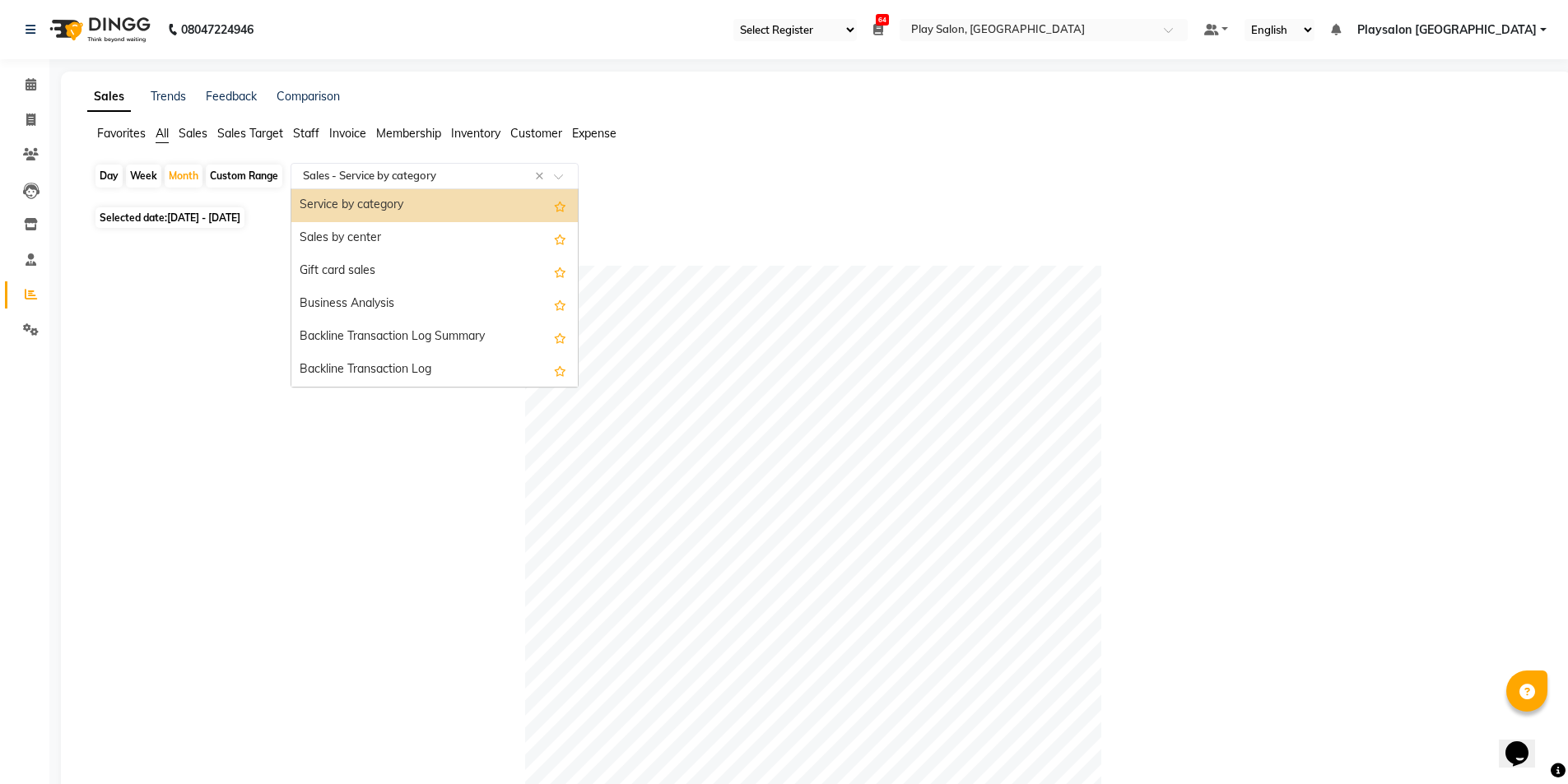
click at [552, 130] on span "Customer" at bounding box center [536, 133] width 51 height 15
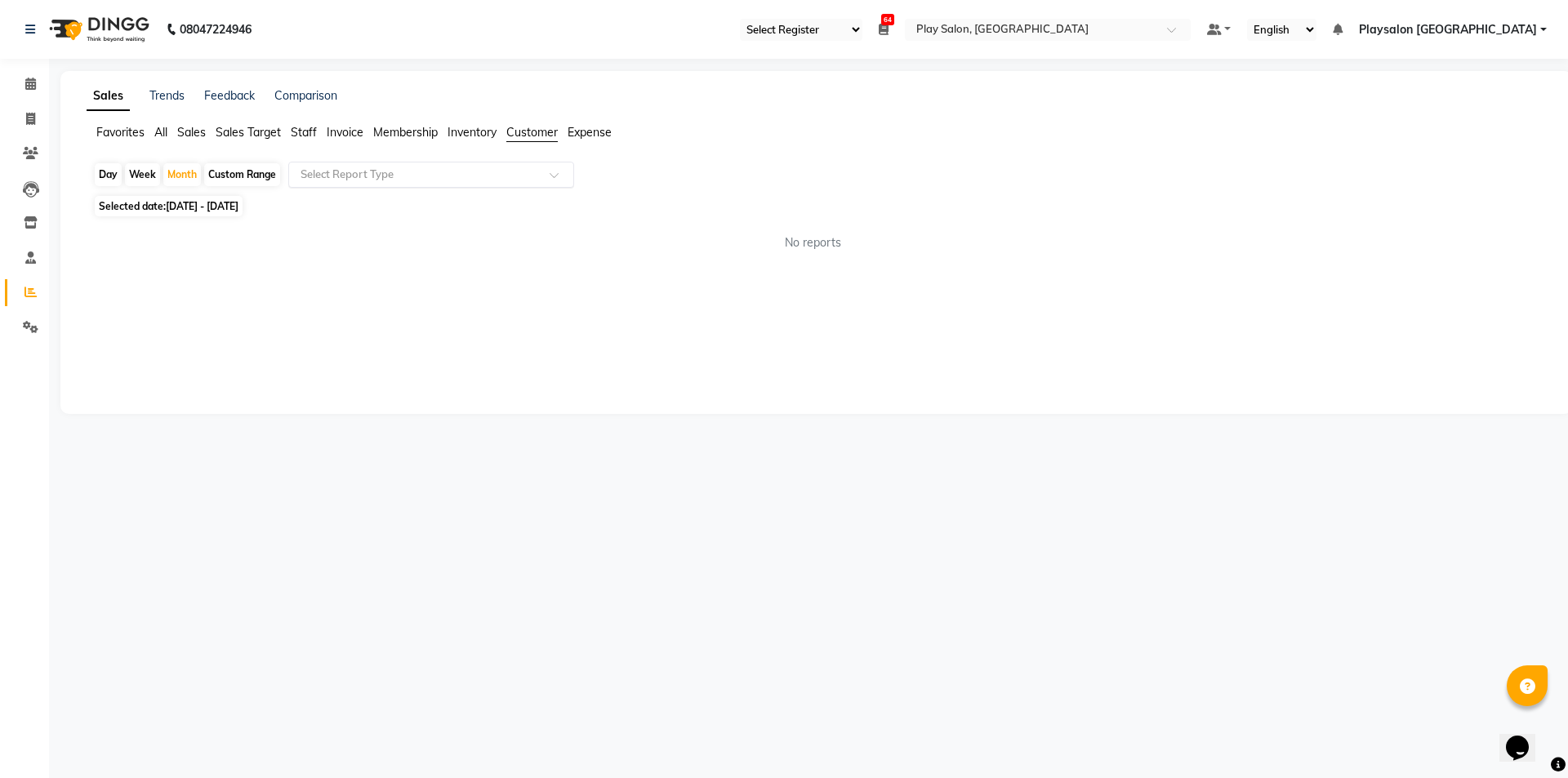
click at [519, 172] on input "text" at bounding box center [415, 174] width 235 height 17
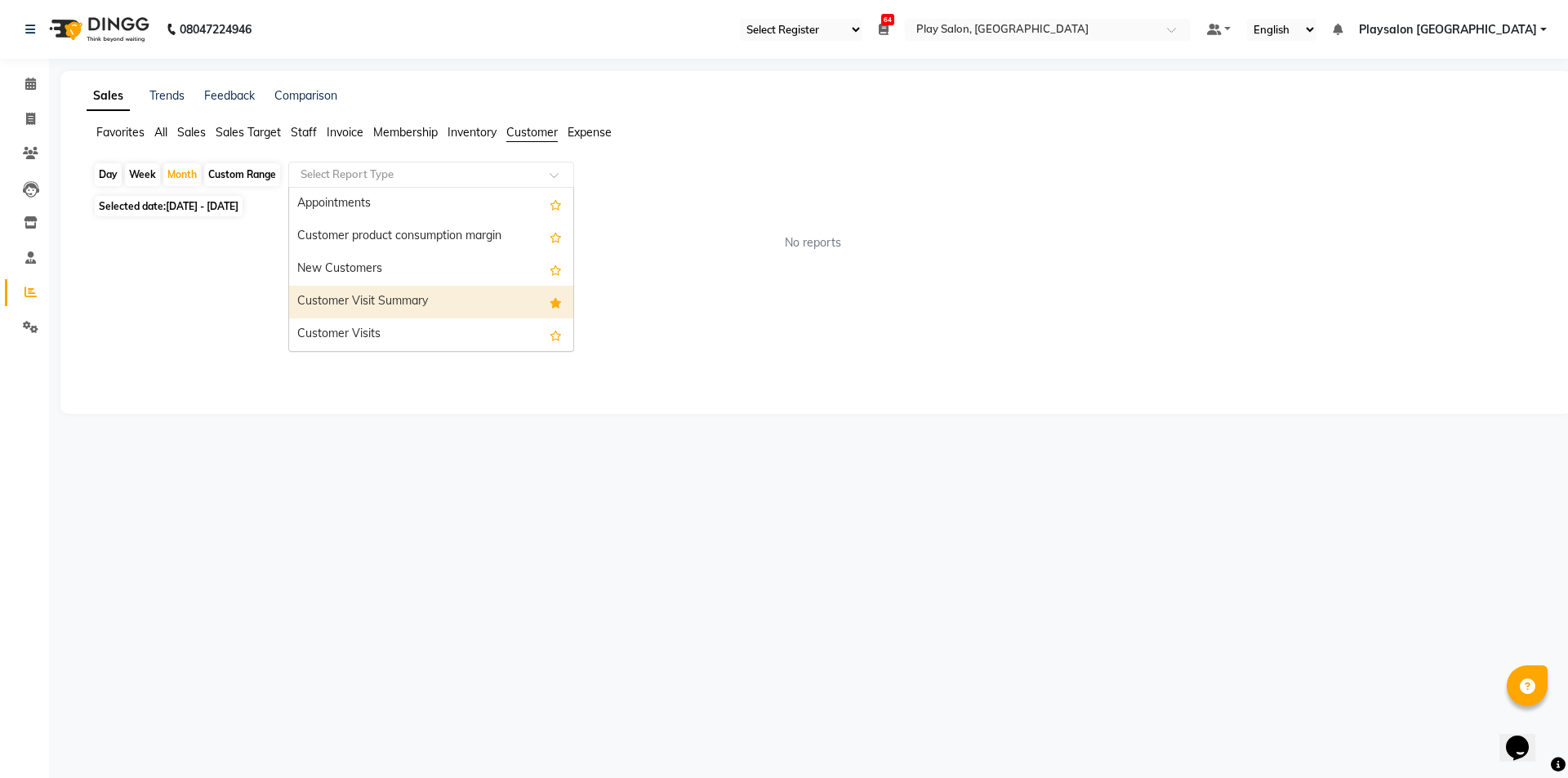
click at [377, 301] on div "Customer Visit Summary" at bounding box center [431, 302] width 284 height 33
select select "full_report"
select select "csv"
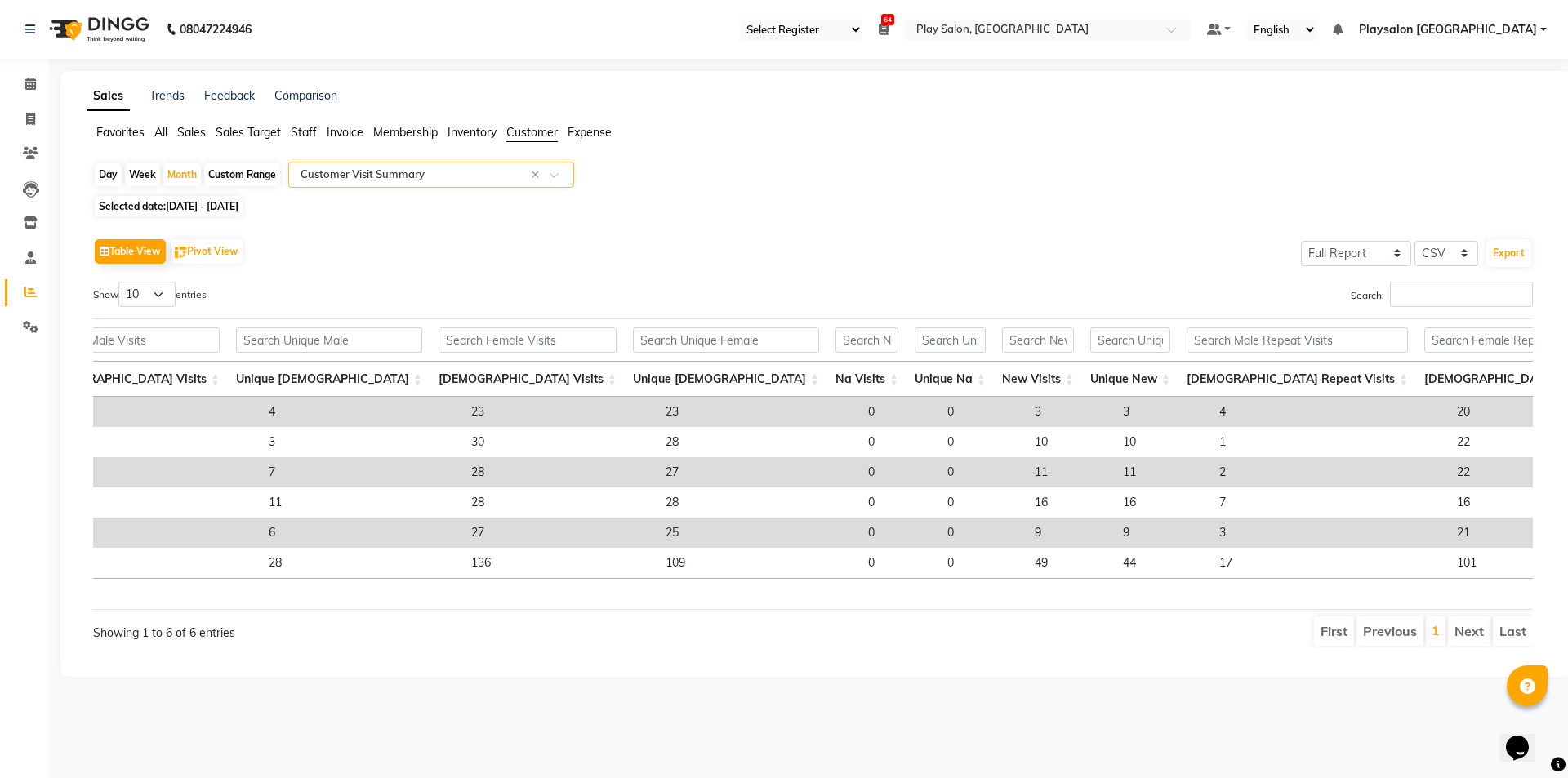
scroll to position [0, 232]
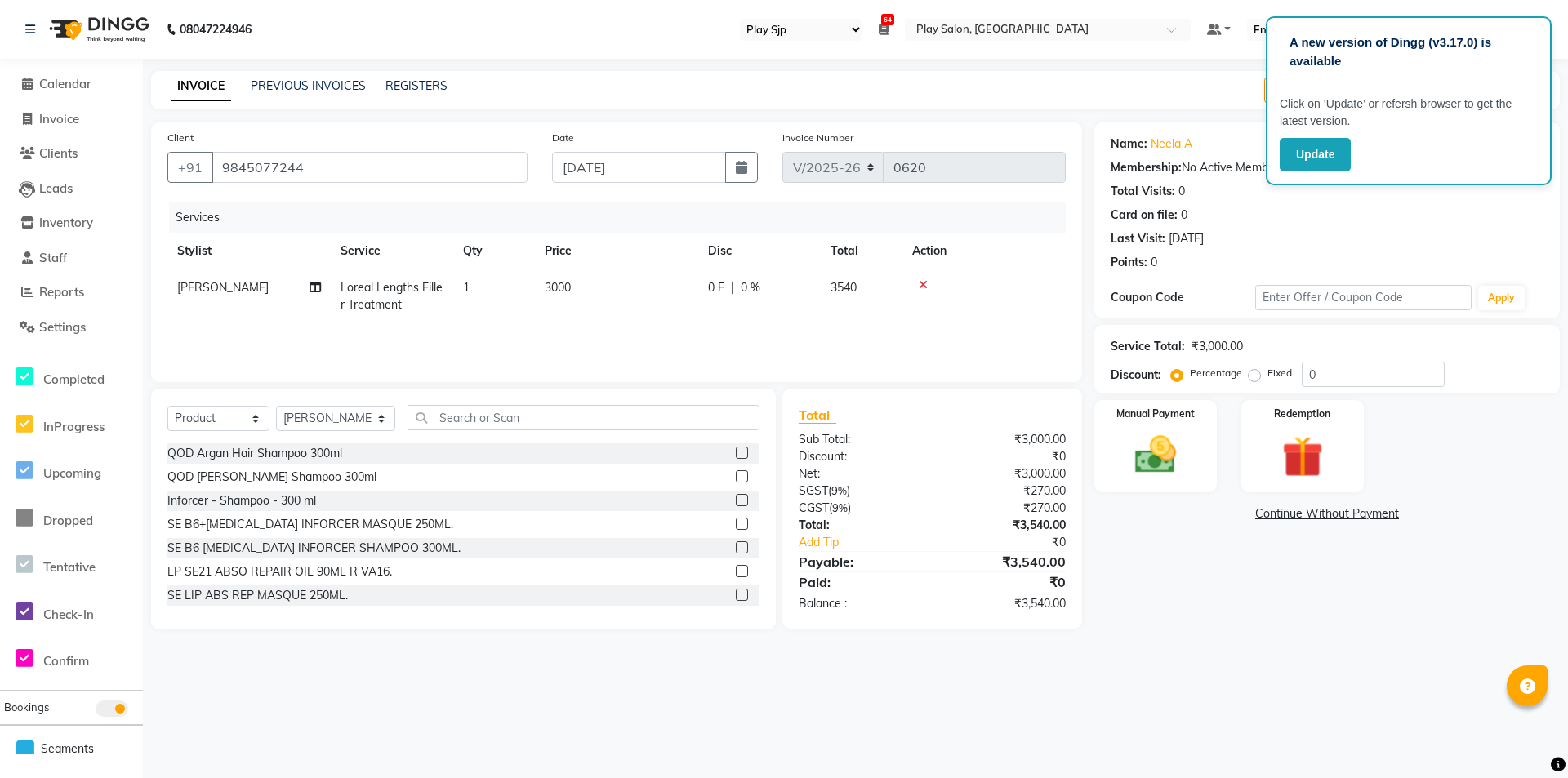
select select "94"
select select "8308"
select select "product"
click at [226, 414] on select "Select Service Product Membership Package Voucher Prepaid Gift Card" at bounding box center [218, 418] width 102 height 26
click at [228, 414] on select "Select Service Product Membership Package Voucher Prepaid Gift Card" at bounding box center [218, 418] width 102 height 26
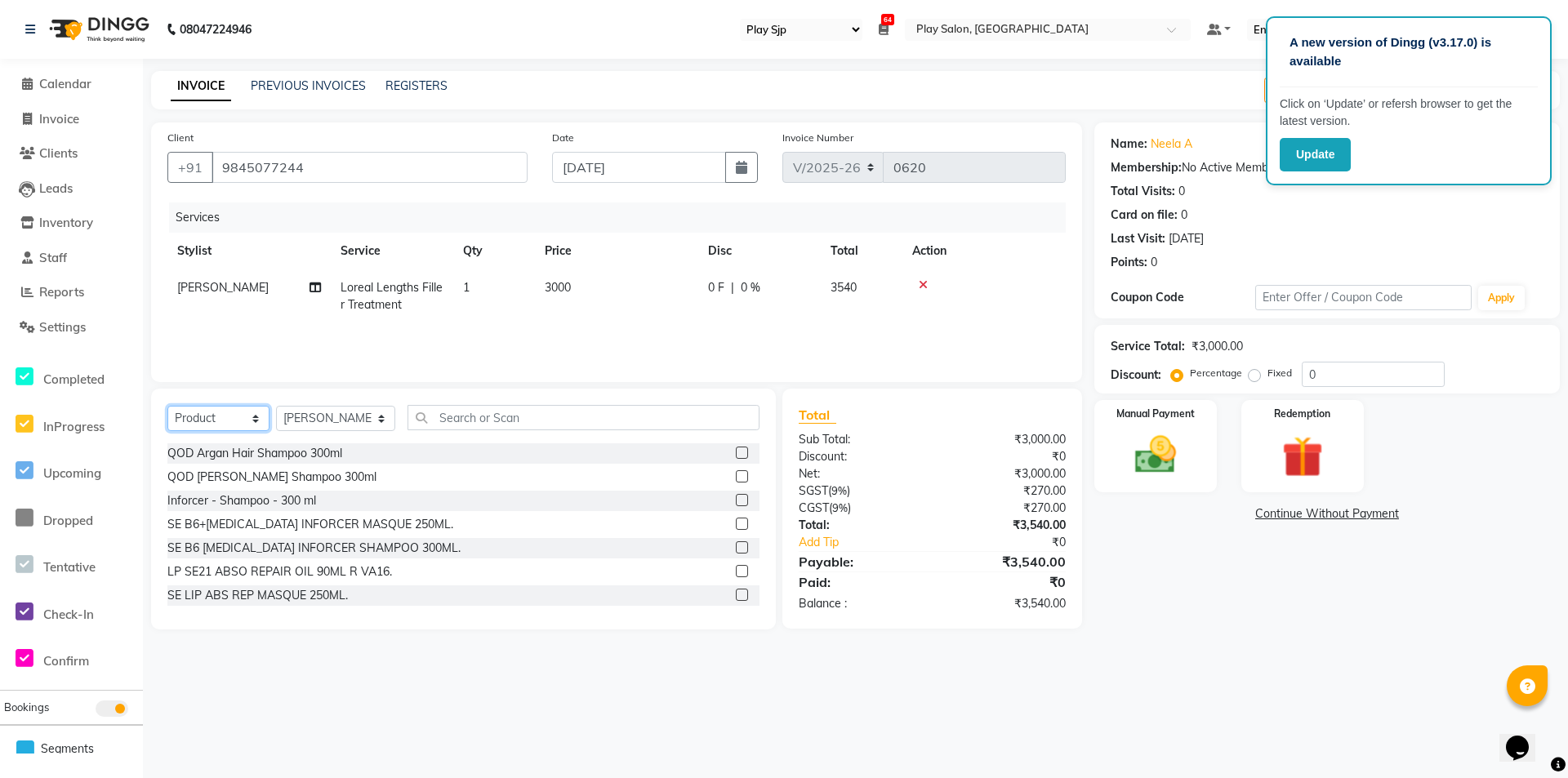
click at [230, 412] on select "Select Service Product Membership Package Voucher Prepaid Gift Card" at bounding box center [218, 418] width 102 height 26
click at [218, 412] on select "Select Service Product Membership Package Voucher Prepaid Gift Card" at bounding box center [218, 418] width 102 height 26
click at [167, 406] on select "Select Service Product Membership Package Voucher Prepaid Gift Card" at bounding box center [218, 418] width 102 height 26
click at [332, 422] on select "Select Stylist Admin Ashik Lama Bhawana Biak Lun Deepa deepa Julesh Thapa Kiril…" at bounding box center [335, 418] width 119 height 26
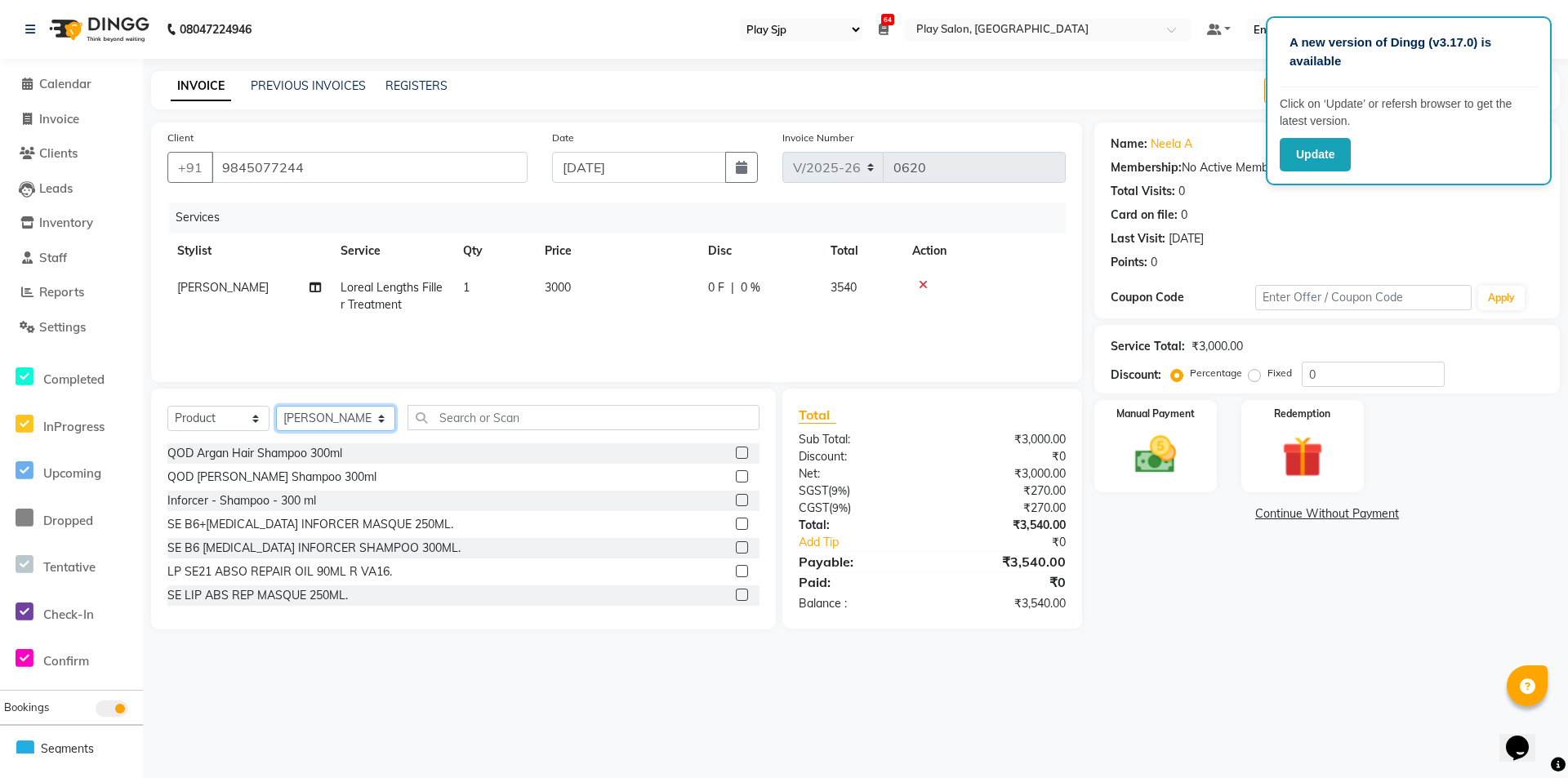
select select "80385"
click at [276, 406] on select "Select Stylist Admin Ashik Lama Bhawana Biak Lun Deepa deepa Julesh Thapa Kiril…" at bounding box center [335, 418] width 119 height 26
click at [474, 423] on input "text" at bounding box center [584, 417] width 352 height 26
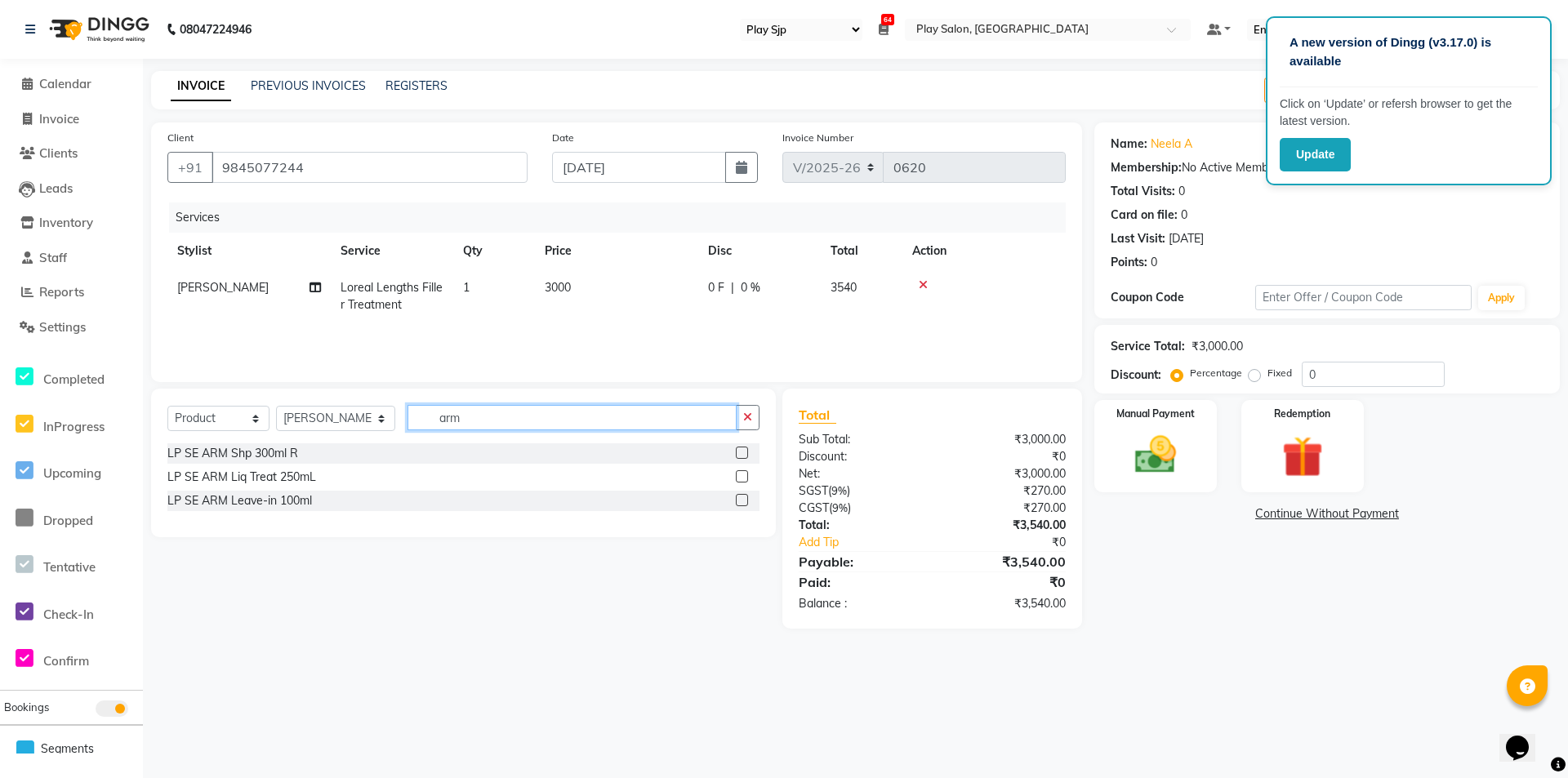
type input "arm"
click at [741, 496] on label at bounding box center [742, 500] width 12 height 12
click at [741, 496] on input "checkbox" at bounding box center [741, 501] width 11 height 11
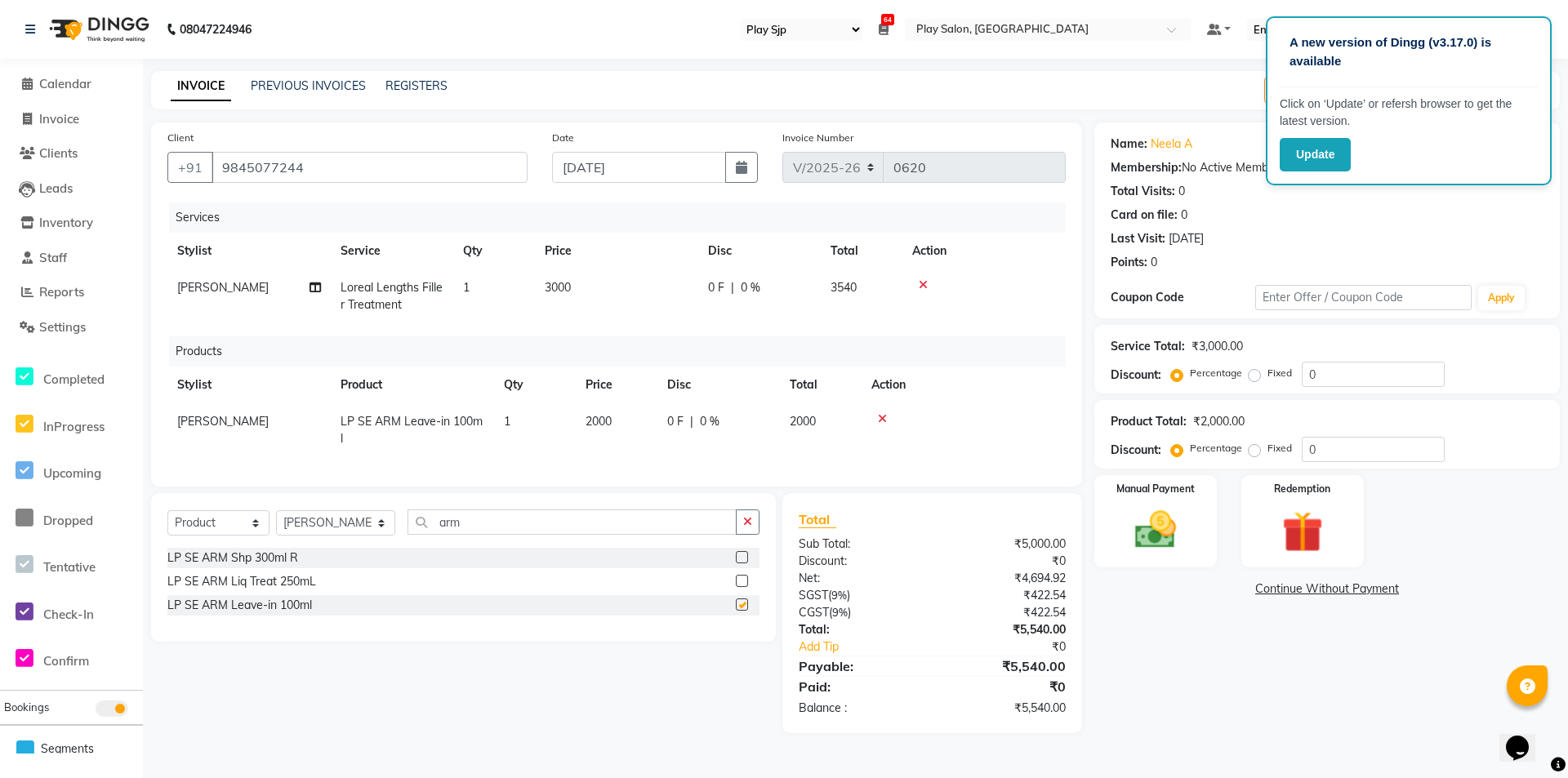
checkbox input "false"
click at [1145, 519] on img at bounding box center [1156, 530] width 70 height 50
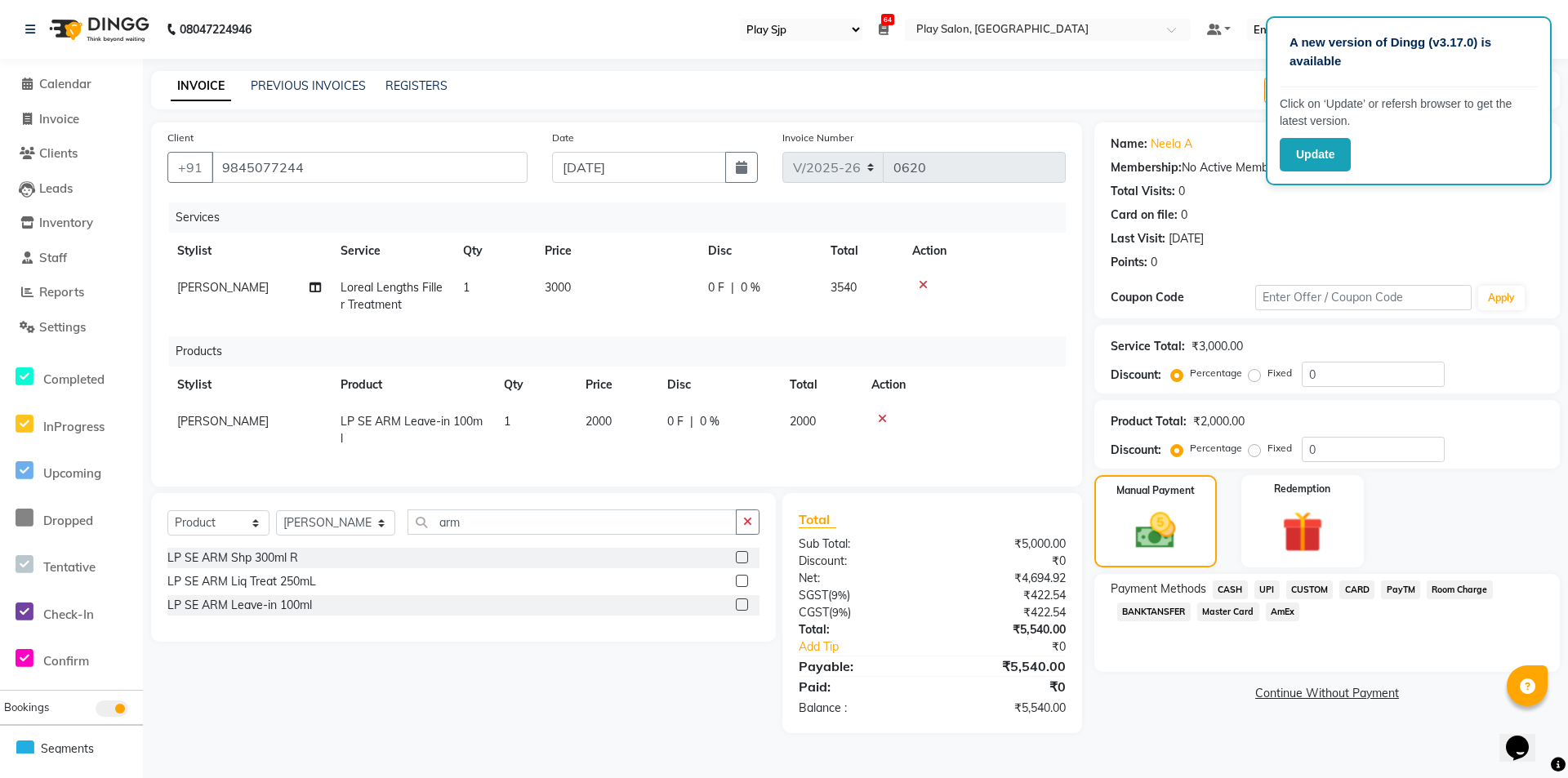
click at [1268, 591] on span "UPI" at bounding box center [1267, 590] width 26 height 18
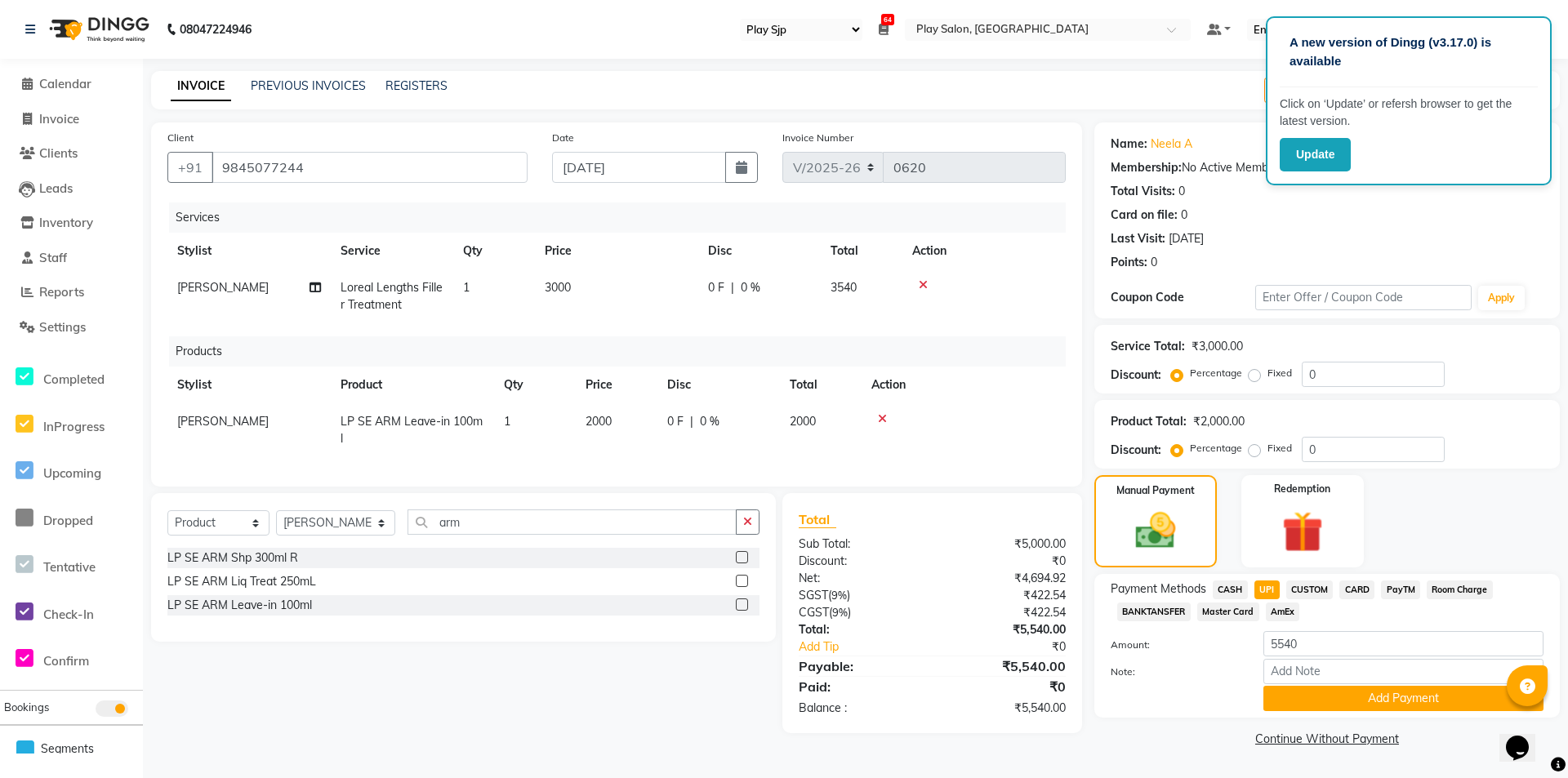
click at [1232, 593] on span "CASH" at bounding box center [1231, 590] width 35 height 18
drag, startPoint x: 1314, startPoint y: 634, endPoint x: 1259, endPoint y: 644, distance: 55.9
click at [1259, 644] on div "5540" at bounding box center [1403, 643] width 305 height 26
type input "3000"
click at [1329, 704] on button "Add Payment" at bounding box center [1403, 698] width 280 height 26
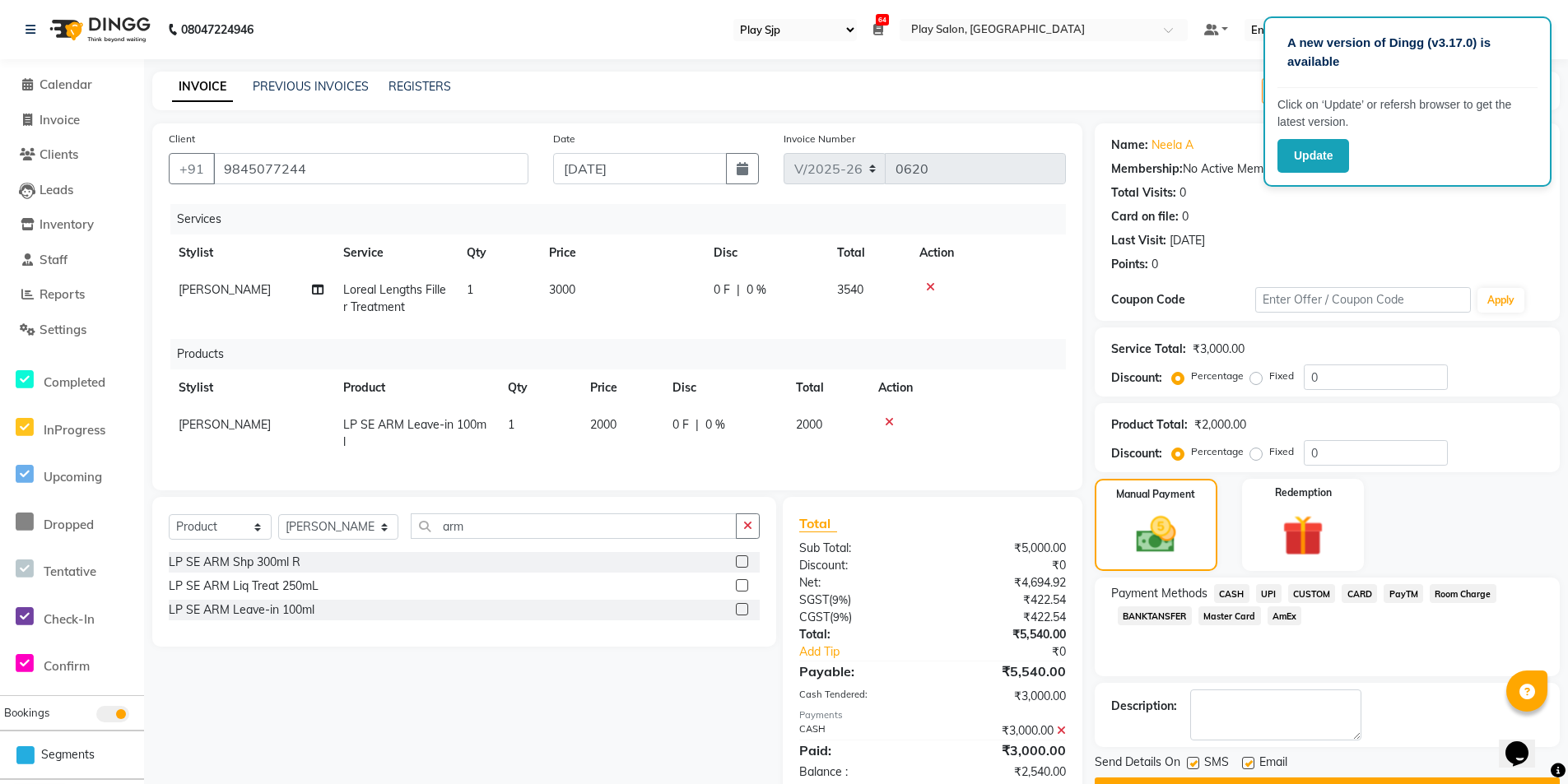
click at [1368, 590] on span "CARD" at bounding box center [1359, 593] width 35 height 19
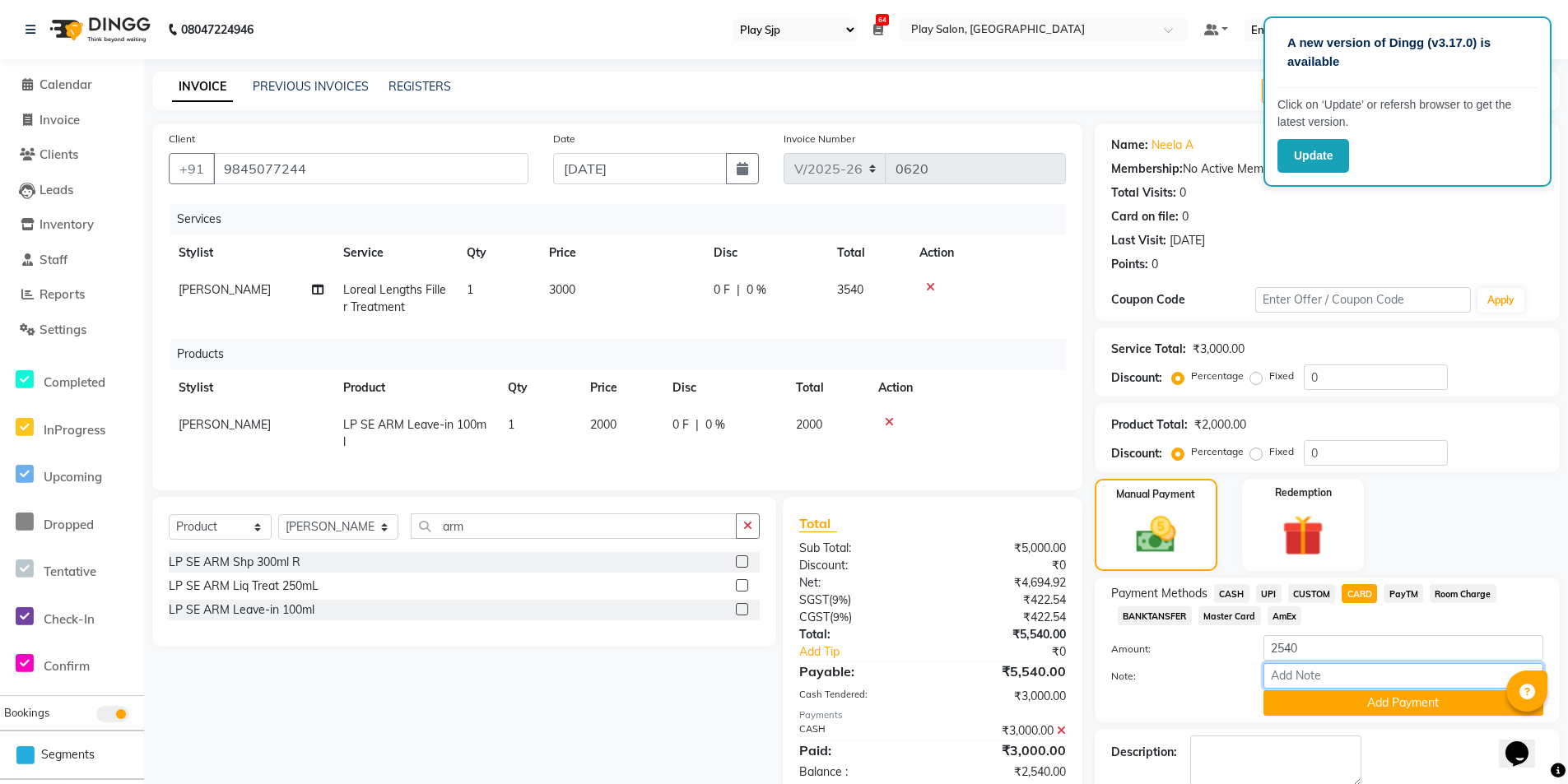
click at [1345, 672] on input "Note:" at bounding box center [1403, 676] width 280 height 26
type input "9804"
click at [1337, 705] on button "Add Payment" at bounding box center [1403, 702] width 280 height 26
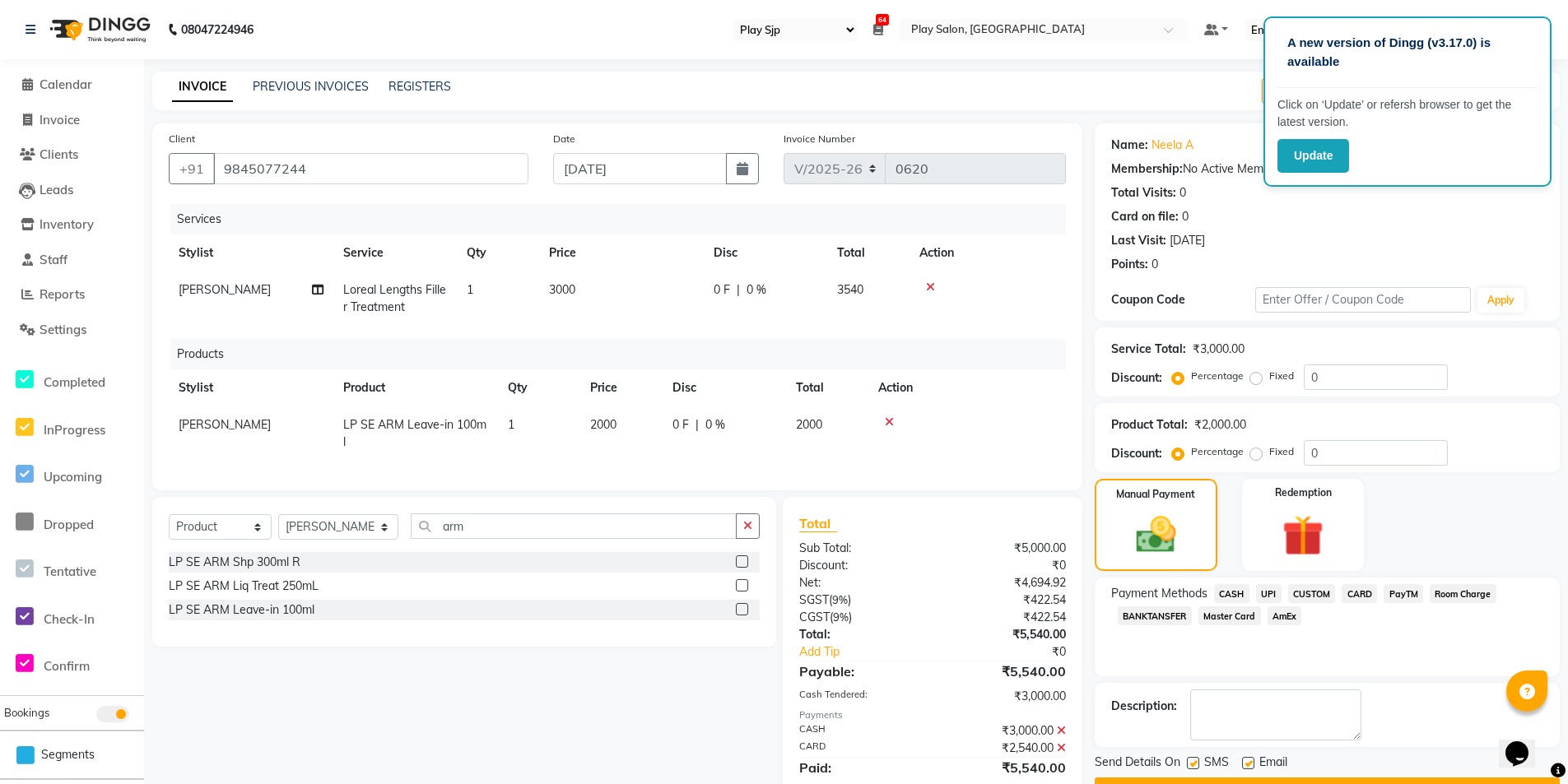
click at [1193, 760] on label at bounding box center [1194, 763] width 12 height 12
click at [1193, 760] on input "checkbox" at bounding box center [1193, 764] width 11 height 11
checkbox input "false"
click at [1251, 762] on label at bounding box center [1249, 763] width 12 height 12
click at [1251, 762] on input "checkbox" at bounding box center [1248, 764] width 11 height 11
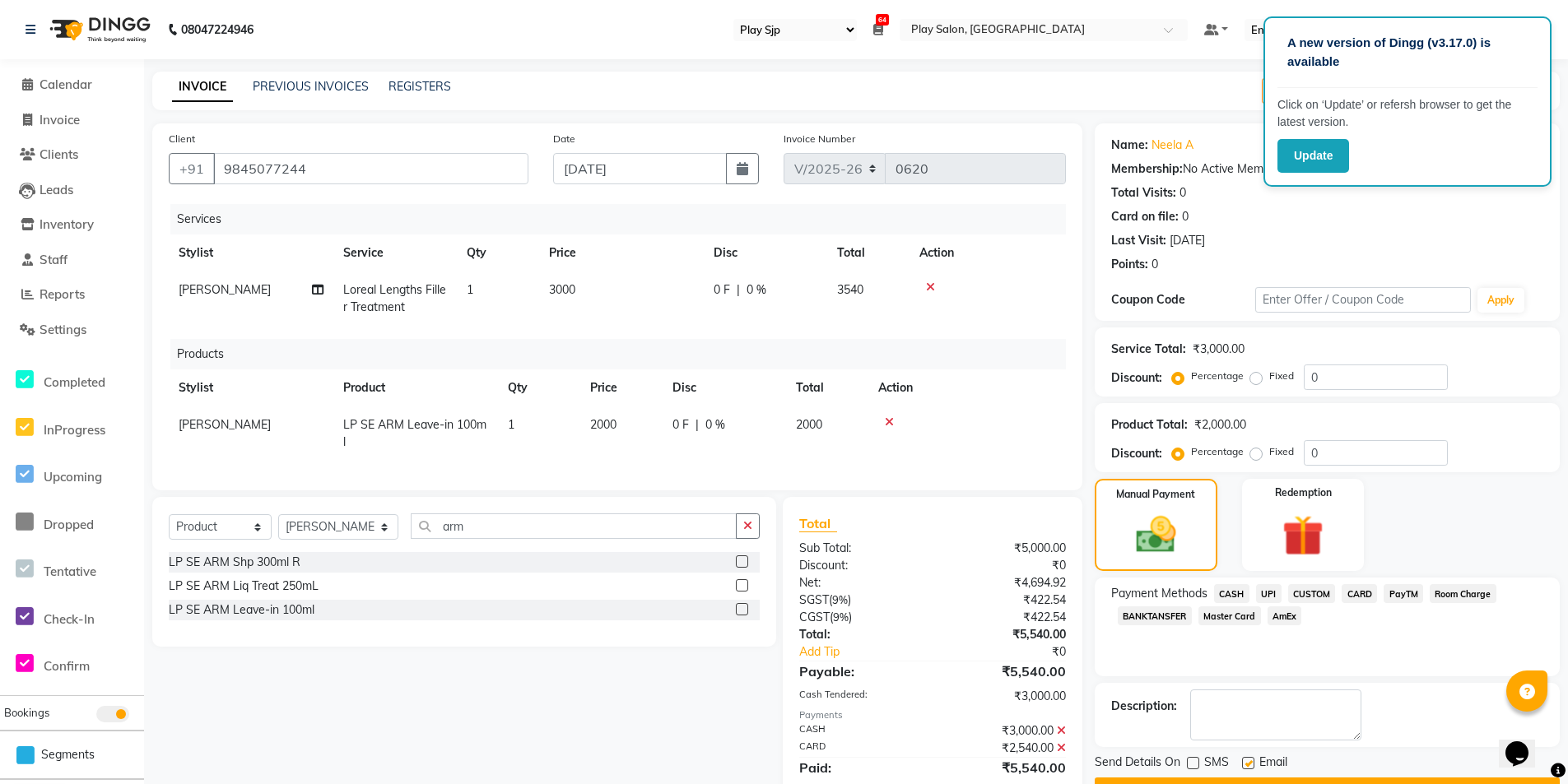
checkbox input "false"
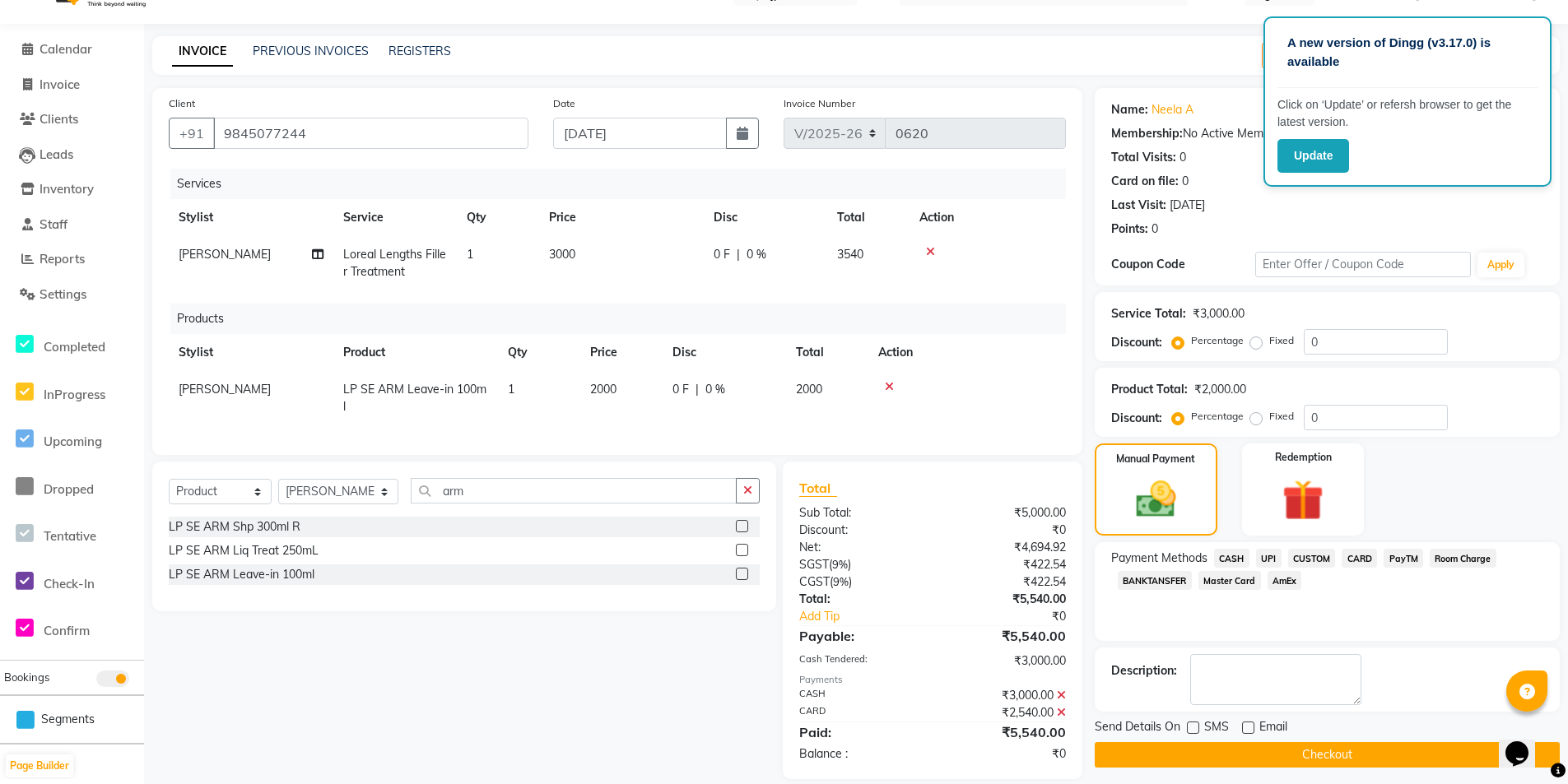
scroll to position [67, 0]
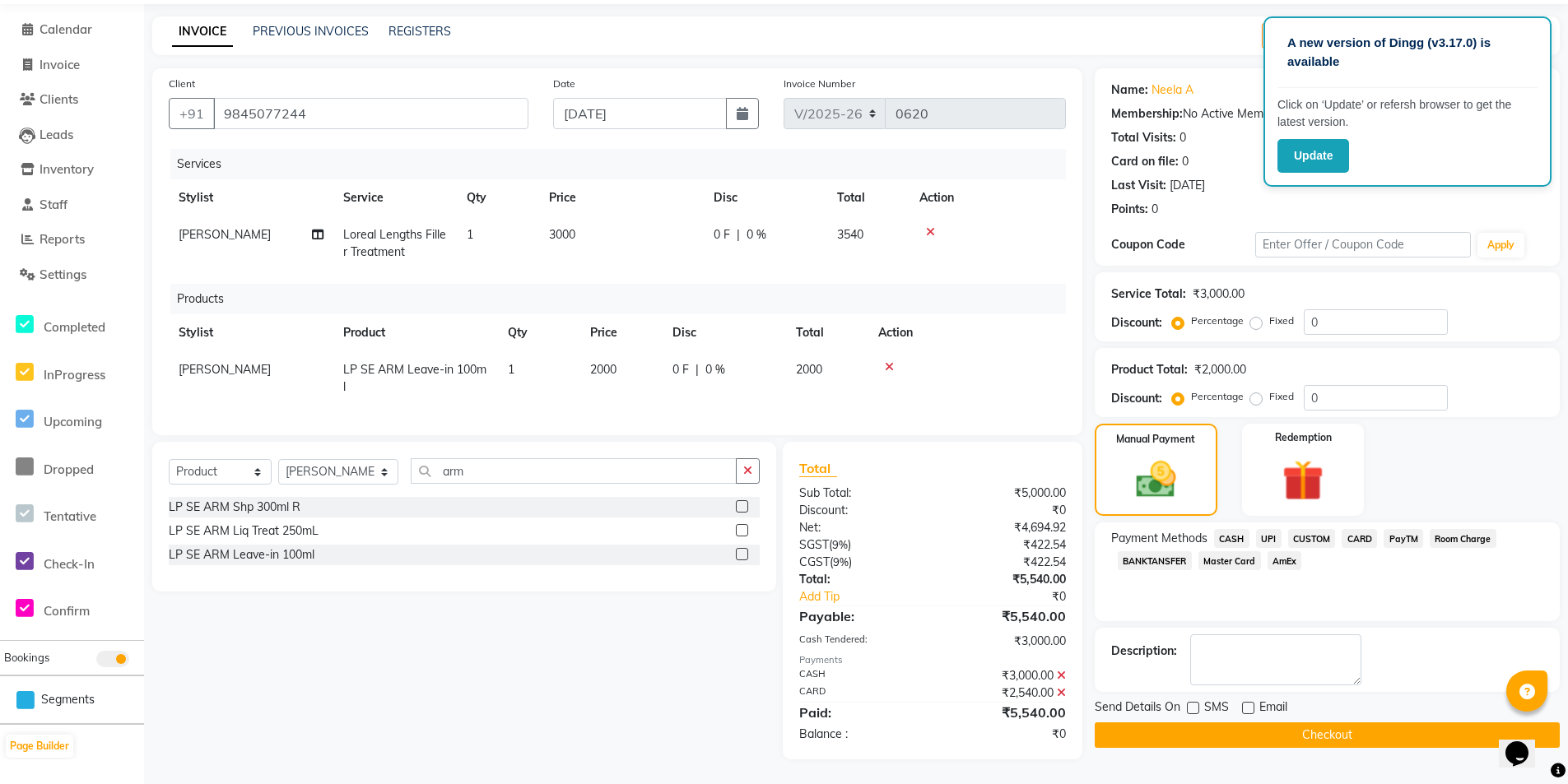
click at [1395, 723] on button "Checkout" at bounding box center [1328, 734] width 465 height 26
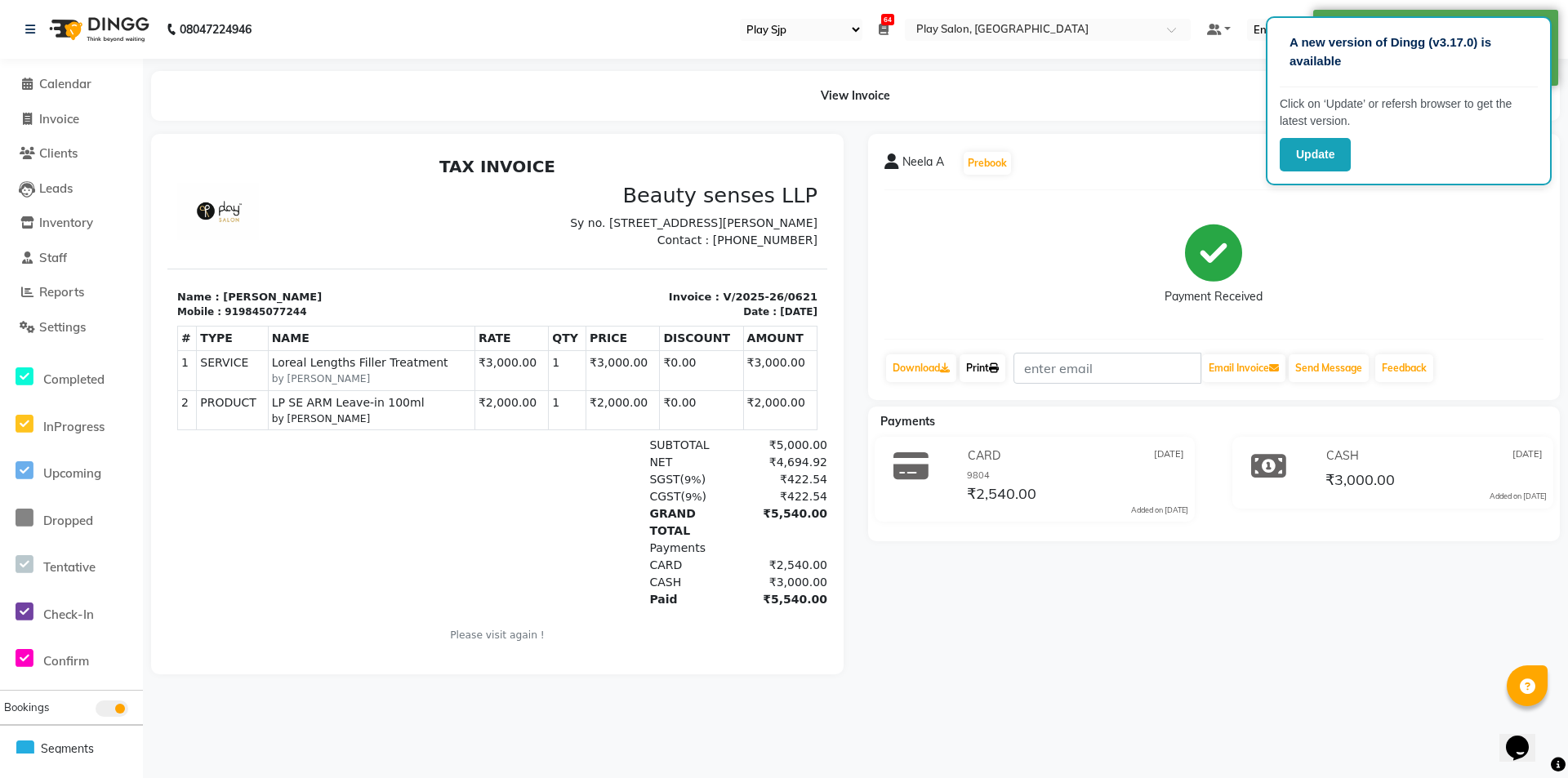
click at [982, 367] on link "Print" at bounding box center [983, 369] width 46 height 28
click at [49, 77] on span "Calendar" at bounding box center [65, 84] width 52 height 16
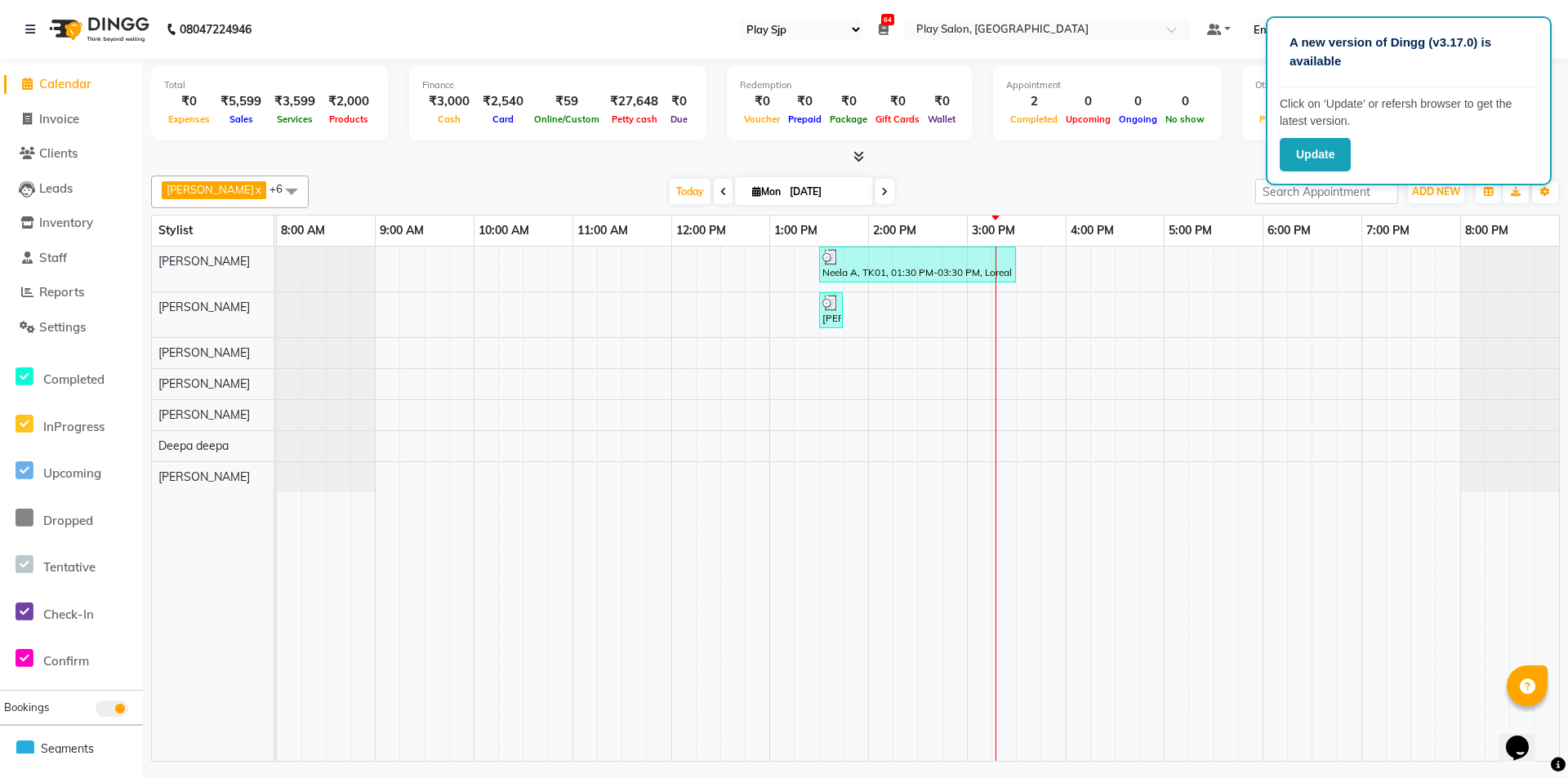
click at [561, 170] on div "Mojesh Chhetri x Simran Rai x Kirila Yimkhiung x Smriti Chettri x Biak Lun x De…" at bounding box center [856, 465] width 1409 height 592
click at [1079, 187] on div "Today Mon 01-09-2025" at bounding box center [782, 192] width 931 height 25
click at [467, 171] on div "Mojesh Chhetri x Simran Rai x Kirila Yimkhiung x Smriti Chettri x Biak Lun x De…" at bounding box center [856, 465] width 1409 height 592
click at [582, 152] on div at bounding box center [856, 157] width 1409 height 17
click at [594, 165] on div at bounding box center [856, 157] width 1409 height 17
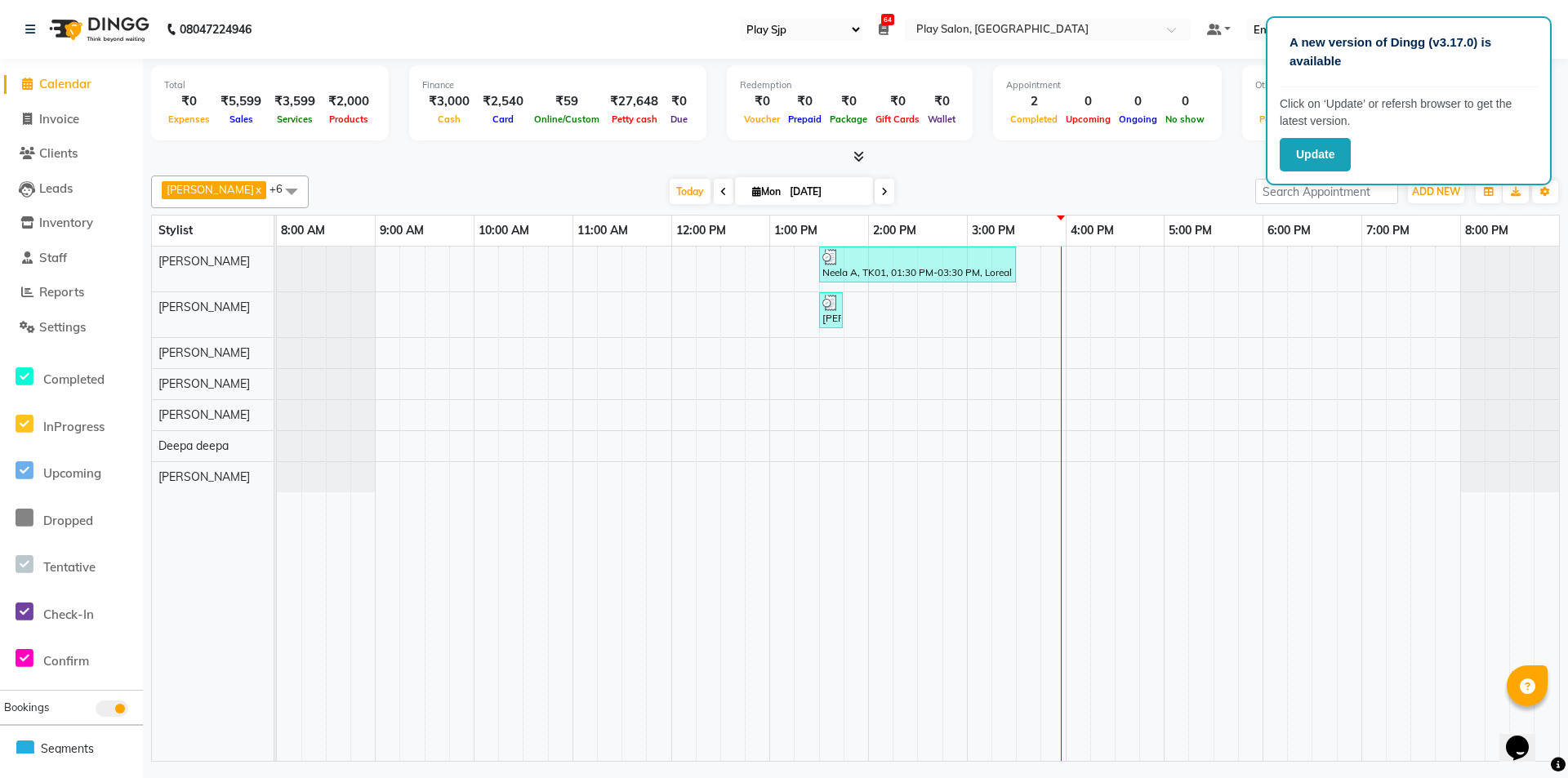
click at [856, 153] on icon at bounding box center [858, 157] width 11 height 12
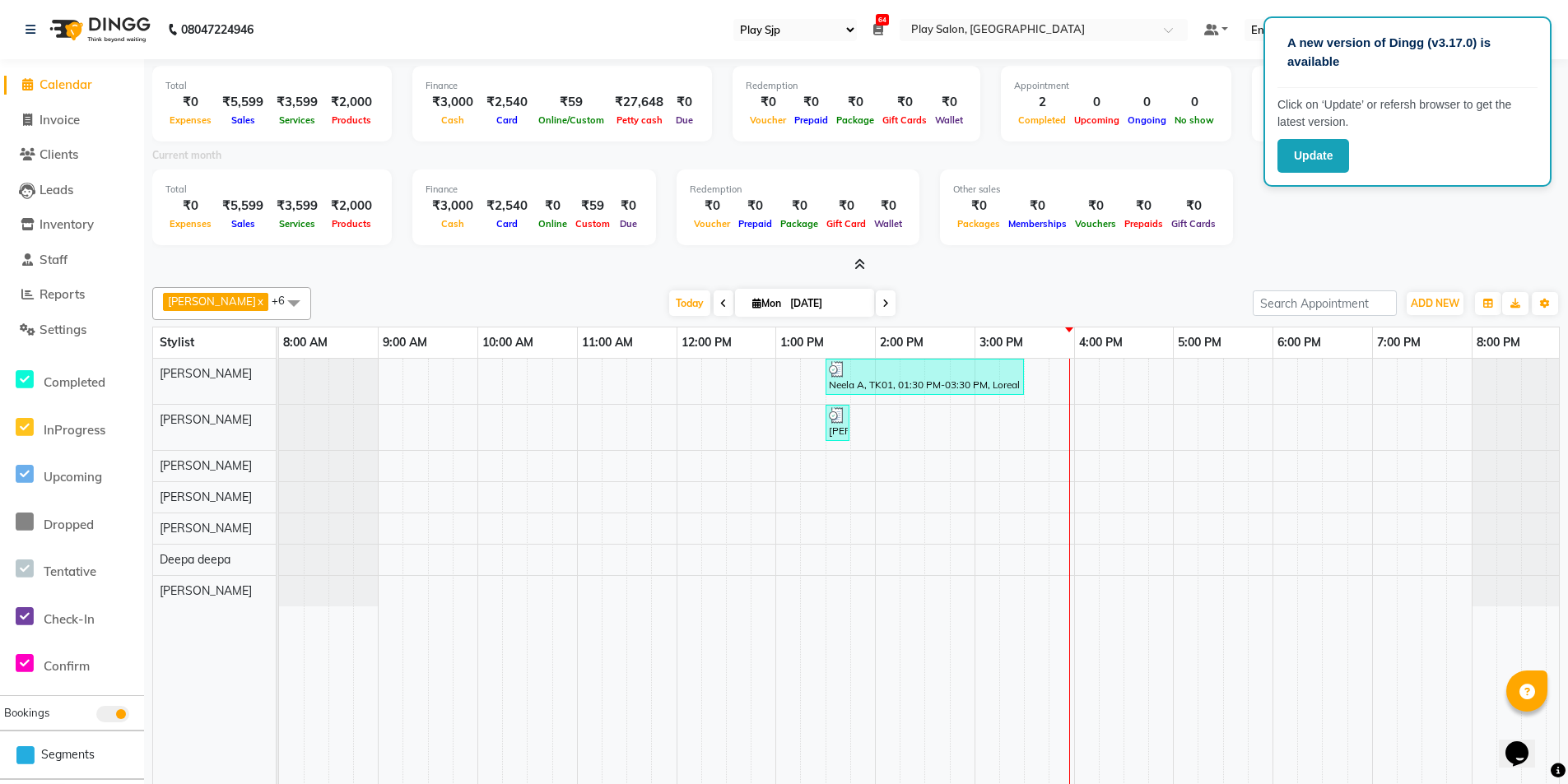
click at [858, 263] on icon at bounding box center [860, 264] width 11 height 12
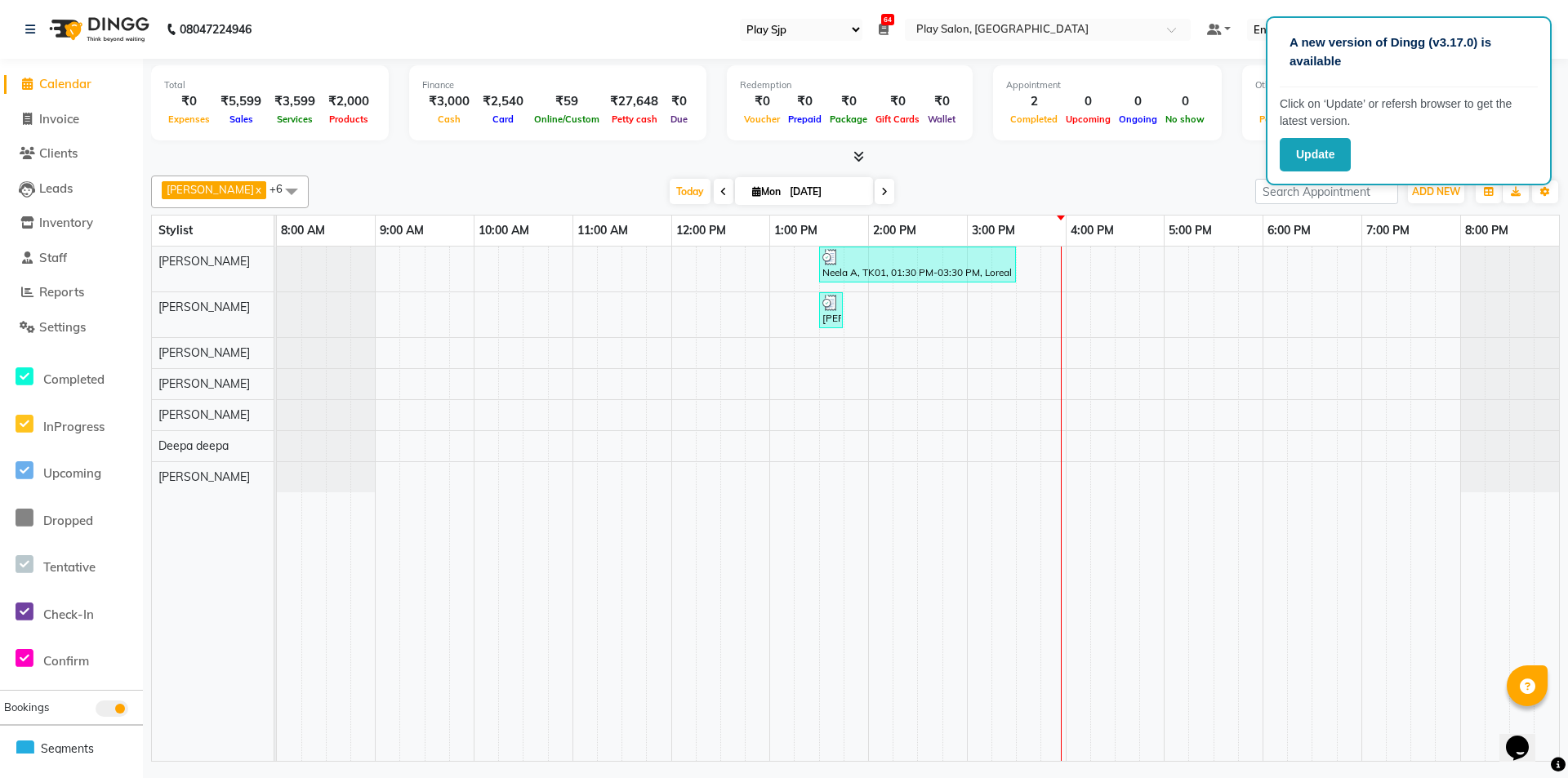
click at [561, 172] on div "Mojesh Chhetri x Simran Rai x Kirila Yimkhiung x Smriti Chettri x Biak Lun x De…" at bounding box center [856, 465] width 1409 height 592
click at [411, 152] on div at bounding box center [856, 157] width 1409 height 17
click at [1127, 155] on div at bounding box center [856, 157] width 1409 height 17
click at [1066, 469] on div "Neela A, TK01, 01:30 PM-03:30 PM, Loreal Lengths Filler Treatment [PERSON_NAME]…" at bounding box center [917, 503] width 1282 height 514
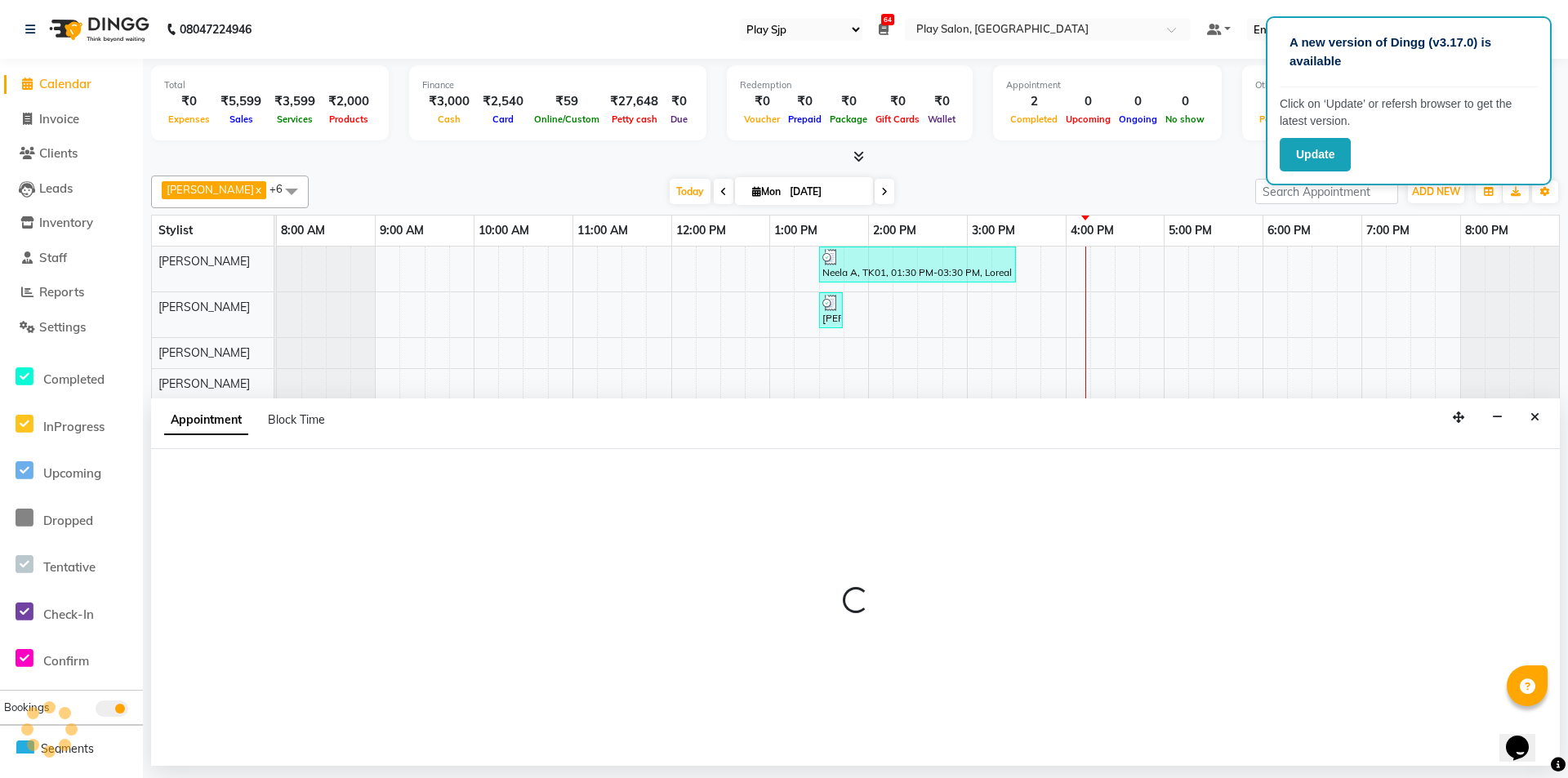
select select "88570"
select select "tentative"
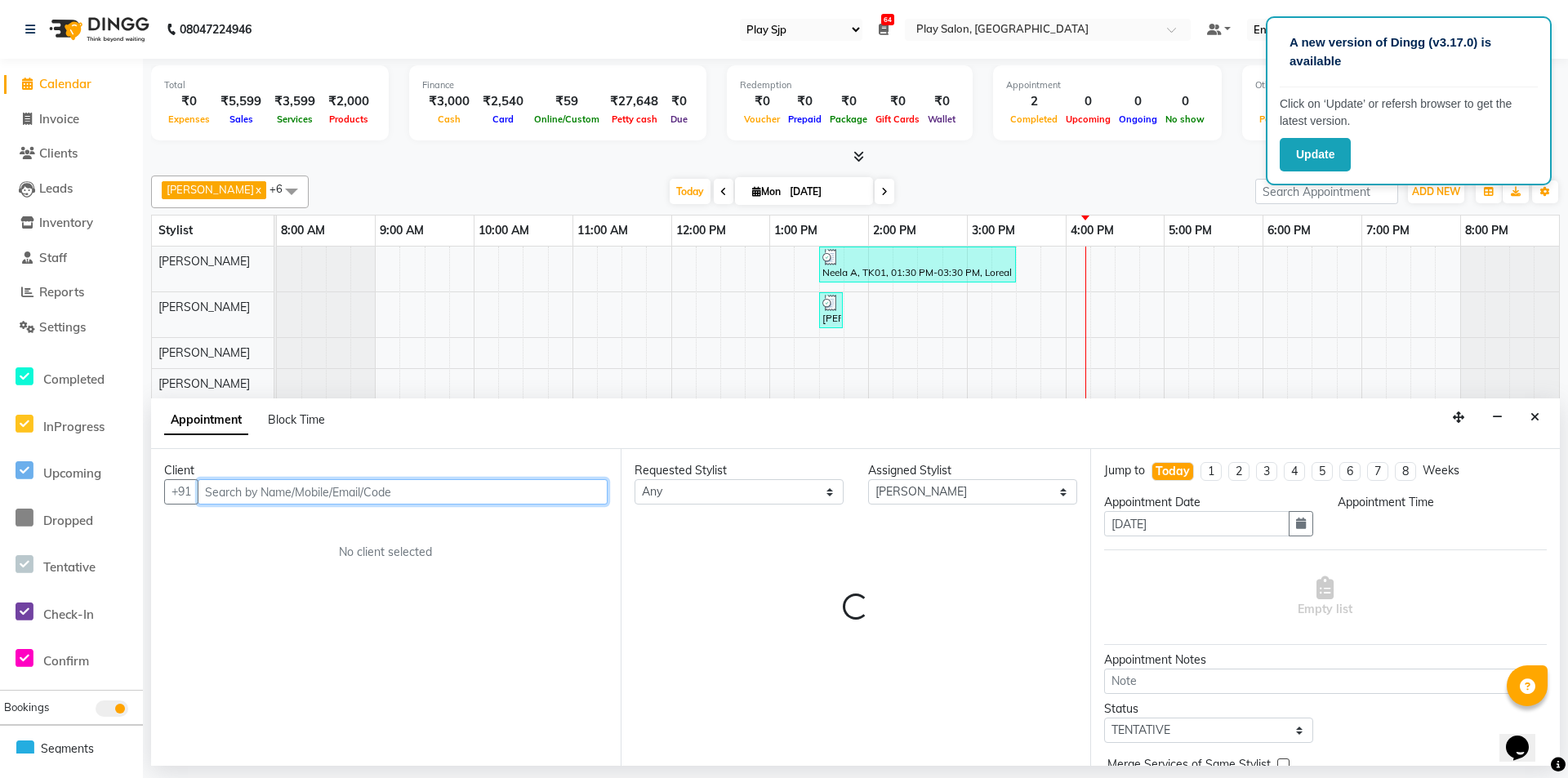
select select "960"
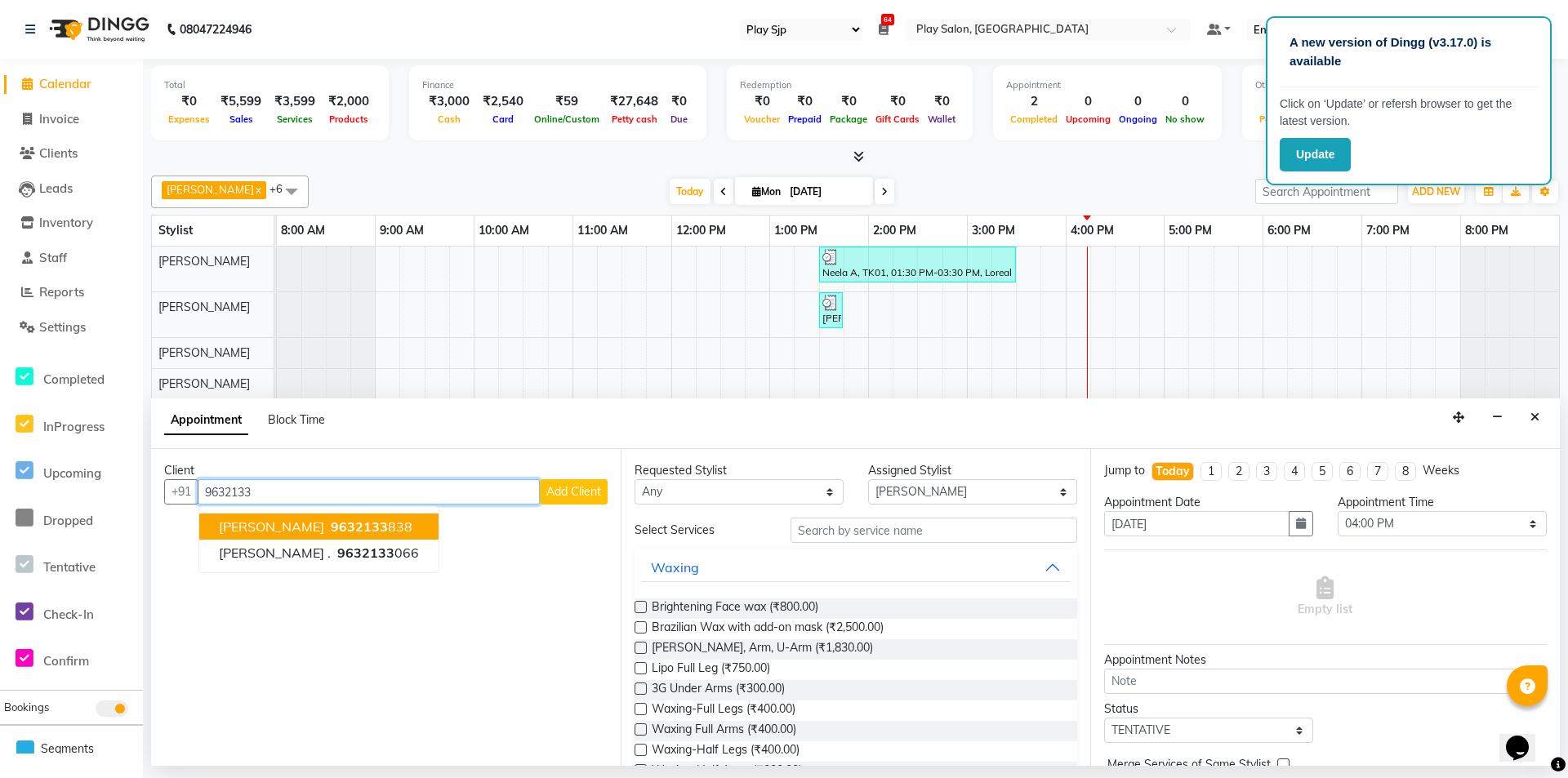
click at [331, 522] on span "9632133" at bounding box center [359, 526] width 57 height 17
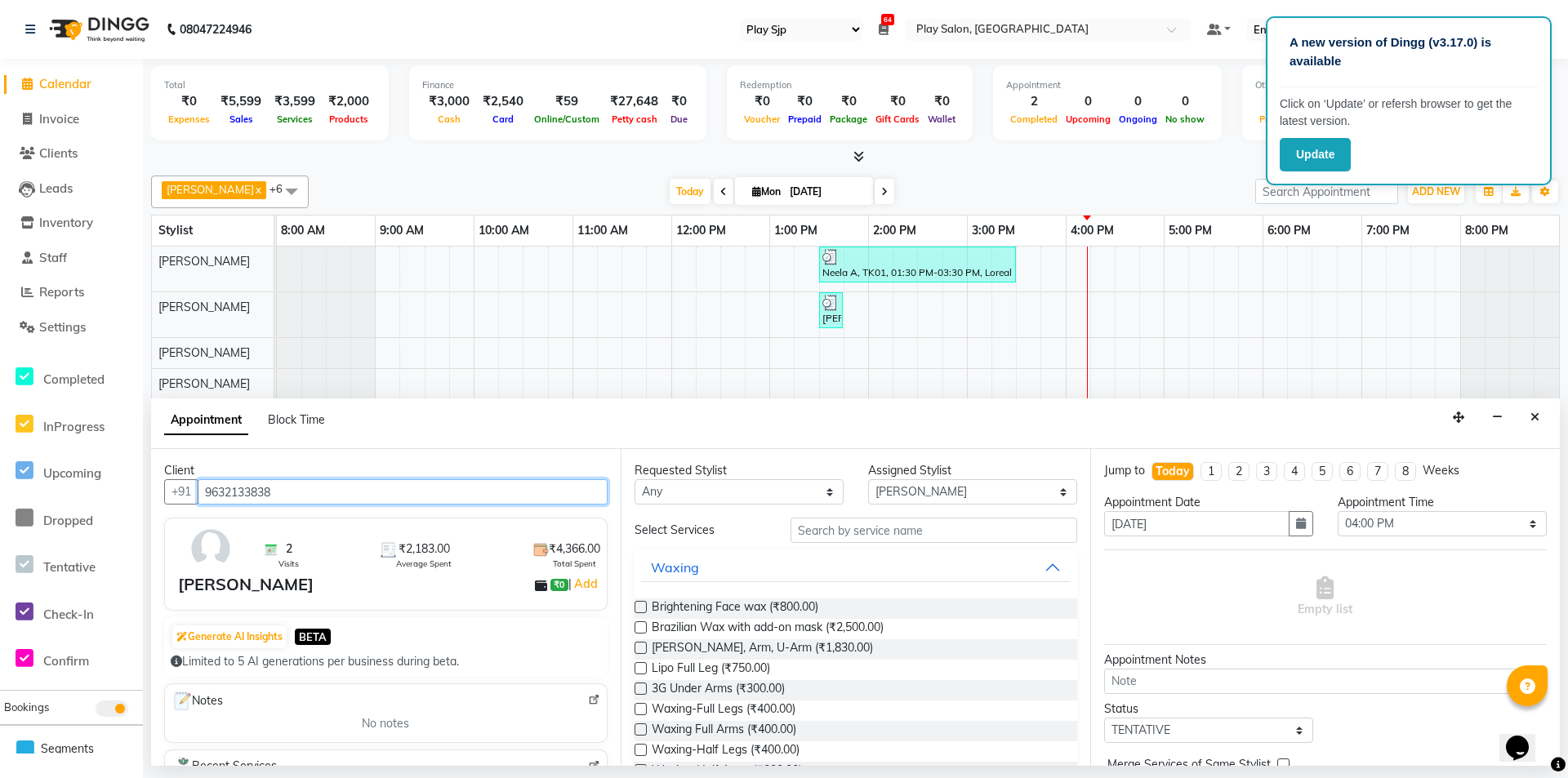
type input "9632133838"
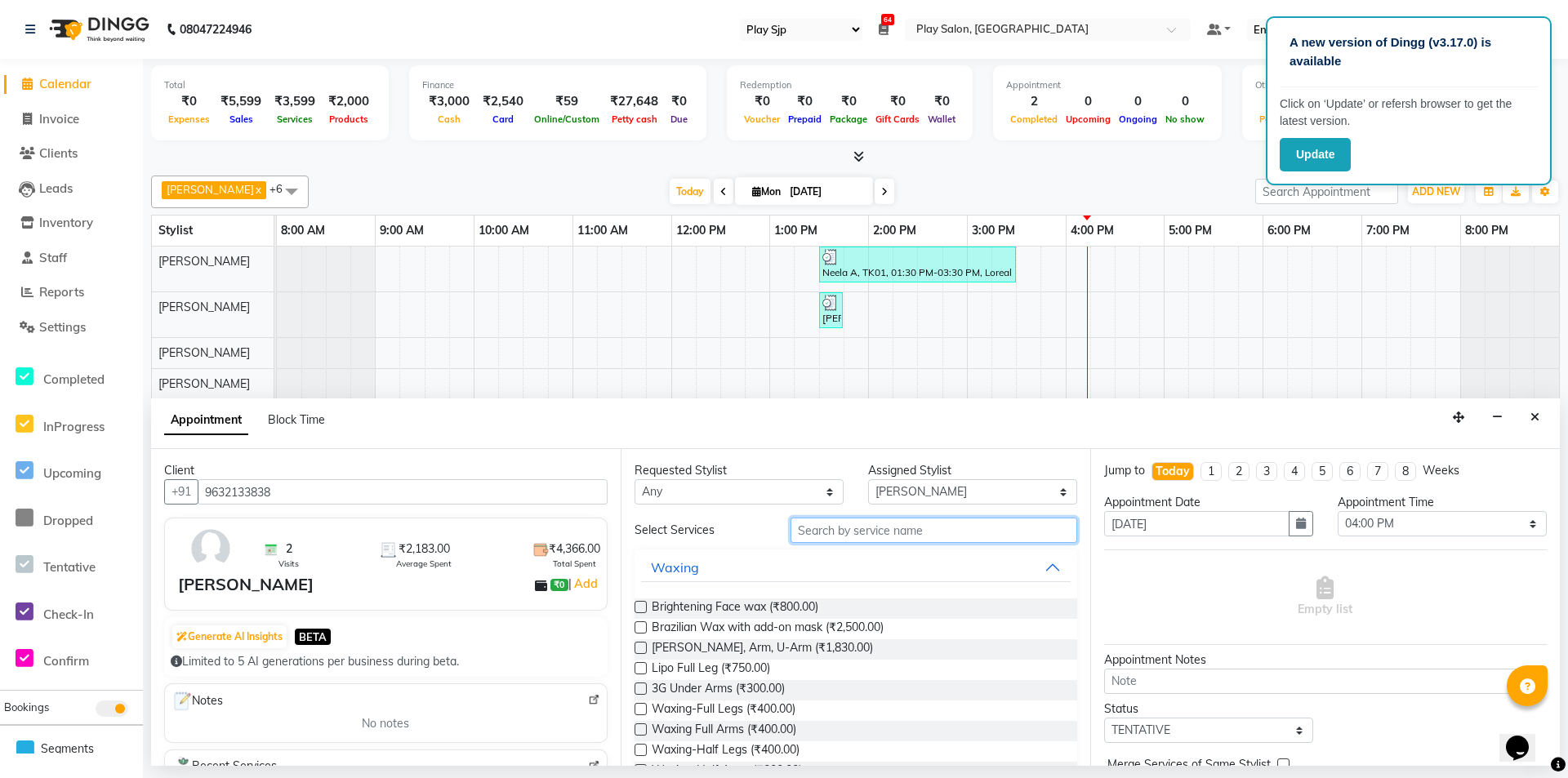
click at [931, 536] on input "text" at bounding box center [934, 530] width 287 height 26
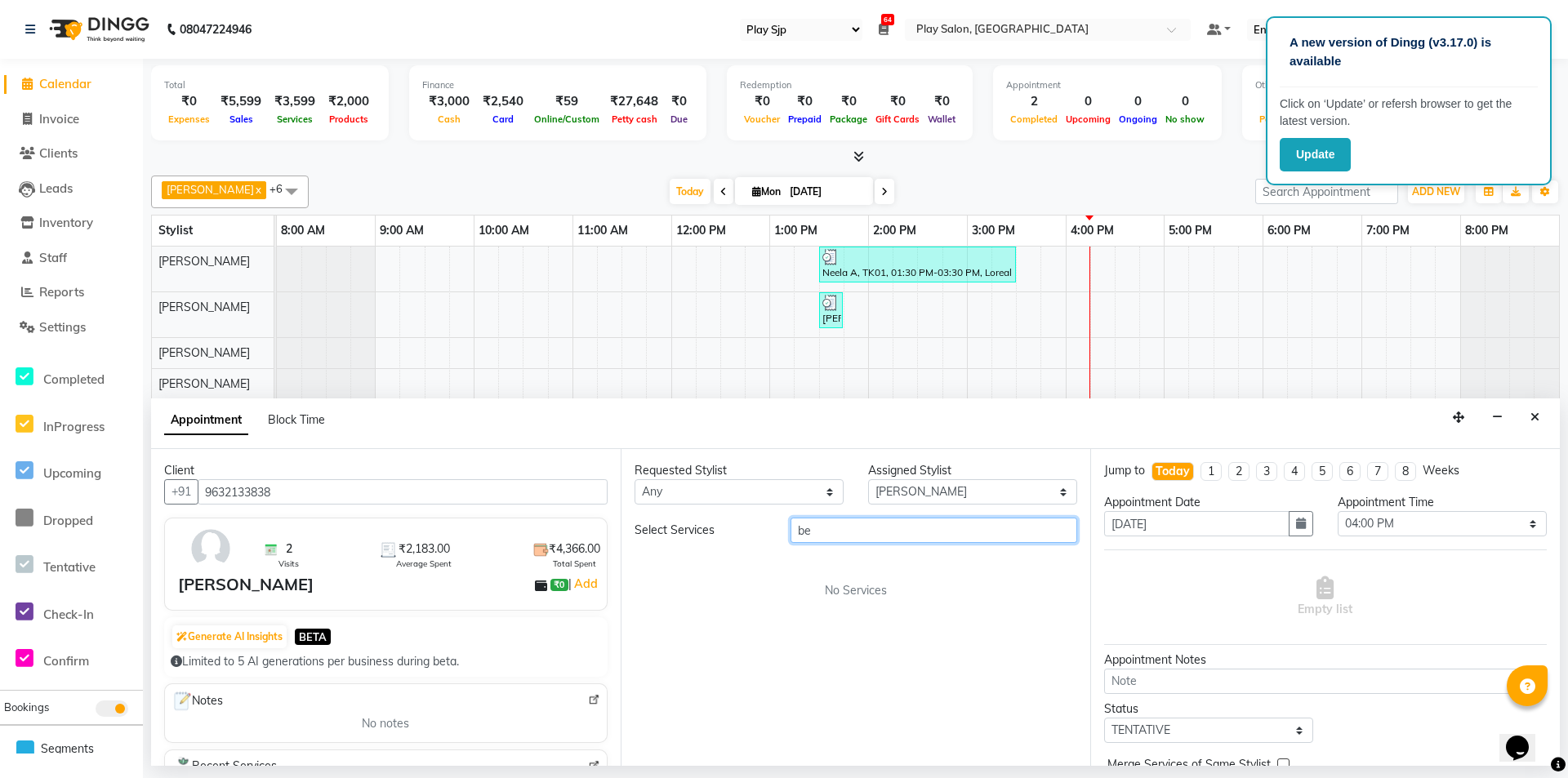
type input "b"
type input "trim"
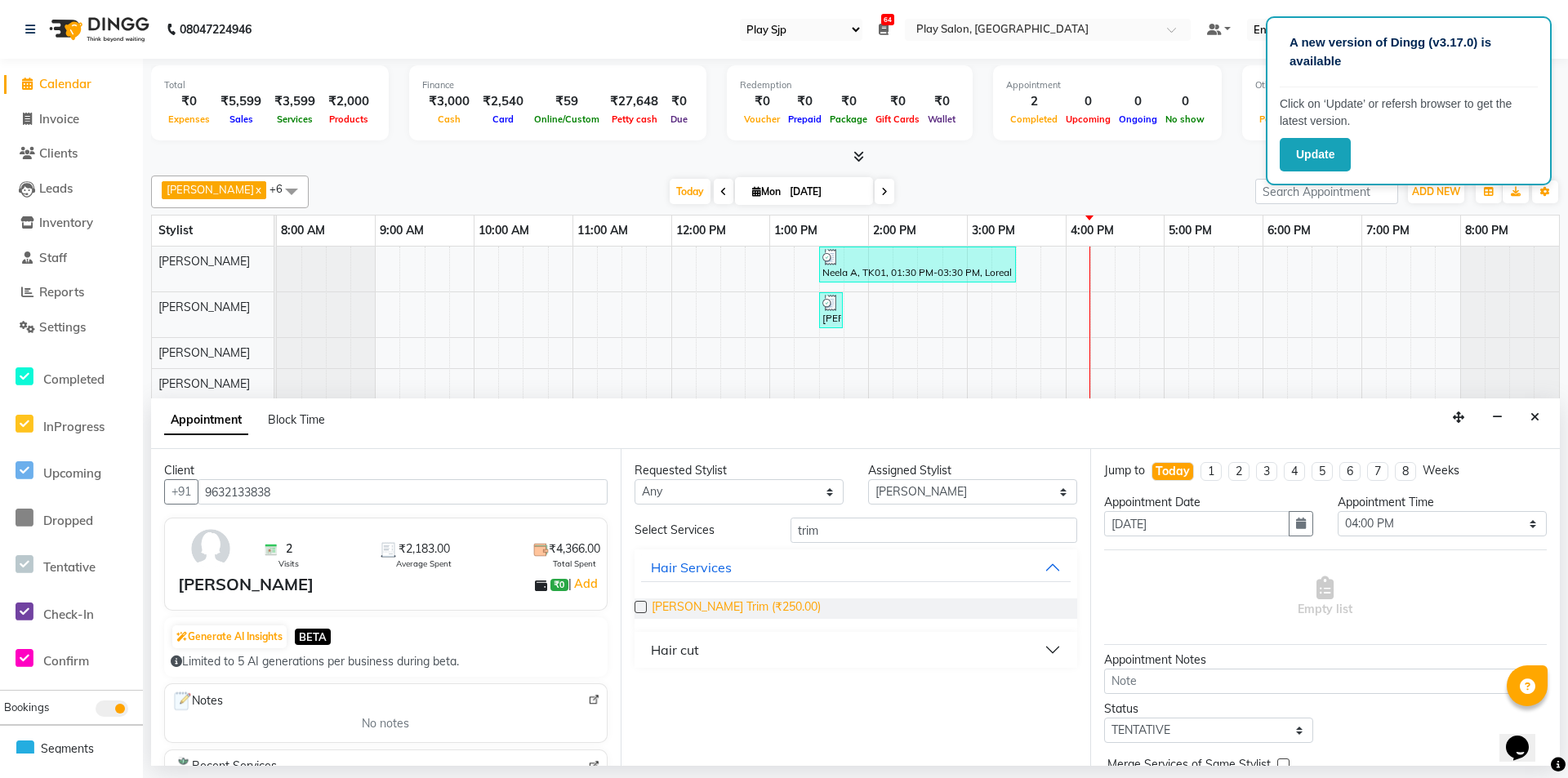
click at [710, 610] on span "Beard Trim (₹250.00)" at bounding box center [736, 608] width 169 height 20
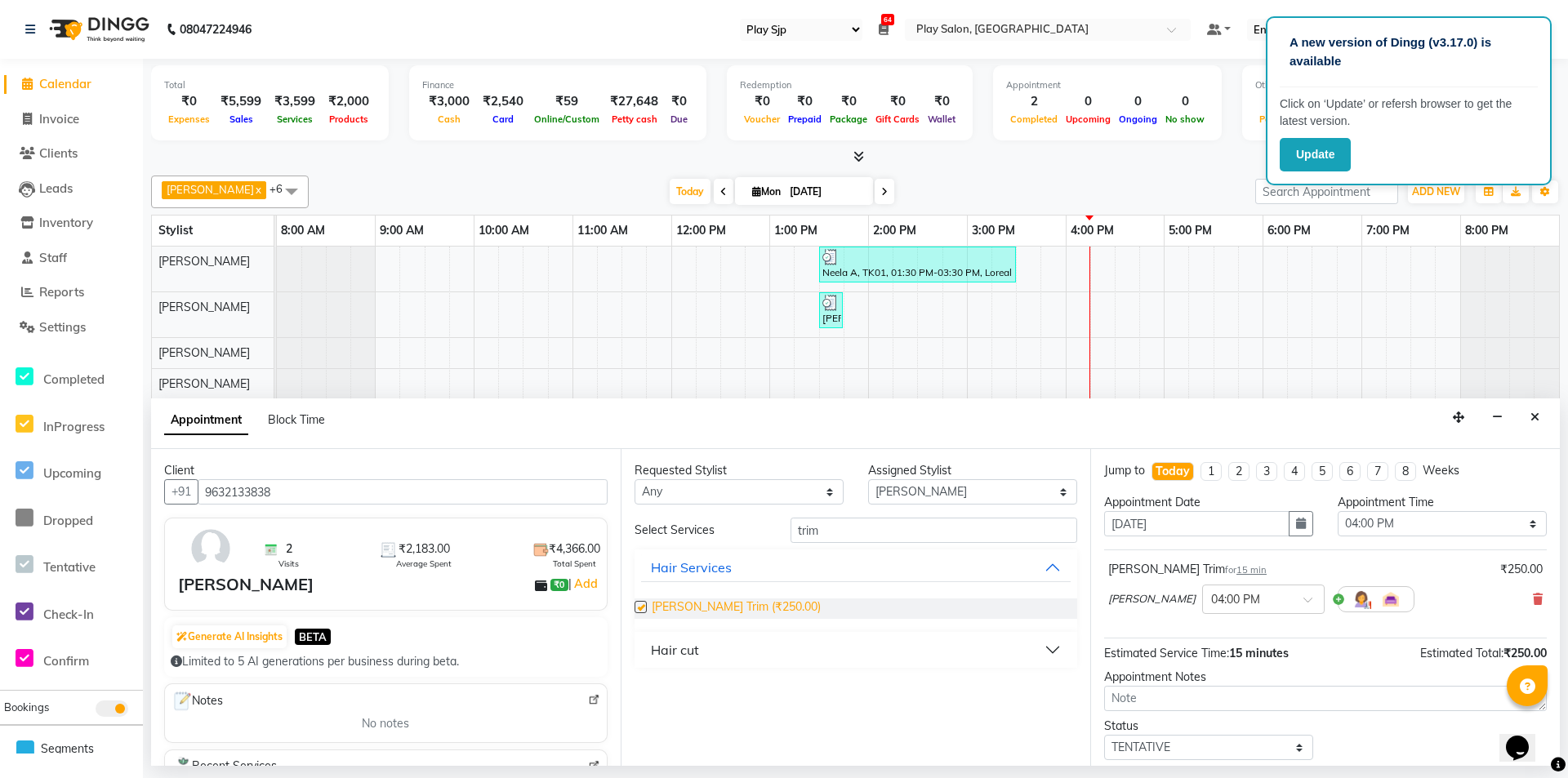
checkbox input "false"
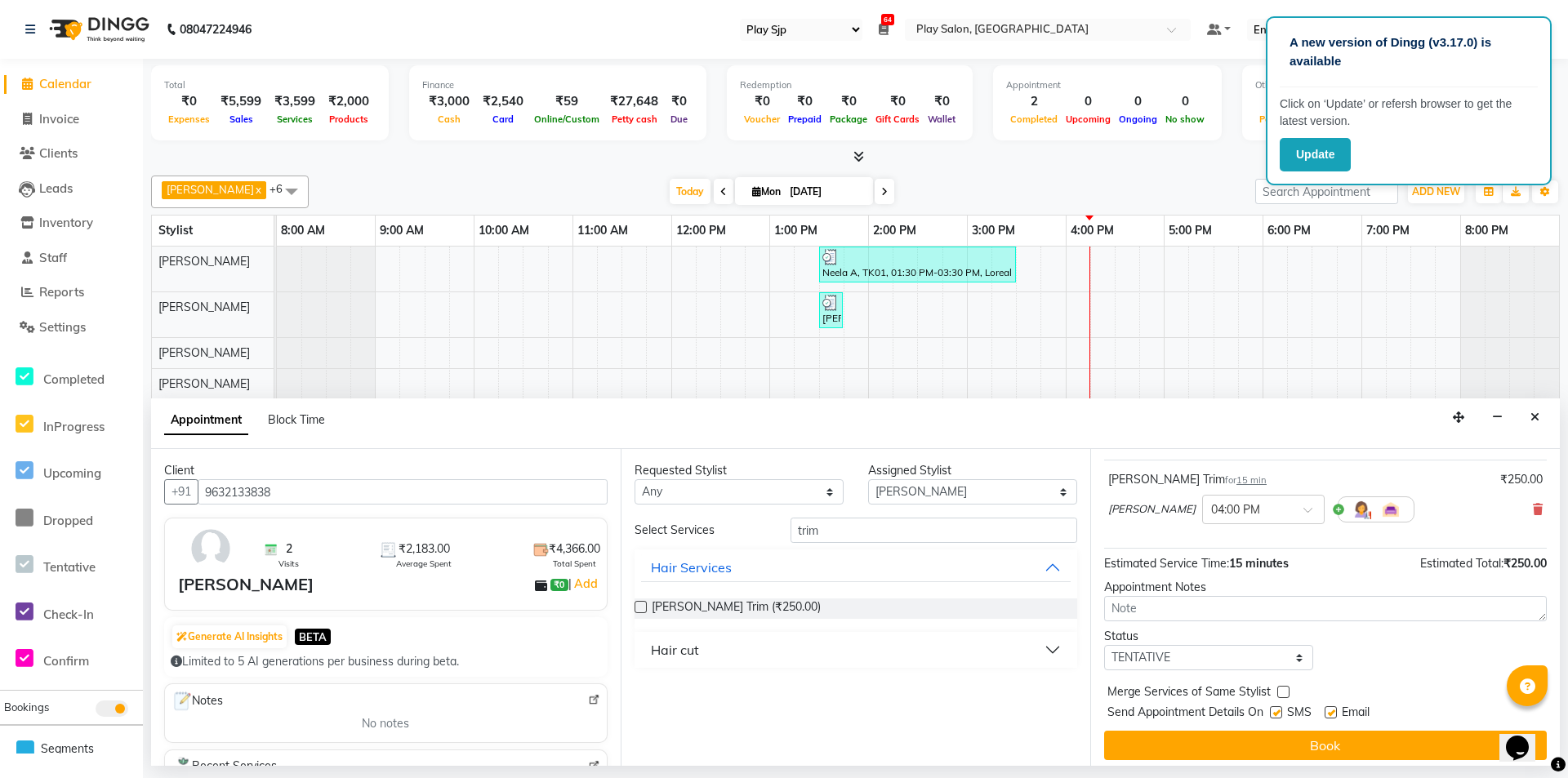
scroll to position [97, 0]
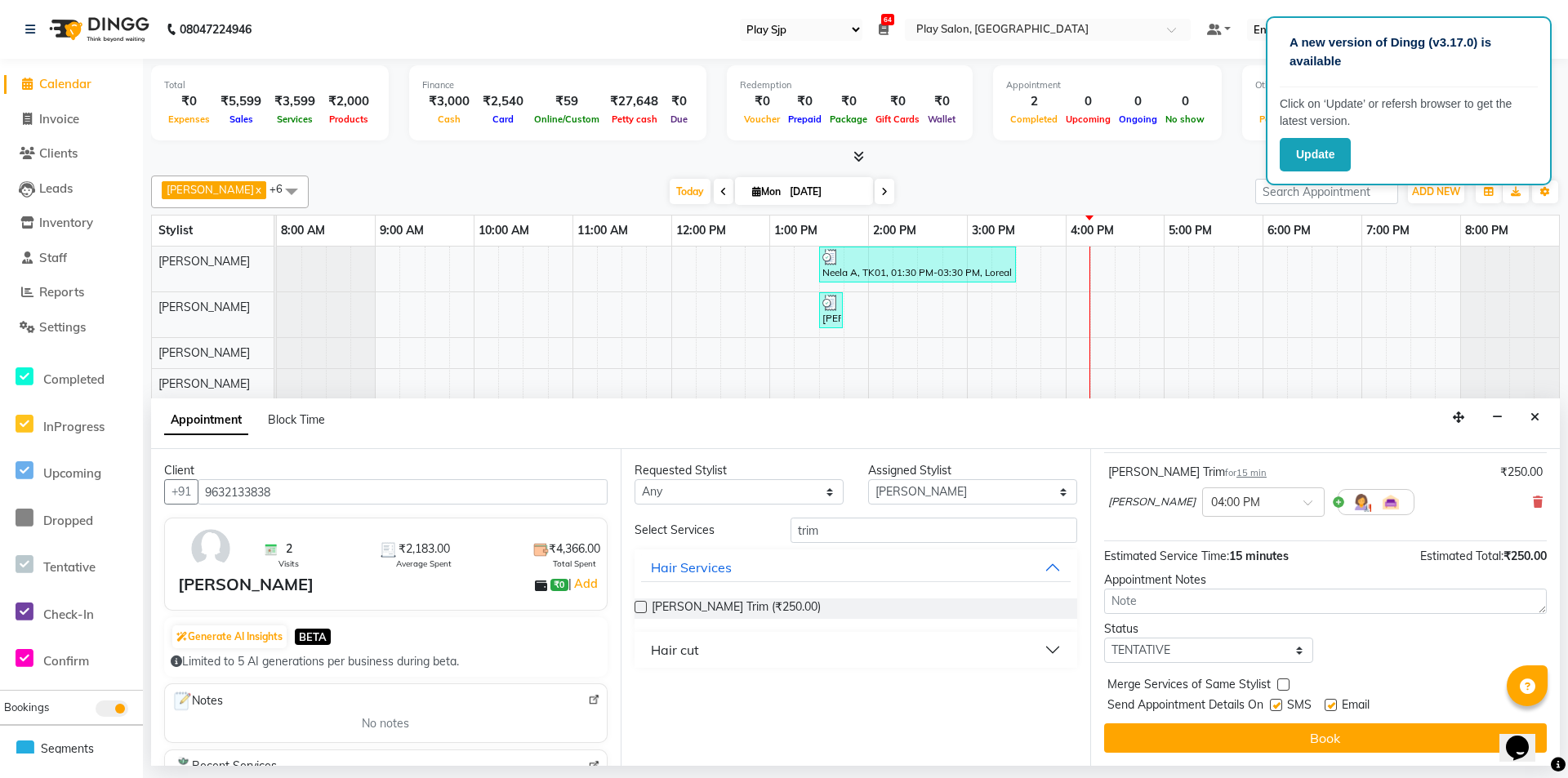
click at [1275, 705] on label at bounding box center [1276, 705] width 12 height 12
click at [1275, 705] on input "checkbox" at bounding box center [1275, 707] width 11 height 11
checkbox input "false"
click at [1329, 705] on label at bounding box center [1331, 705] width 12 height 12
click at [1329, 705] on input "checkbox" at bounding box center [1330, 707] width 11 height 11
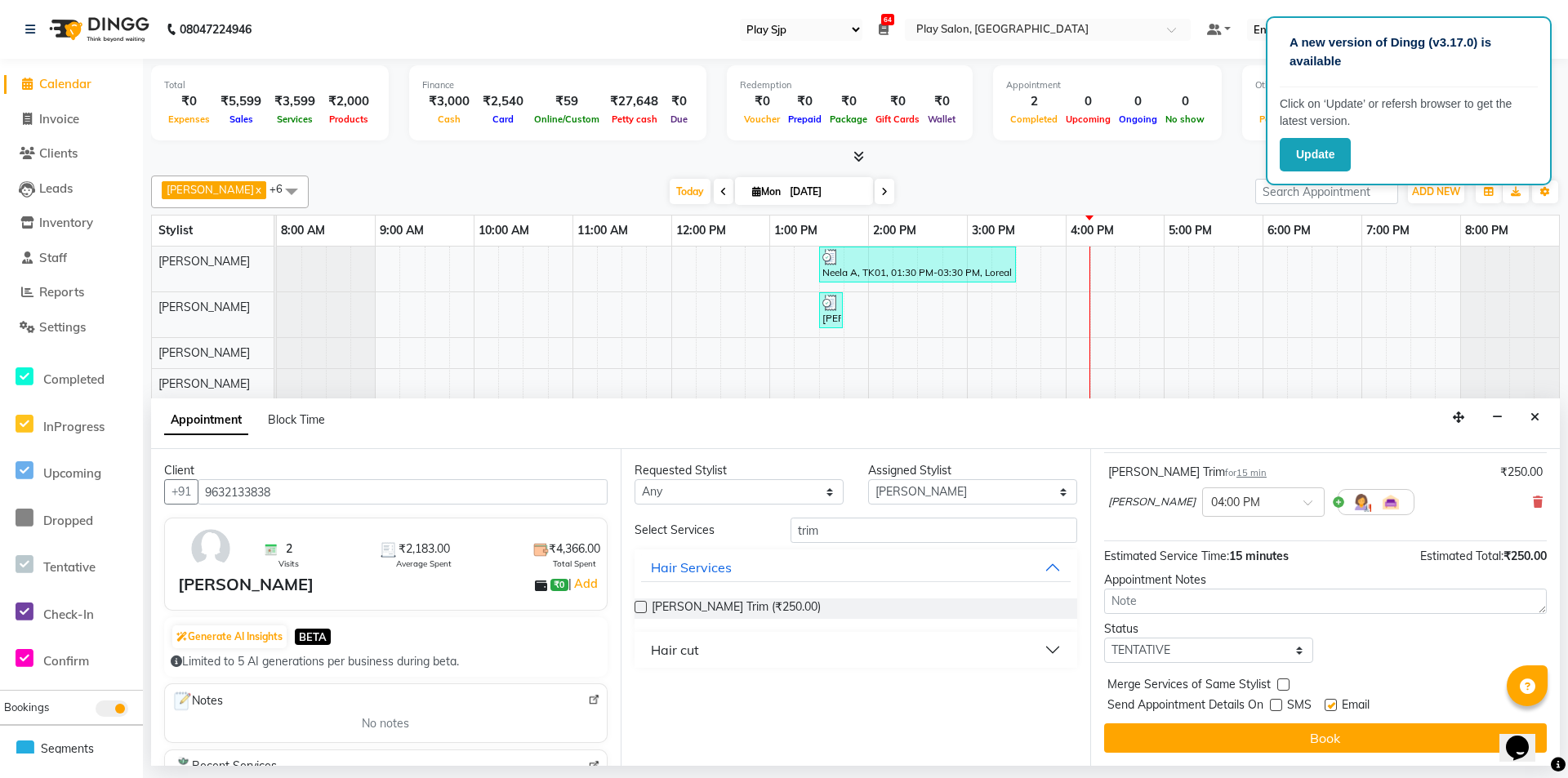
checkbox input "false"
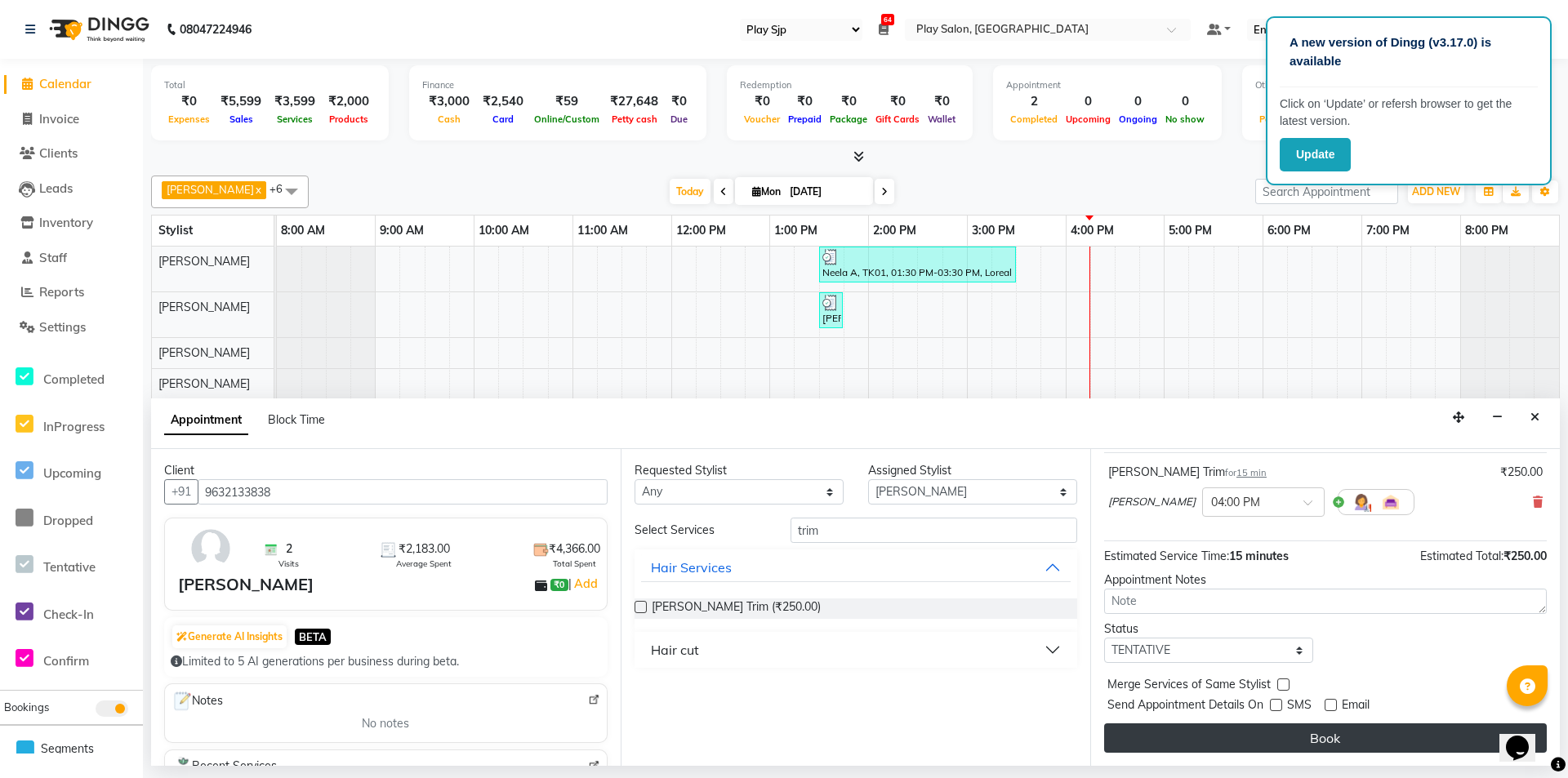
click at [1333, 731] on button "Book" at bounding box center [1325, 738] width 443 height 29
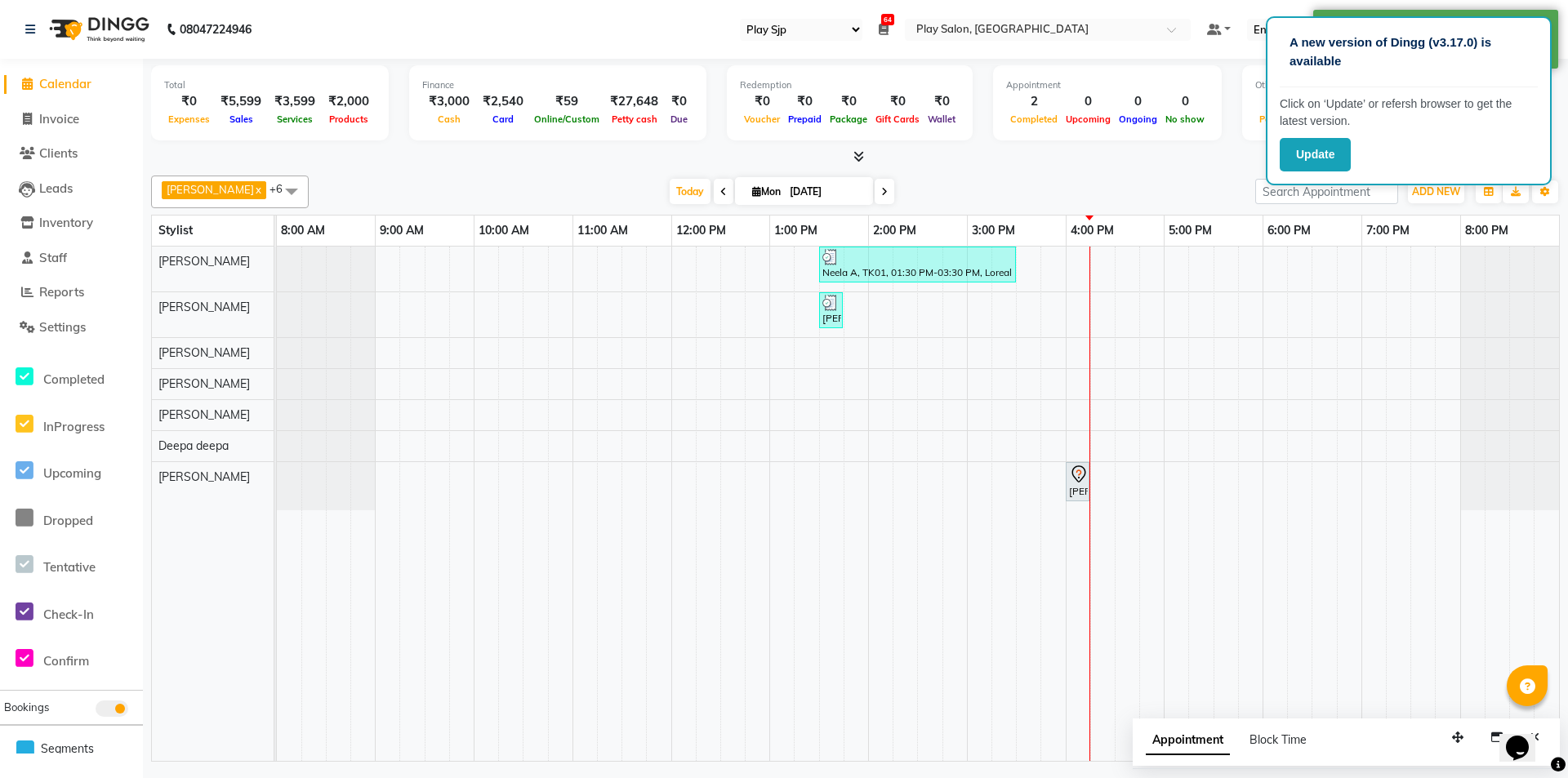
click at [1117, 172] on div "Mojesh Chhetri x Simran Rai x Kirila Yimkhiung x Smriti Chettri x Biak Lun x De…" at bounding box center [856, 465] width 1409 height 592
click at [467, 166] on div "Total ₹0 Expenses ₹5,599 Sales ₹3,599 Services ₹2,000 Products Finance ₹3,000 C…" at bounding box center [855, 412] width 1425 height 707
click at [356, 151] on div at bounding box center [856, 157] width 1409 height 17
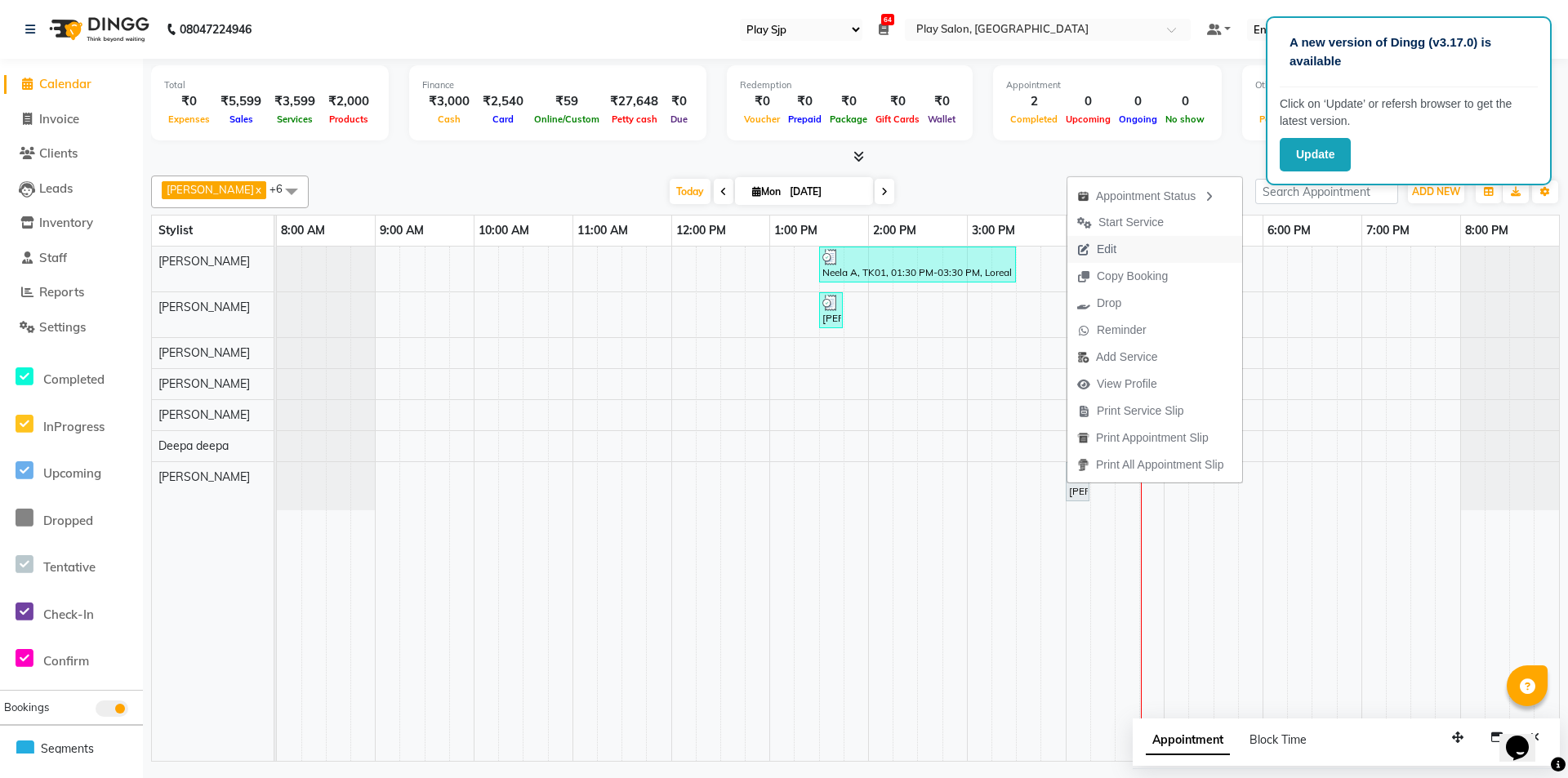
click at [1104, 242] on span "Edit" at bounding box center [1107, 249] width 19 height 17
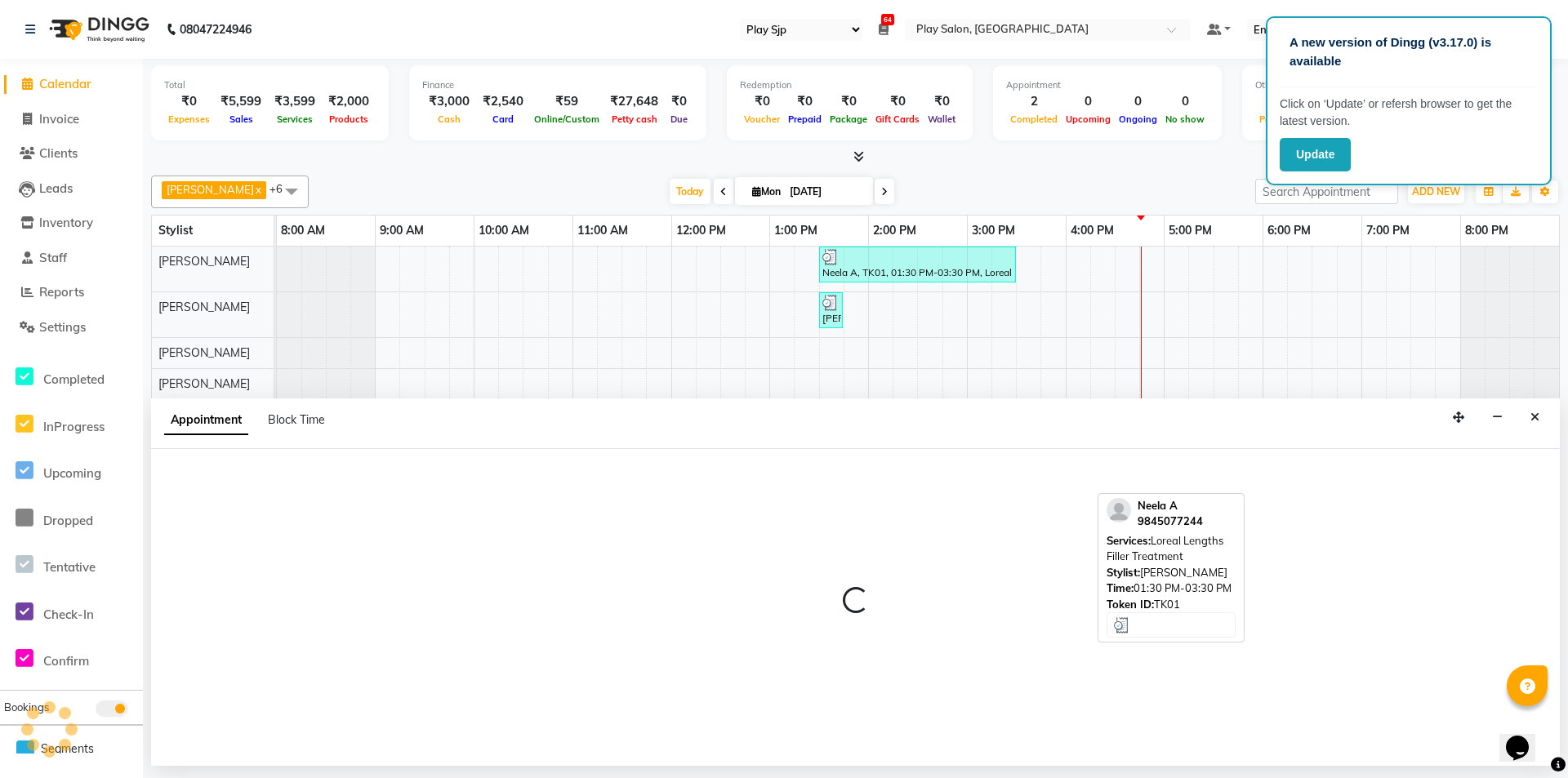
select select "tentative"
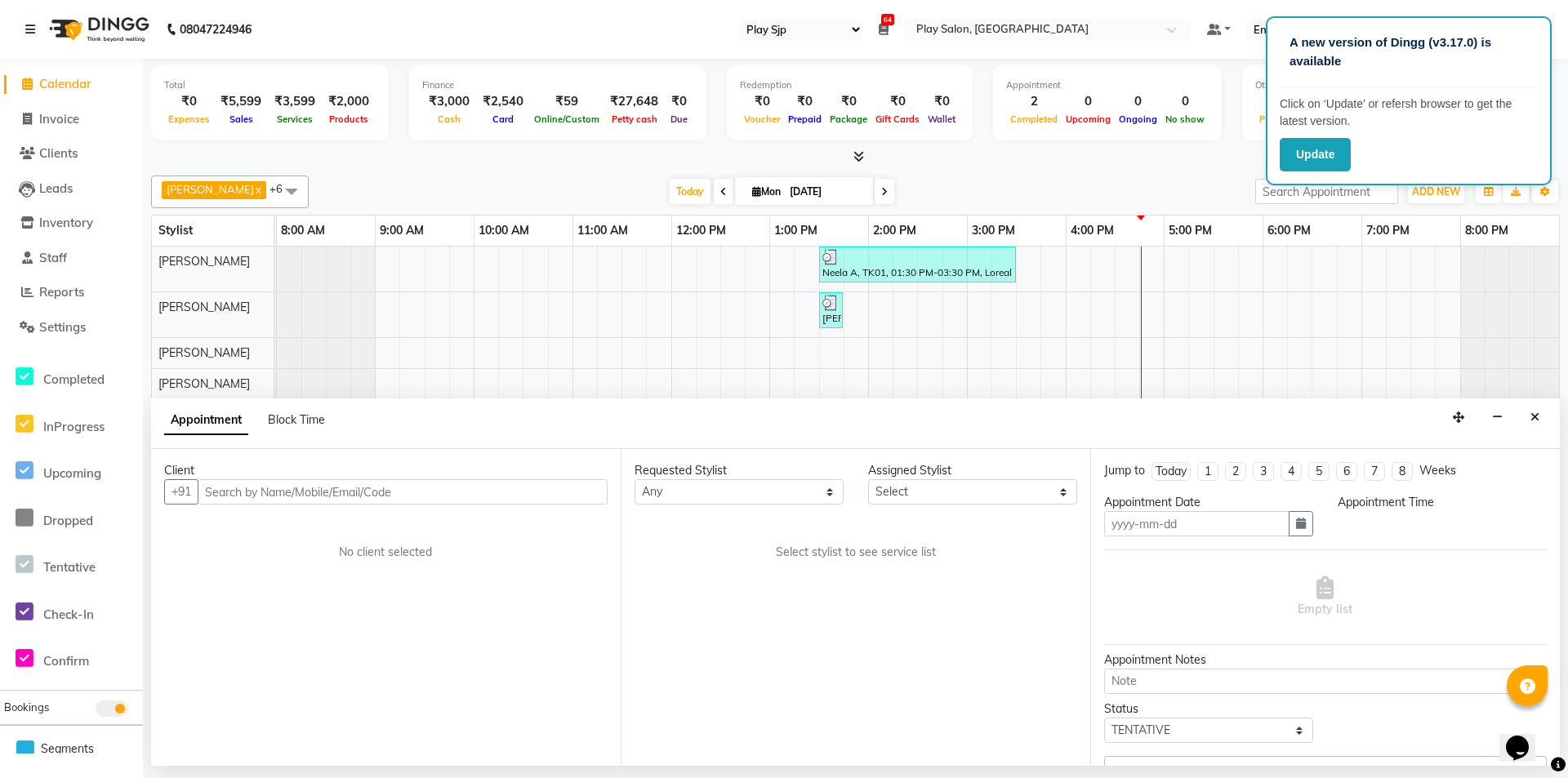
type input "[DATE]"
select select "960"
select select "88570"
select select "4188"
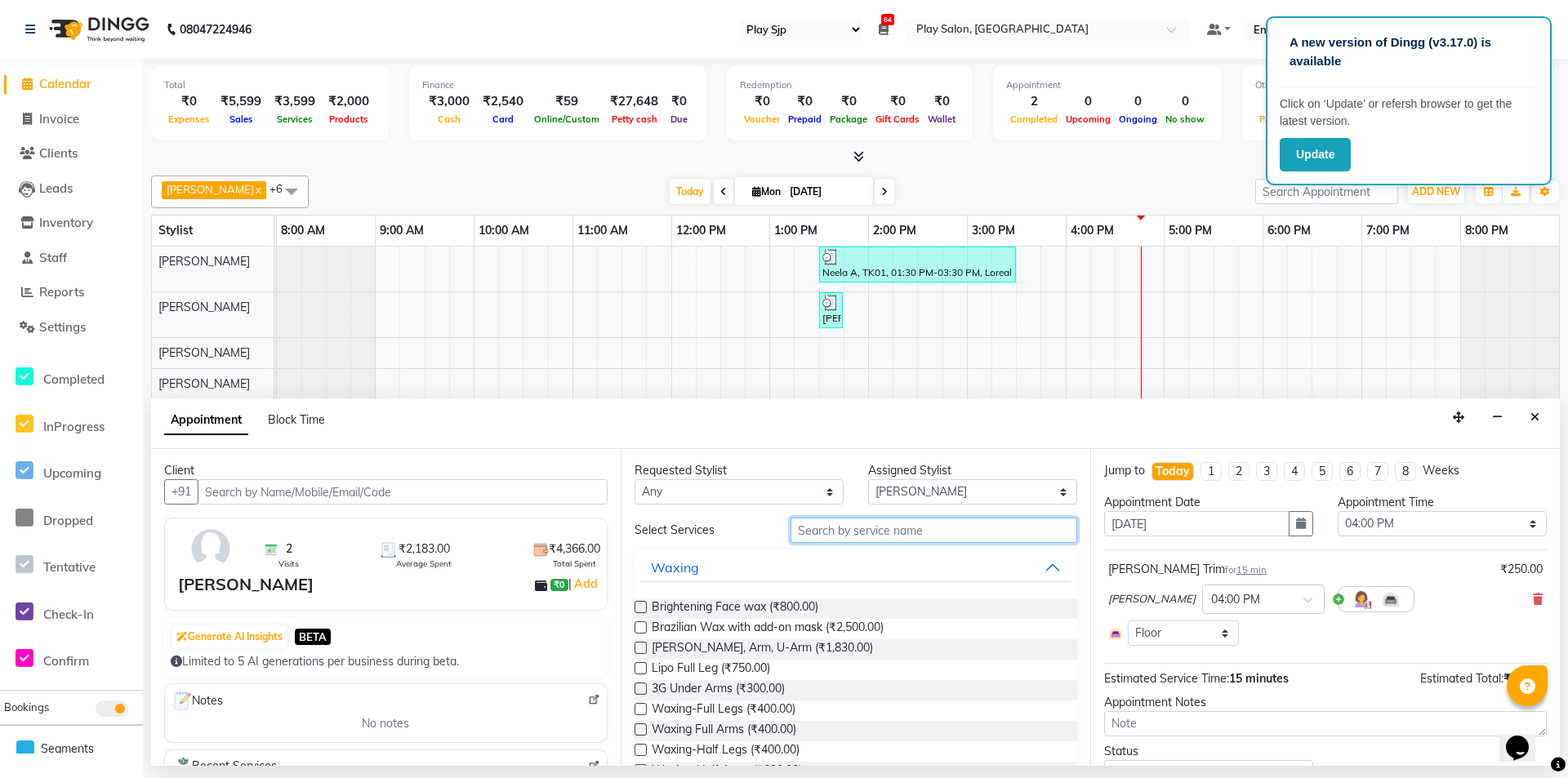
click at [836, 531] on input "text" at bounding box center [934, 530] width 287 height 26
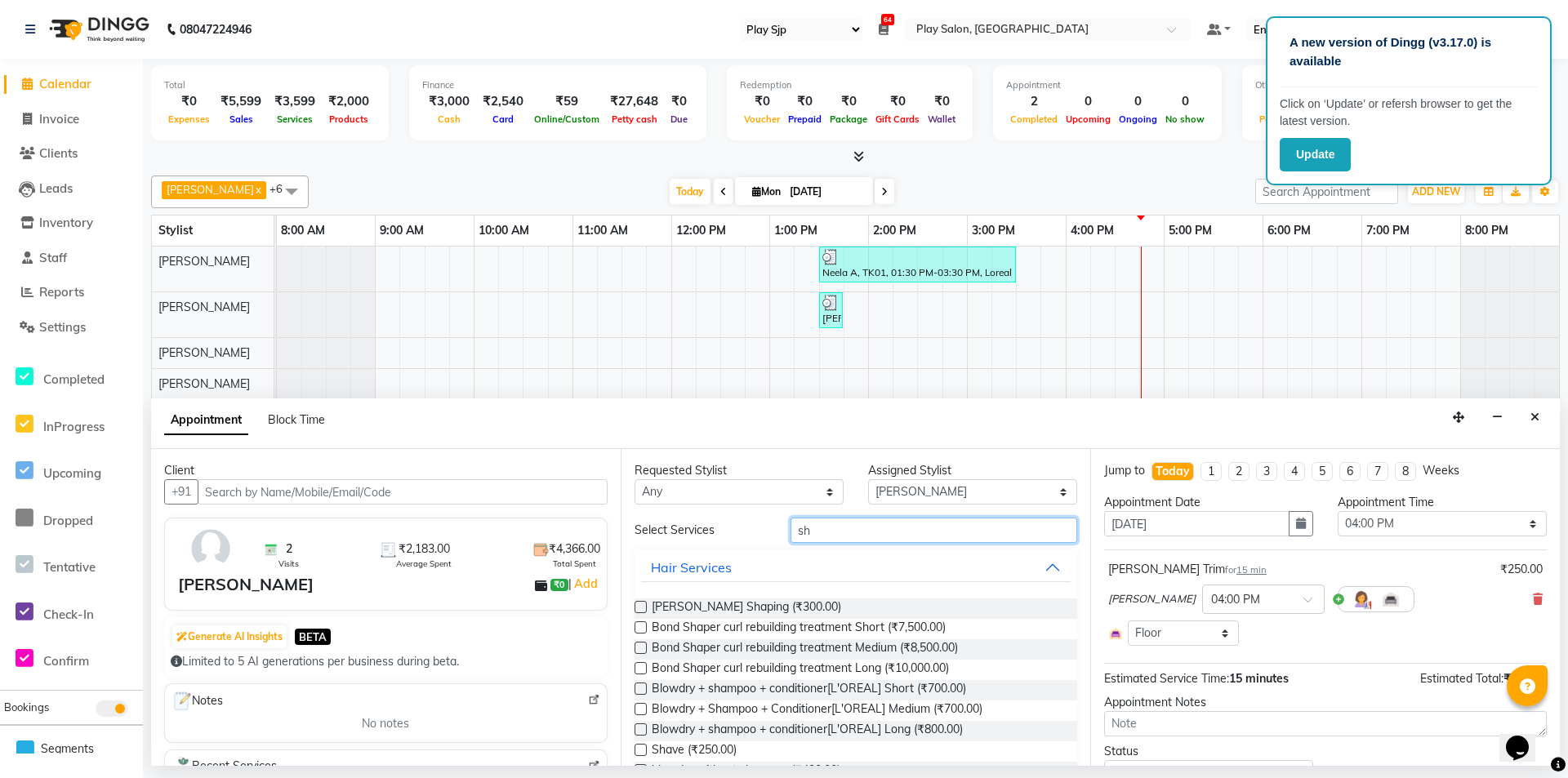
type input "s"
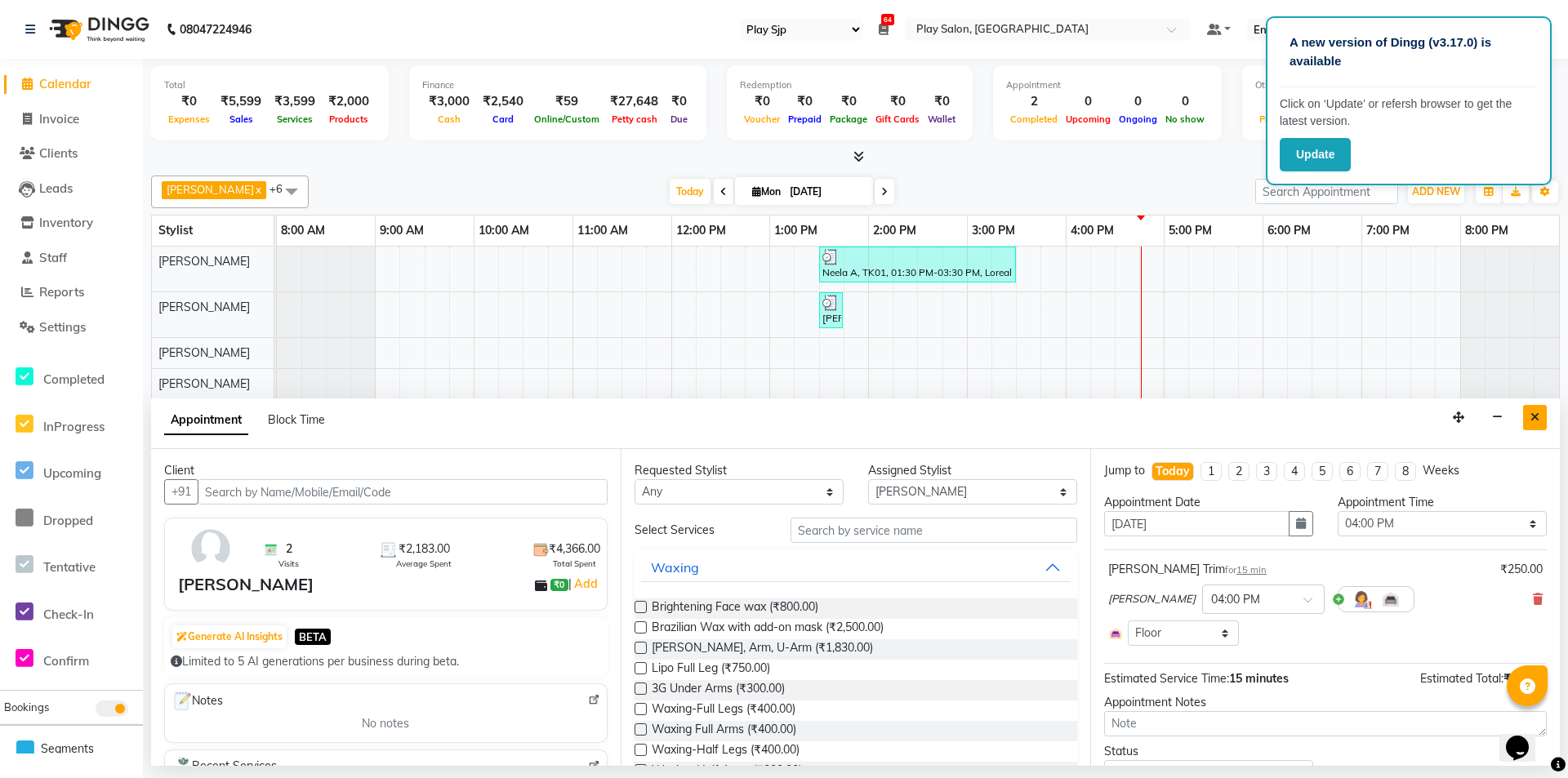
click at [1541, 415] on button "Close" at bounding box center [1535, 417] width 24 height 26
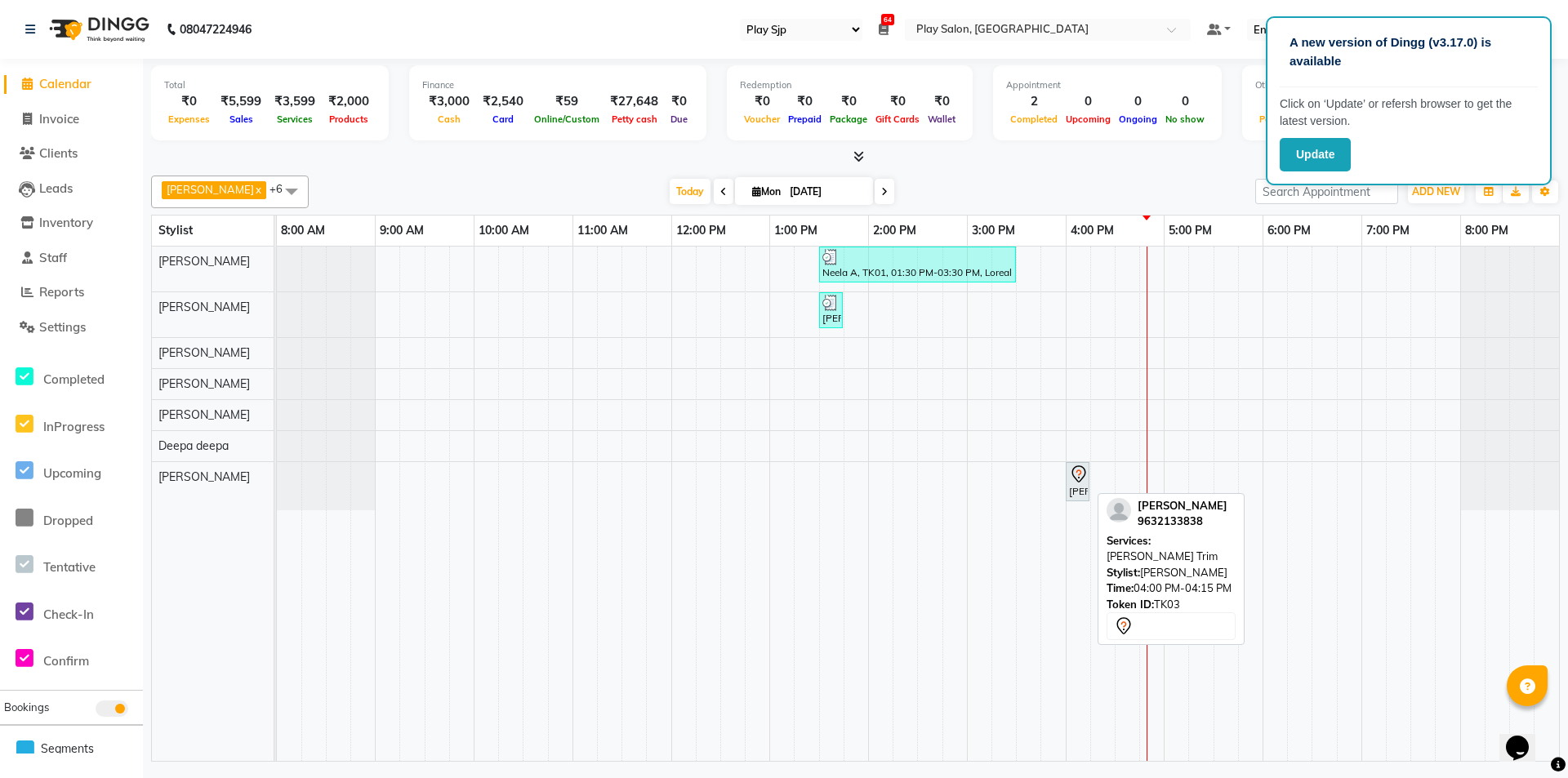
click at [1075, 471] on icon at bounding box center [1078, 474] width 19 height 19
select select "7"
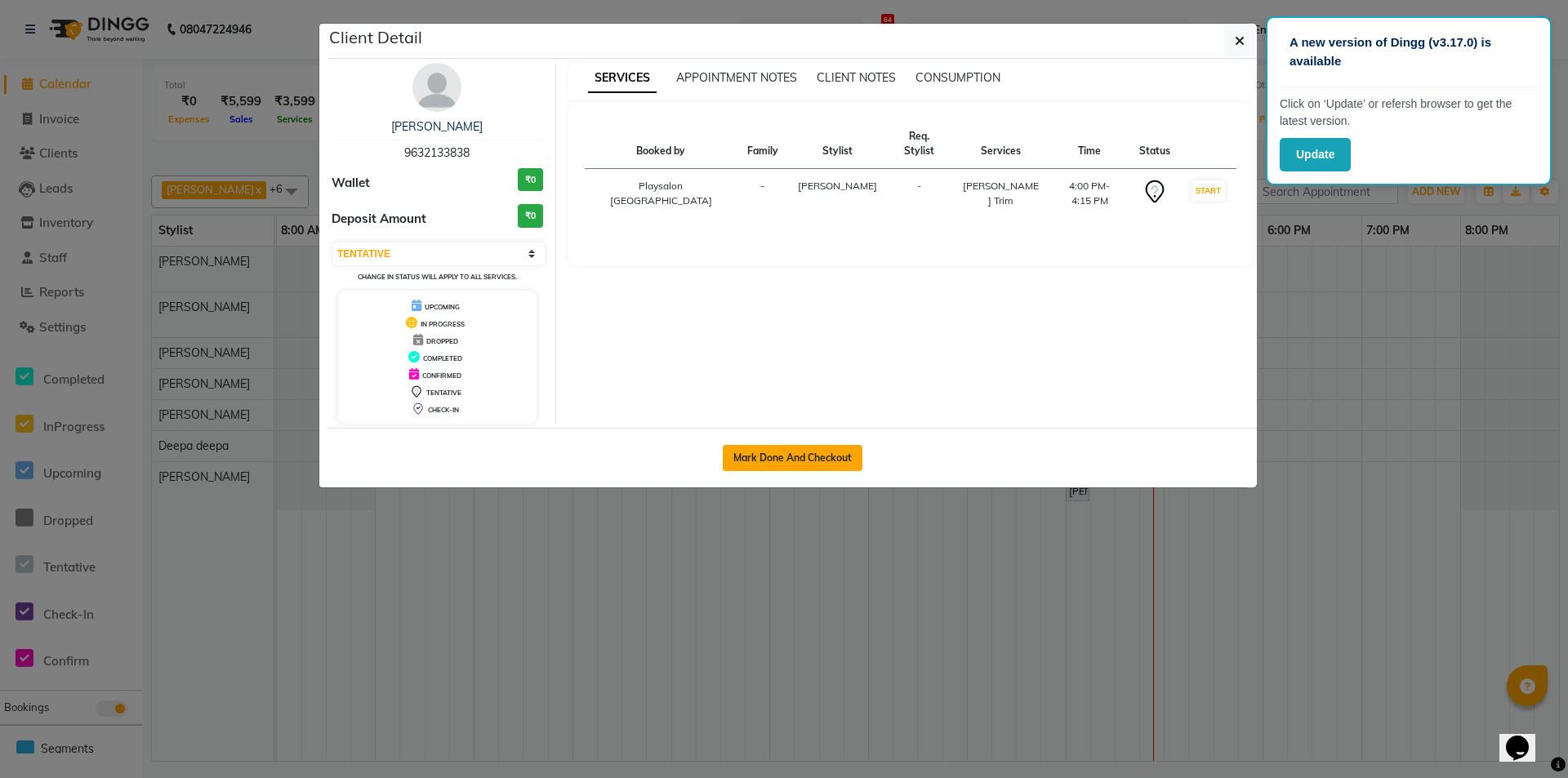
click at [775, 452] on button "Mark Done And Checkout" at bounding box center [792, 459] width 140 height 26
select select "service"
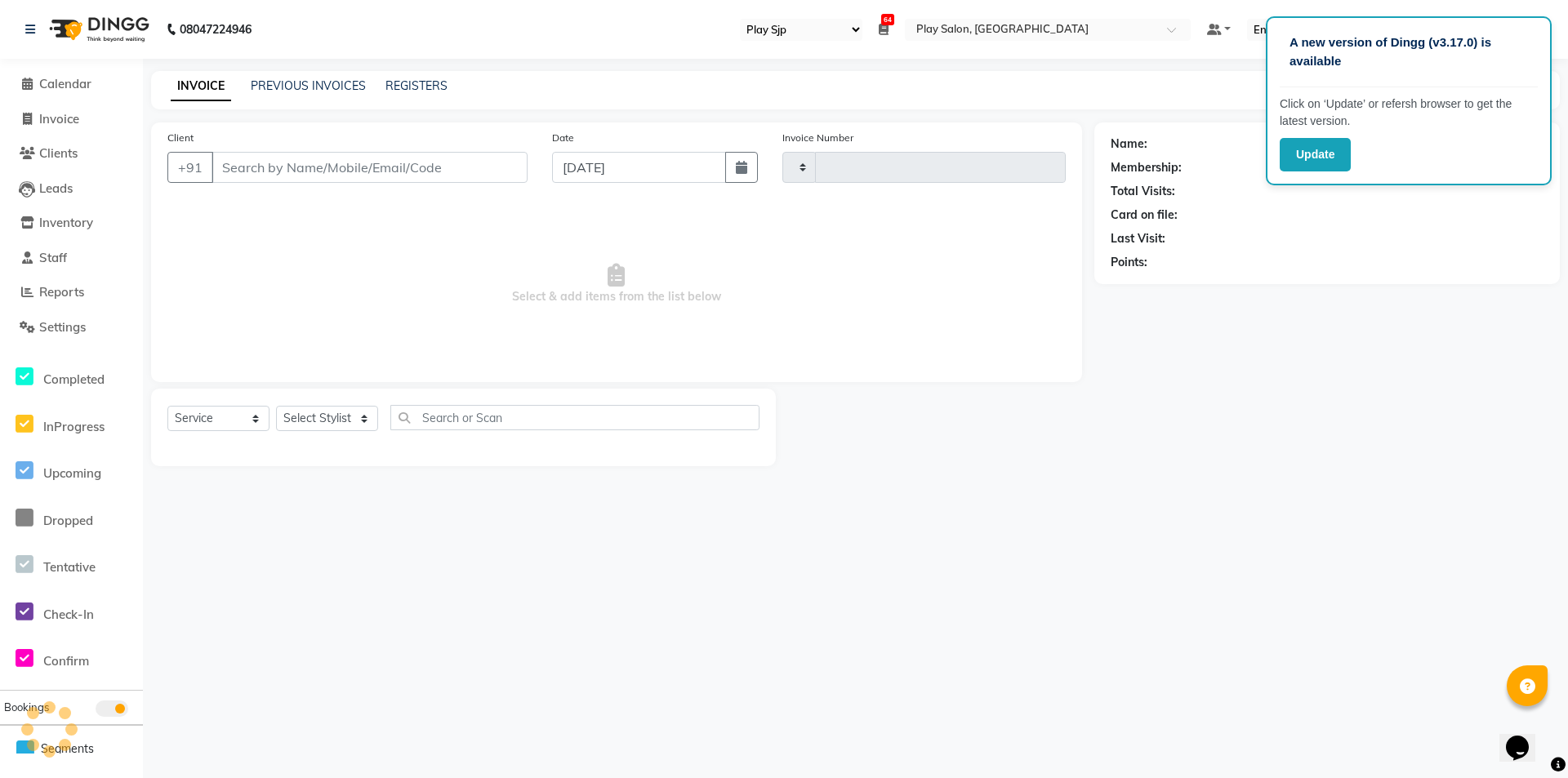
type input "0622"
select select "8308"
select select "product"
select select "80387"
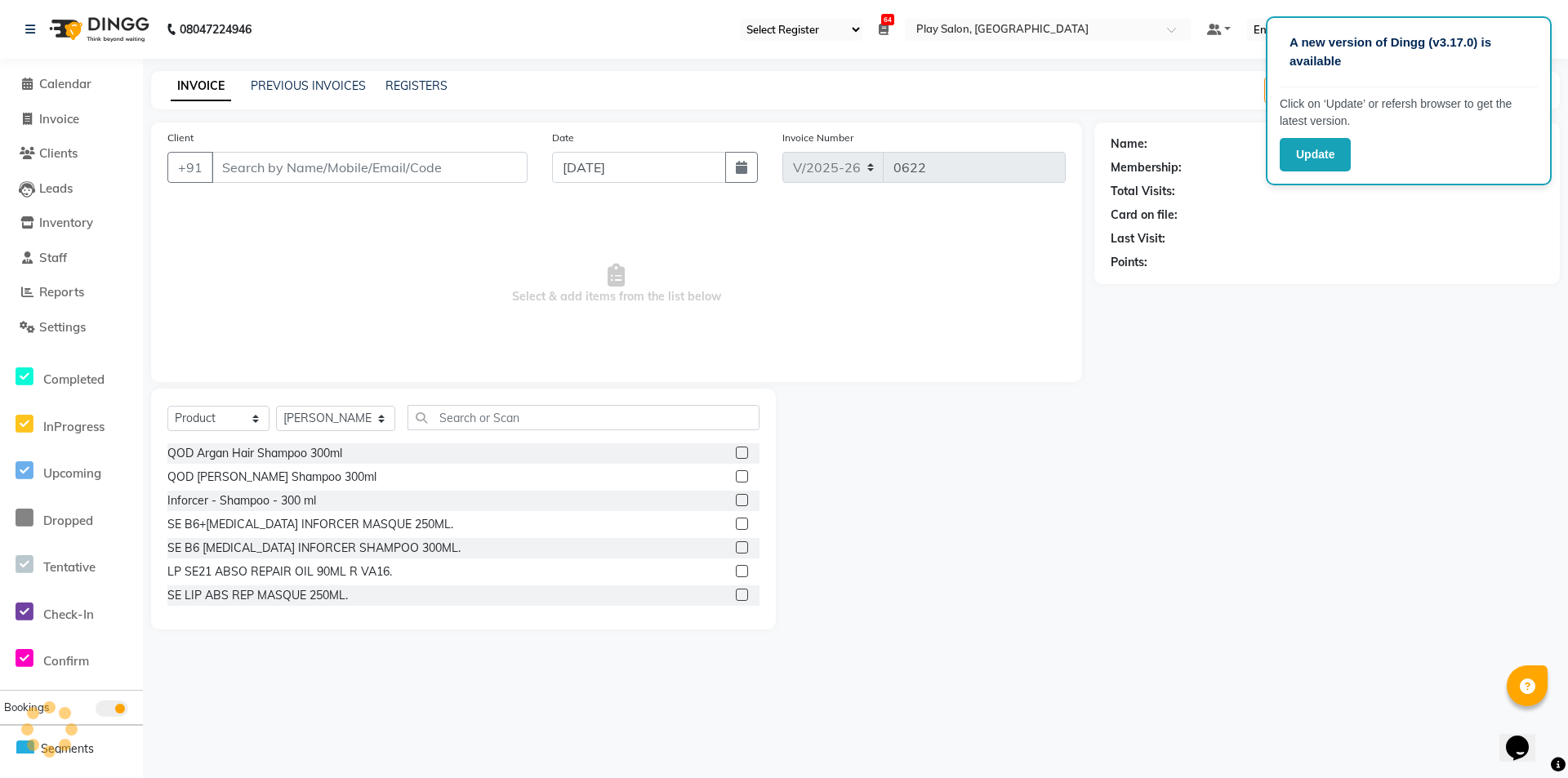
type input "9632133838"
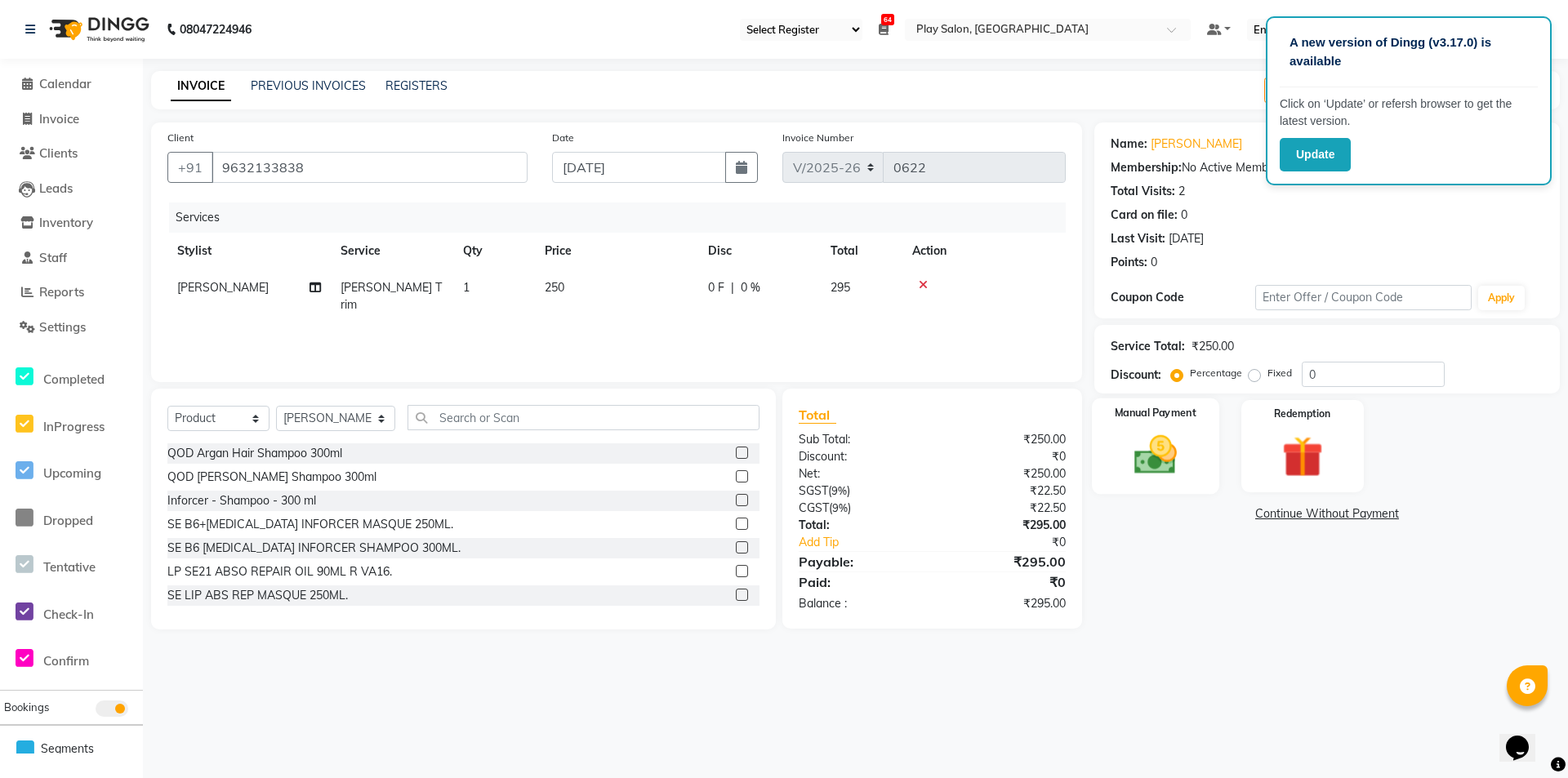
click at [1148, 444] on img at bounding box center [1156, 455] width 70 height 50
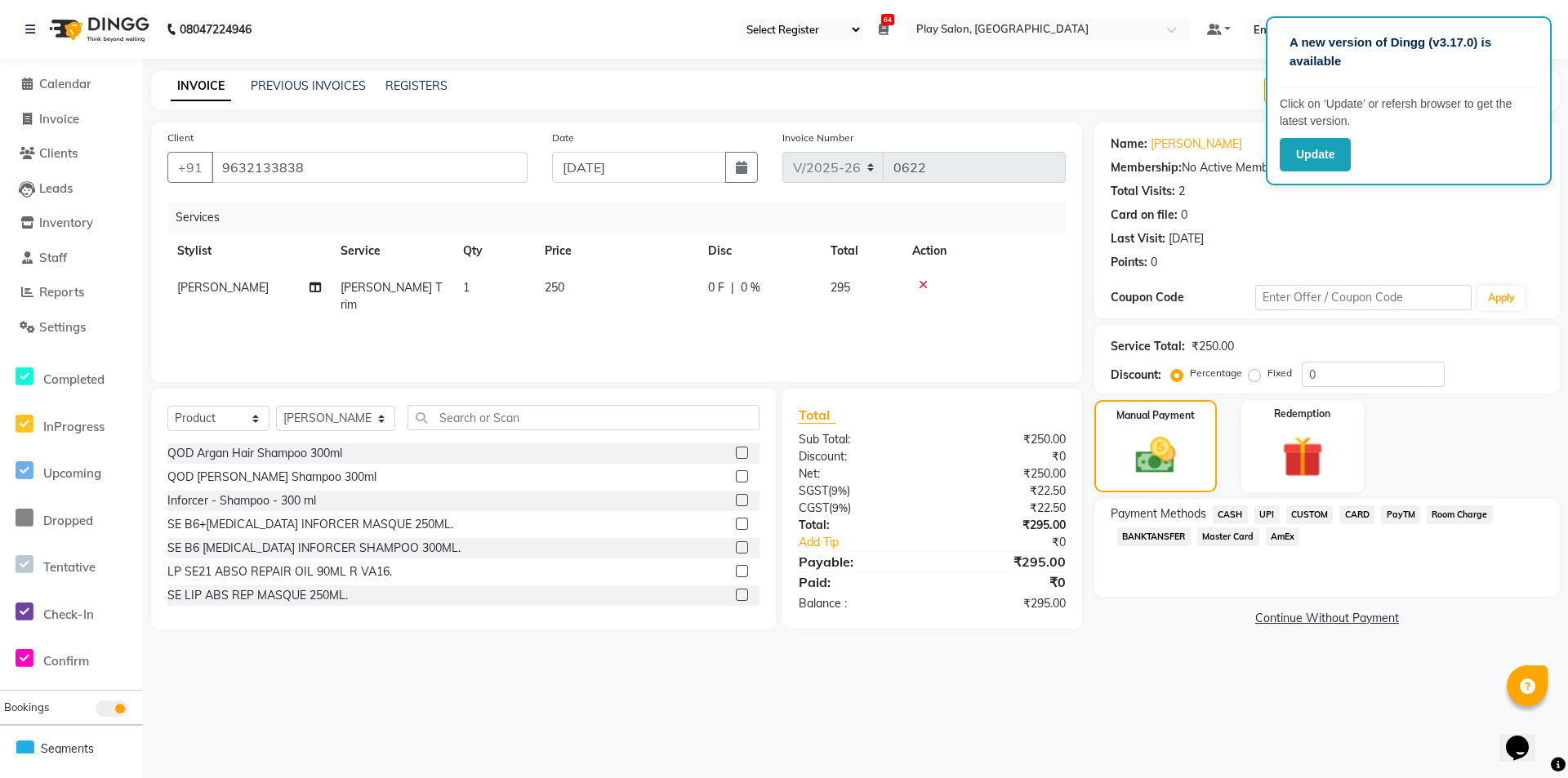
click at [1357, 514] on span "CARD" at bounding box center [1357, 514] width 35 height 18
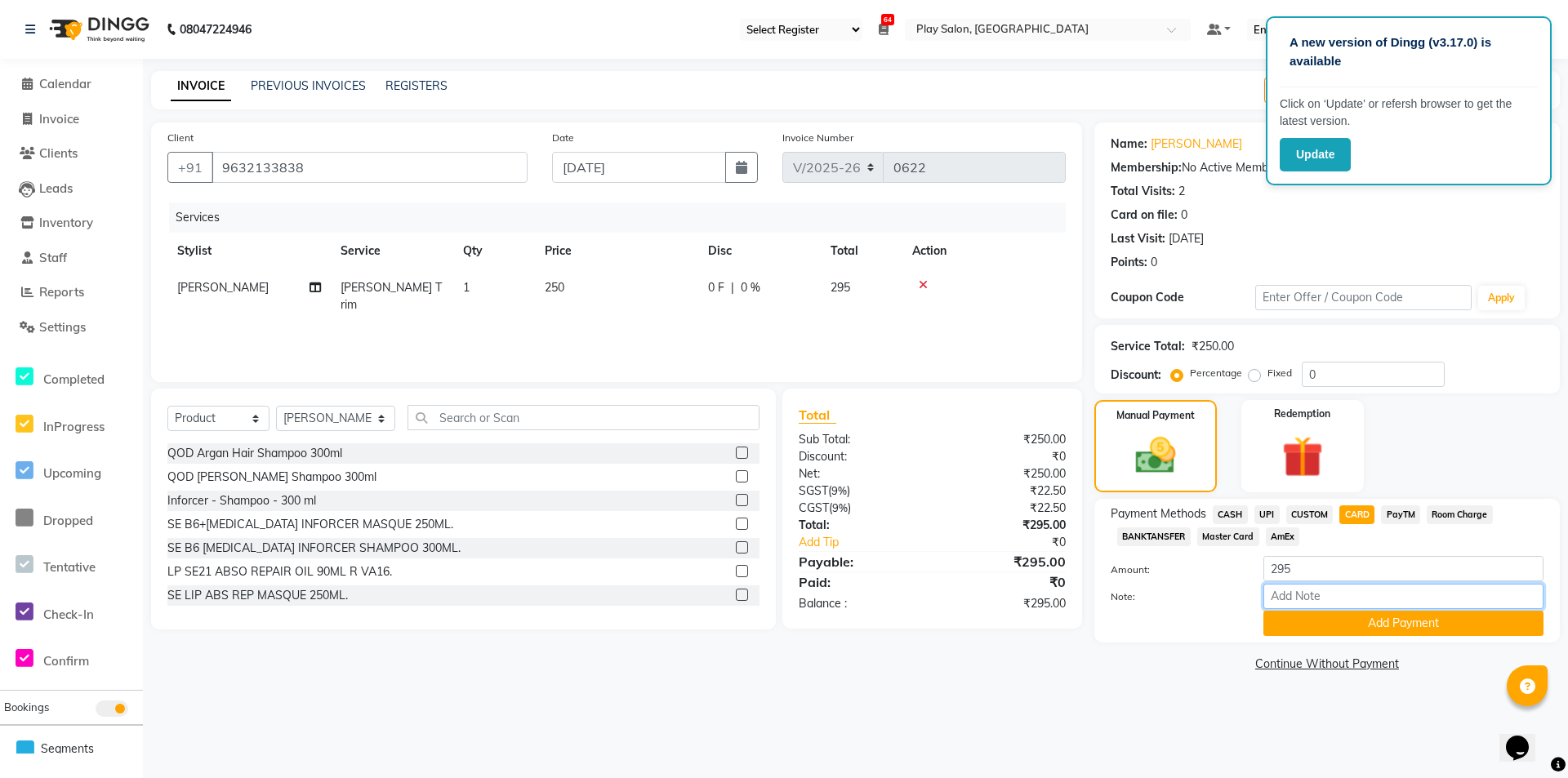
click at [1315, 591] on input "Note:" at bounding box center [1403, 596] width 280 height 26
type input "6059"
click at [1358, 619] on button "Add Payment" at bounding box center [1403, 623] width 280 height 26
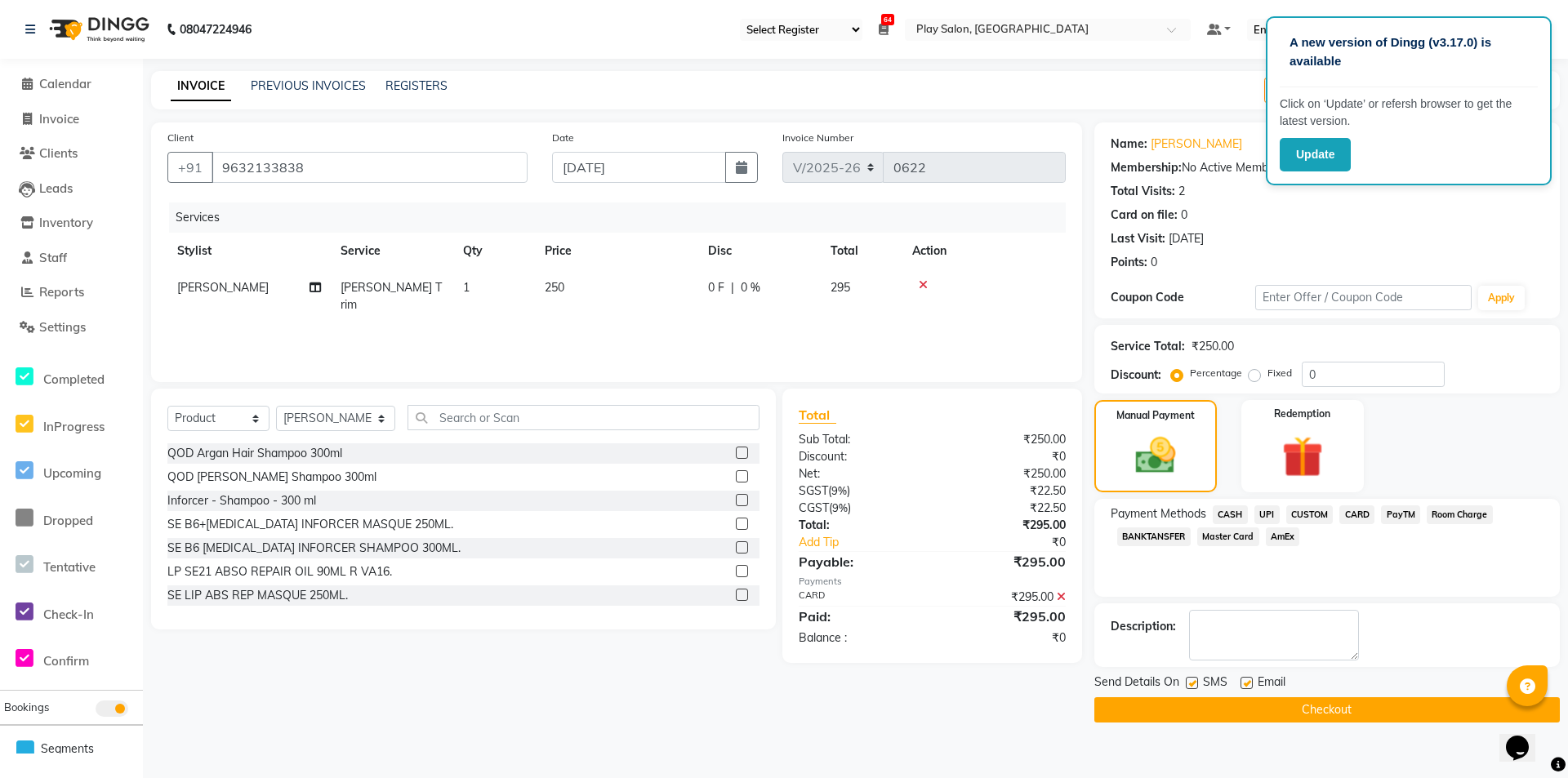
click at [1189, 683] on label at bounding box center [1192, 683] width 12 height 12
click at [1189, 683] on input "checkbox" at bounding box center [1191, 684] width 11 height 11
checkbox input "false"
click at [1247, 677] on label at bounding box center [1247, 683] width 12 height 12
click at [1247, 679] on input "checkbox" at bounding box center [1246, 684] width 11 height 11
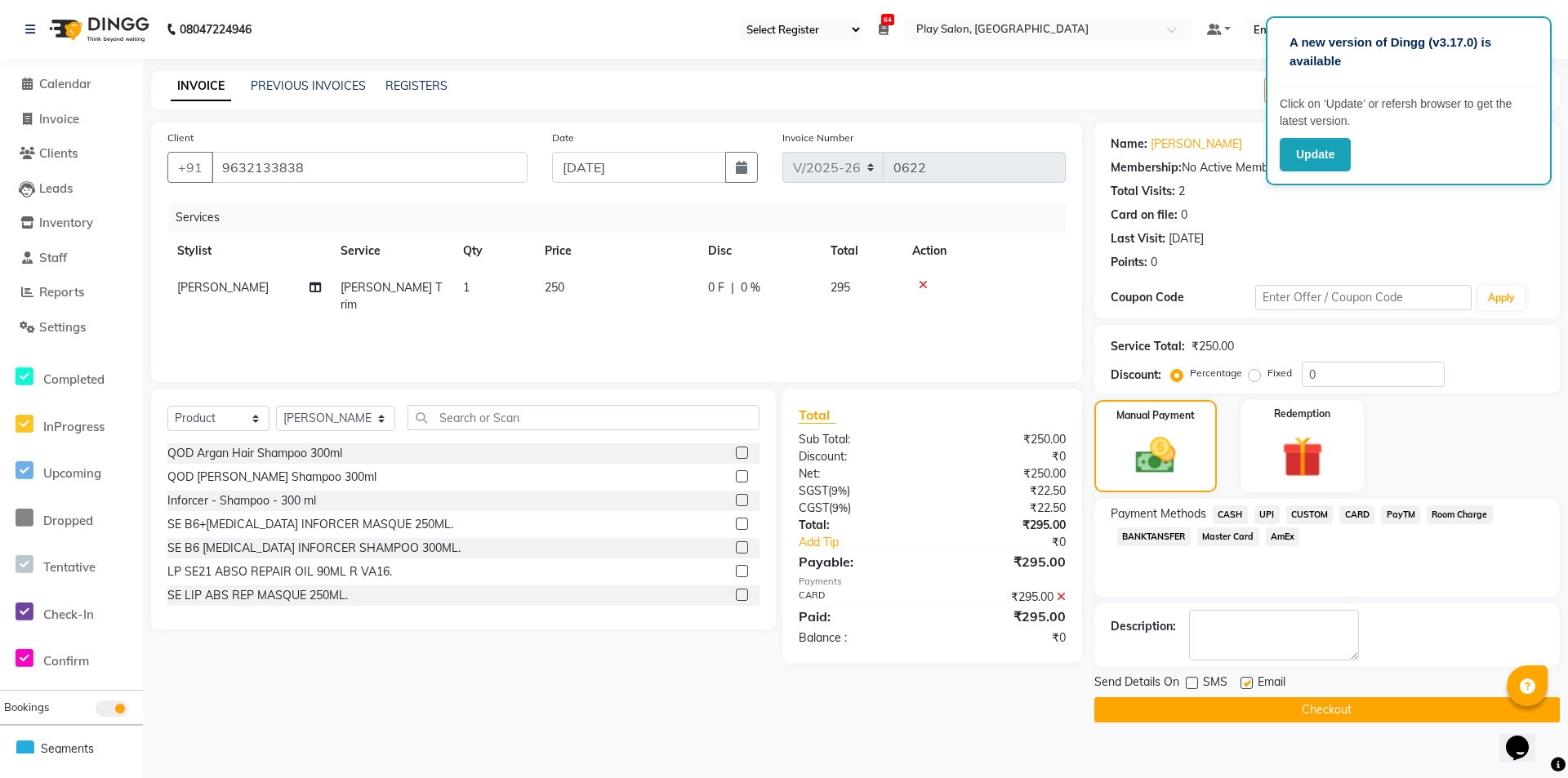
checkbox input "false"
click at [1243, 705] on button "Checkout" at bounding box center [1327, 709] width 466 height 26
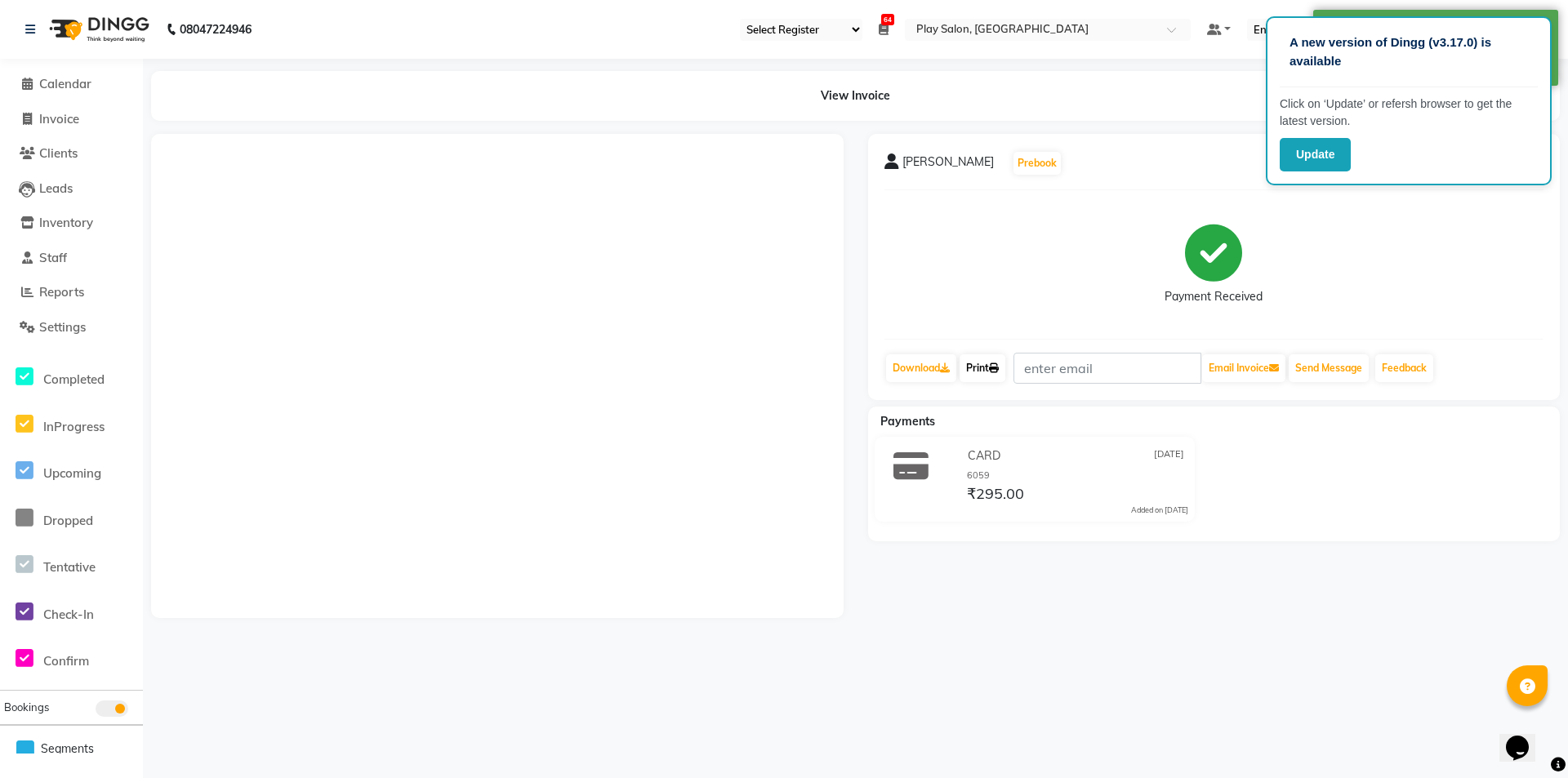
click at [999, 370] on icon at bounding box center [993, 368] width 10 height 10
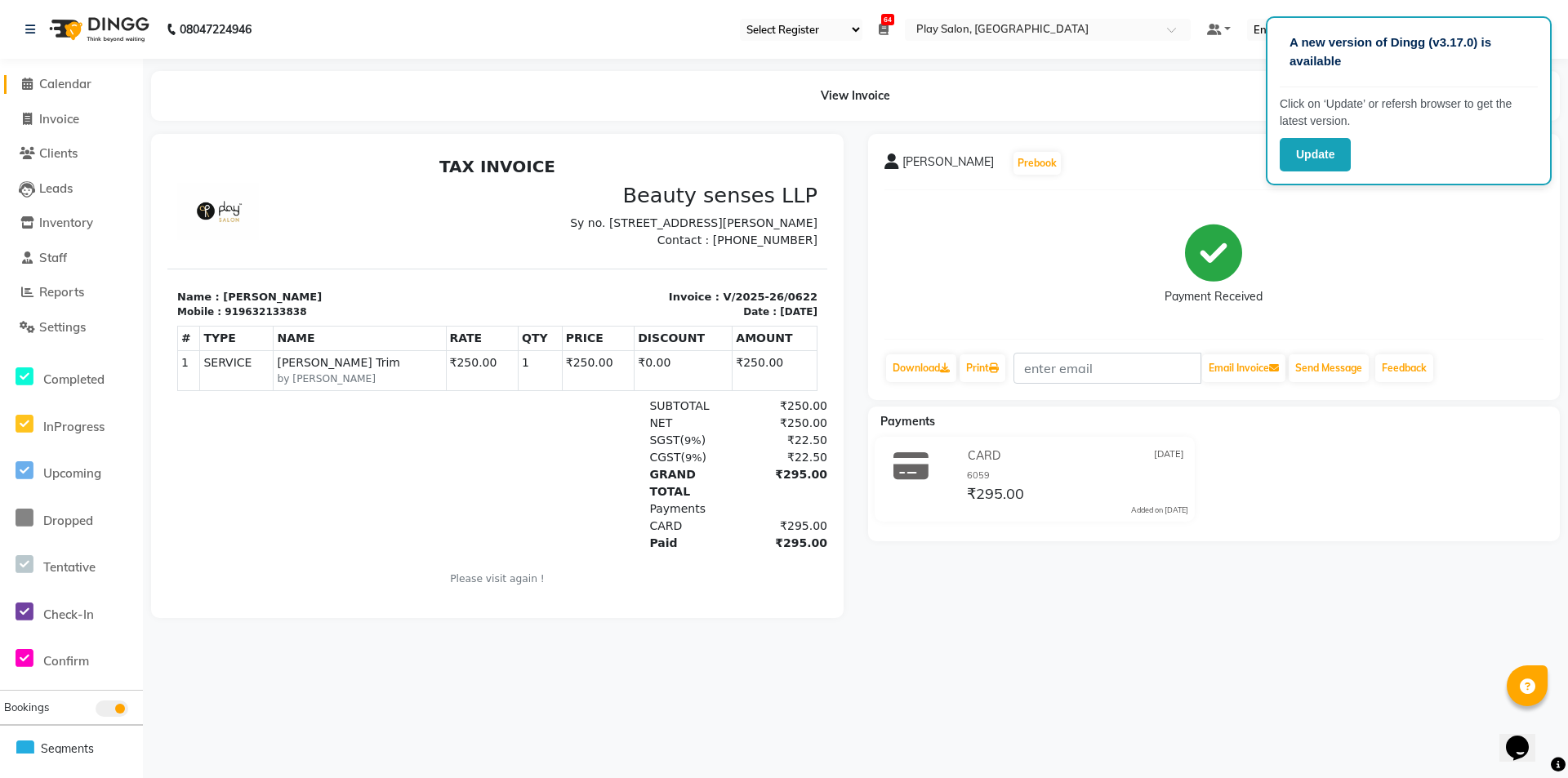
click at [62, 85] on span "Calendar" at bounding box center [65, 84] width 52 height 16
